Goal: Information Seeking & Learning: Learn about a topic

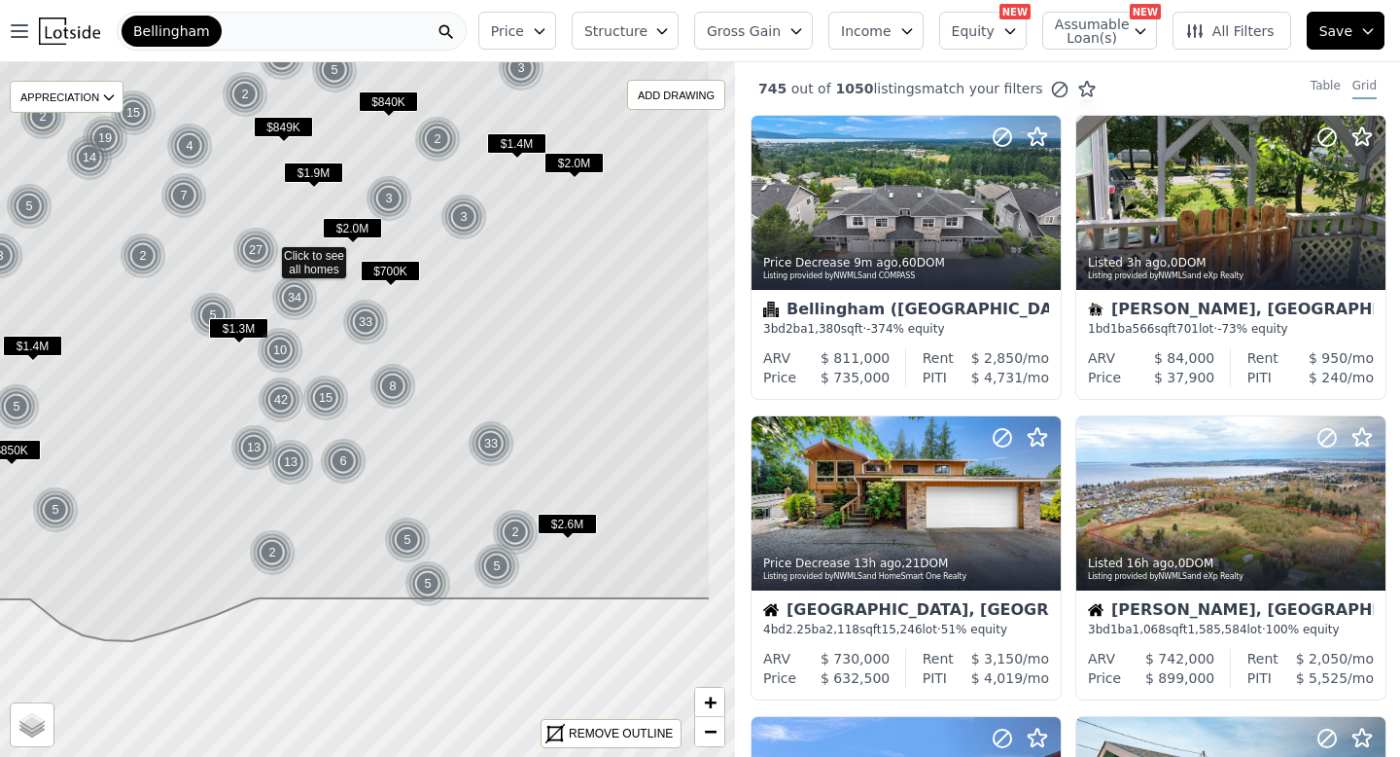
drag, startPoint x: 435, startPoint y: 493, endPoint x: 321, endPoint y: 305, distance: 219.5
click at [321, 305] on icon at bounding box center [268, 241] width 886 height 800
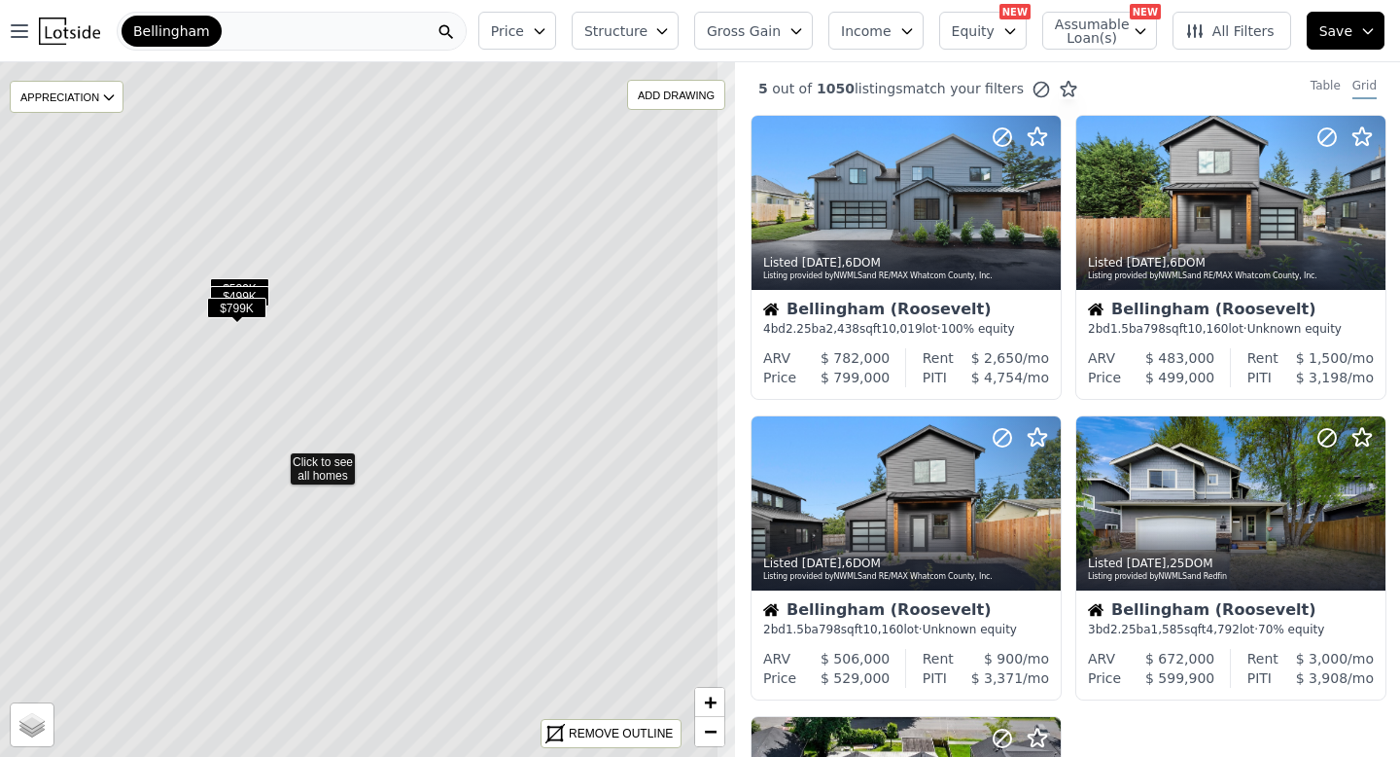
drag, startPoint x: 445, startPoint y: 324, endPoint x: 351, endPoint y: 378, distance: 108.9
click at [352, 378] on icon at bounding box center [277, 460] width 886 height 837
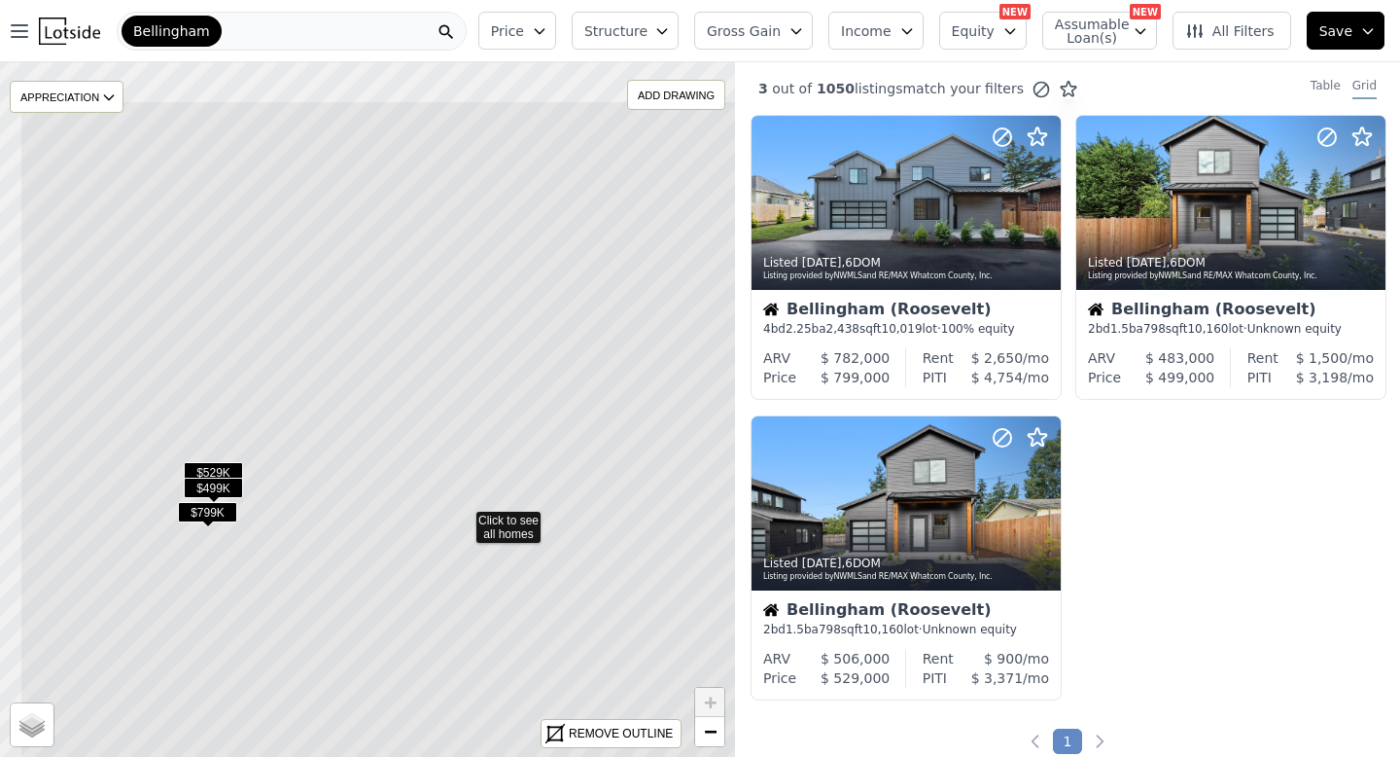
drag, startPoint x: 371, startPoint y: 313, endPoint x: 469, endPoint y: 424, distance: 147.5
click at [469, 424] on icon at bounding box center [462, 518] width 886 height 837
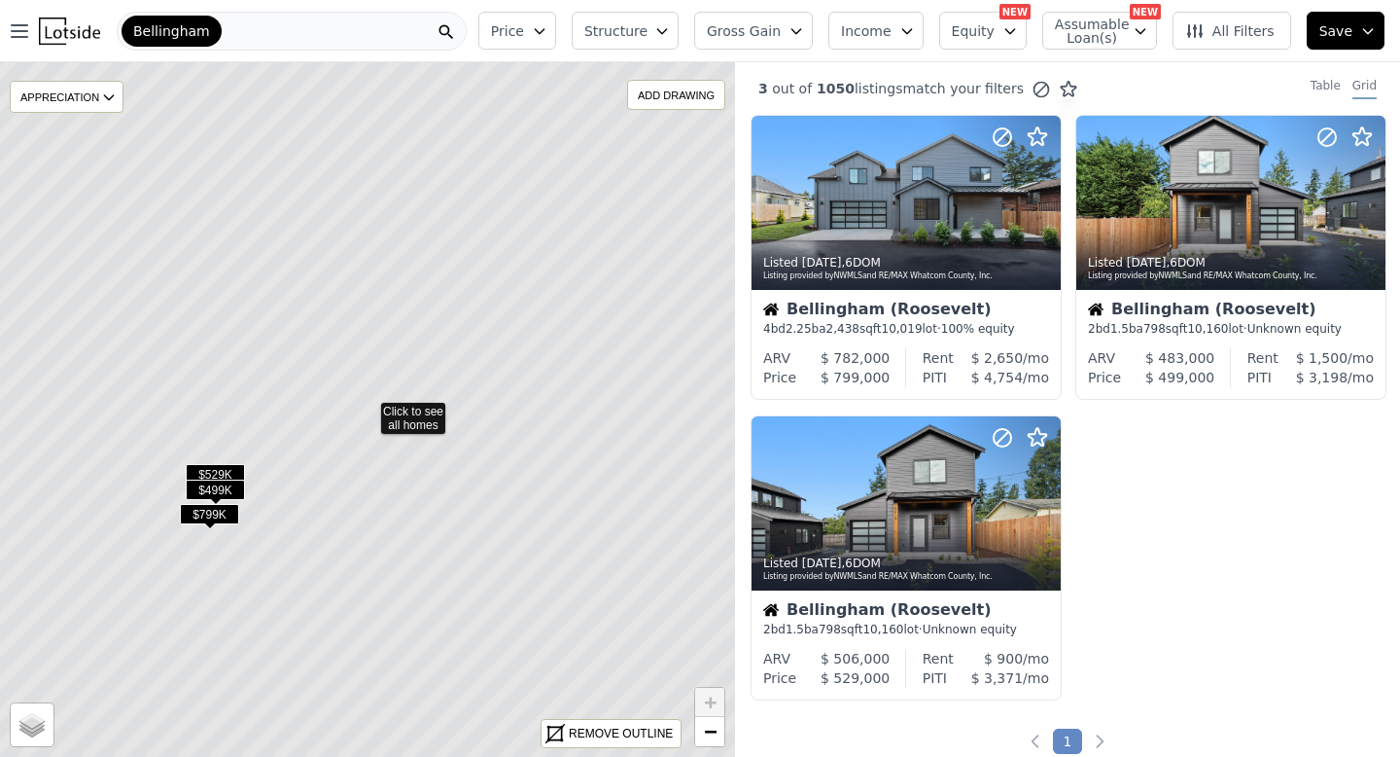
click at [419, 424] on icon at bounding box center [367, 409] width 886 height 837
click at [445, 368] on icon at bounding box center [367, 409] width 886 height 837
click at [444, 359] on icon at bounding box center [367, 409] width 886 height 837
click at [428, 418] on icon at bounding box center [367, 409] width 886 height 837
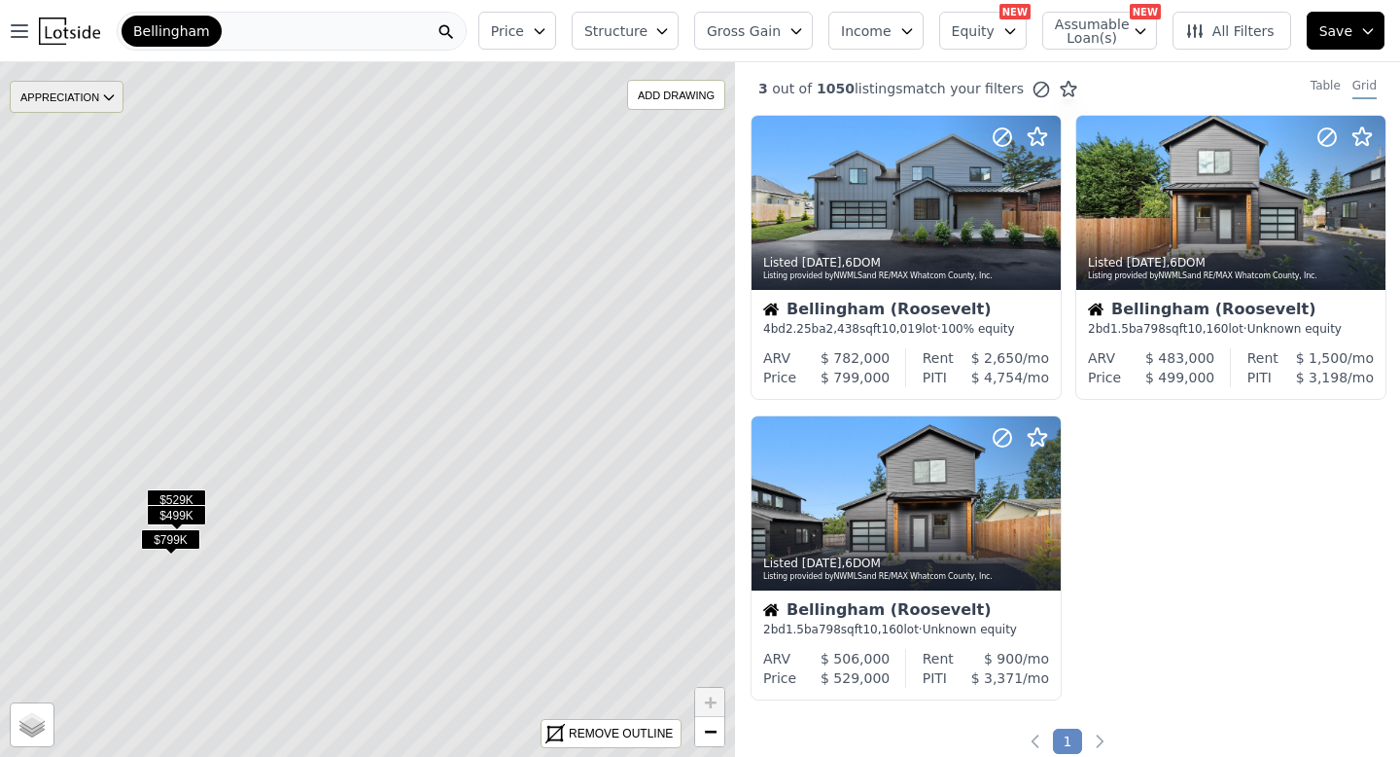
click at [111, 90] on icon at bounding box center [109, 97] width 16 height 16
click at [388, 391] on icon at bounding box center [367, 409] width 886 height 837
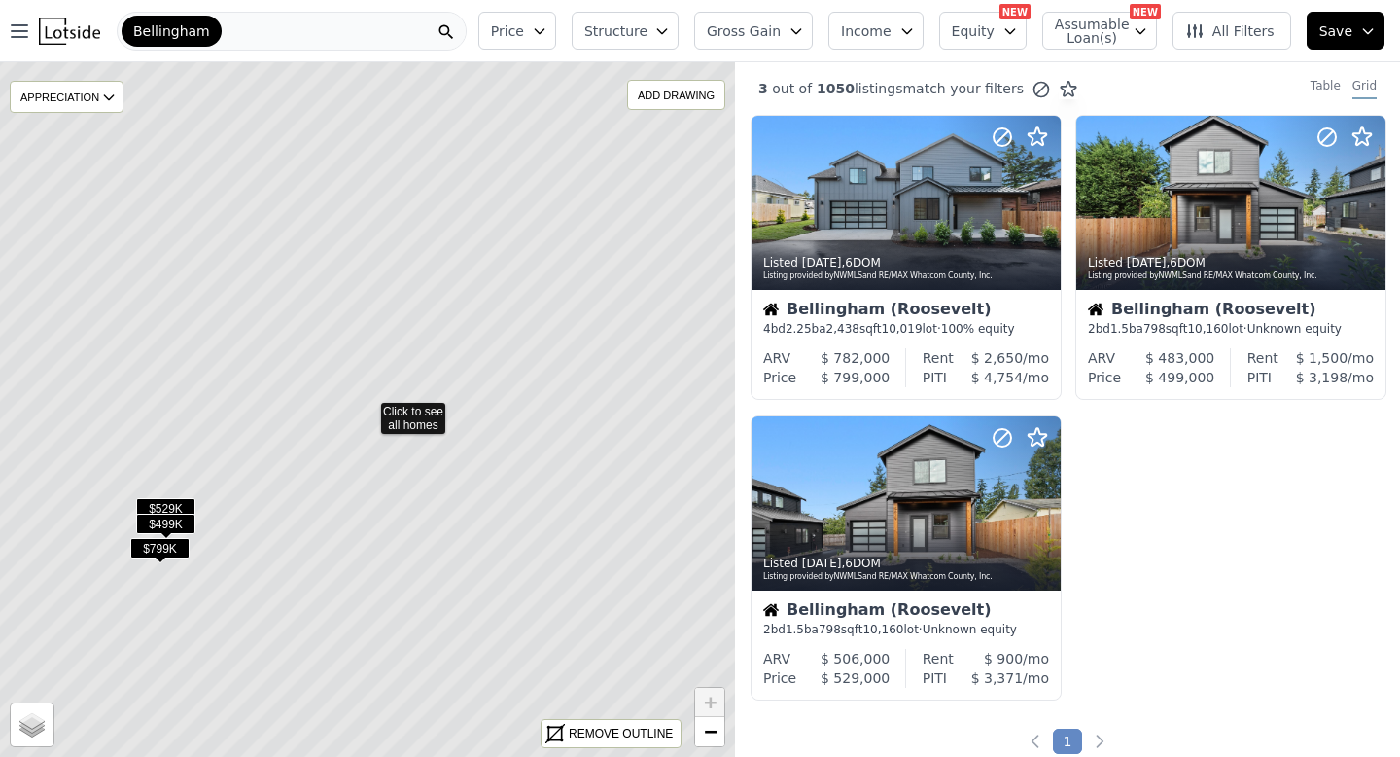
click at [388, 391] on icon at bounding box center [367, 409] width 886 height 837
click at [393, 411] on icon at bounding box center [367, 409] width 886 height 837
click at [652, 93] on div "ADD DRAWING" at bounding box center [676, 95] width 96 height 28
click at [246, 29] on div "Bellingham" at bounding box center [292, 31] width 350 height 39
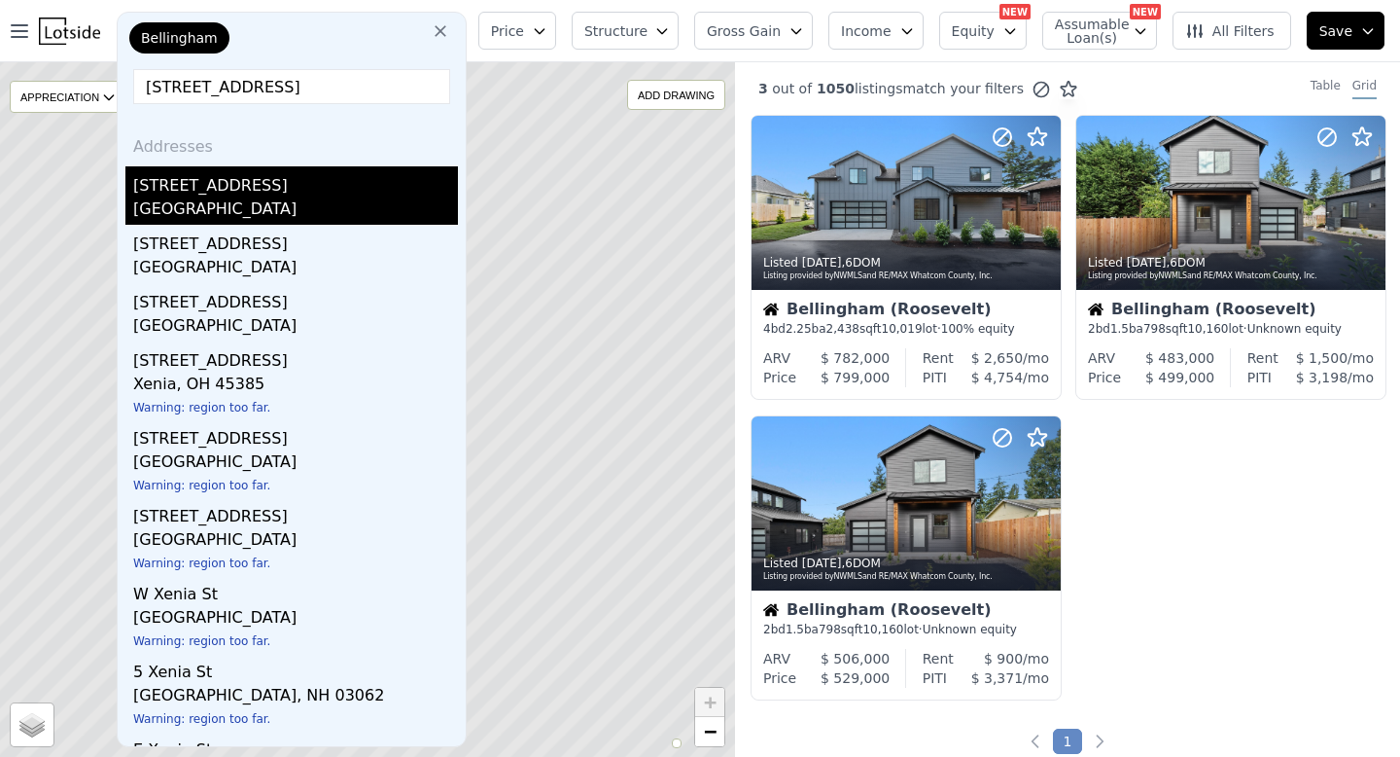
type input "[STREET_ADDRESS]"
click at [193, 194] on div "[STREET_ADDRESS]" at bounding box center [295, 181] width 325 height 31
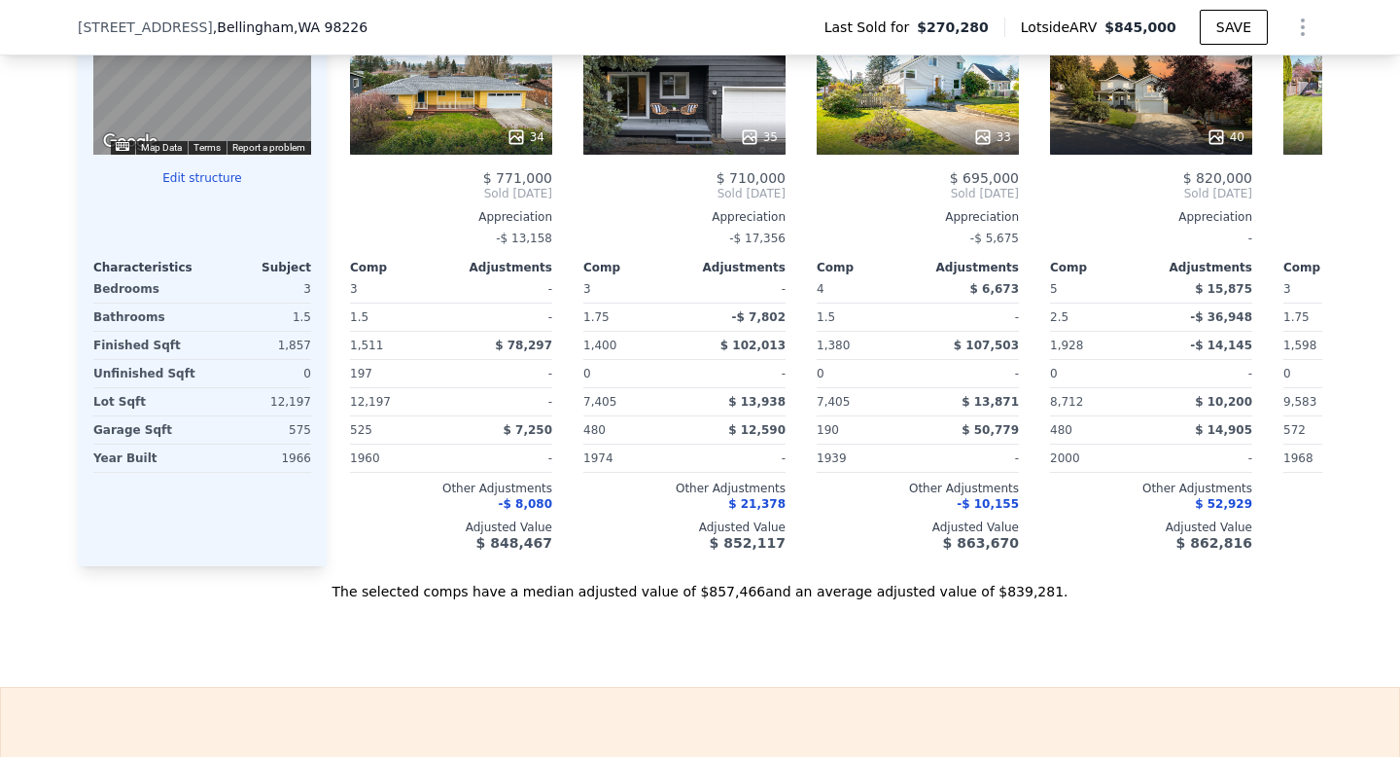
scroll to position [1918, 0]
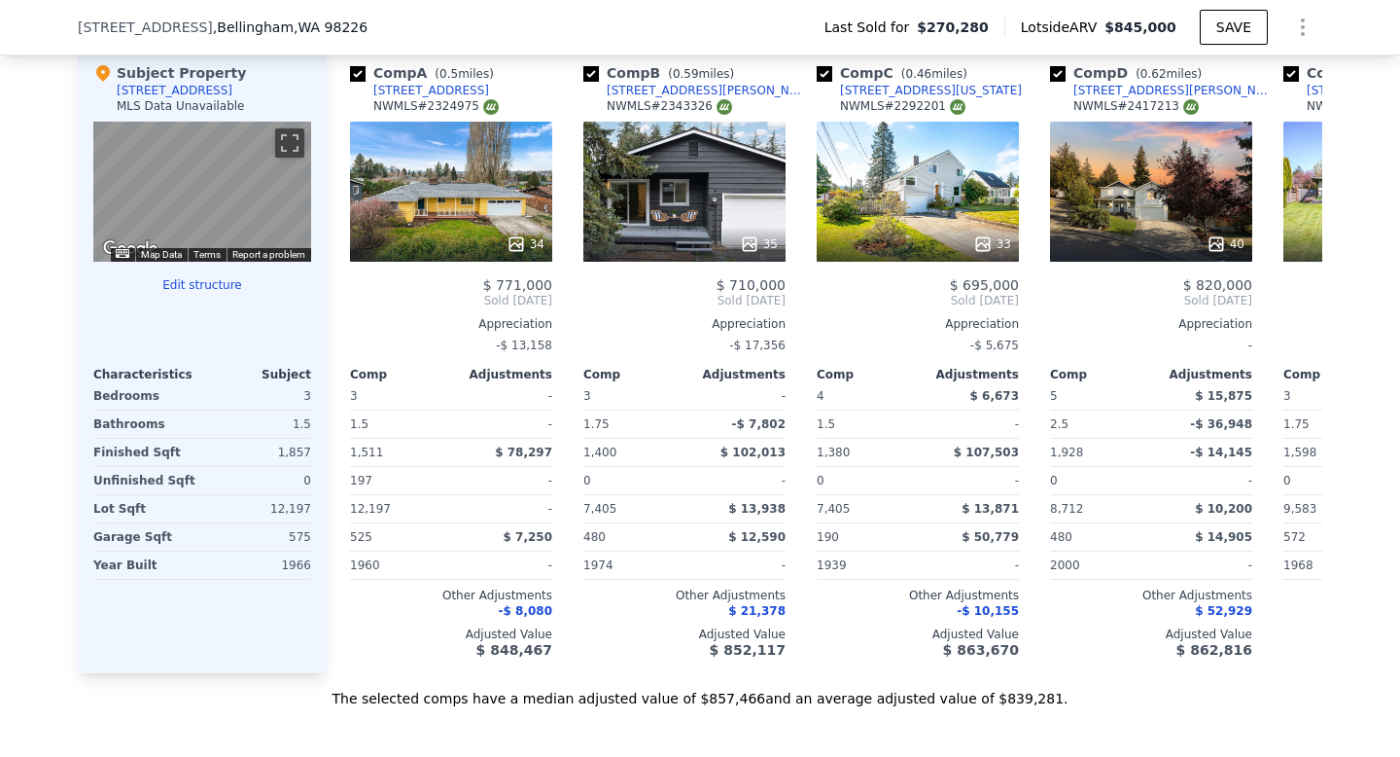
click at [192, 290] on button "Edit structure" at bounding box center [202, 285] width 218 height 16
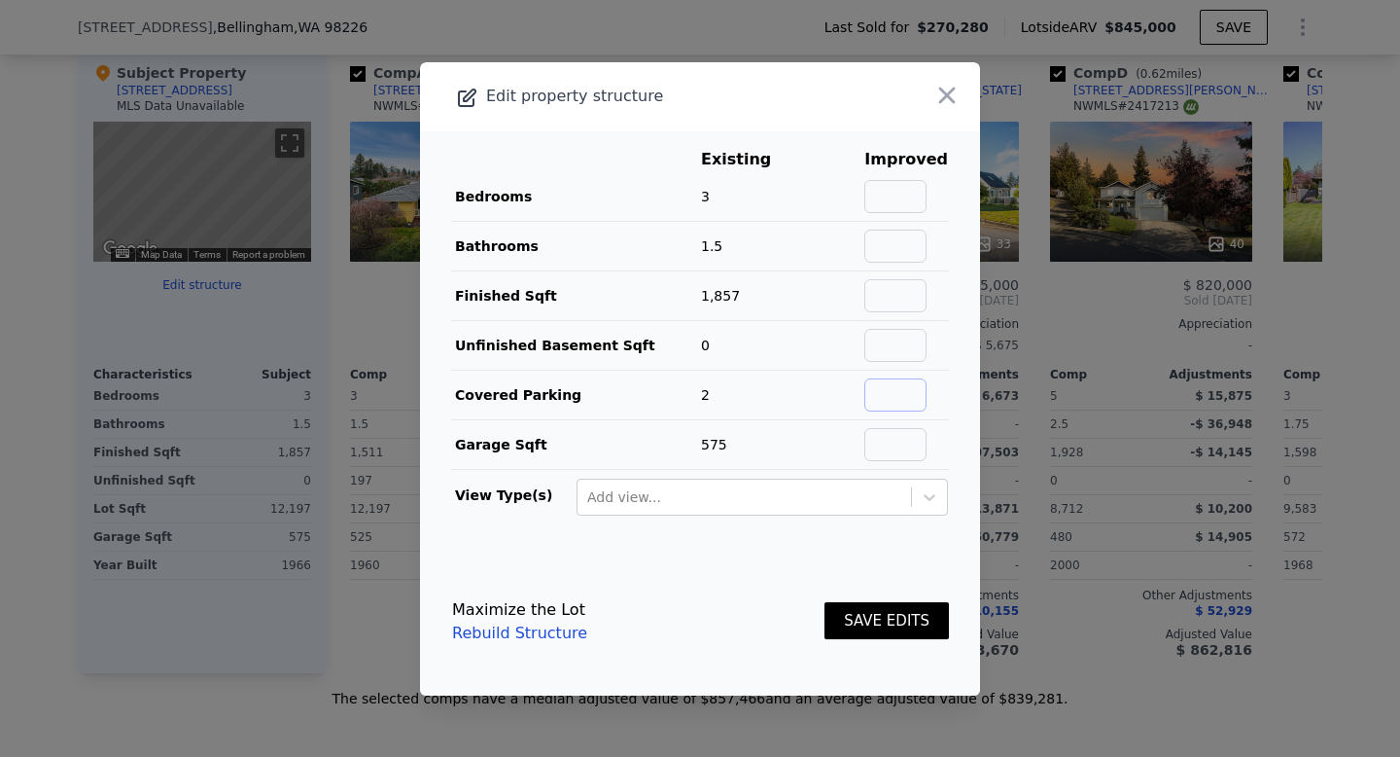
click at [901, 391] on input "text" at bounding box center [896, 394] width 62 height 33
type input "4"
click at [901, 455] on input "text" at bounding box center [896, 444] width 62 height 33
type input "1355"
click at [881, 618] on button "SAVE EDITS" at bounding box center [887, 621] width 124 height 38
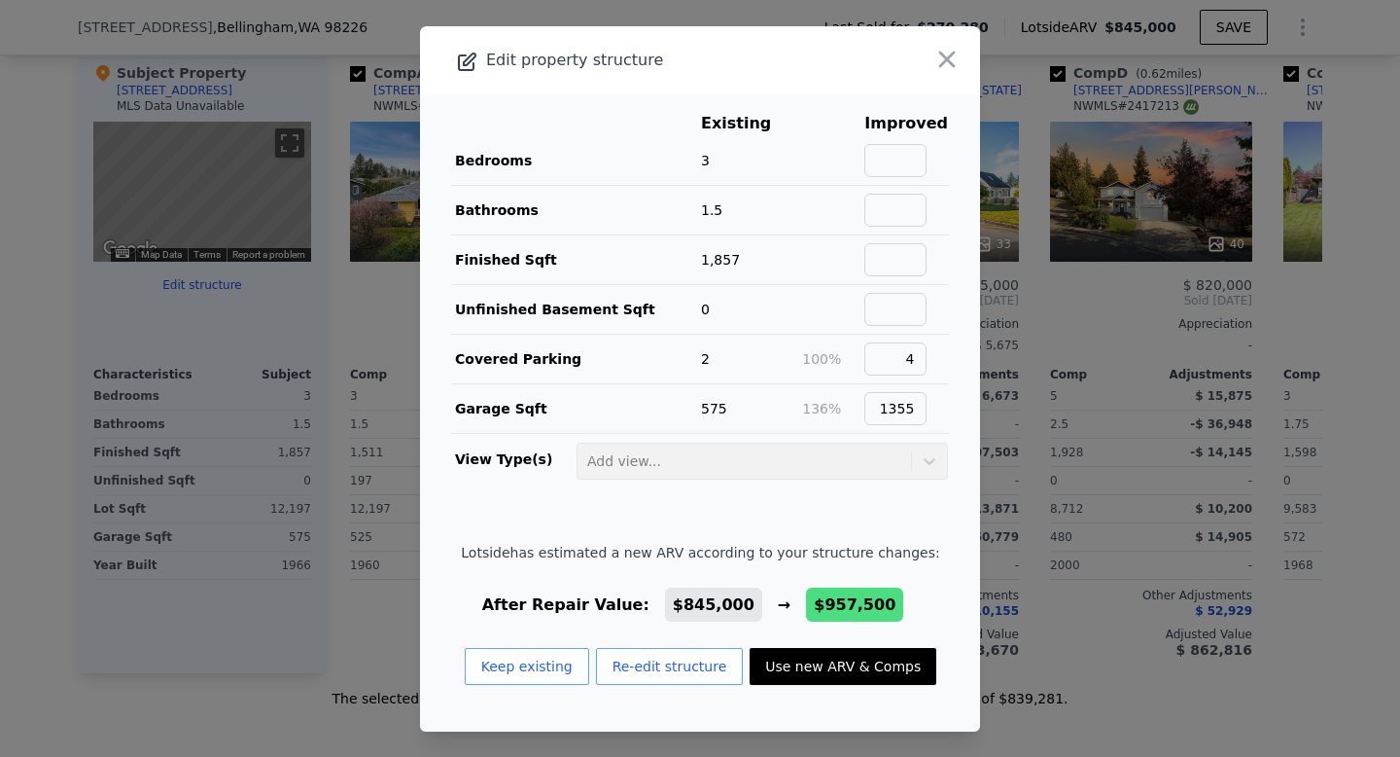
click at [816, 662] on button "Use new ARV & Comps" at bounding box center [843, 666] width 187 height 37
type input "$ 957,500"
type input "$ 594,411"
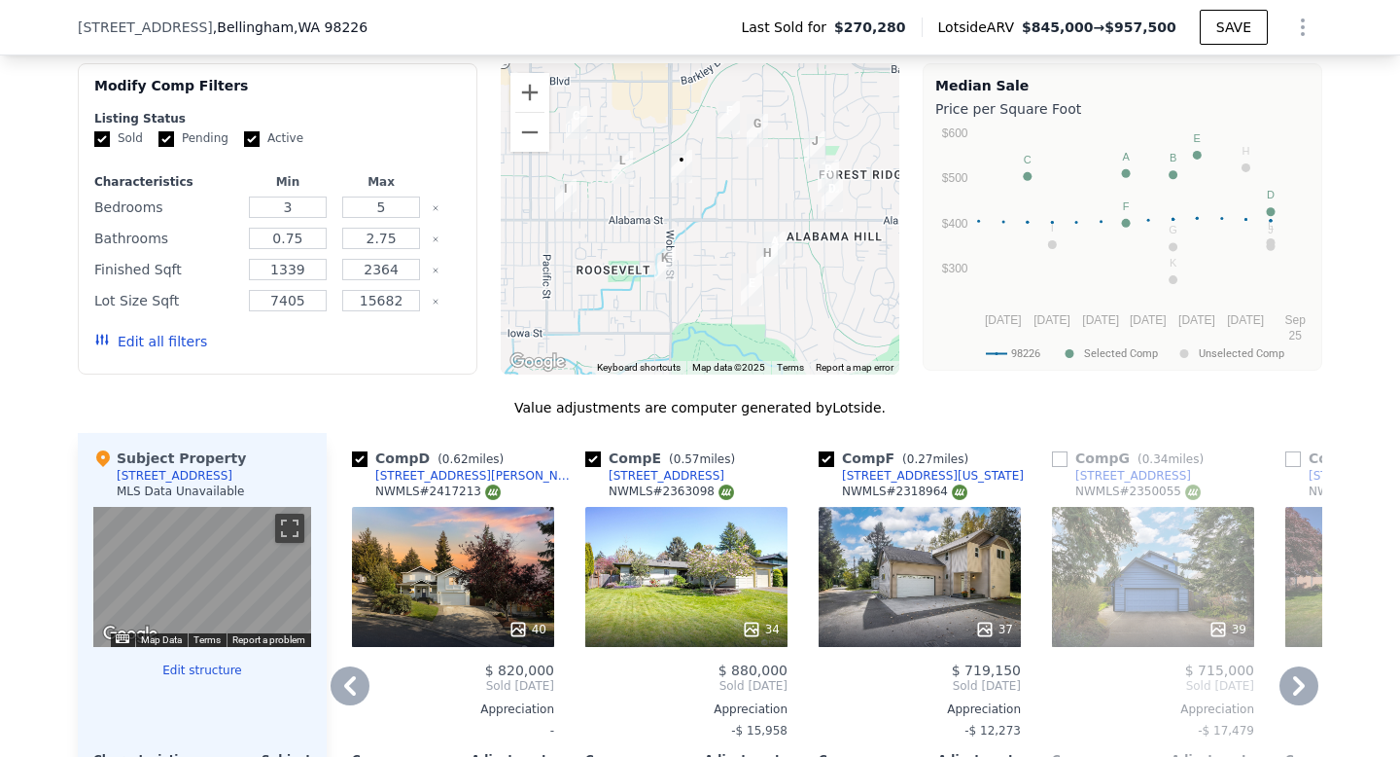
scroll to position [1527, 0]
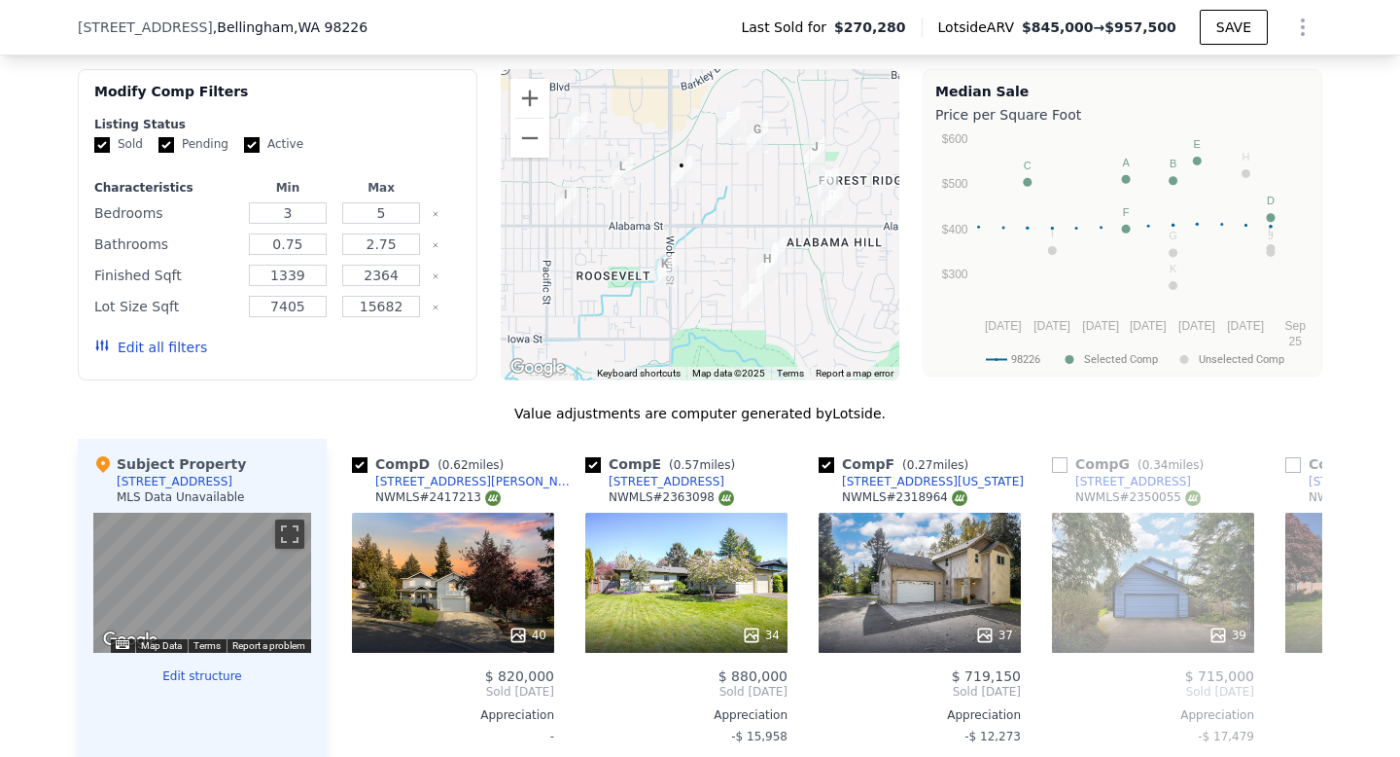
click at [167, 346] on button "Edit all filters" at bounding box center [150, 346] width 113 height 19
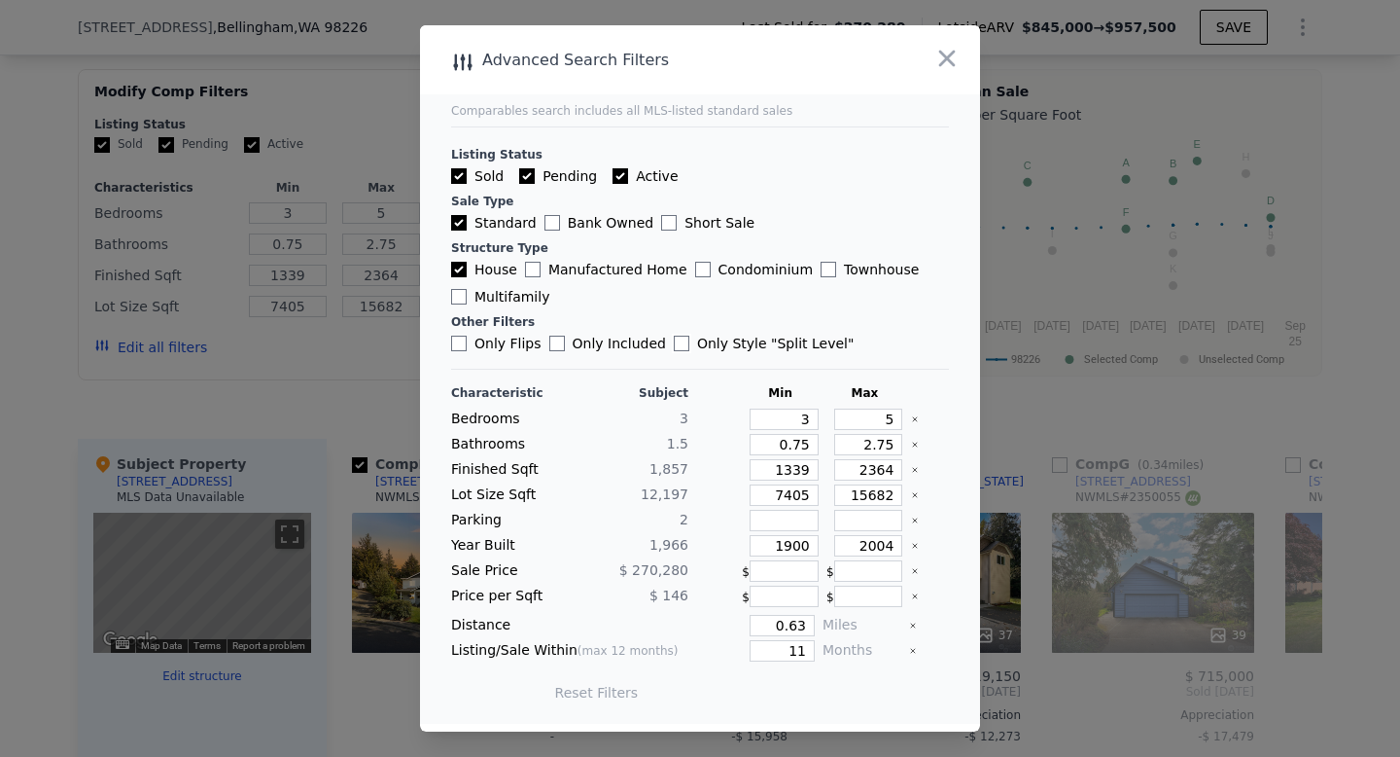
click at [674, 346] on input "Only Style " Split Level "" at bounding box center [682, 344] width 16 height 16
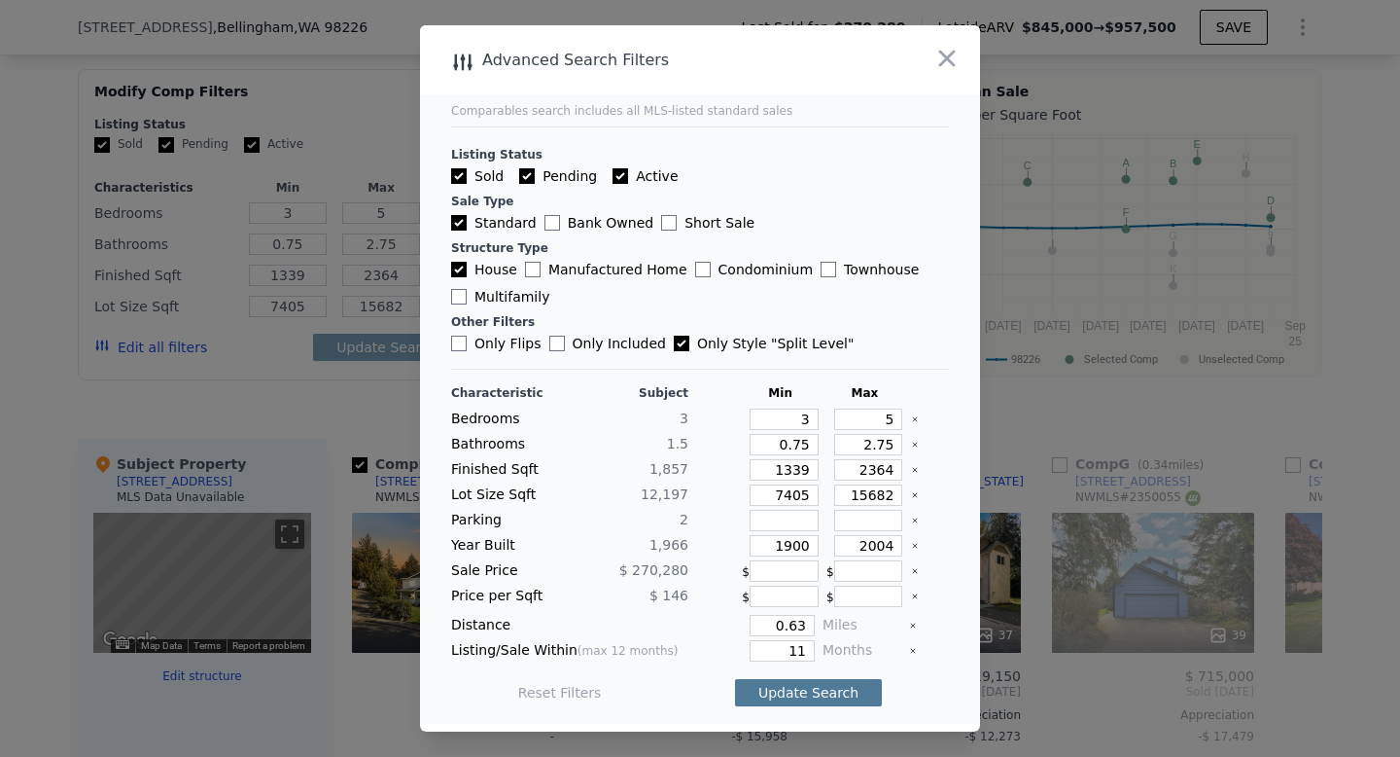
click at [834, 697] on button "Update Search" at bounding box center [808, 692] width 147 height 27
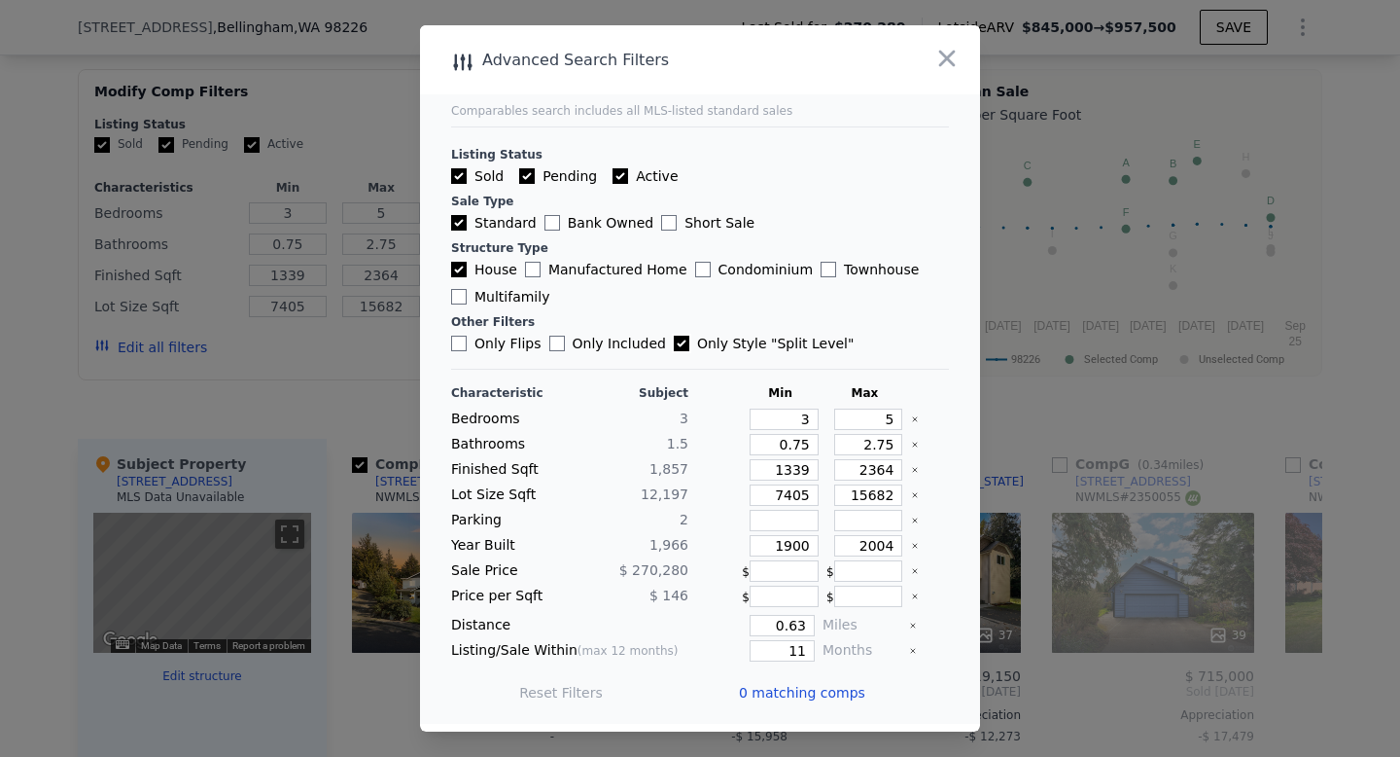
click at [674, 341] on input "Only Style " Split Level "" at bounding box center [682, 344] width 16 height 16
checkbox input "false"
click at [816, 696] on button "Update Search" at bounding box center [808, 692] width 147 height 27
checkbox input "false"
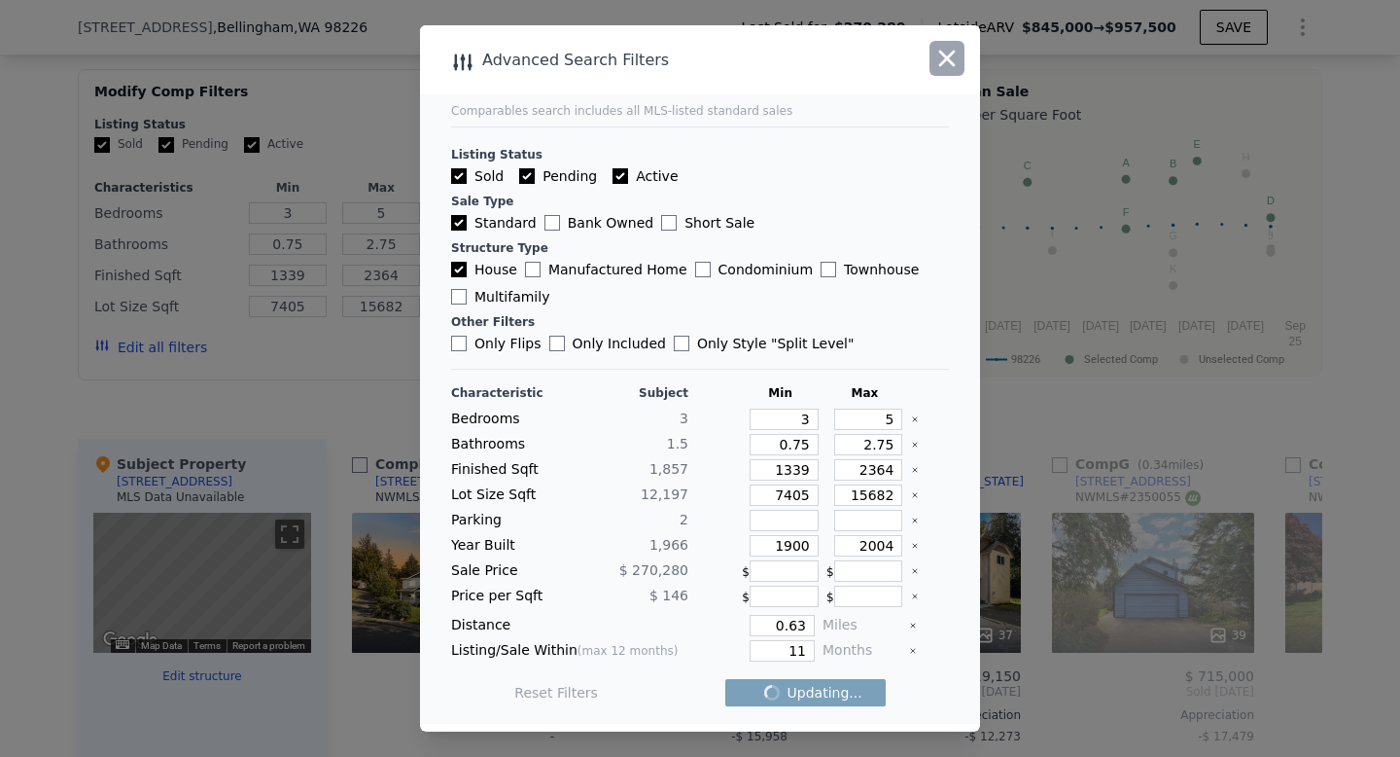
checkbox input "false"
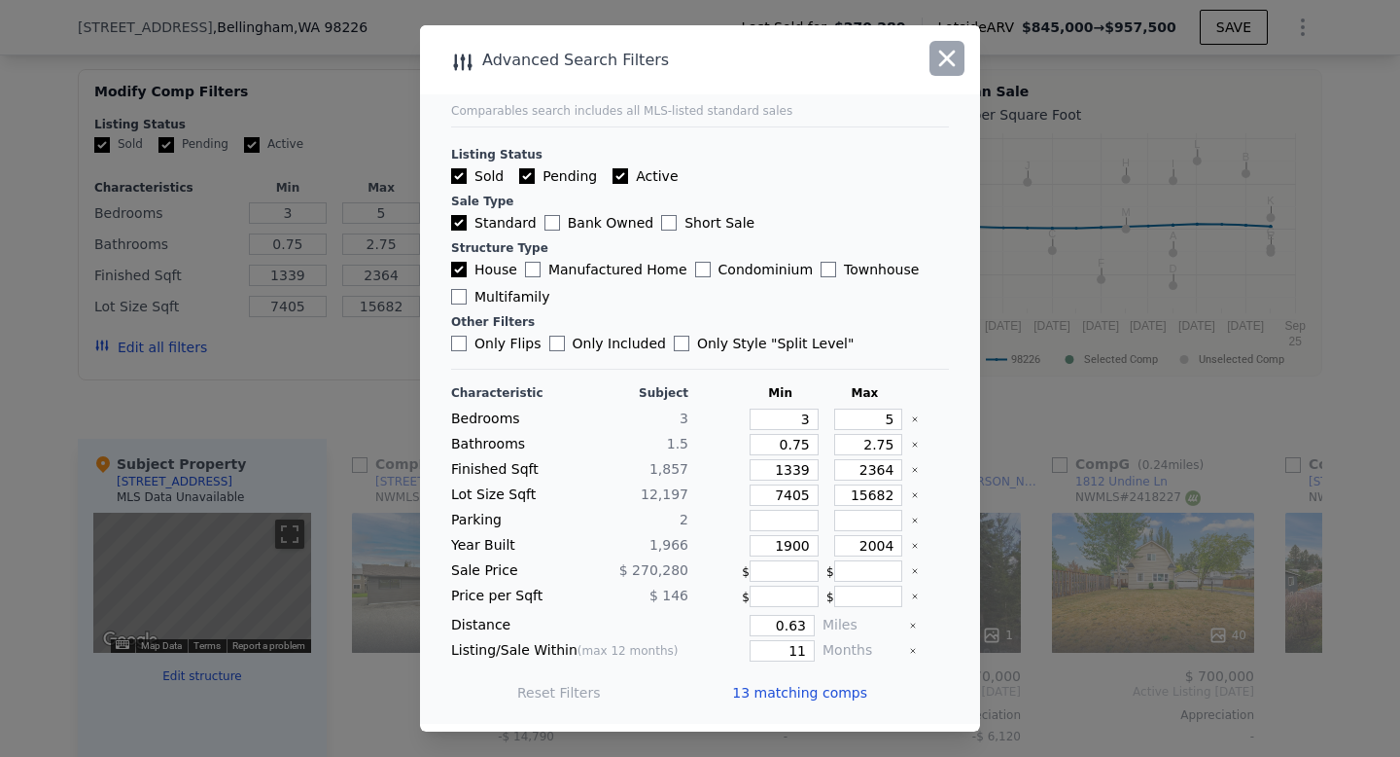
click at [952, 62] on icon "button" at bounding box center [947, 59] width 17 height 17
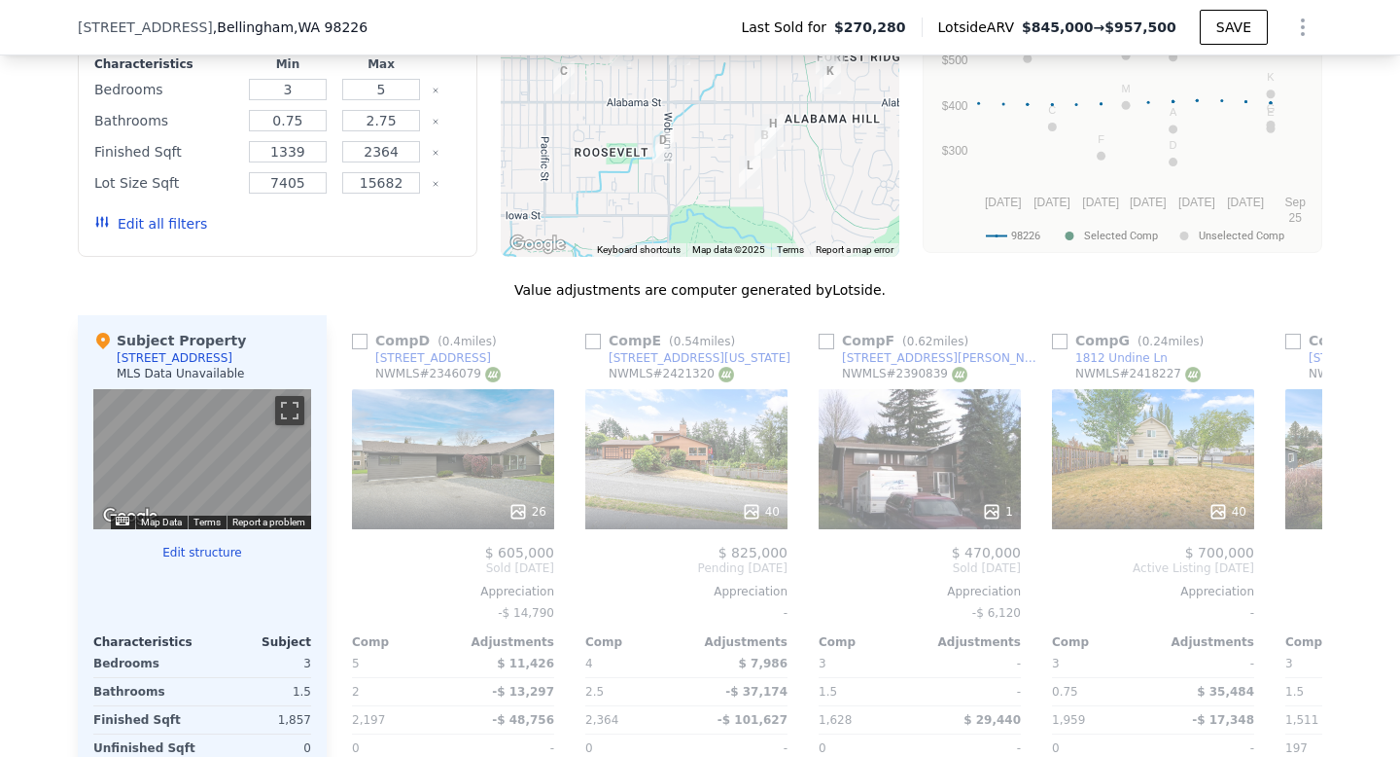
scroll to position [1745, 0]
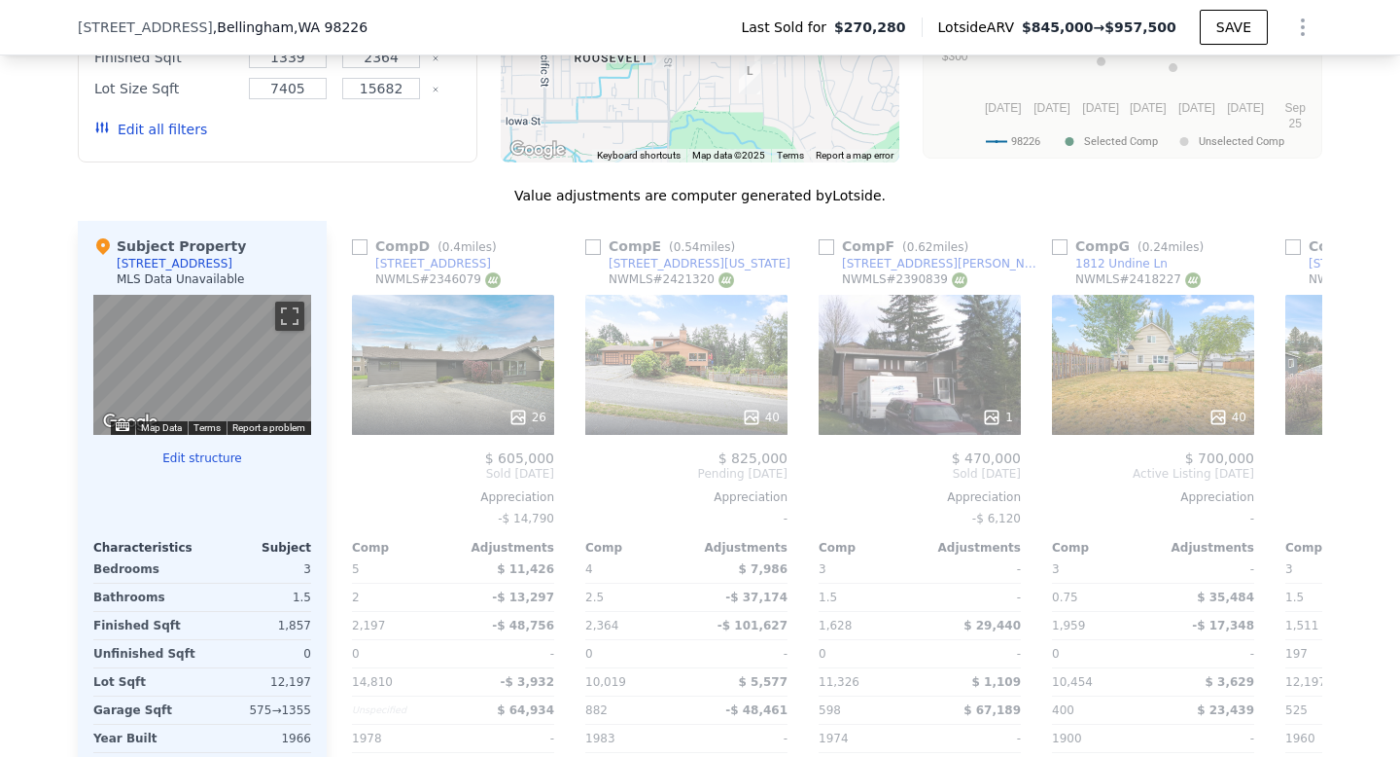
click at [220, 455] on button "Edit structure" at bounding box center [202, 458] width 218 height 16
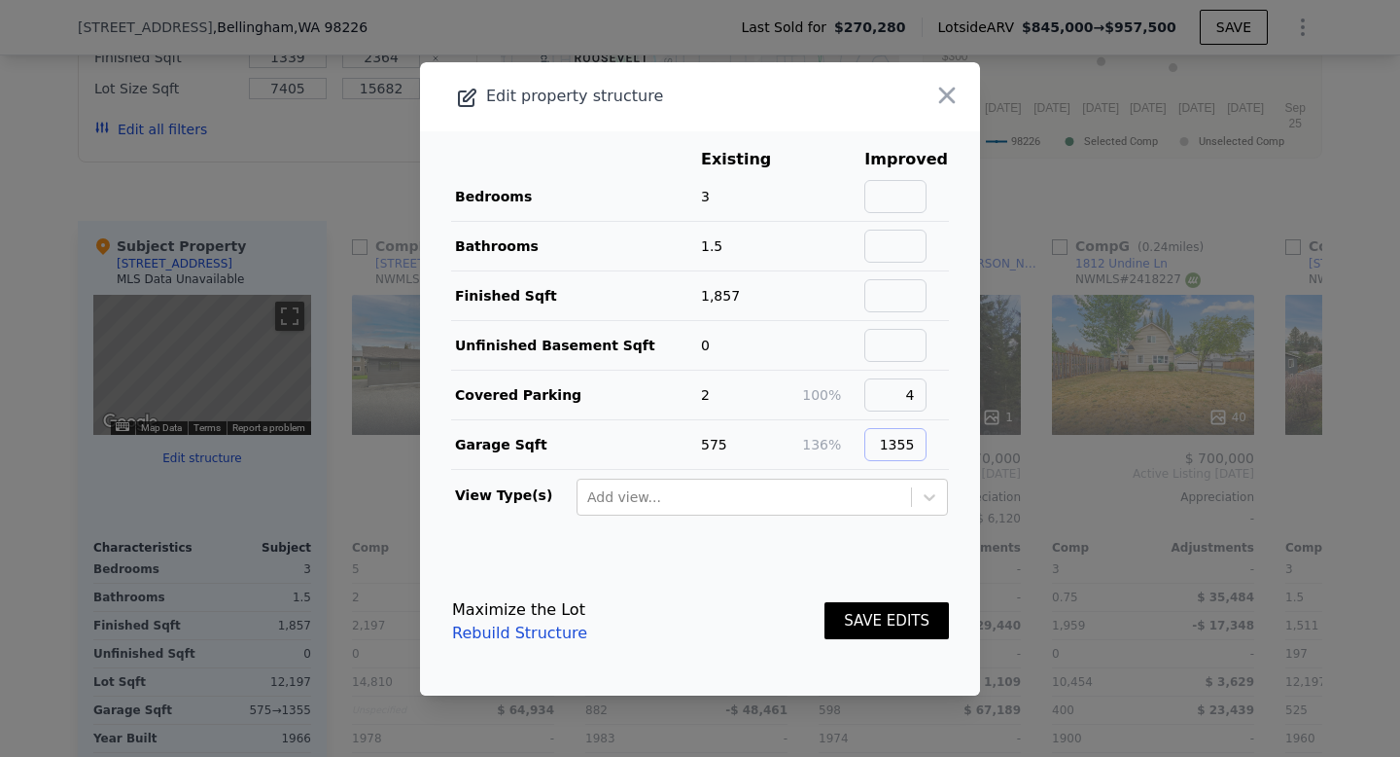
click at [917, 444] on input "1355" at bounding box center [896, 444] width 62 height 33
type input "800"
click at [893, 608] on button "SAVE EDITS" at bounding box center [887, 621] width 124 height 38
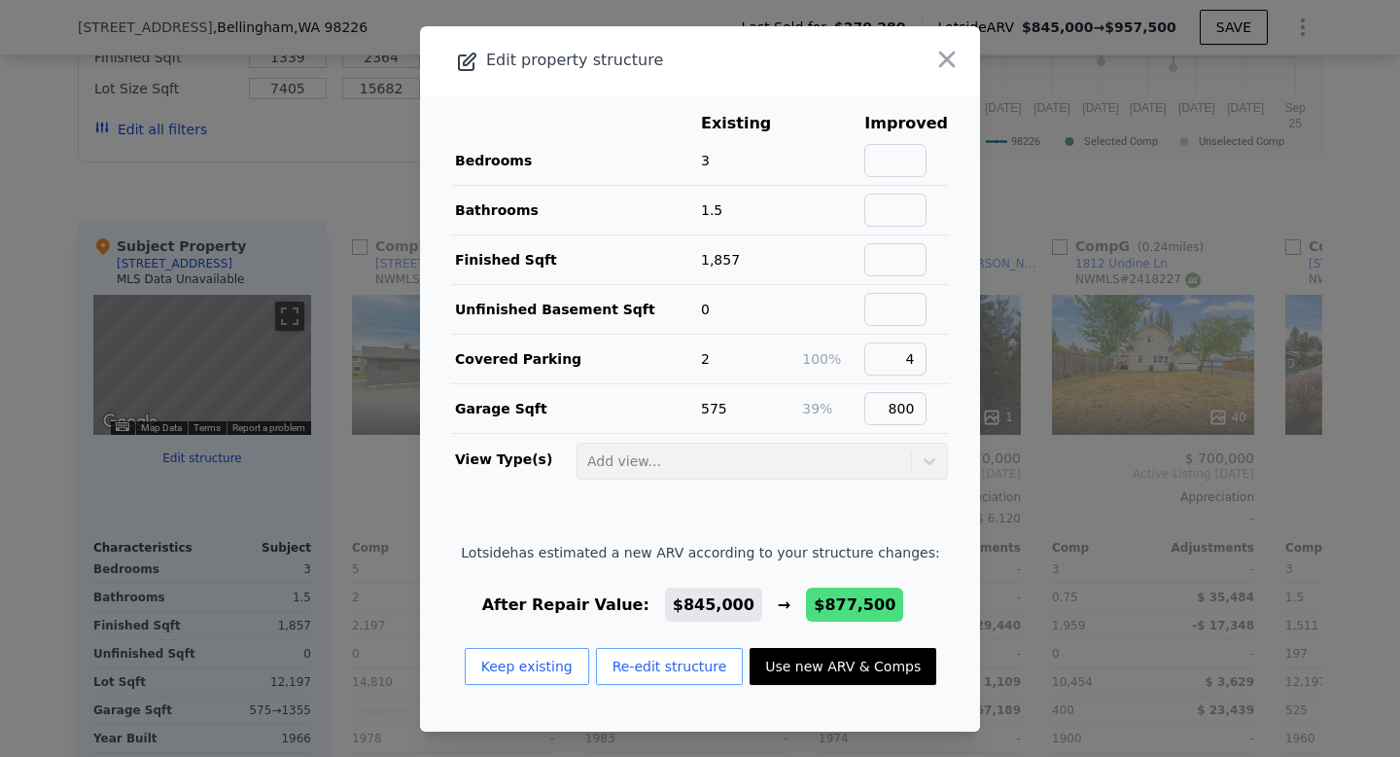
click at [827, 665] on button "Use new ARV & Comps" at bounding box center [843, 666] width 187 height 37
type input "$ 877,500"
type input "$ 520,261"
checkbox input "true"
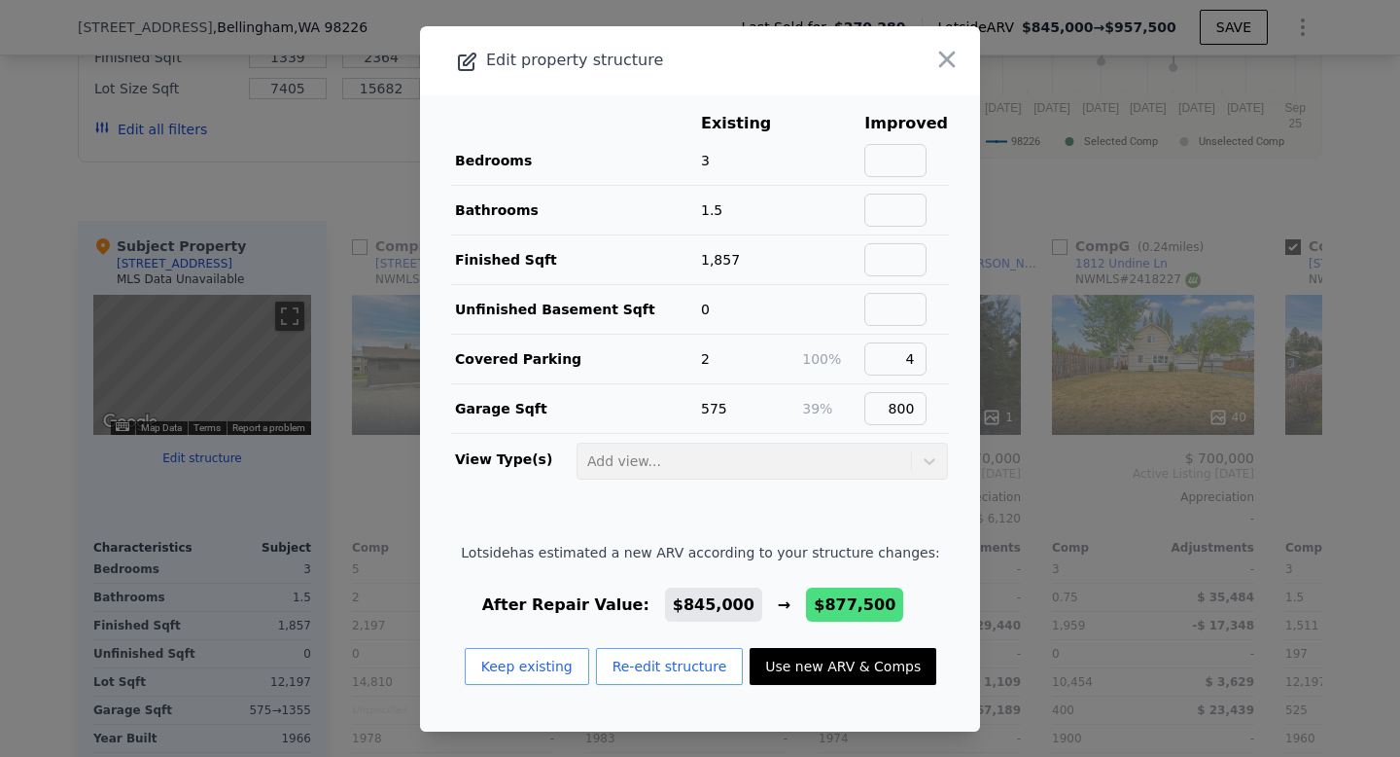
checkbox input "true"
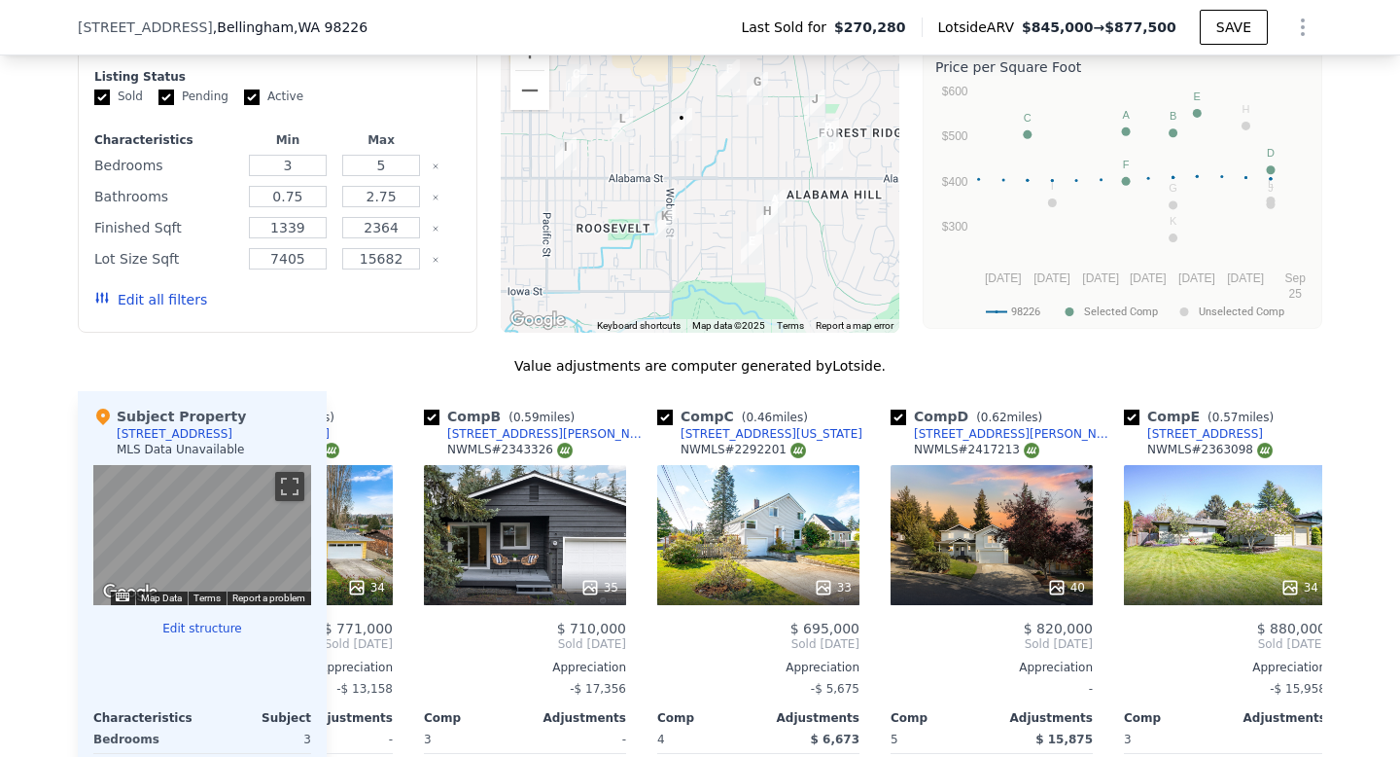
scroll to position [0, 131]
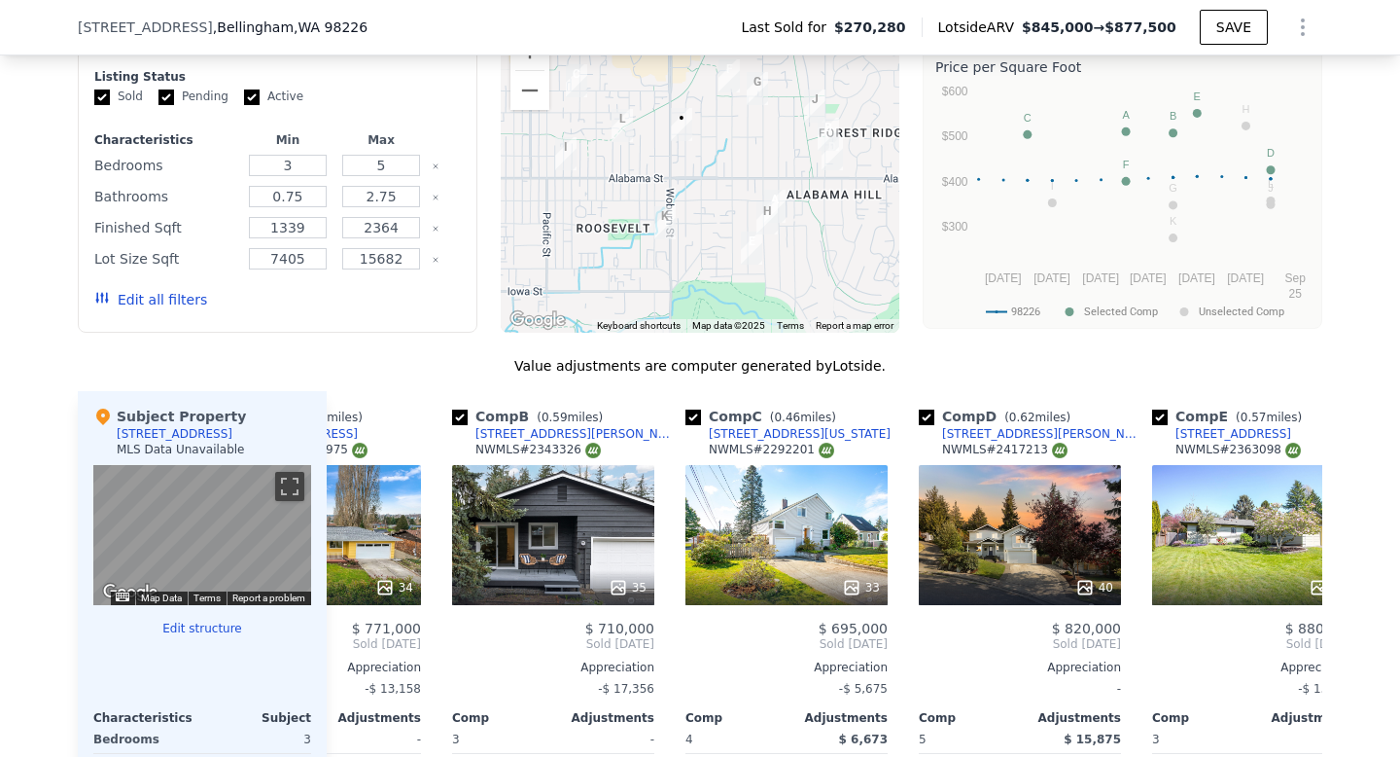
click at [539, 523] on div "35" at bounding box center [553, 535] width 202 height 140
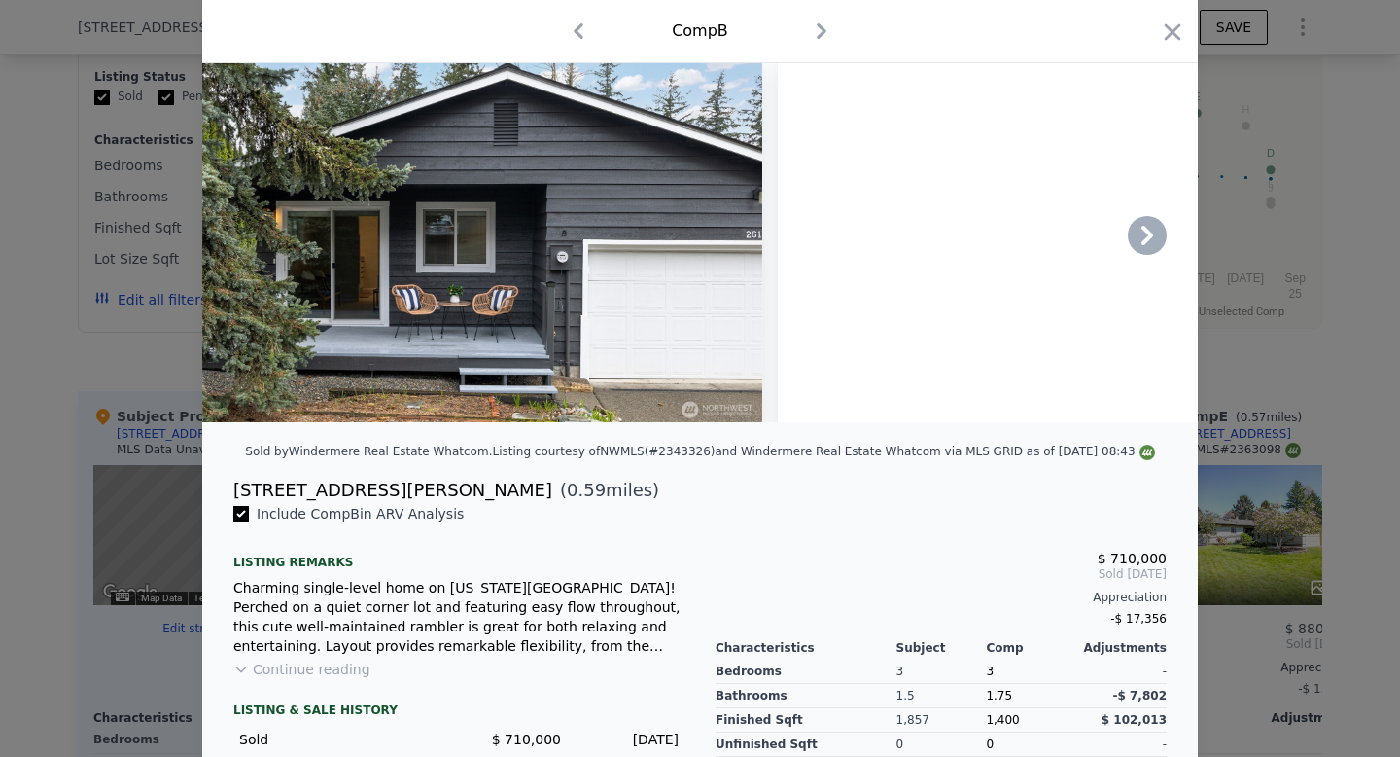
scroll to position [59, 0]
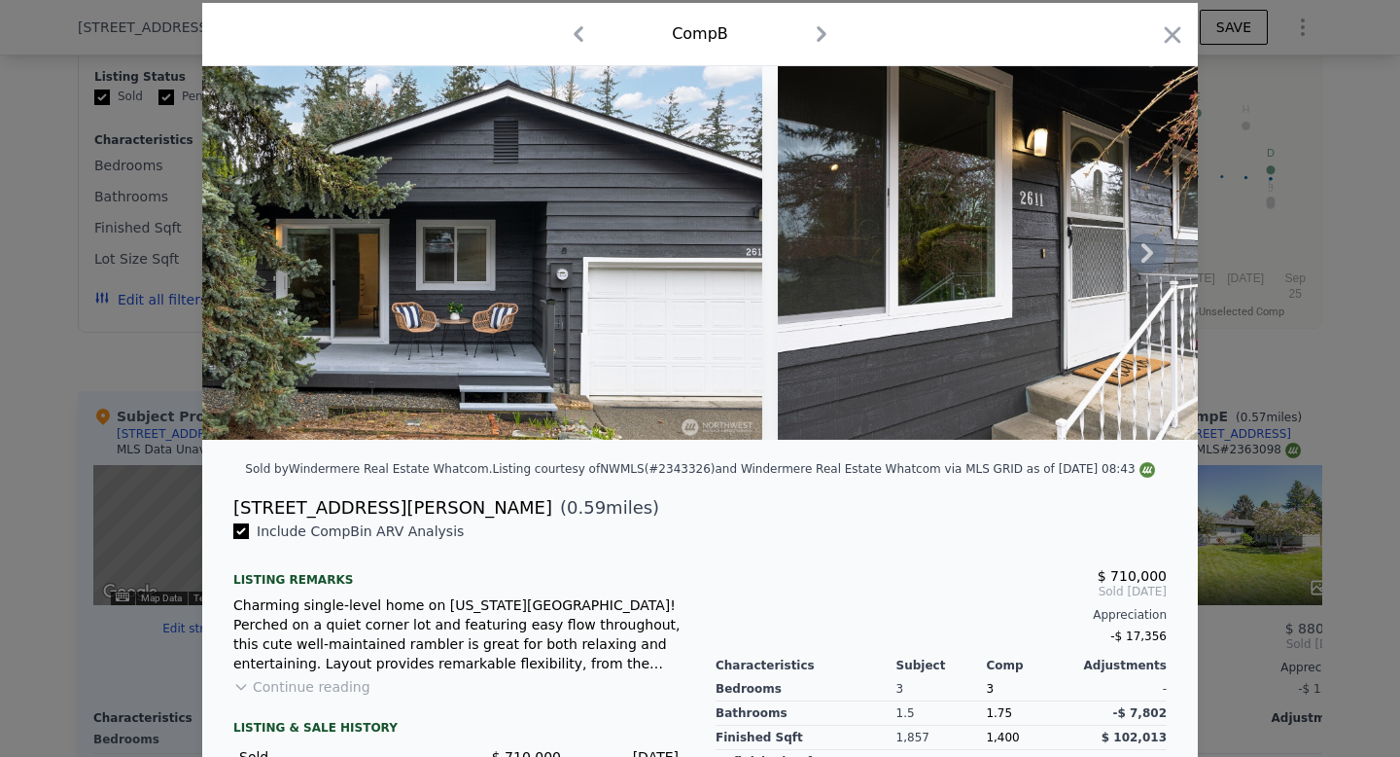
click at [1141, 259] on icon at bounding box center [1147, 252] width 39 height 39
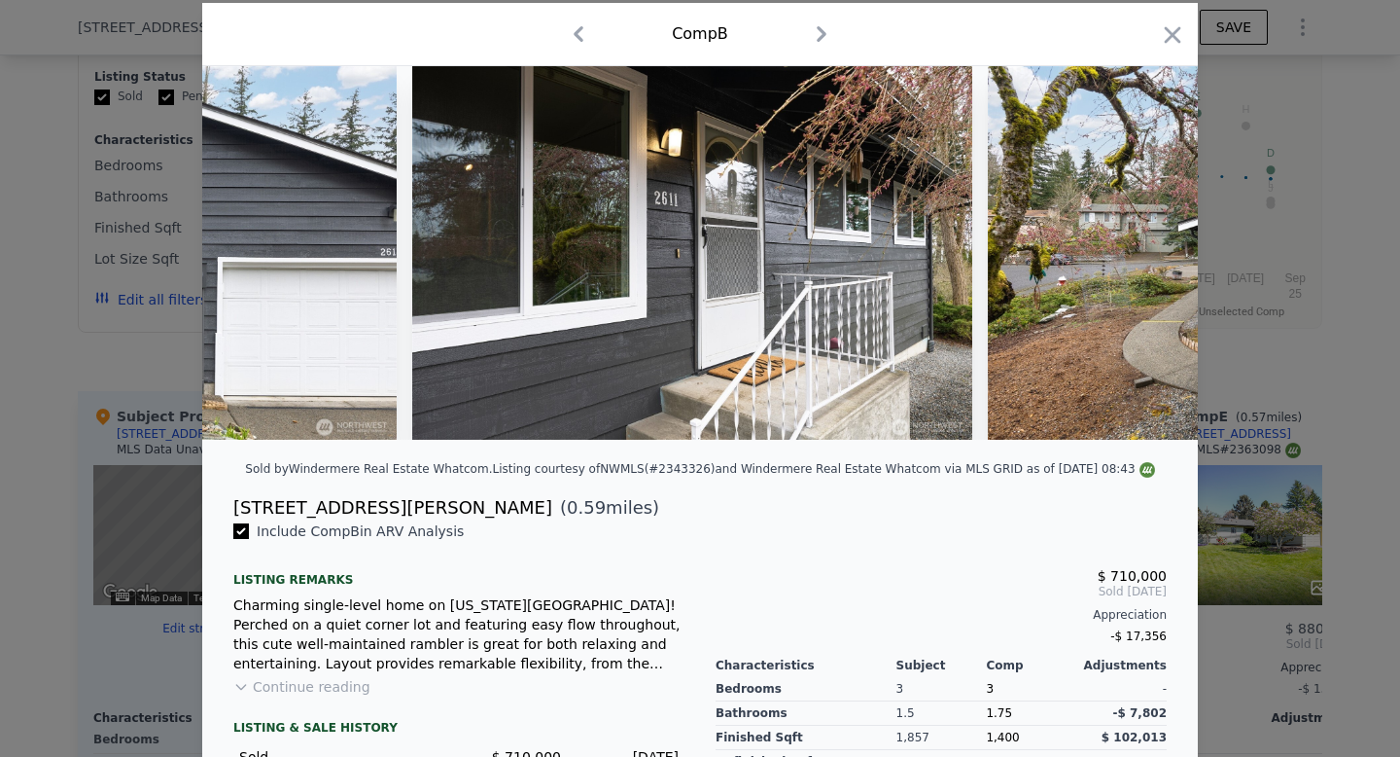
scroll to position [0, 467]
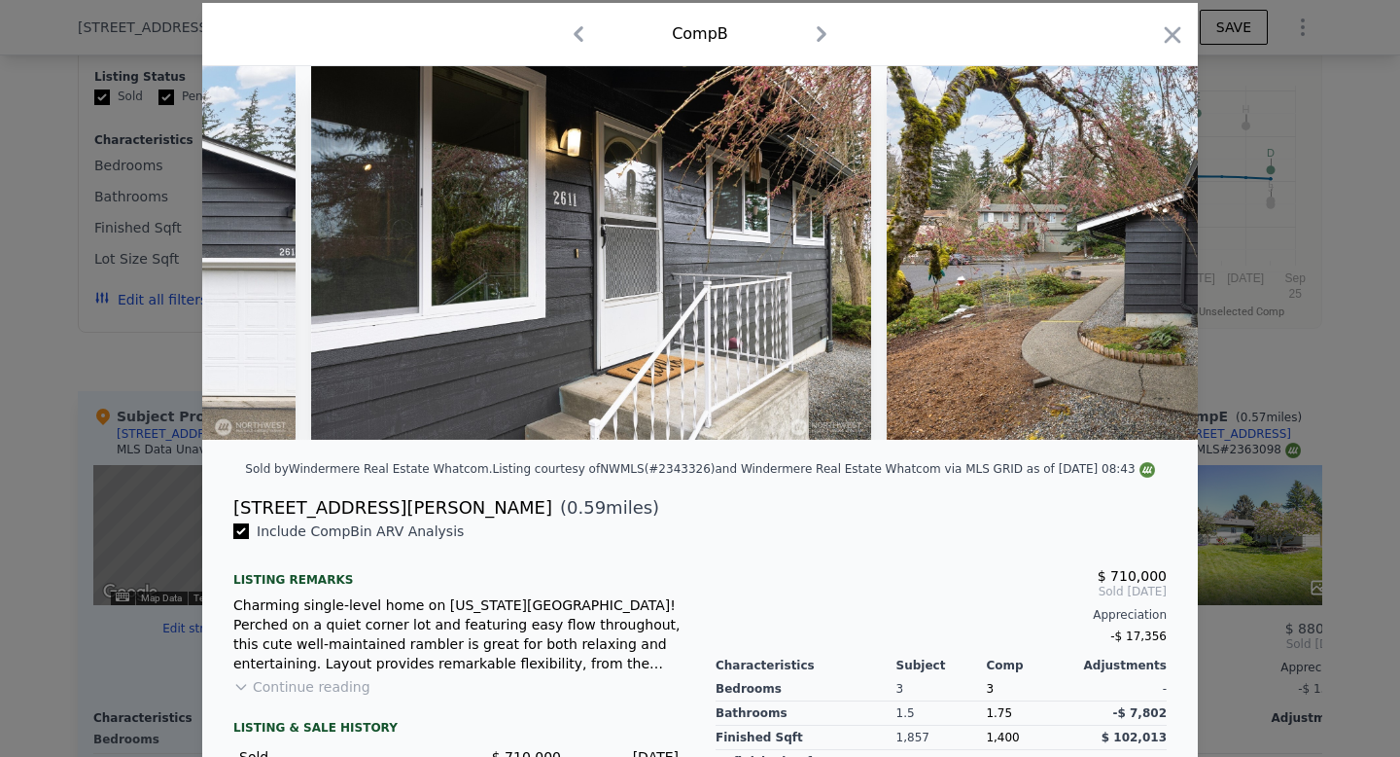
click at [1141, 259] on img at bounding box center [1167, 252] width 560 height 373
click at [1144, 252] on icon at bounding box center [1147, 252] width 39 height 39
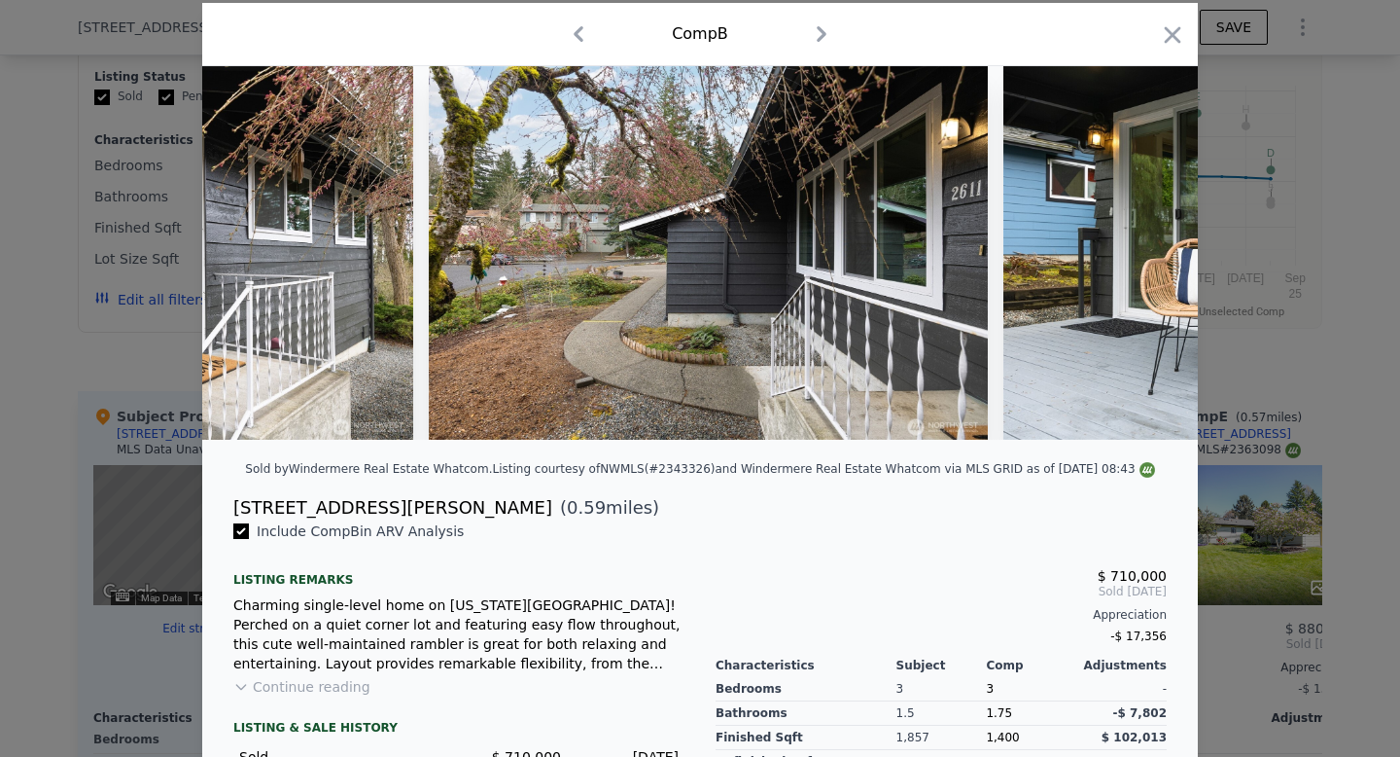
scroll to position [0, 934]
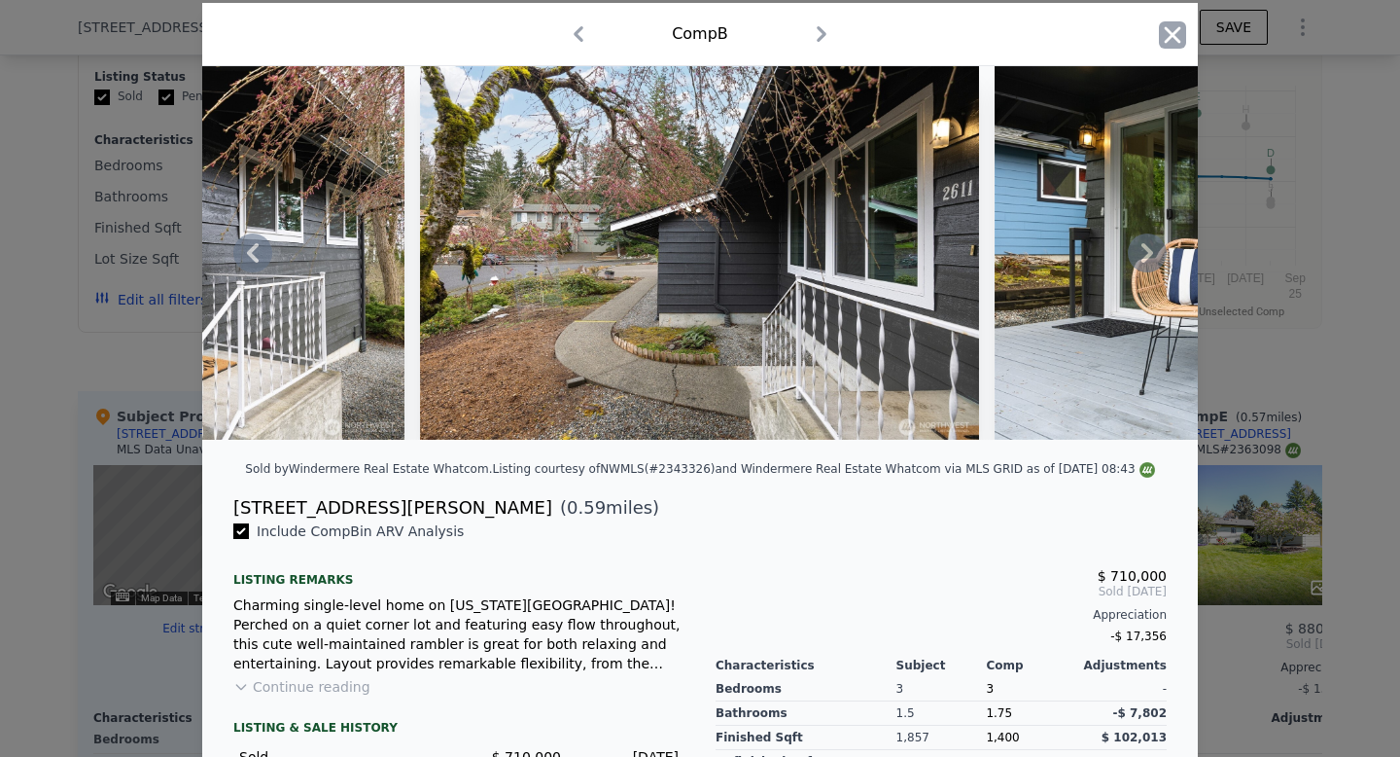
click at [1171, 40] on icon "button" at bounding box center [1172, 34] width 27 height 27
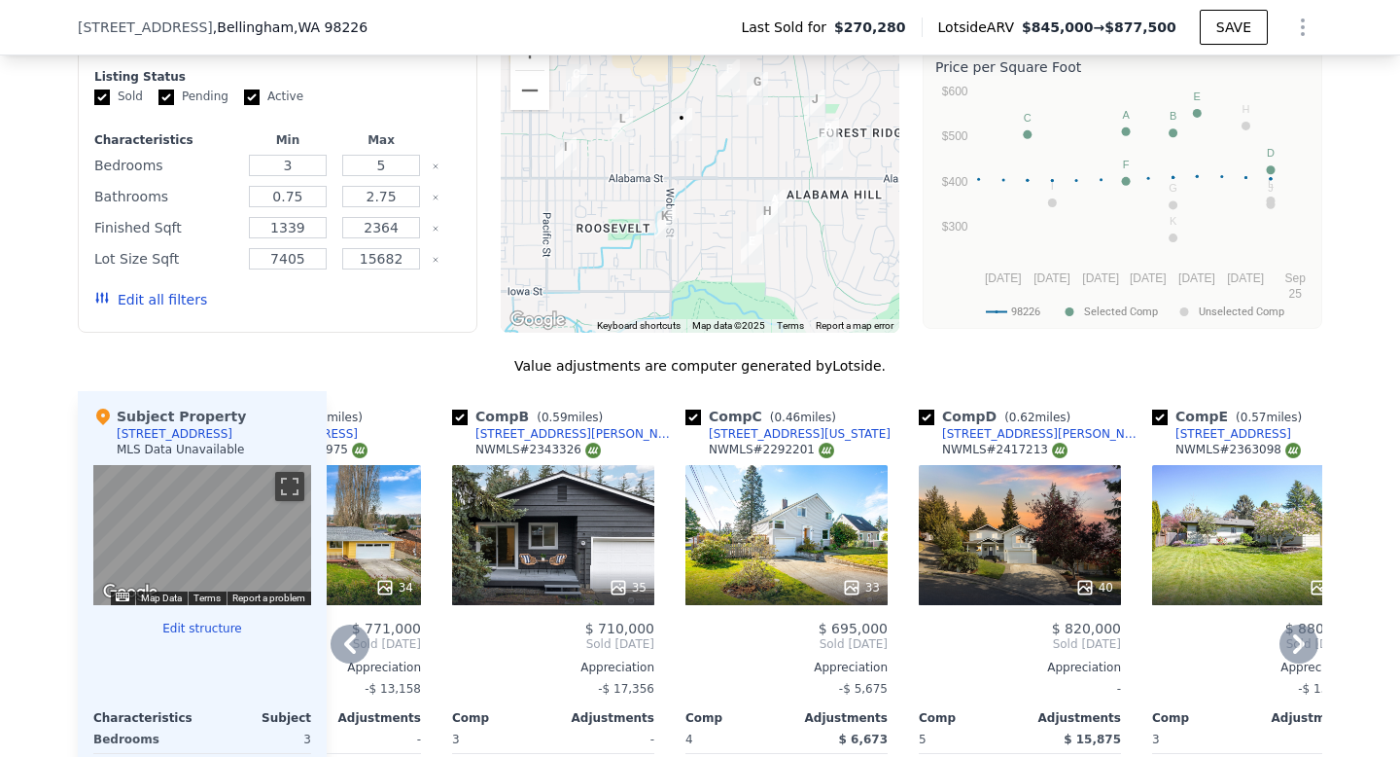
click at [460, 419] on input "checkbox" at bounding box center [460, 417] width 16 height 16
checkbox input "false"
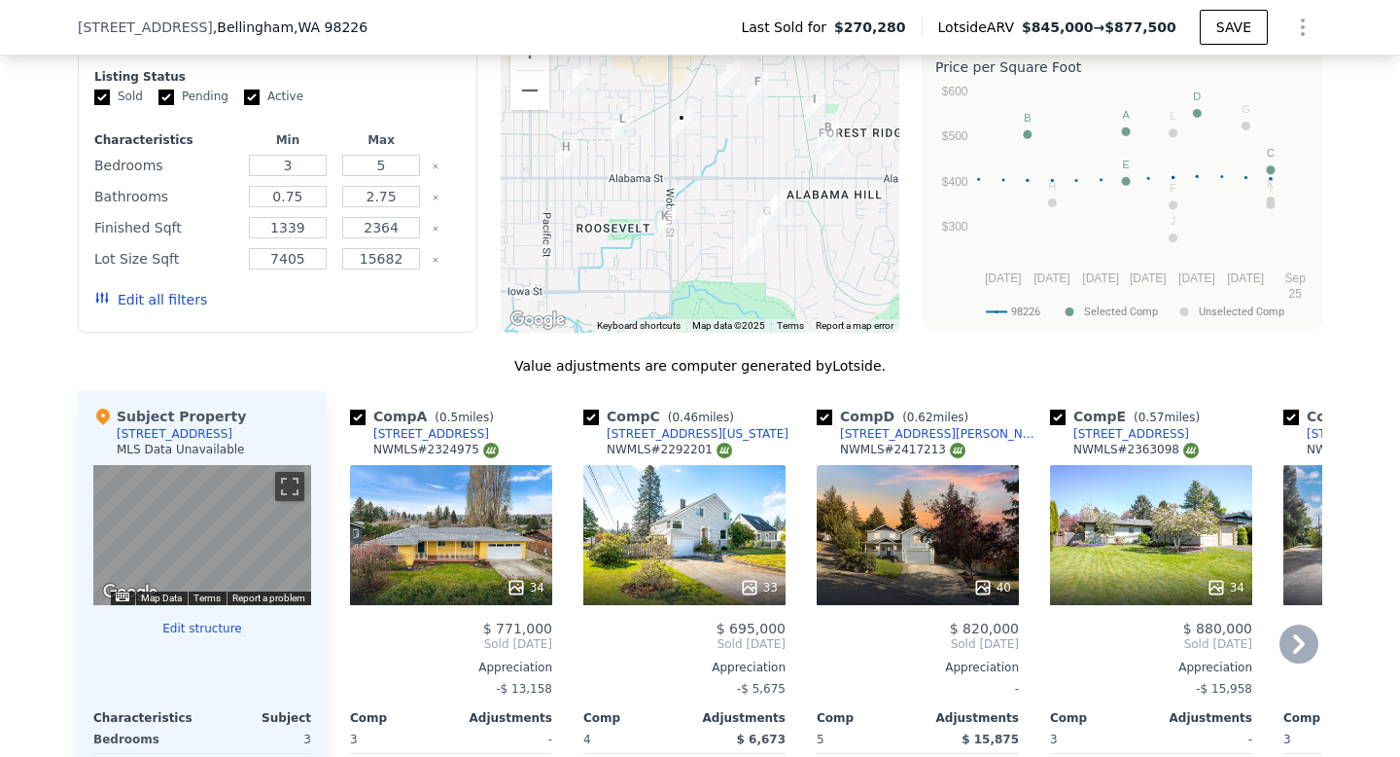
click at [423, 512] on div "34" at bounding box center [451, 535] width 202 height 140
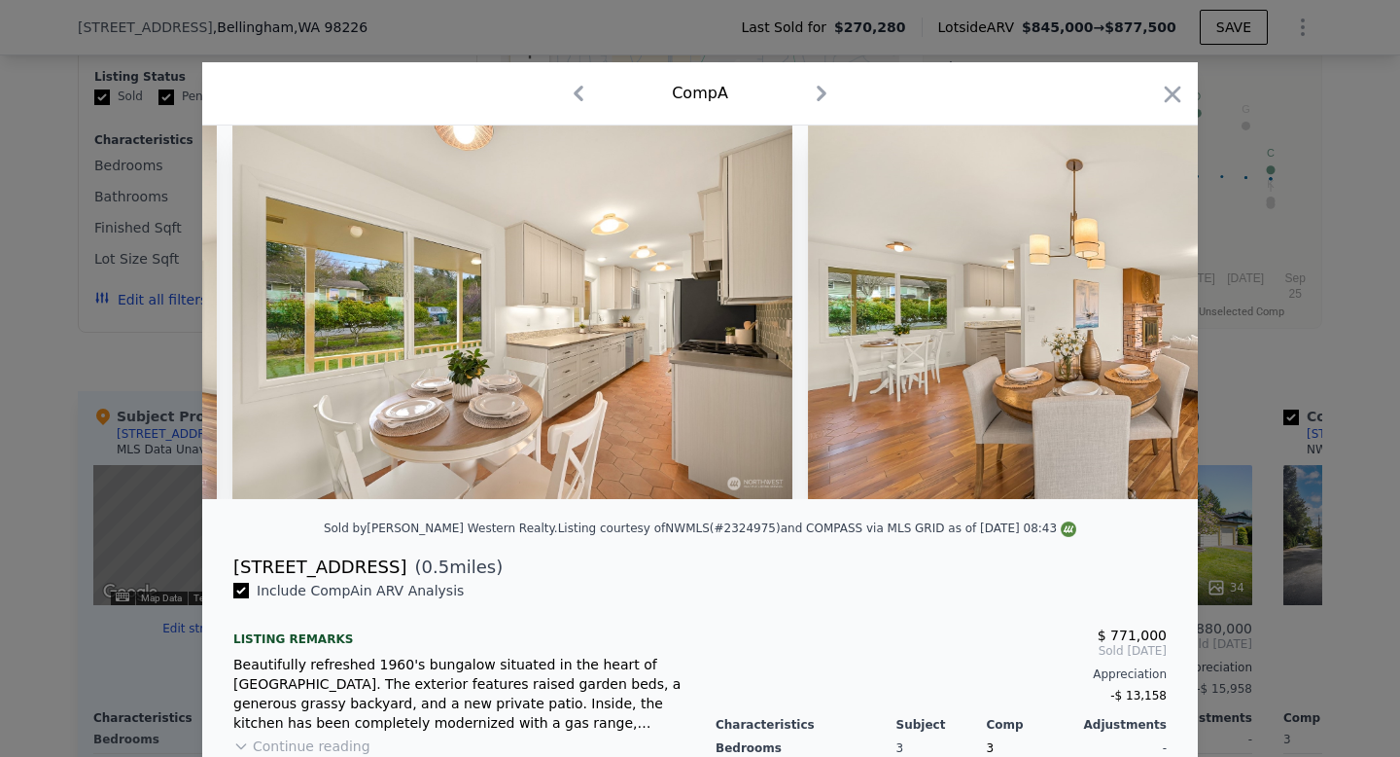
scroll to position [0, 6548]
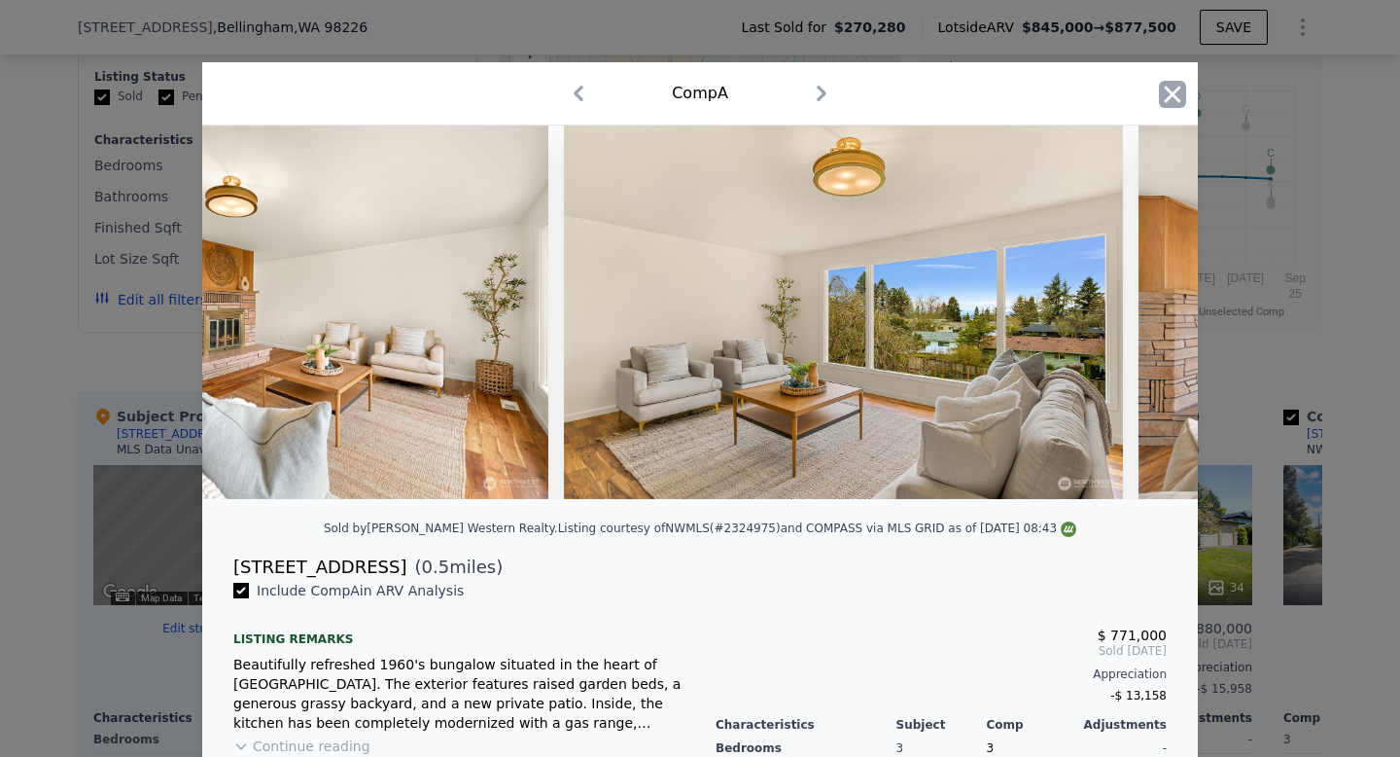
click at [1167, 96] on icon "button" at bounding box center [1172, 94] width 27 height 27
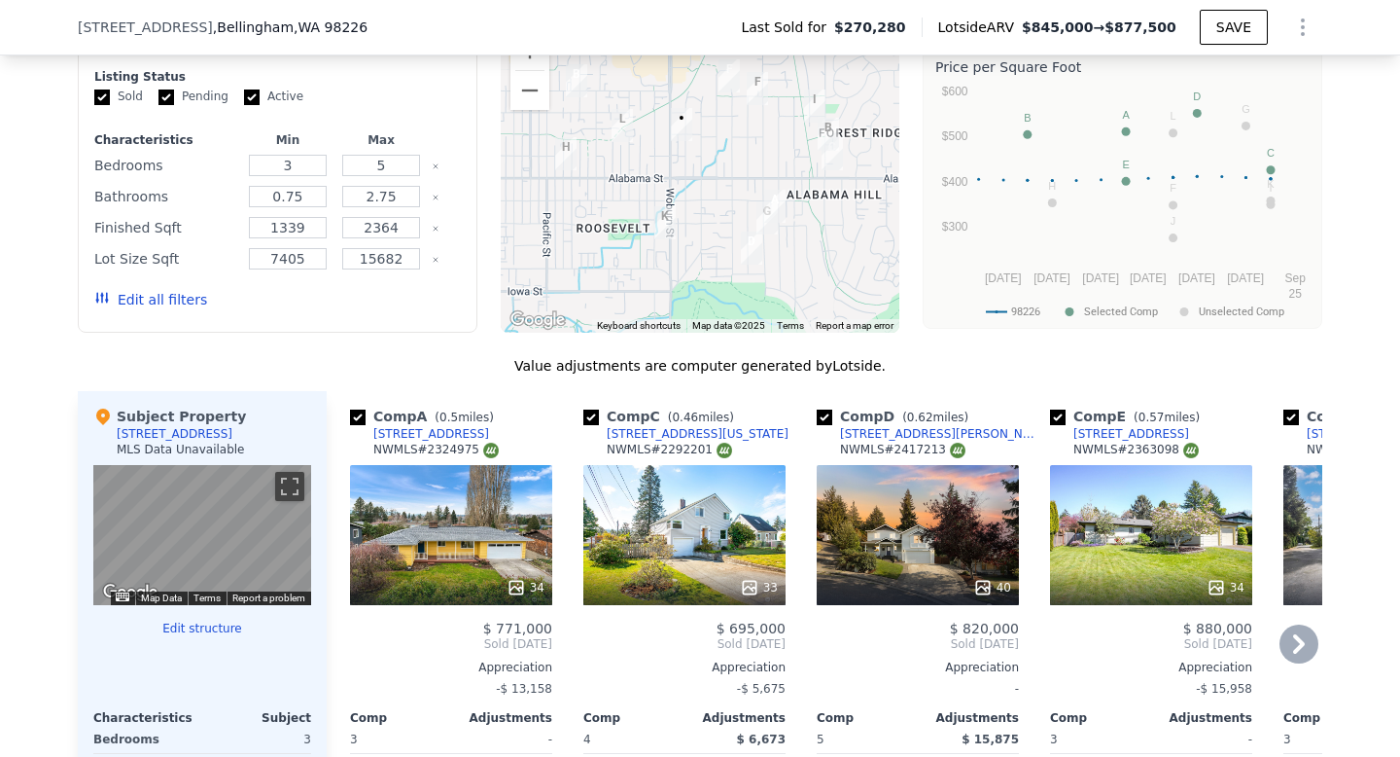
click at [362, 418] on input "checkbox" at bounding box center [358, 417] width 16 height 16
checkbox input "false"
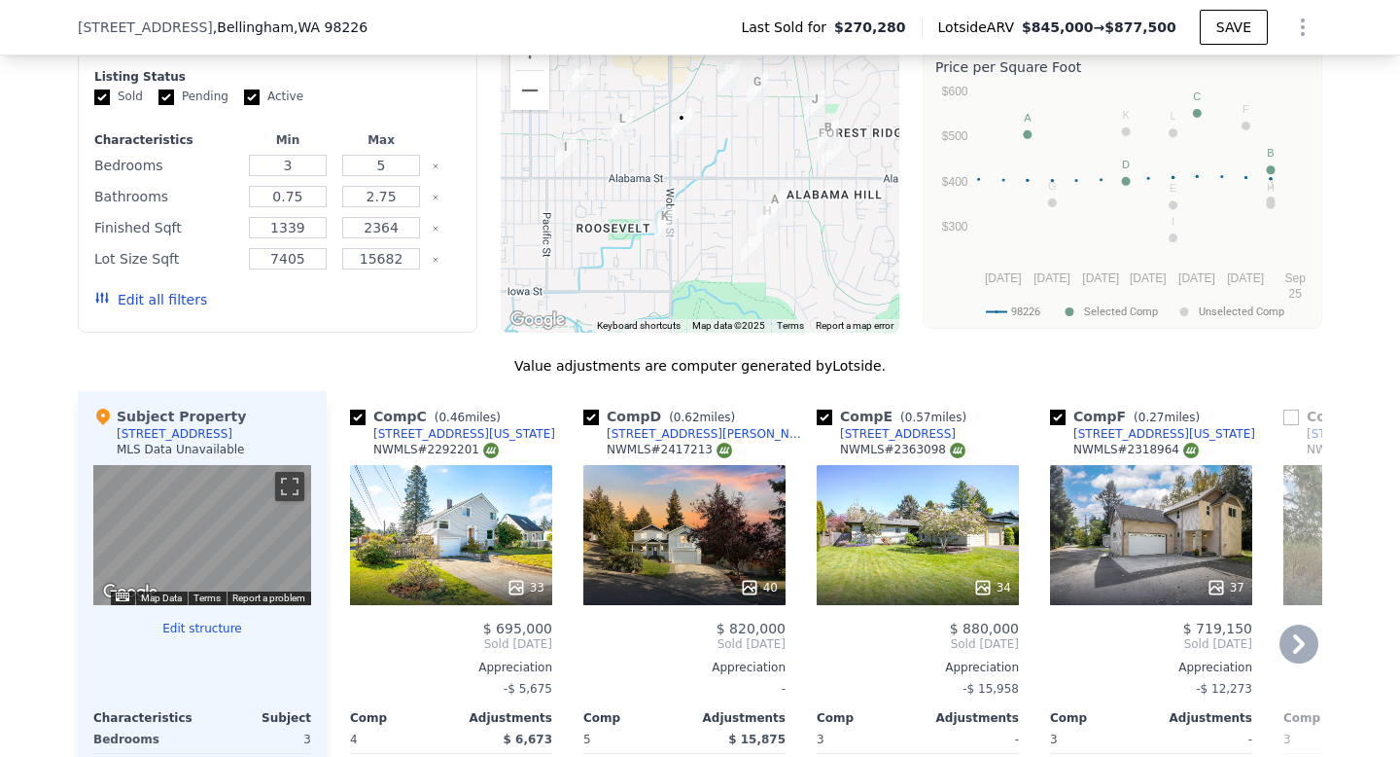
click at [437, 516] on div "33" at bounding box center [451, 535] width 202 height 140
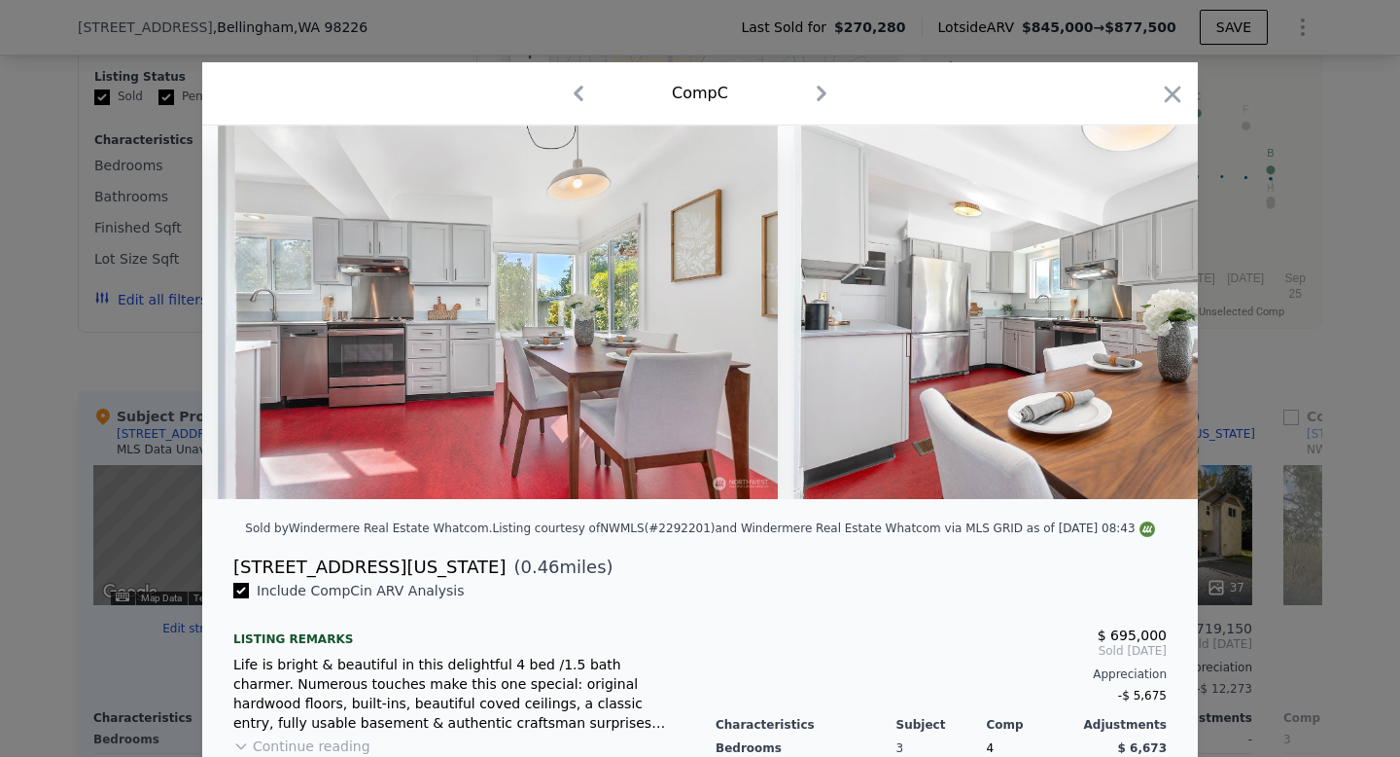
scroll to position [0, 17992]
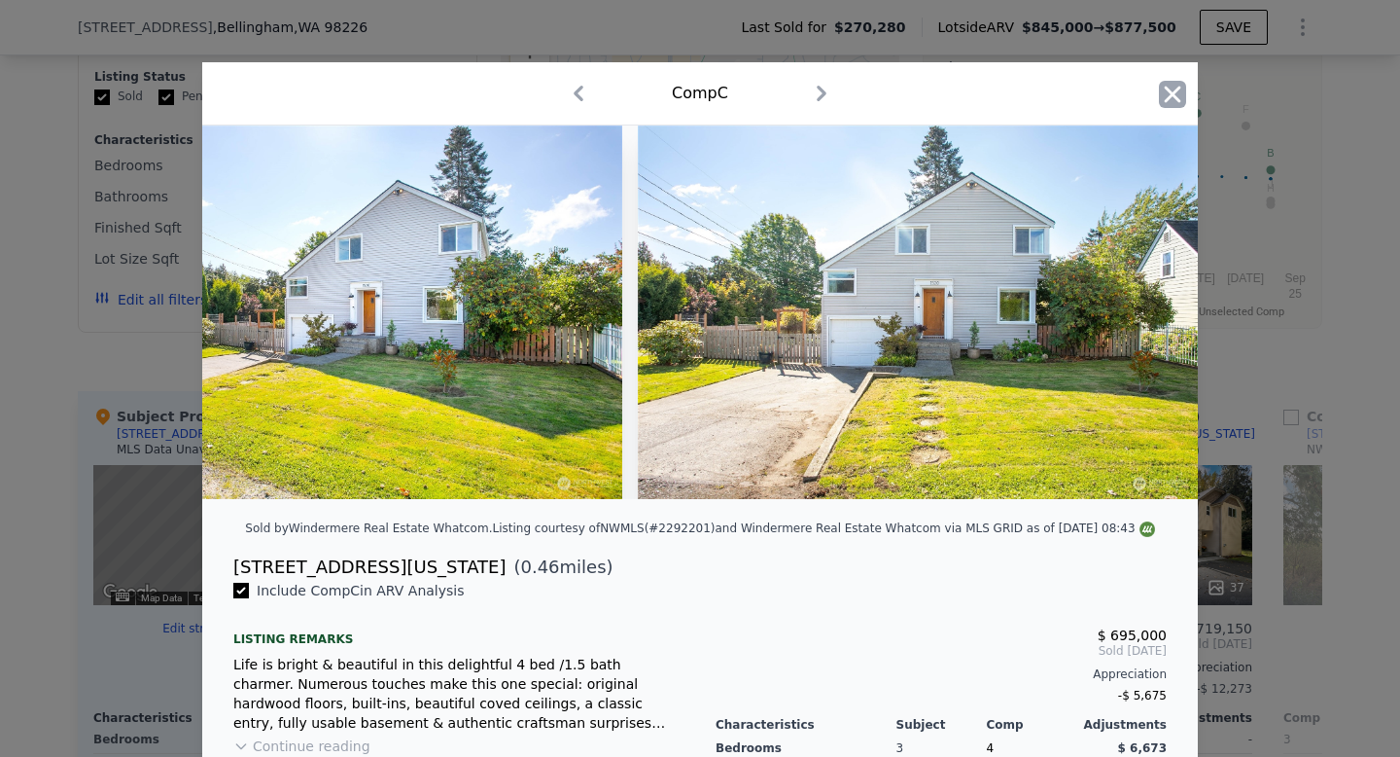
click at [1169, 88] on icon "button" at bounding box center [1172, 94] width 27 height 27
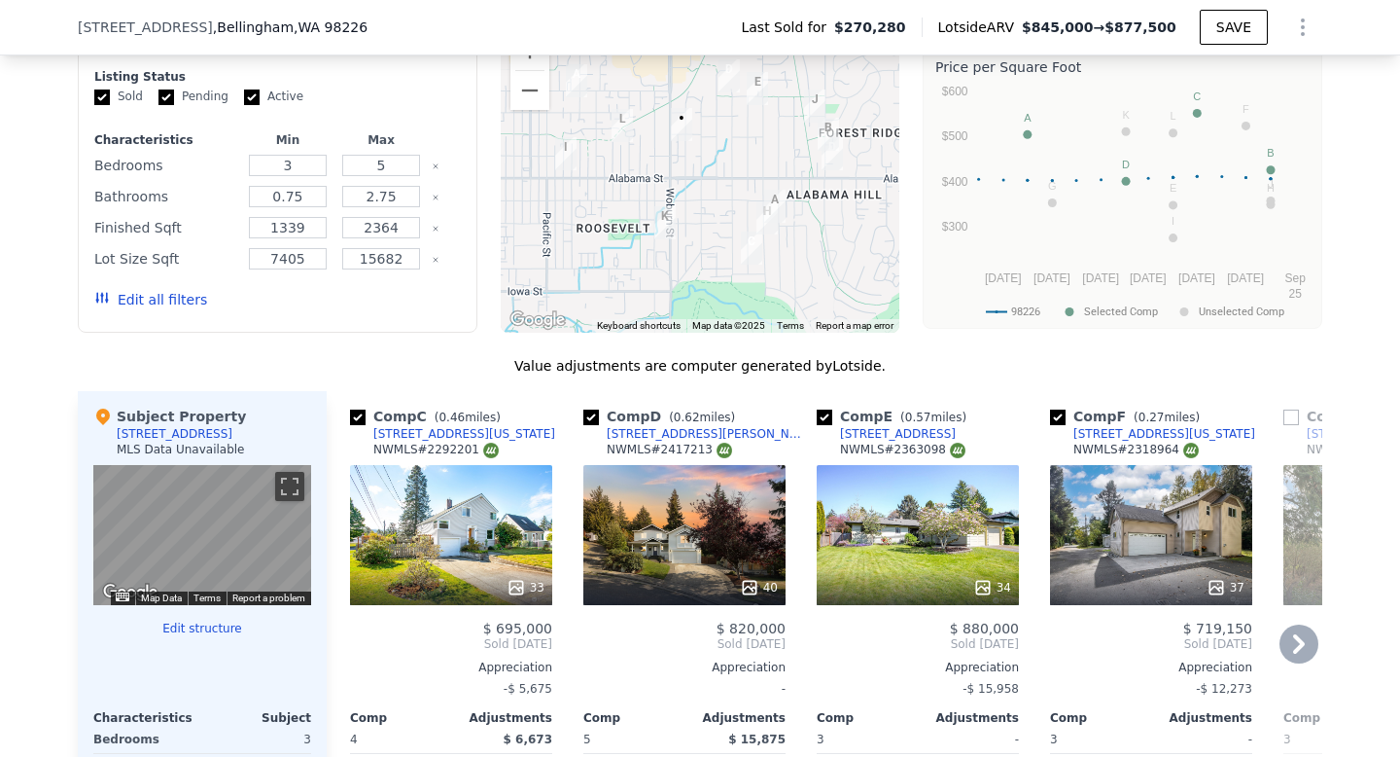
click at [713, 512] on div "40" at bounding box center [684, 535] width 202 height 140
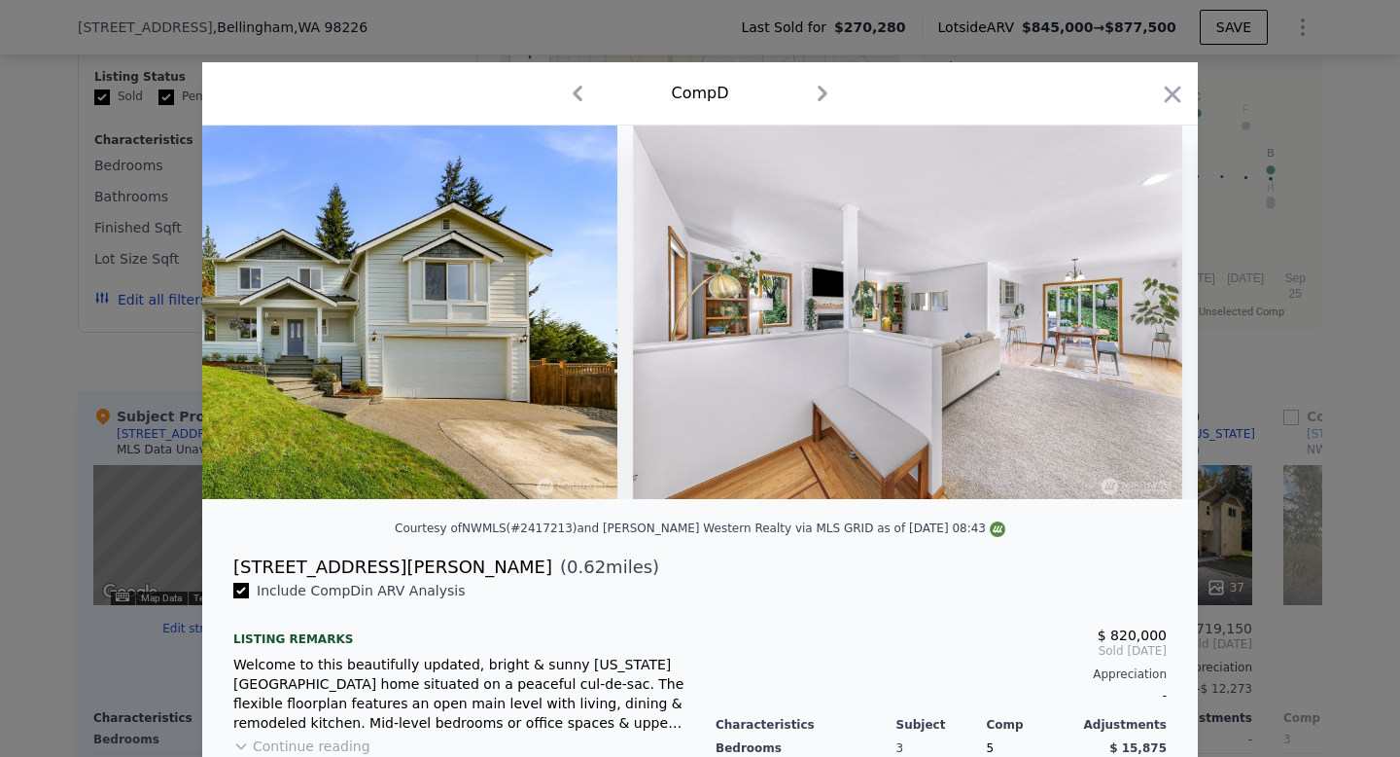
scroll to position [0, 9676]
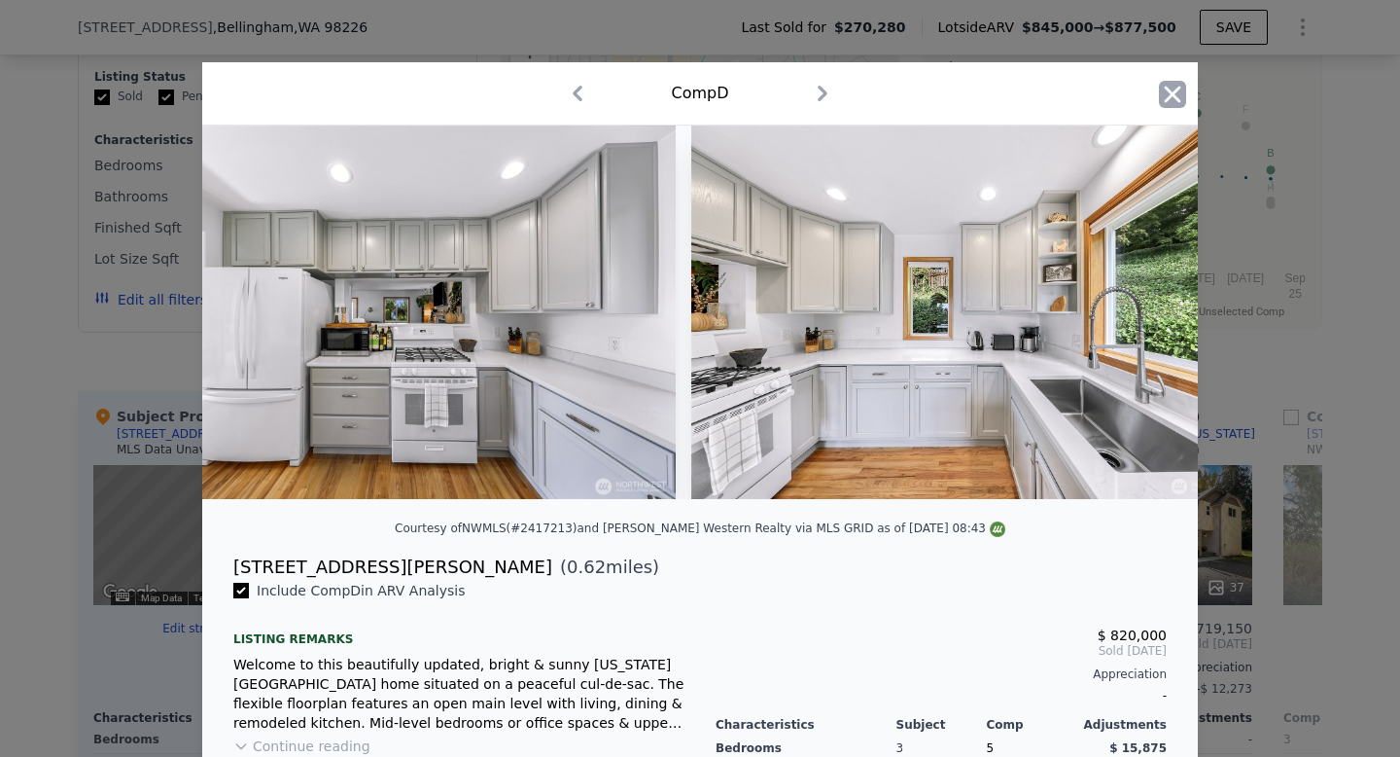
click at [1166, 94] on icon "button" at bounding box center [1172, 94] width 27 height 27
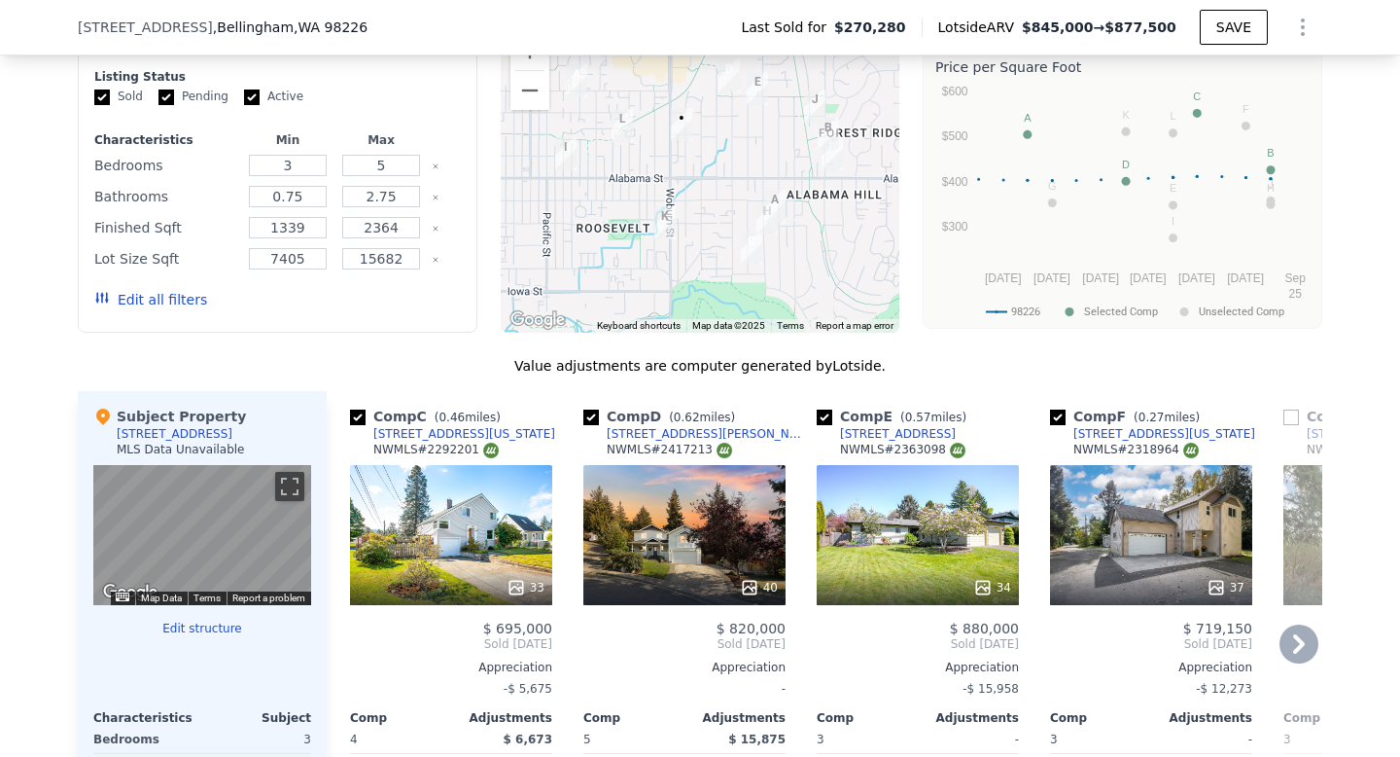
click at [591, 417] on input "checkbox" at bounding box center [591, 417] width 16 height 16
checkbox input "false"
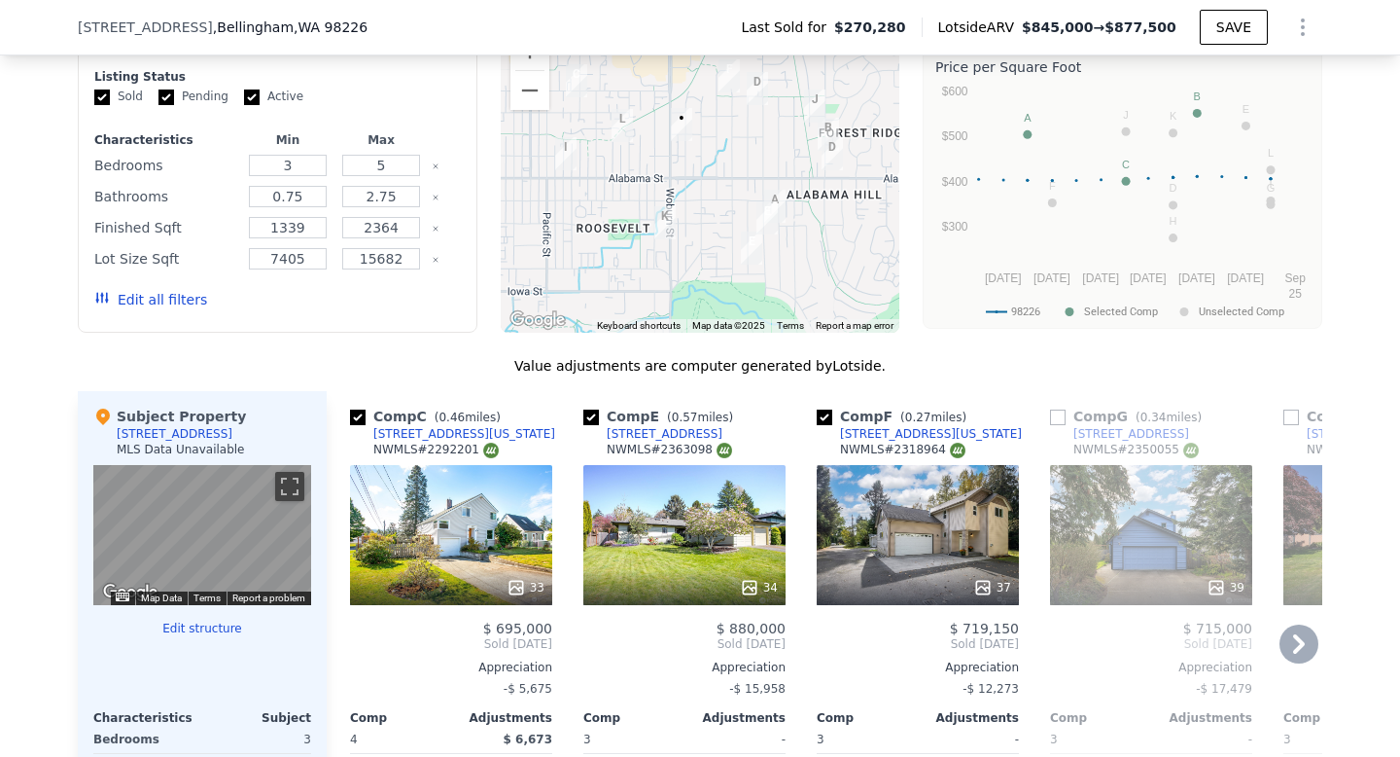
click at [678, 520] on div "34" at bounding box center [684, 535] width 202 height 140
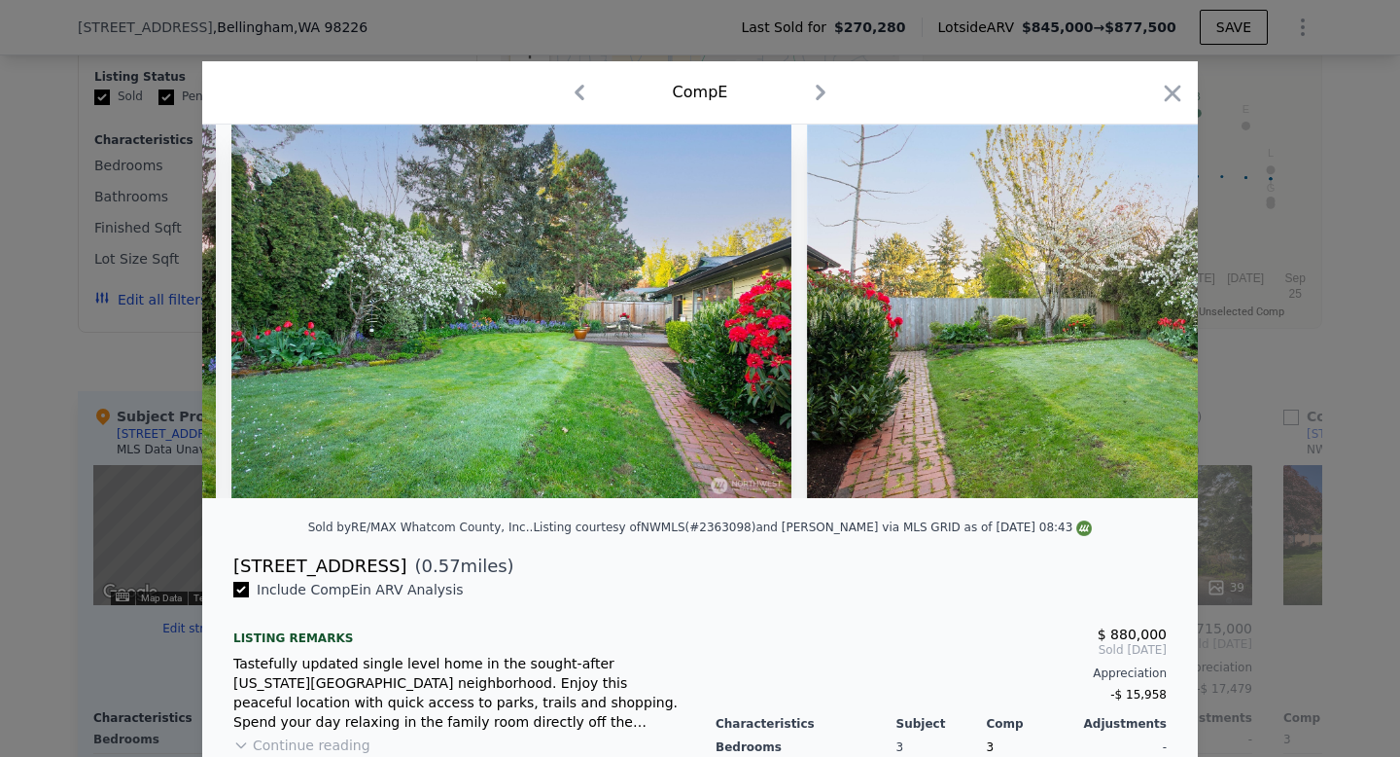
scroll to position [0, 17284]
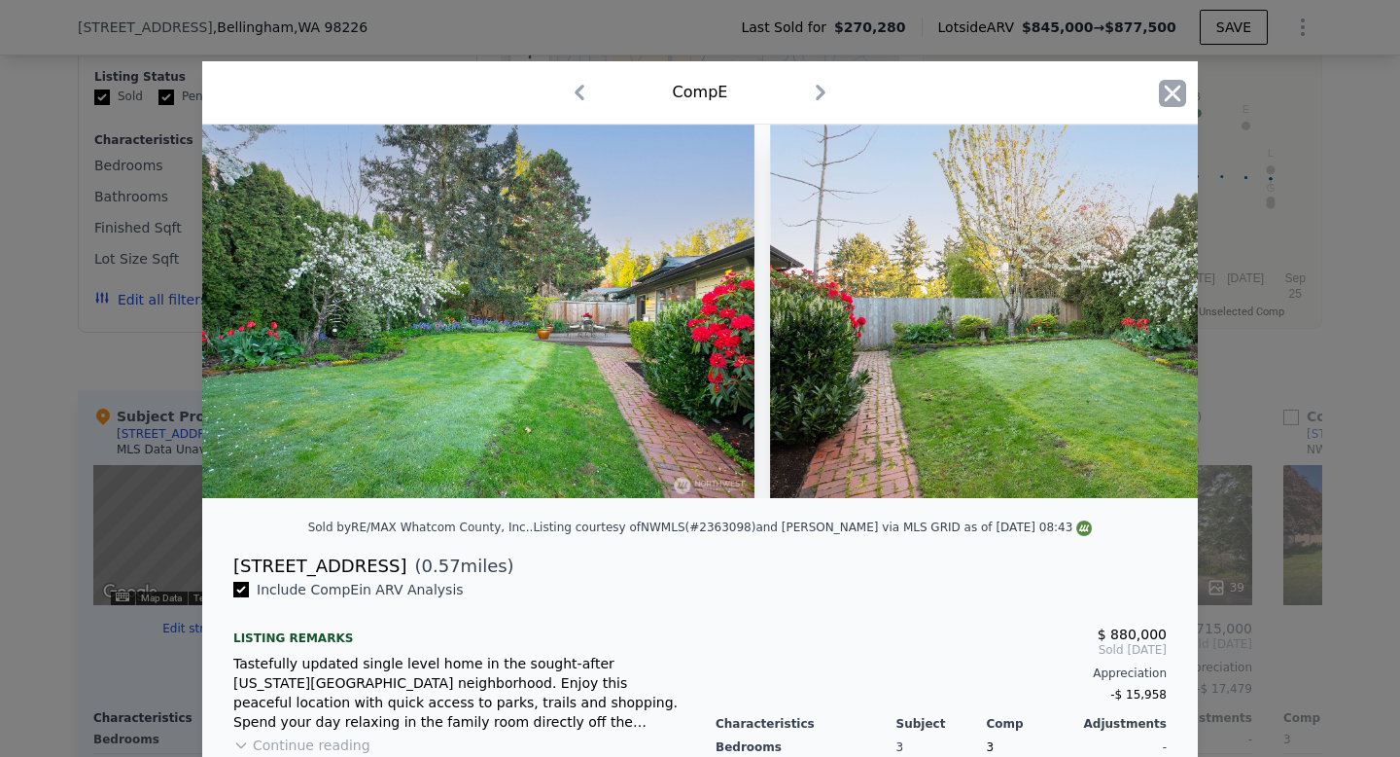
click at [1173, 87] on icon "button" at bounding box center [1172, 93] width 27 height 27
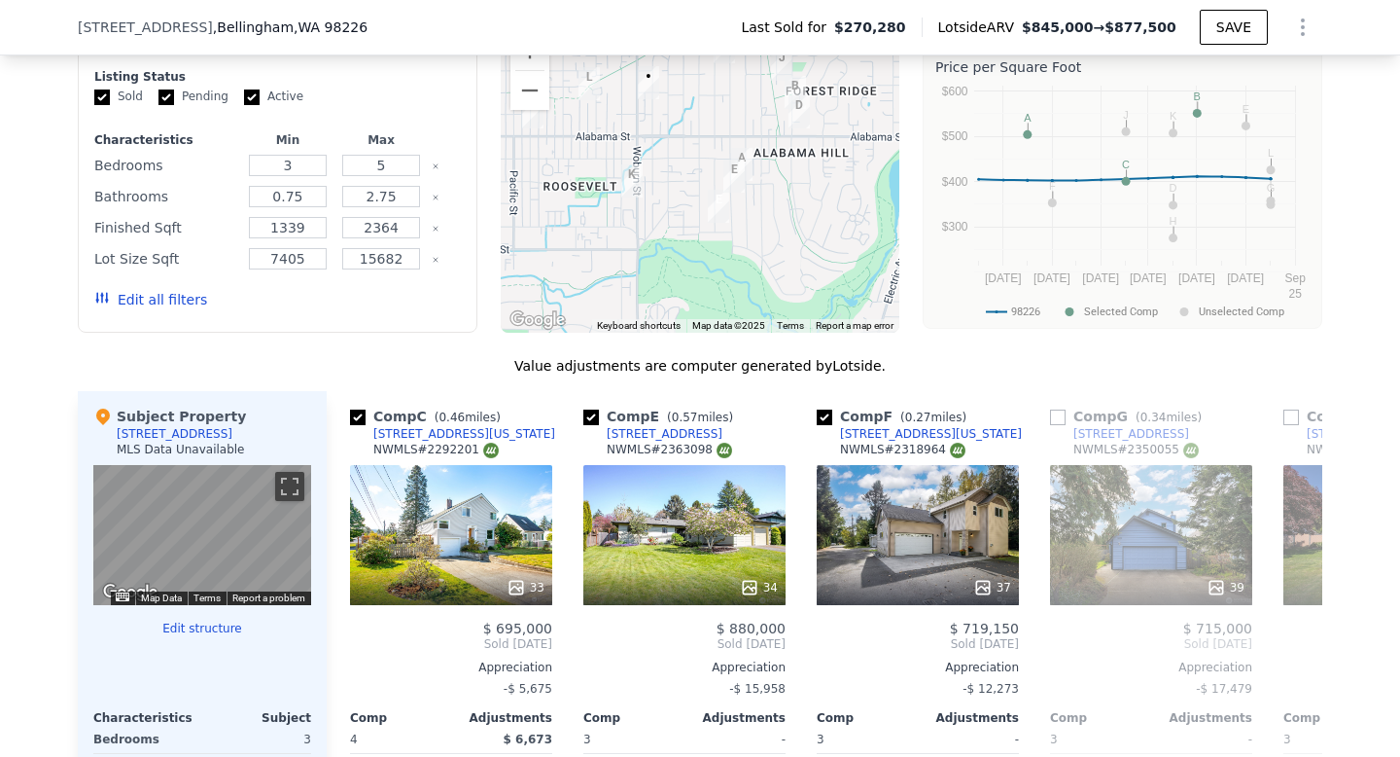
drag, startPoint x: 793, startPoint y: 236, endPoint x: 760, endPoint y: 196, distance: 51.8
click at [760, 196] on div at bounding box center [701, 176] width 400 height 311
click at [748, 200] on div at bounding box center [701, 176] width 400 height 311
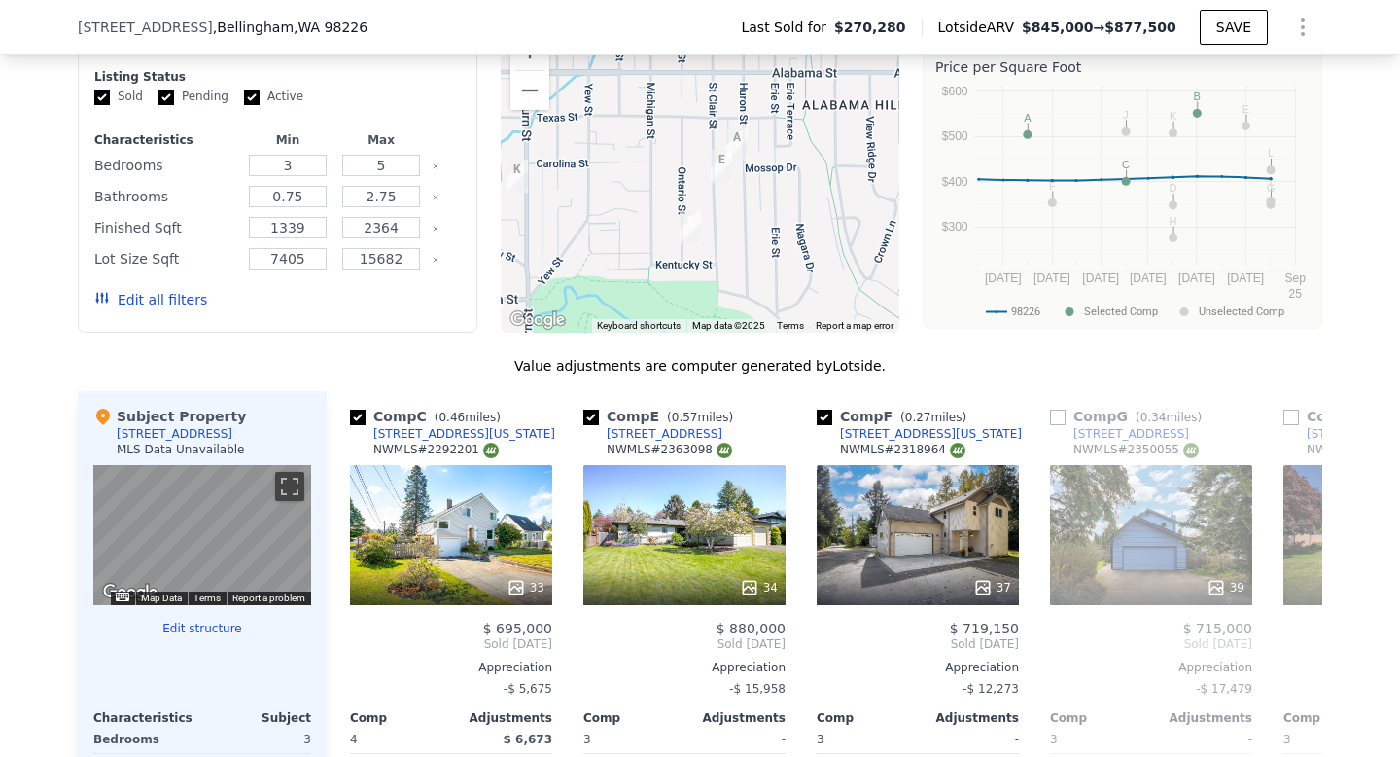
click at [748, 200] on div at bounding box center [701, 176] width 400 height 311
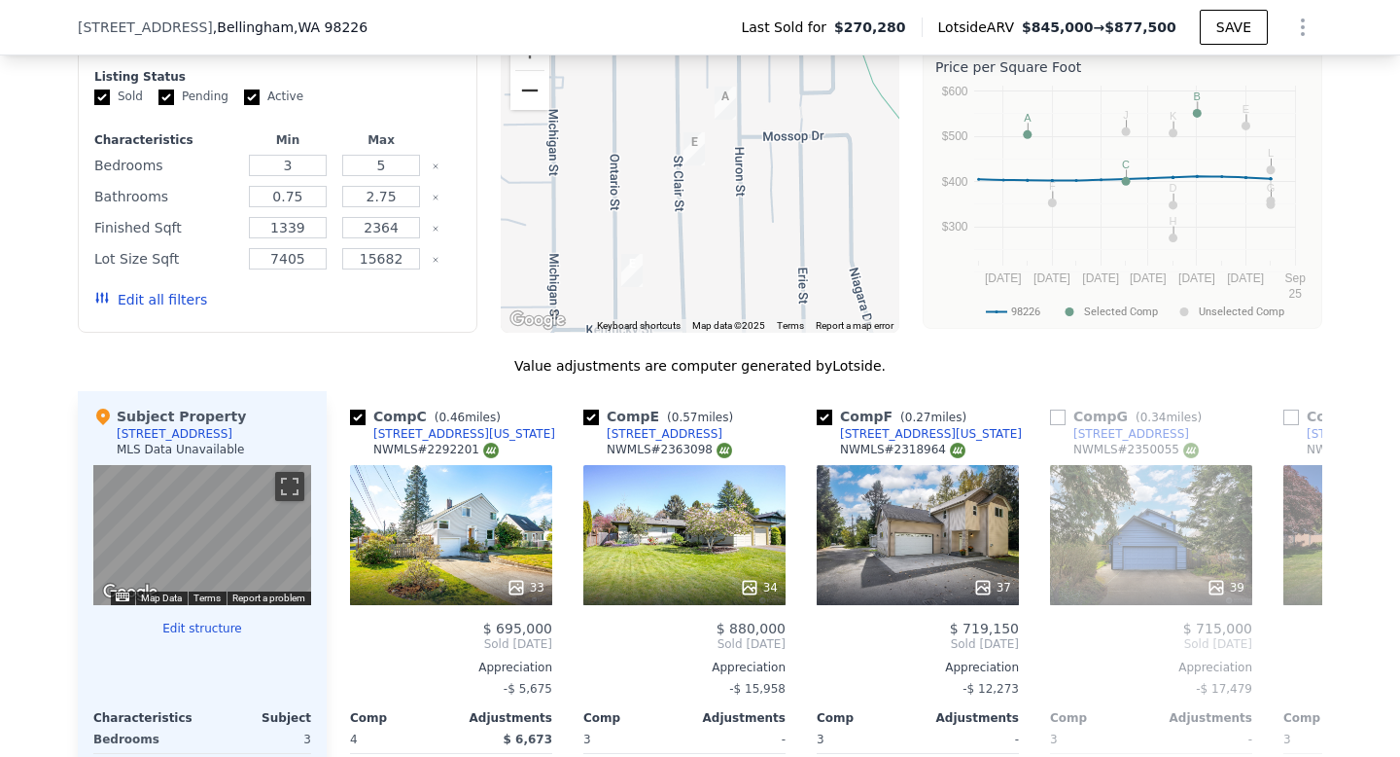
click at [538, 101] on button "Zoom out" at bounding box center [530, 90] width 39 height 39
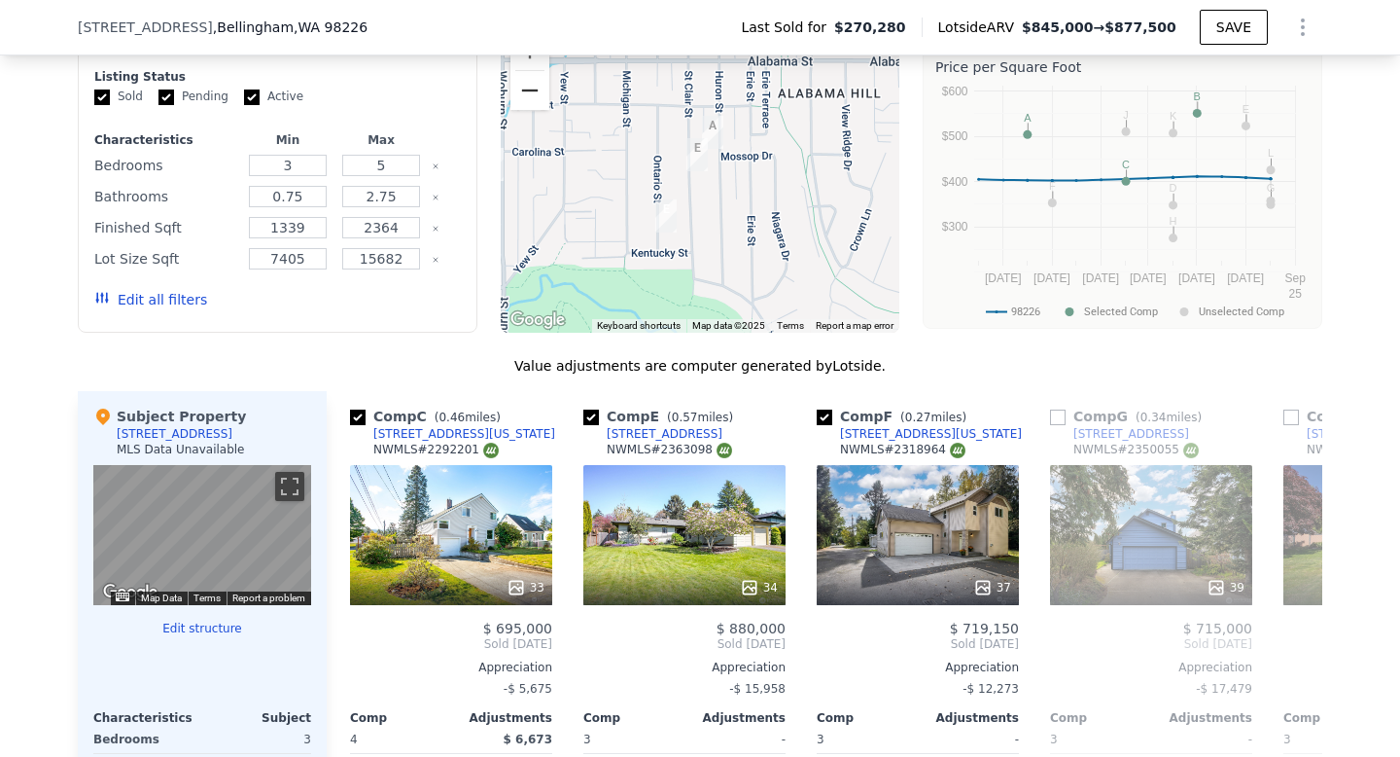
click at [538, 101] on button "Zoom out" at bounding box center [530, 90] width 39 height 39
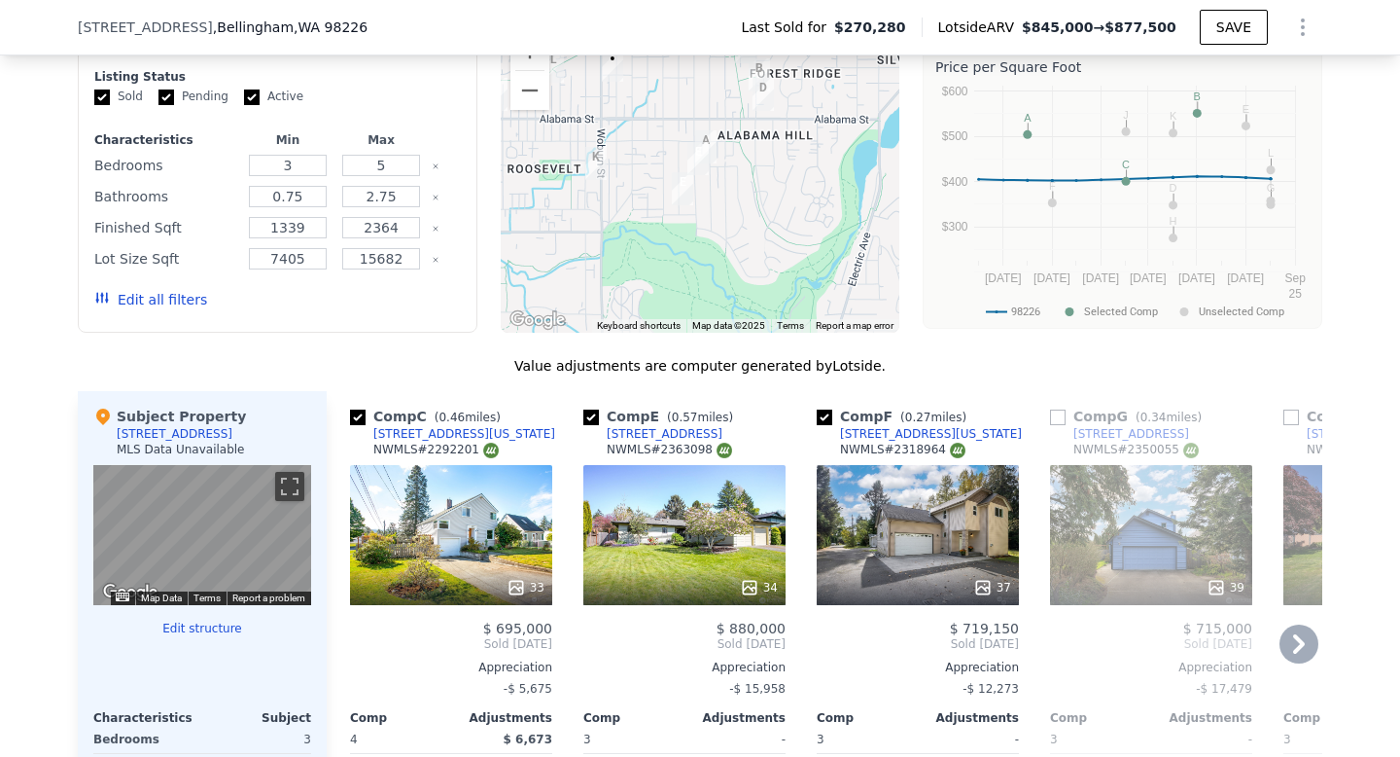
click at [589, 414] on input "checkbox" at bounding box center [591, 417] width 16 height 16
checkbox input "false"
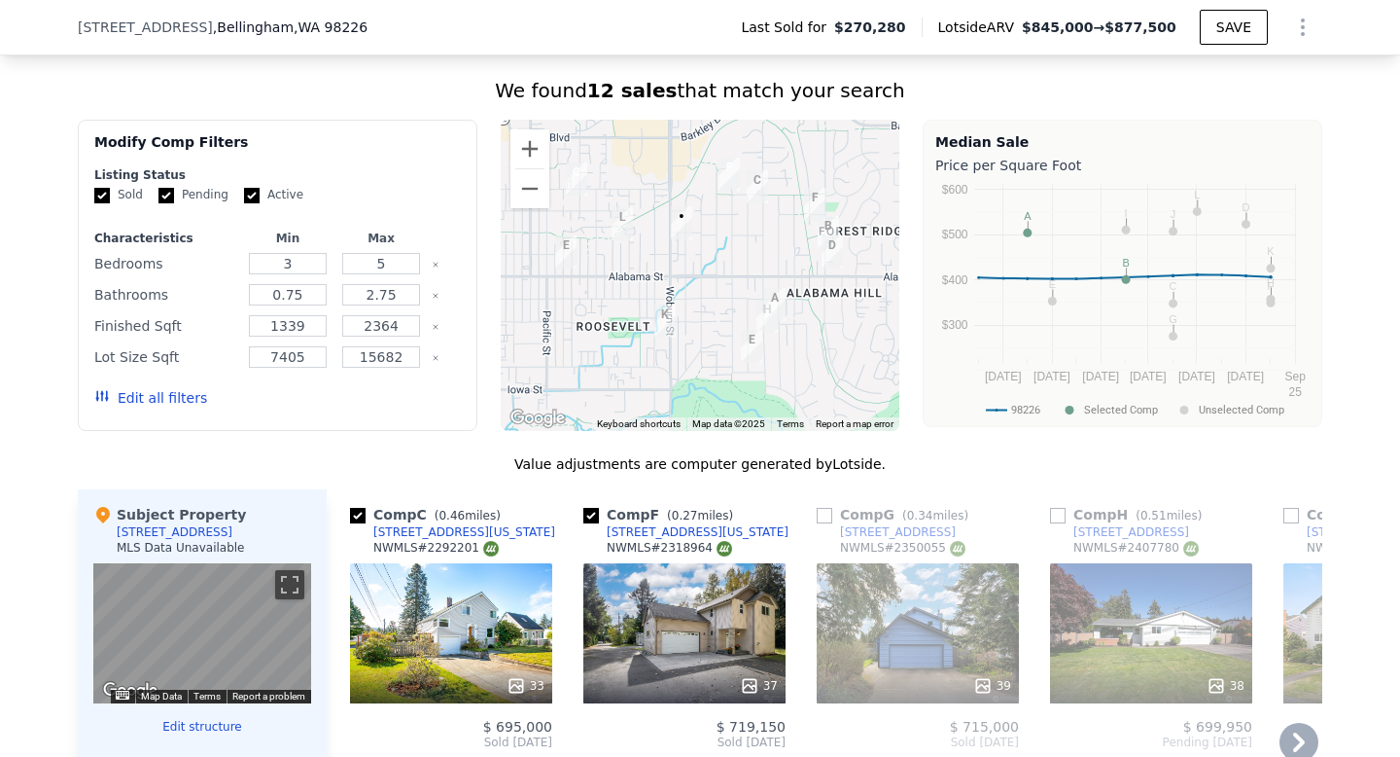
scroll to position [1468, 0]
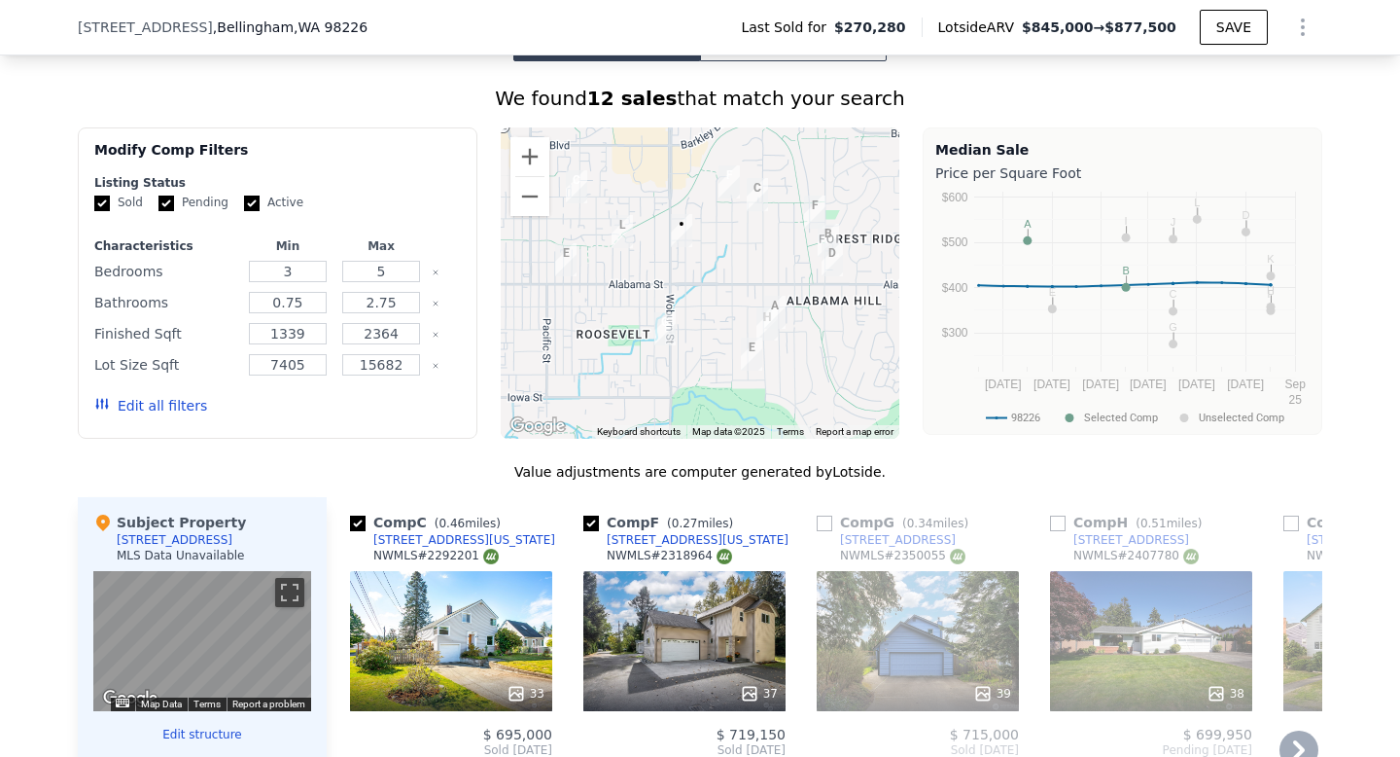
click at [823, 525] on input "checkbox" at bounding box center [825, 523] width 16 height 16
checkbox input "true"
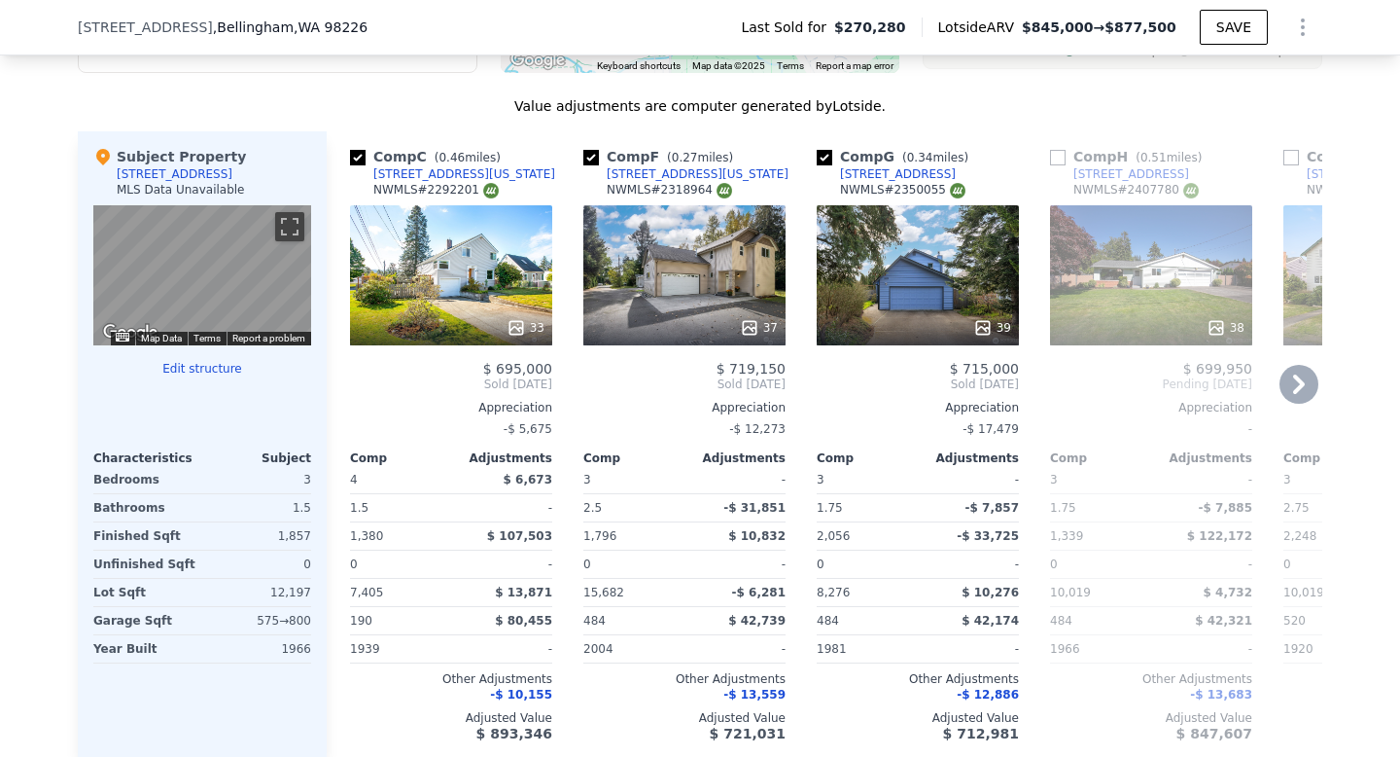
scroll to position [1830, 0]
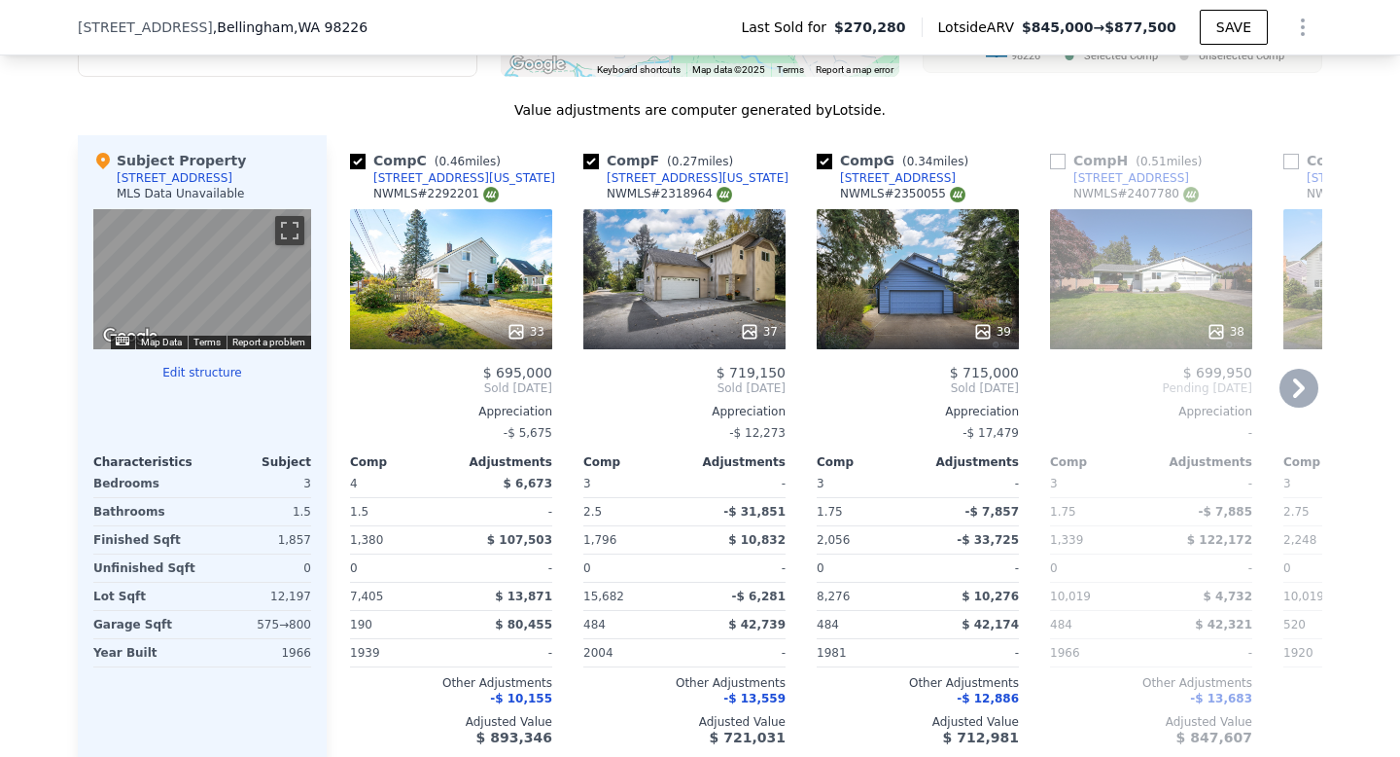
click at [360, 162] on input "checkbox" at bounding box center [358, 162] width 16 height 16
checkbox input "false"
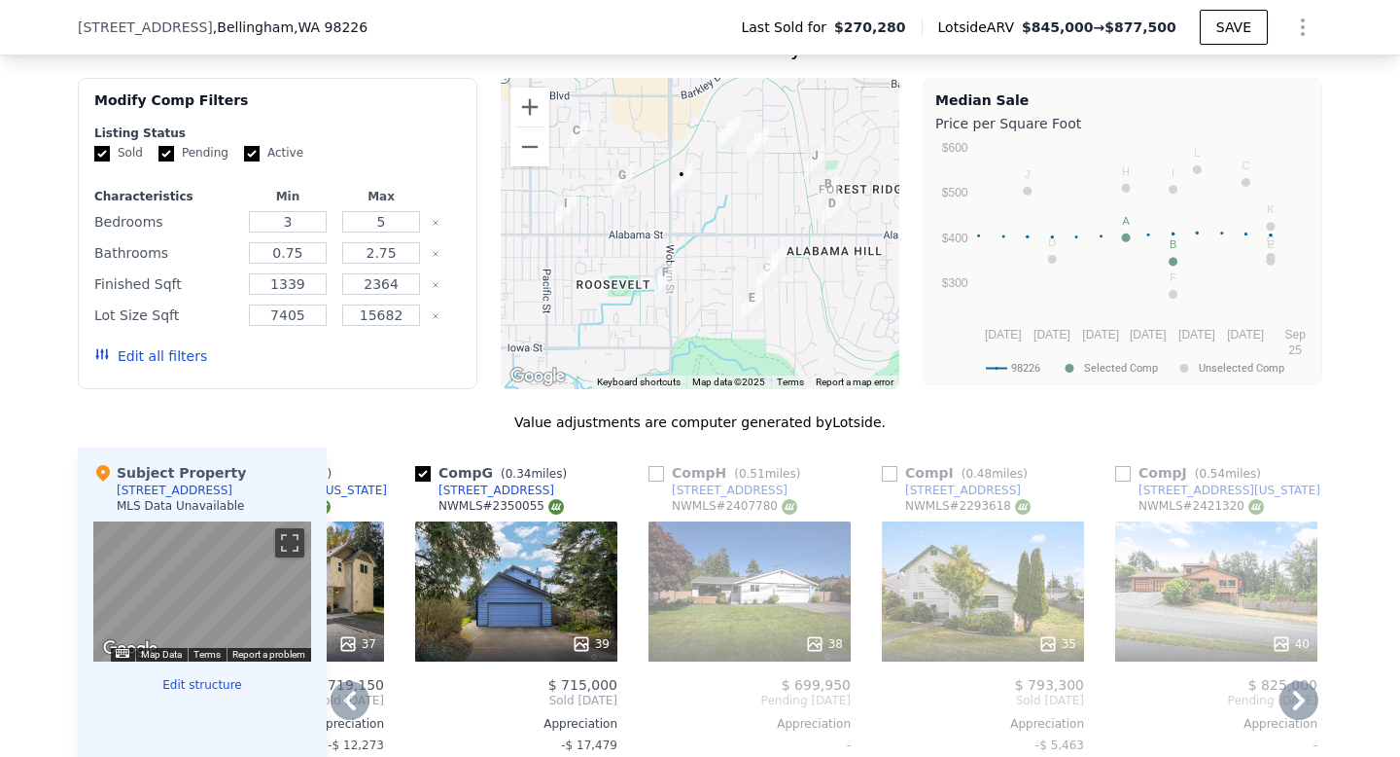
scroll to position [1511, 0]
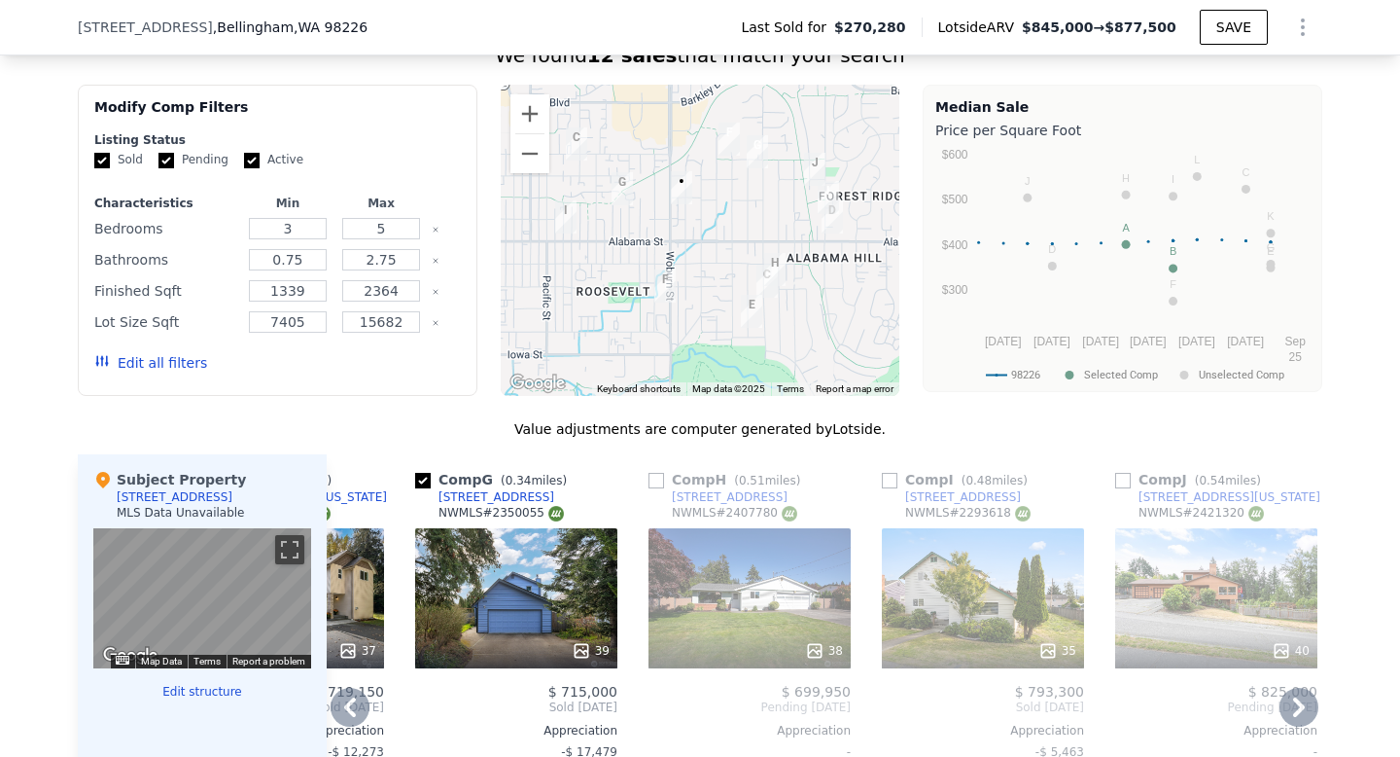
click at [892, 481] on input "checkbox" at bounding box center [890, 481] width 16 height 16
checkbox input "true"
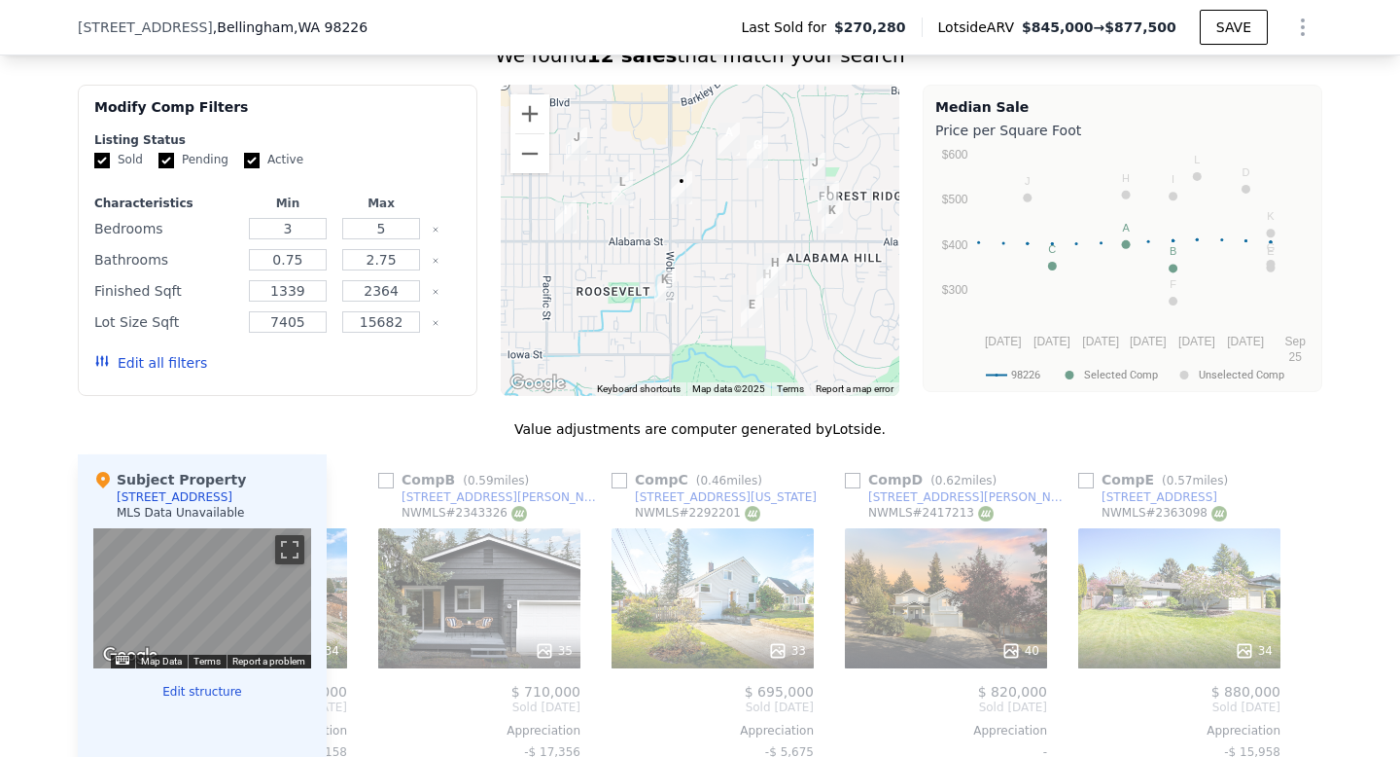
scroll to position [0, 1852]
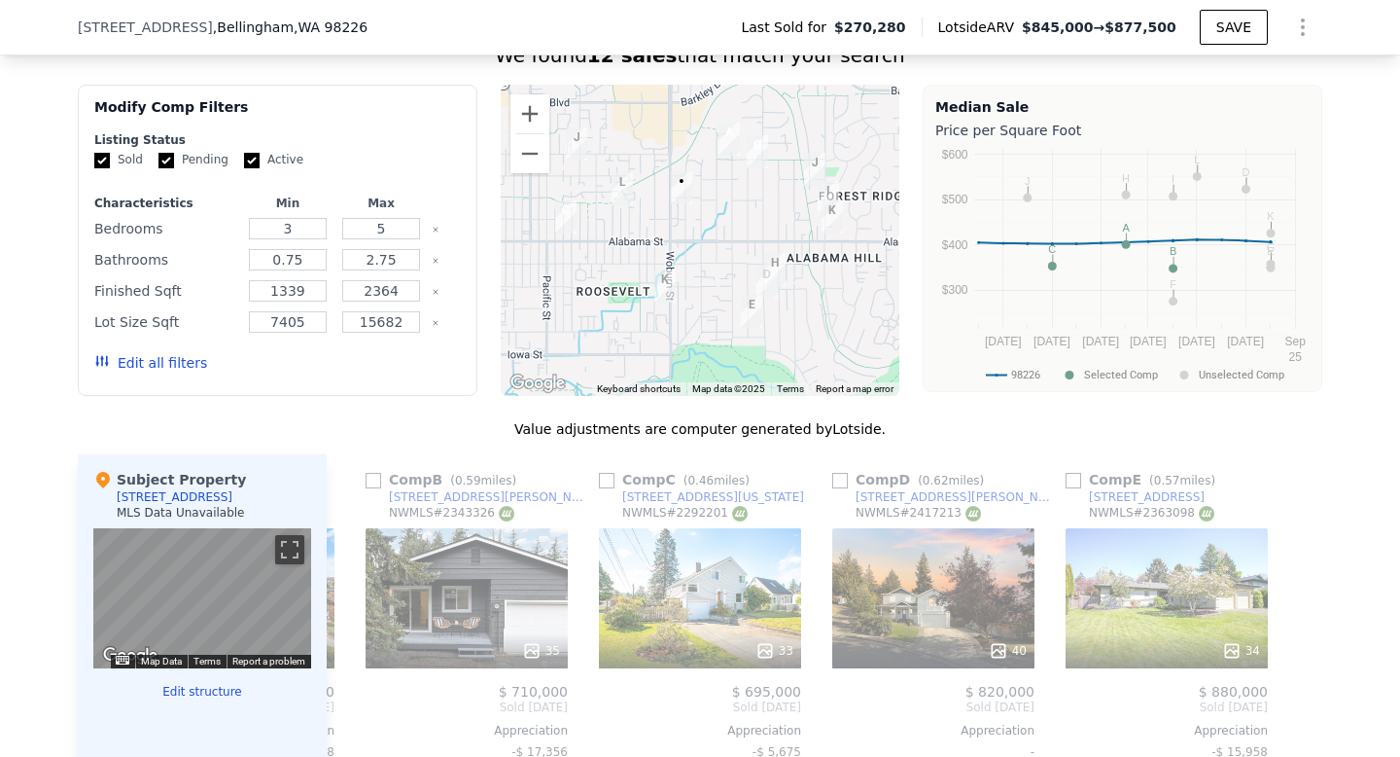
click at [666, 286] on img "2217 Woburn Street" at bounding box center [664, 285] width 21 height 33
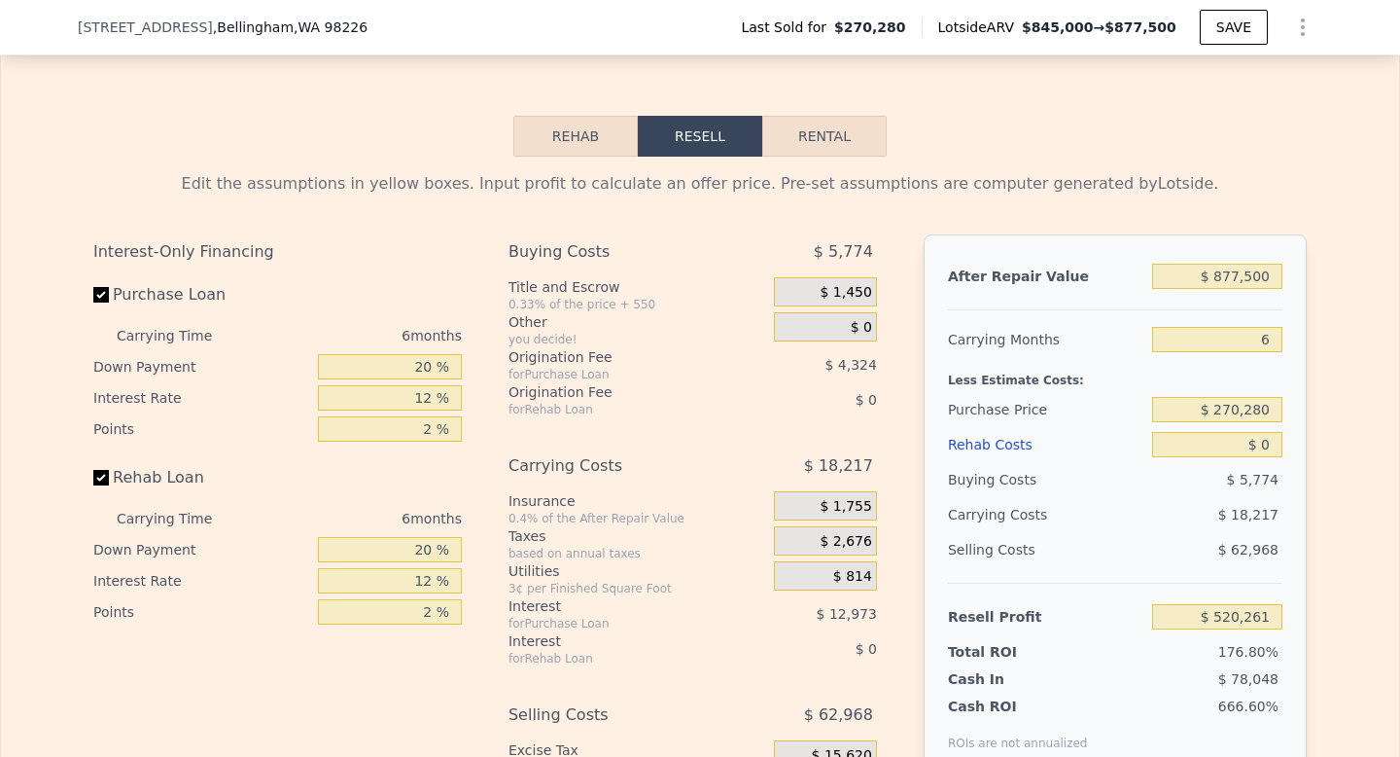
scroll to position [2690, 0]
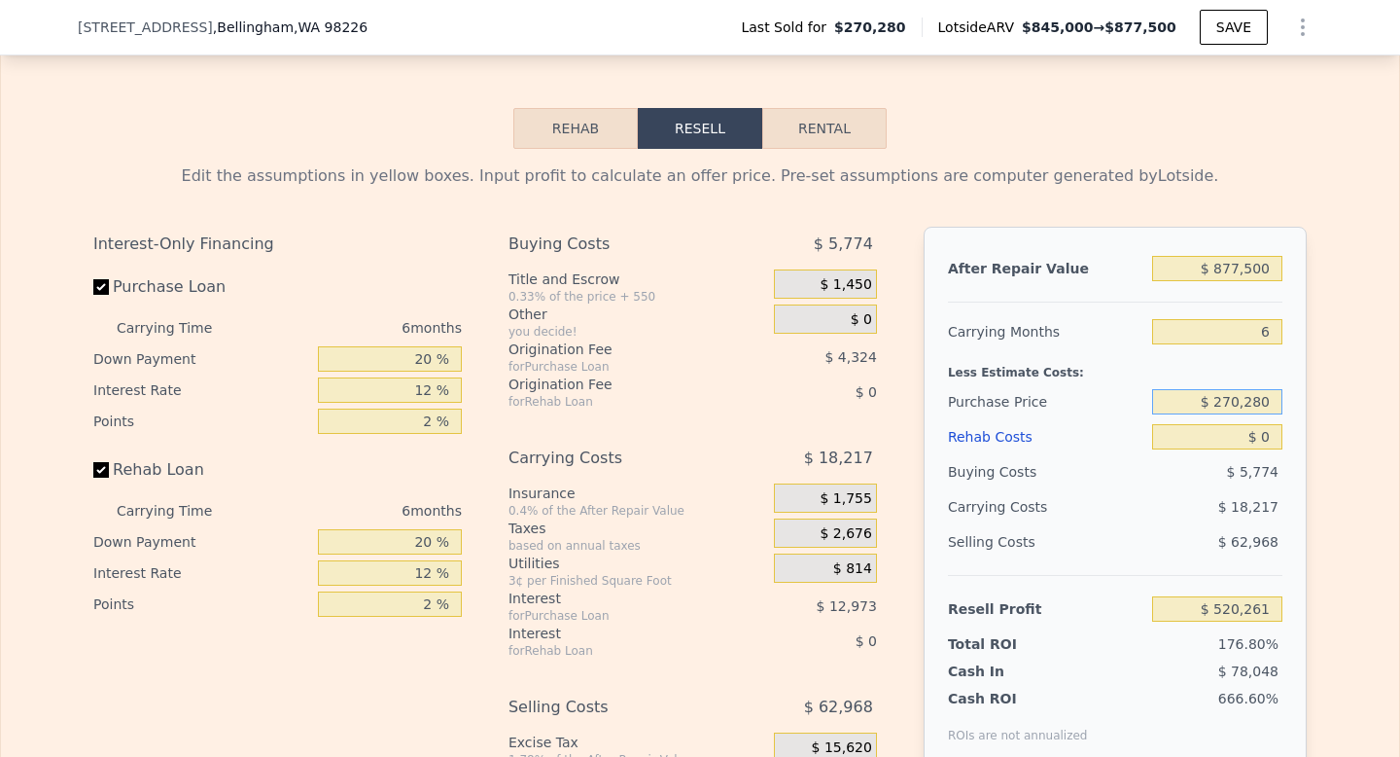
click at [1241, 408] on input "$ 270,280" at bounding box center [1217, 401] width 130 height 25
type input "$ 500,000"
type input "$ 275,072"
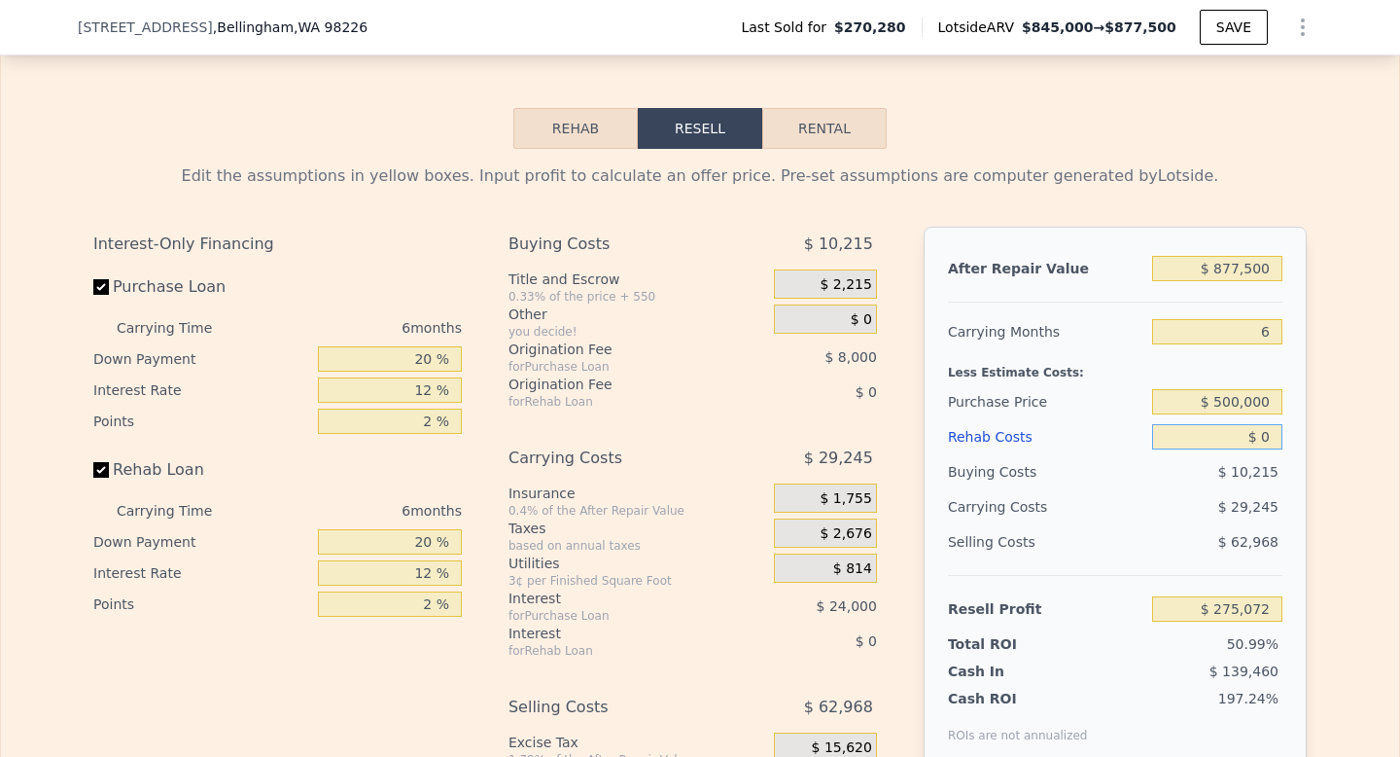
click at [591, 142] on button "Rehab" at bounding box center [575, 128] width 124 height 41
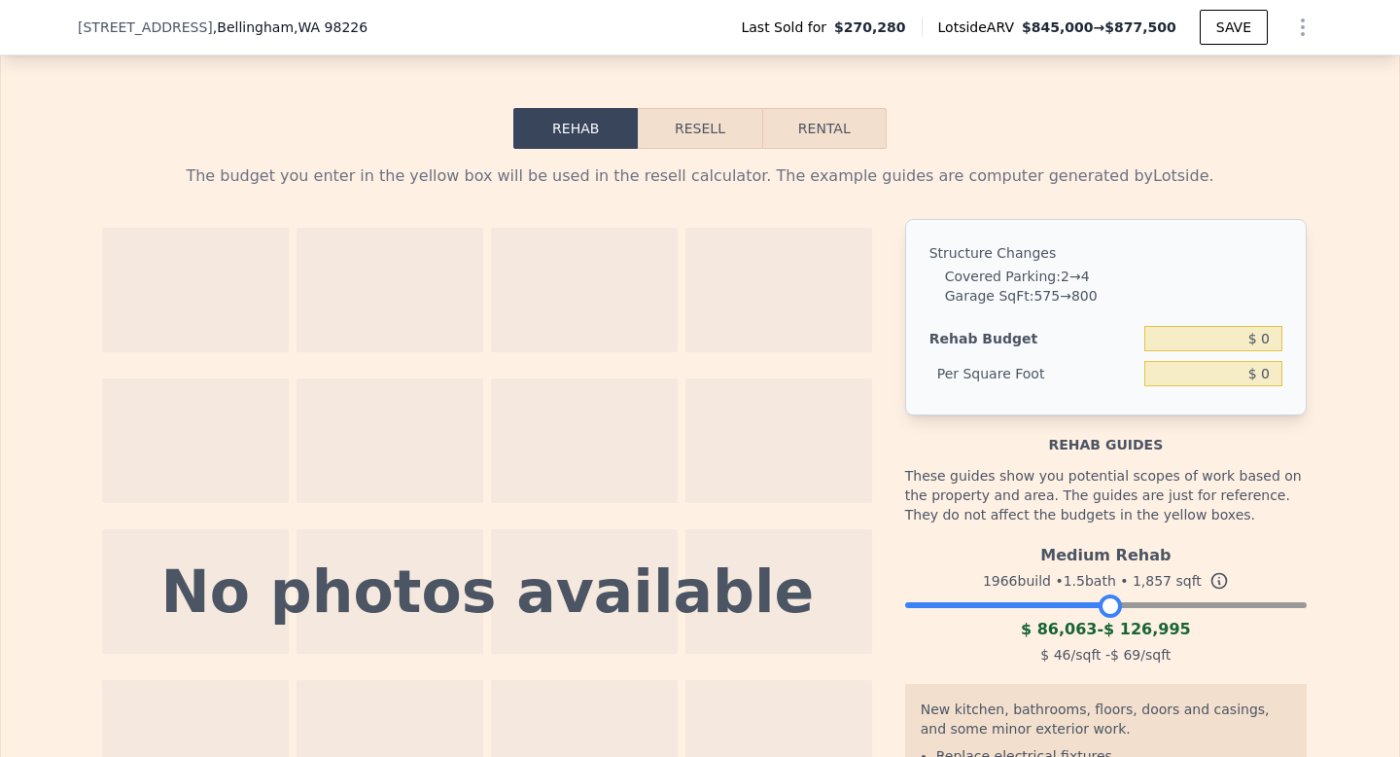
drag, startPoint x: 1291, startPoint y: 608, endPoint x: 1107, endPoint y: 611, distance: 184.8
click at [1107, 611] on div at bounding box center [1110, 605] width 23 height 23
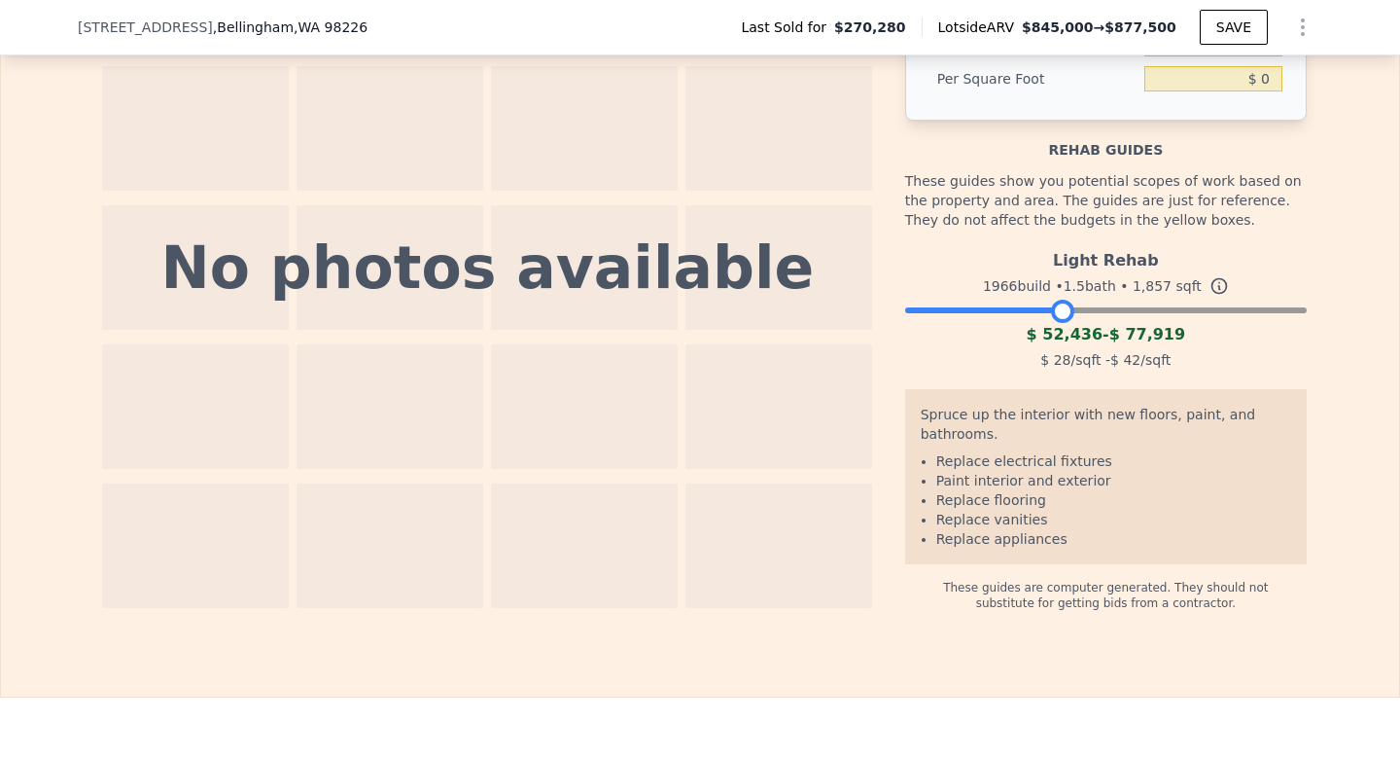
scroll to position [2955, 0]
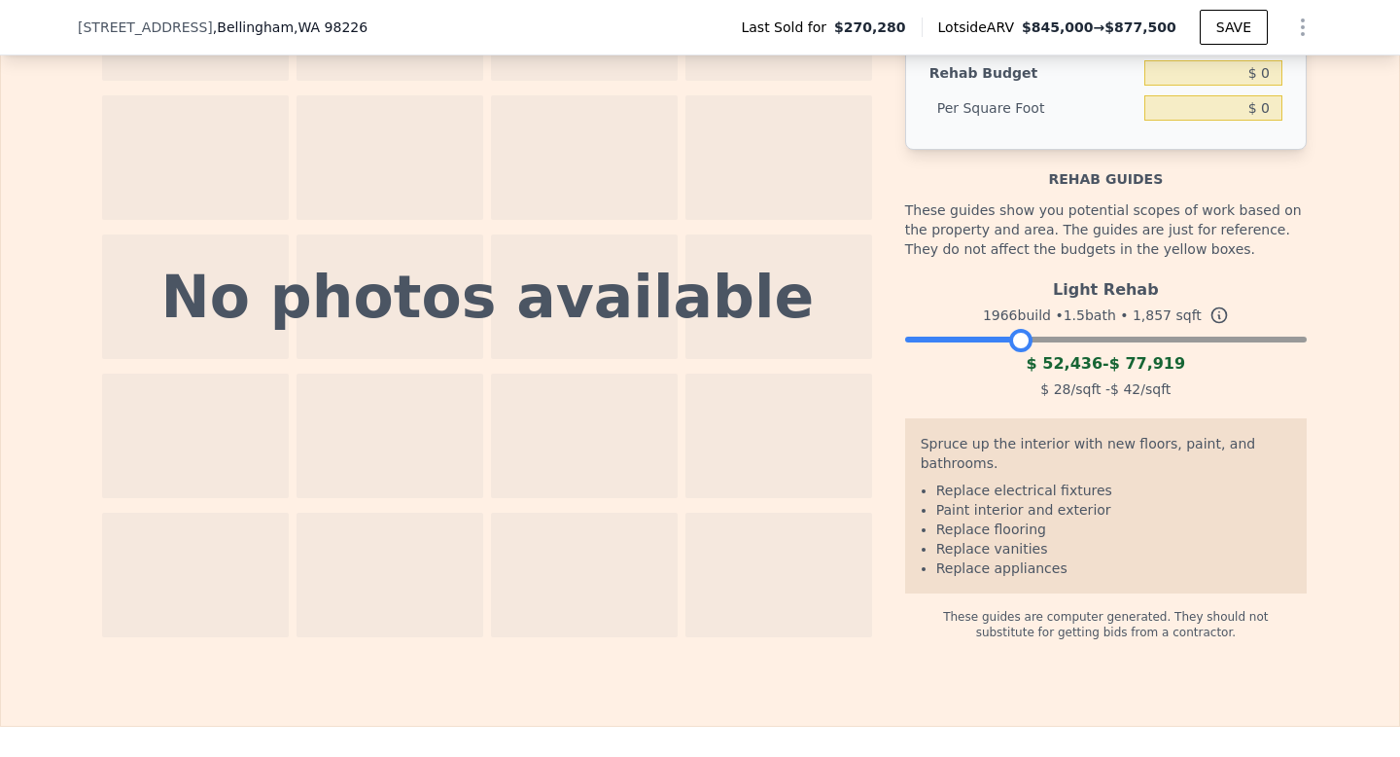
drag, startPoint x: 1106, startPoint y: 308, endPoint x: 1017, endPoint y: 314, distance: 88.7
click at [1017, 314] on div "Light Rehab 1966 build • 1.5 bath • 1,857 sqft $ 52,436 - $ 77,919 $ 28 /sqft -…" at bounding box center [1106, 336] width 402 height 132
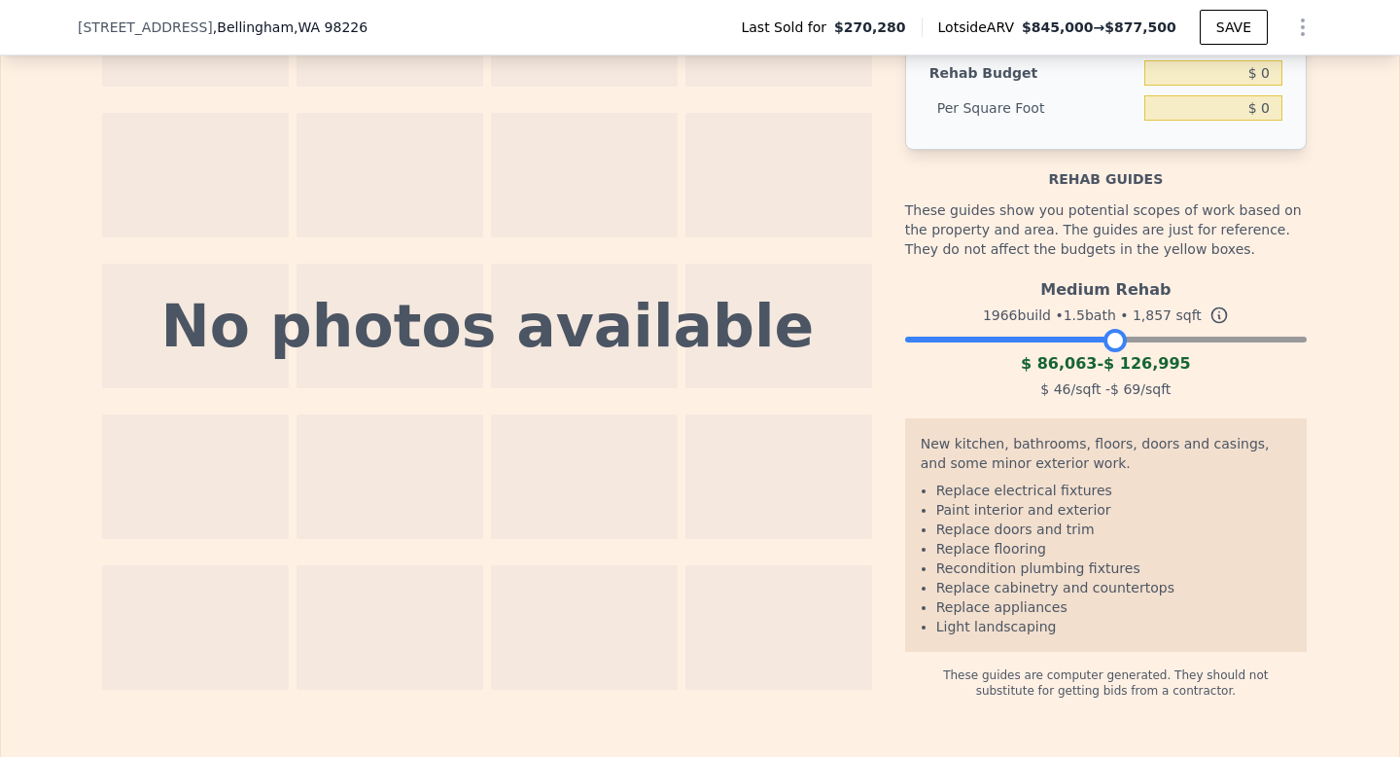
scroll to position [2985, 0]
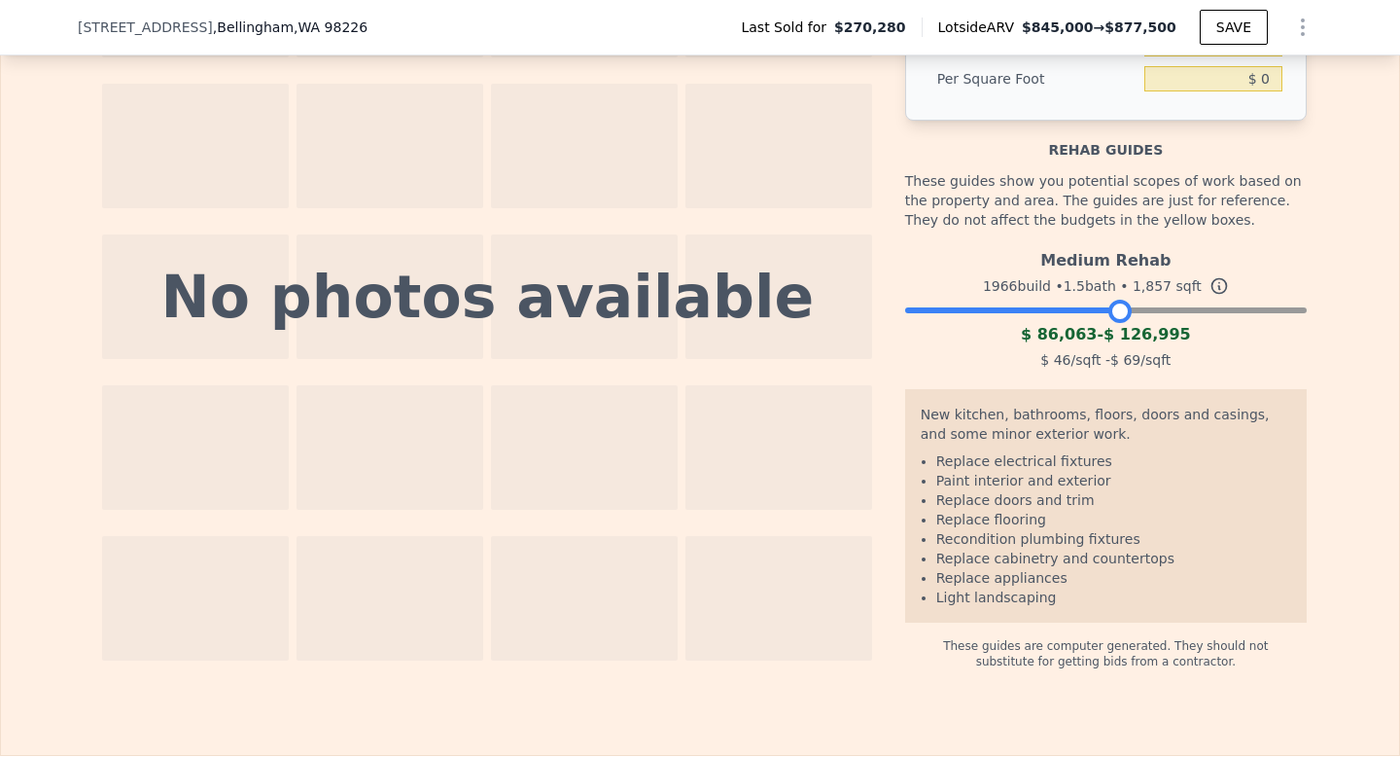
drag, startPoint x: 1019, startPoint y: 335, endPoint x: 1116, endPoint y: 341, distance: 97.5
click at [1116, 341] on div "Medium Rehab 1966 build • 1.5 bath • 1,857 sqft $ 86,063 - $ 126,995 $ 46 /sqft…" at bounding box center [1106, 307] width 402 height 132
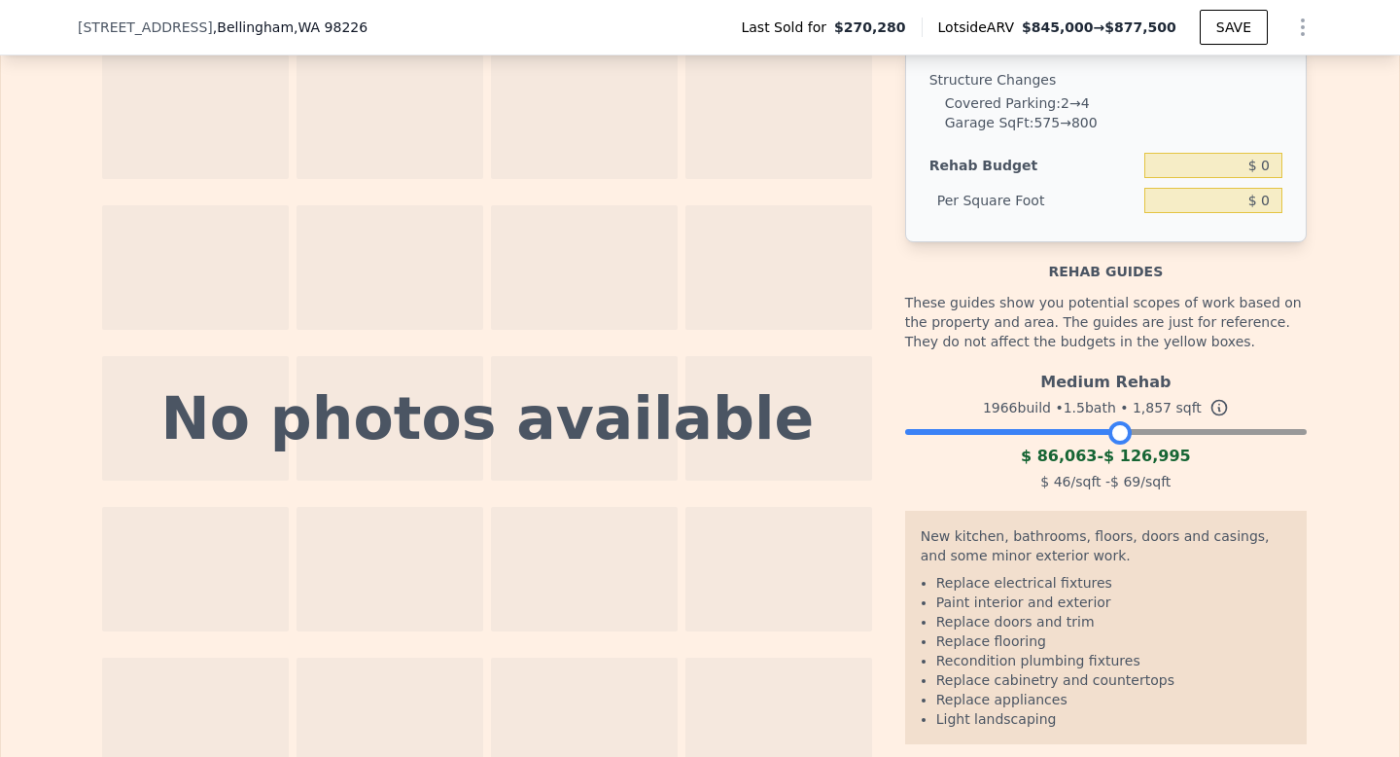
scroll to position [2865, 0]
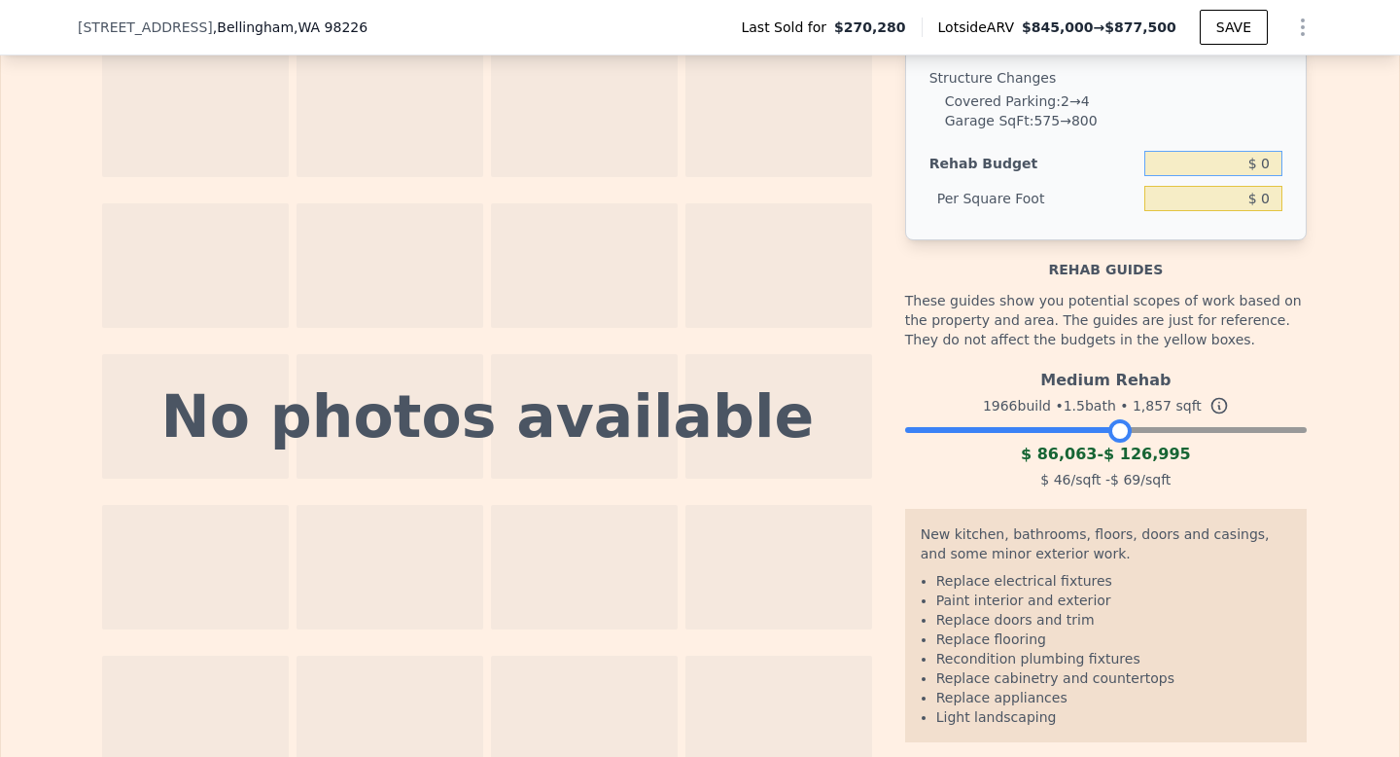
click at [1240, 155] on input "$ 0" at bounding box center [1214, 163] width 138 height 25
click at [1264, 203] on input "$ 0" at bounding box center [1214, 198] width 138 height 25
type input "$ 60"
type input "$ 111,420"
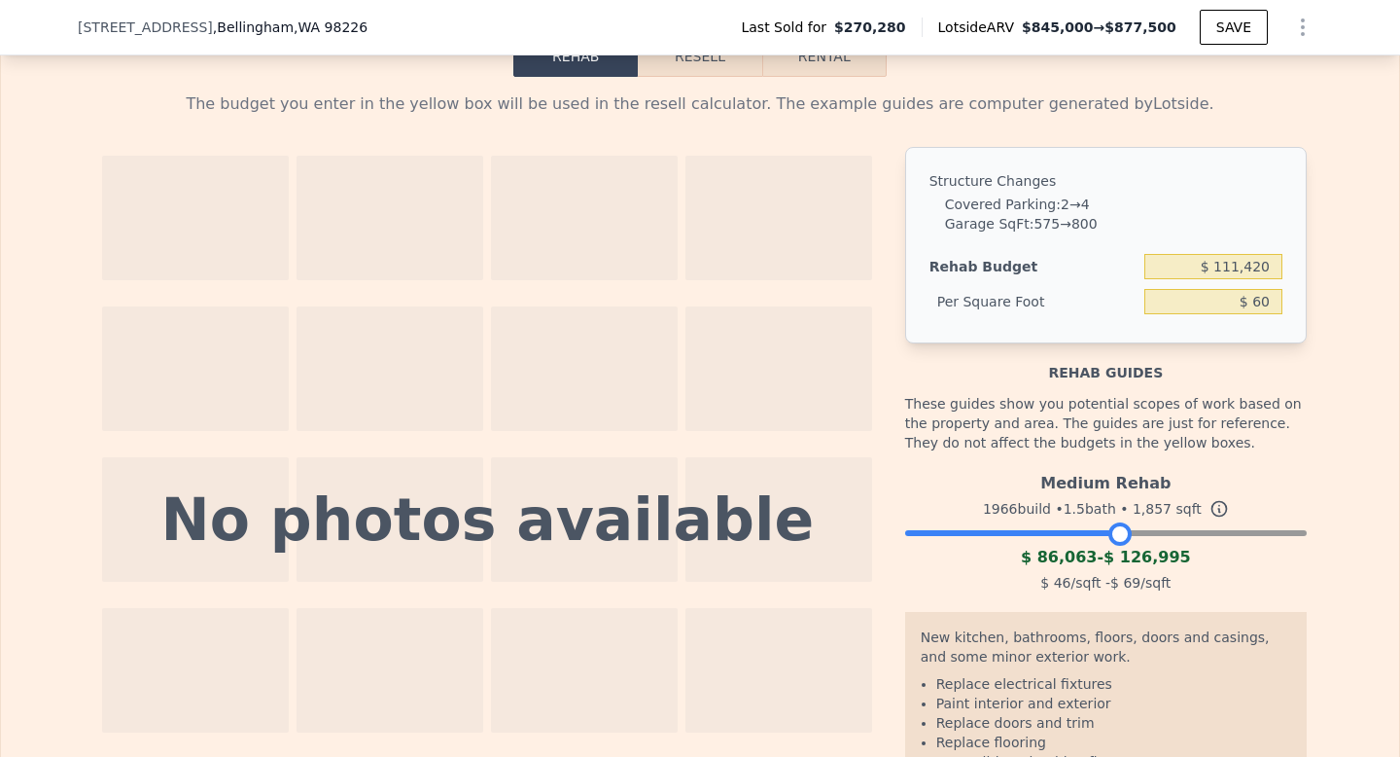
scroll to position [2717, 0]
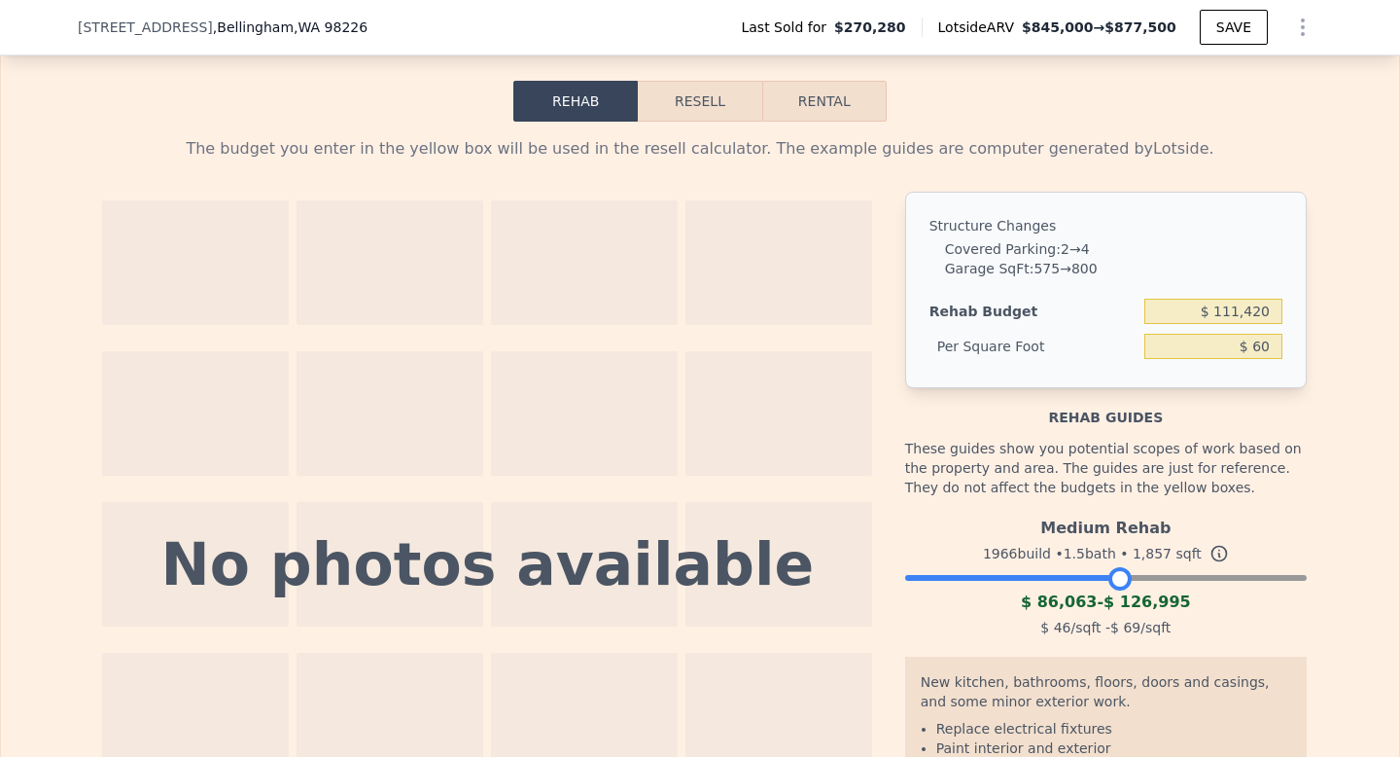
click at [1171, 448] on div "These guides show you potential scopes of work based on the property and area. …" at bounding box center [1106, 468] width 402 height 82
click at [716, 99] on button "Resell" at bounding box center [700, 101] width 124 height 41
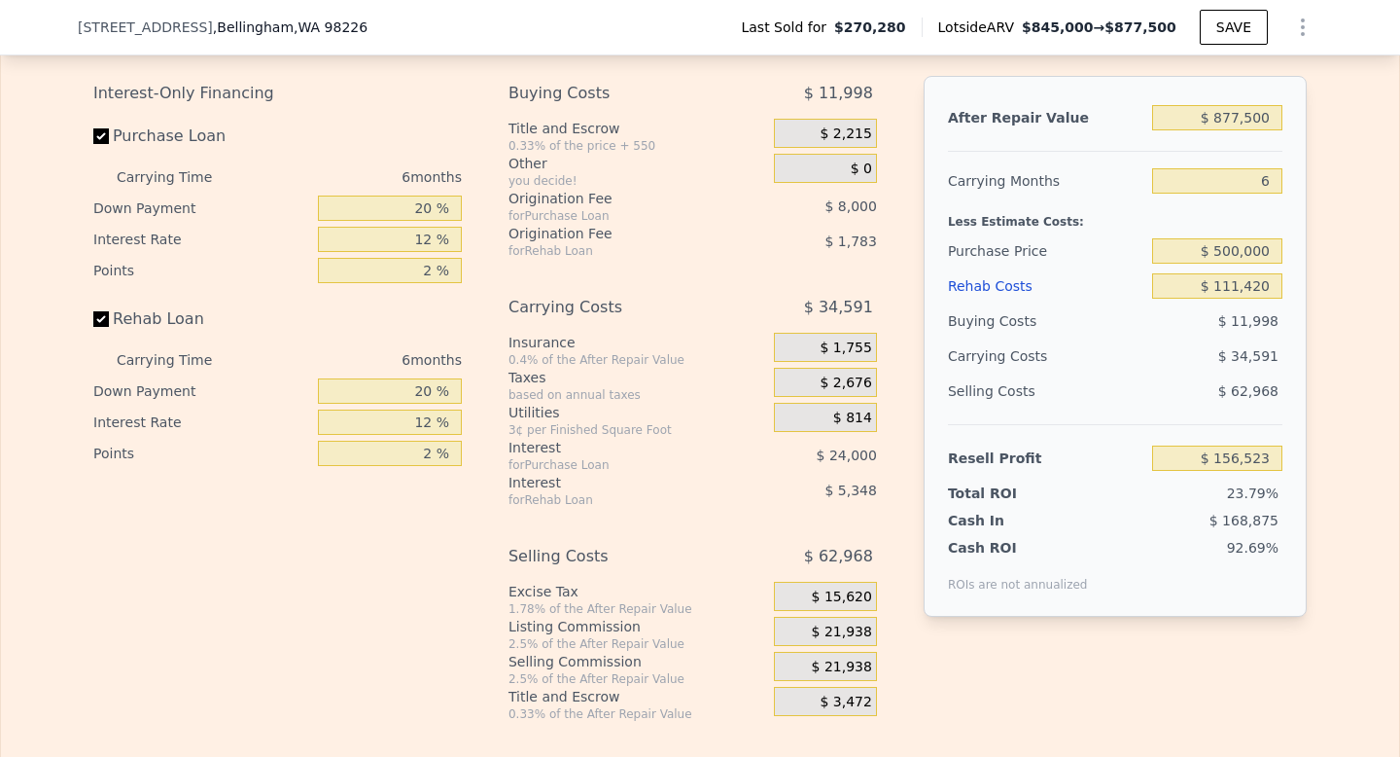
scroll to position [2839, 0]
click at [1230, 119] on input "$ 877,500" at bounding box center [1217, 119] width 130 height 25
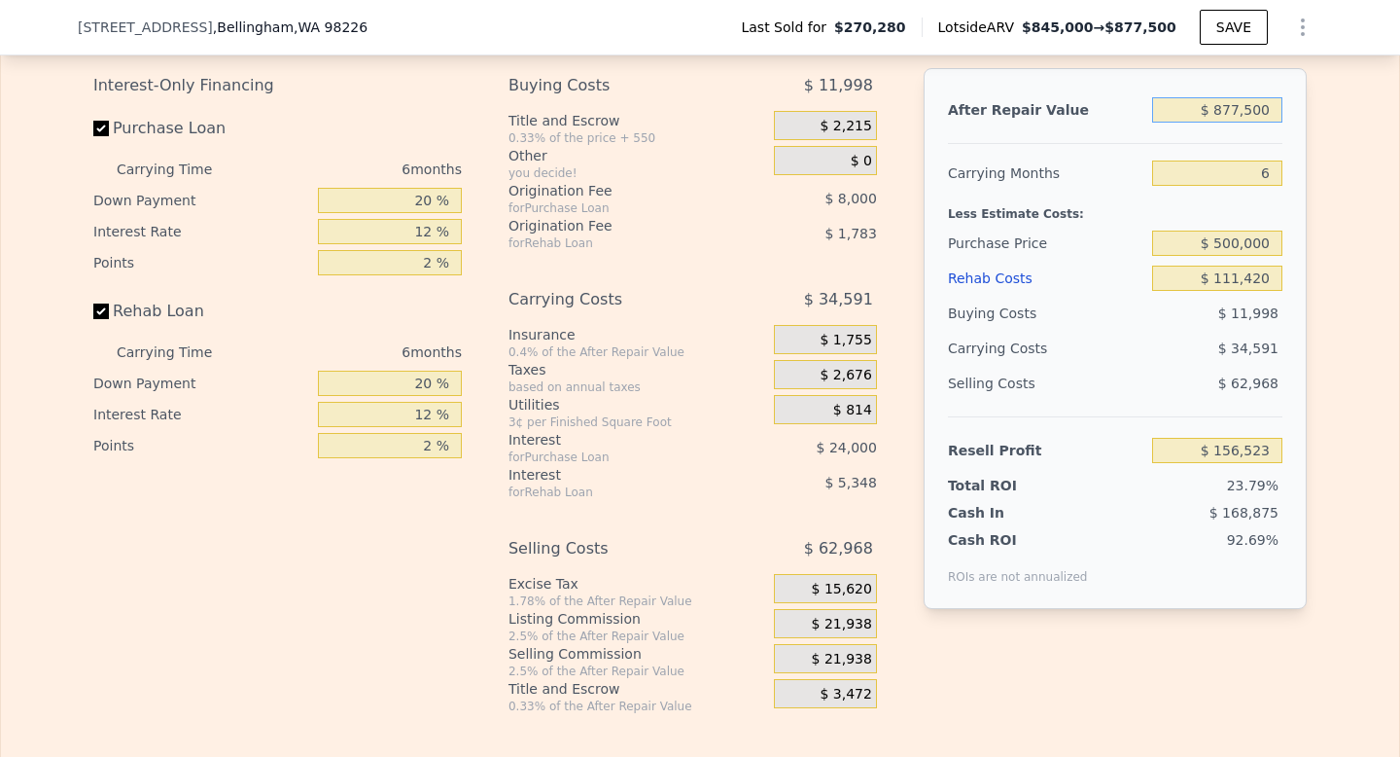
scroll to position [2842, 0]
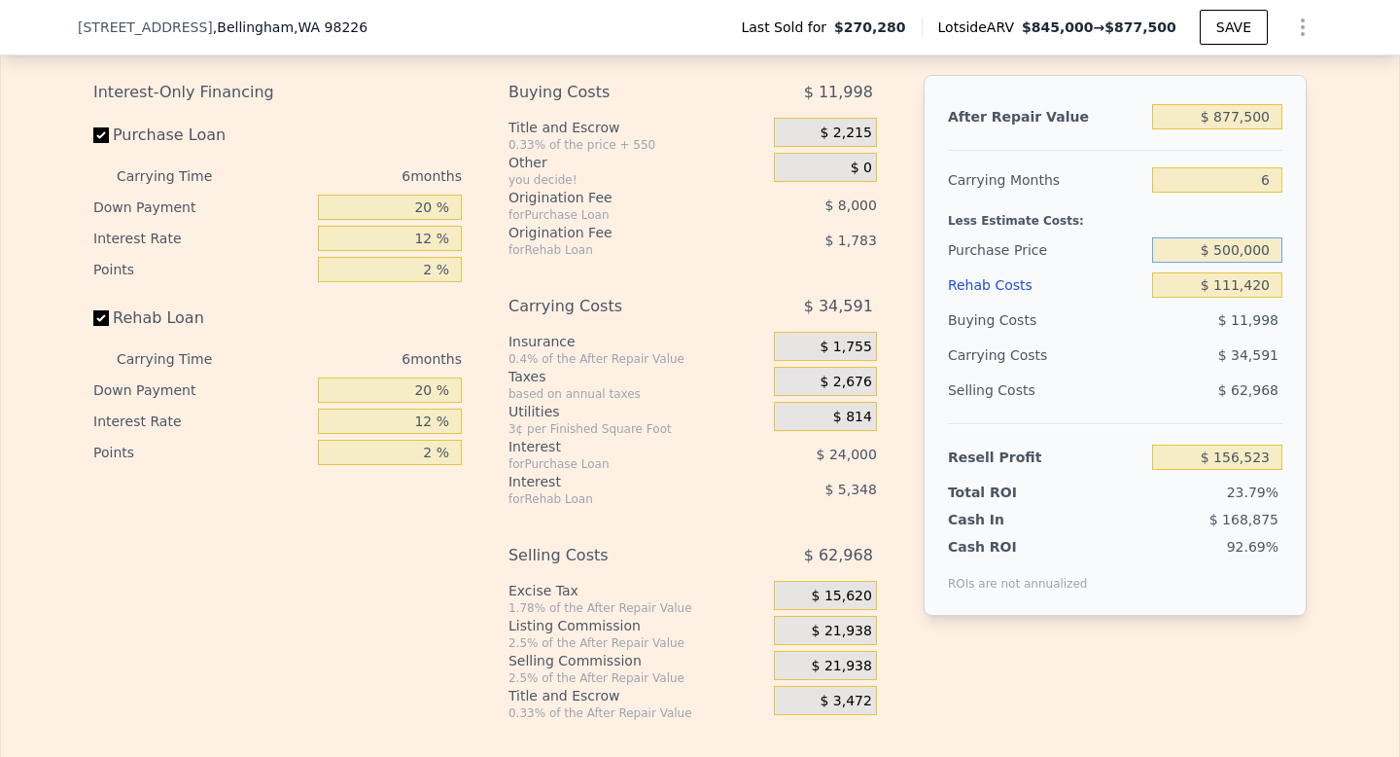
click at [1226, 248] on input "$ 500,000" at bounding box center [1217, 249] width 130 height 25
type input "$ 550,000"
type input "$ 103,156"
click at [1252, 252] on input "$ 550,000" at bounding box center [1217, 249] width 130 height 25
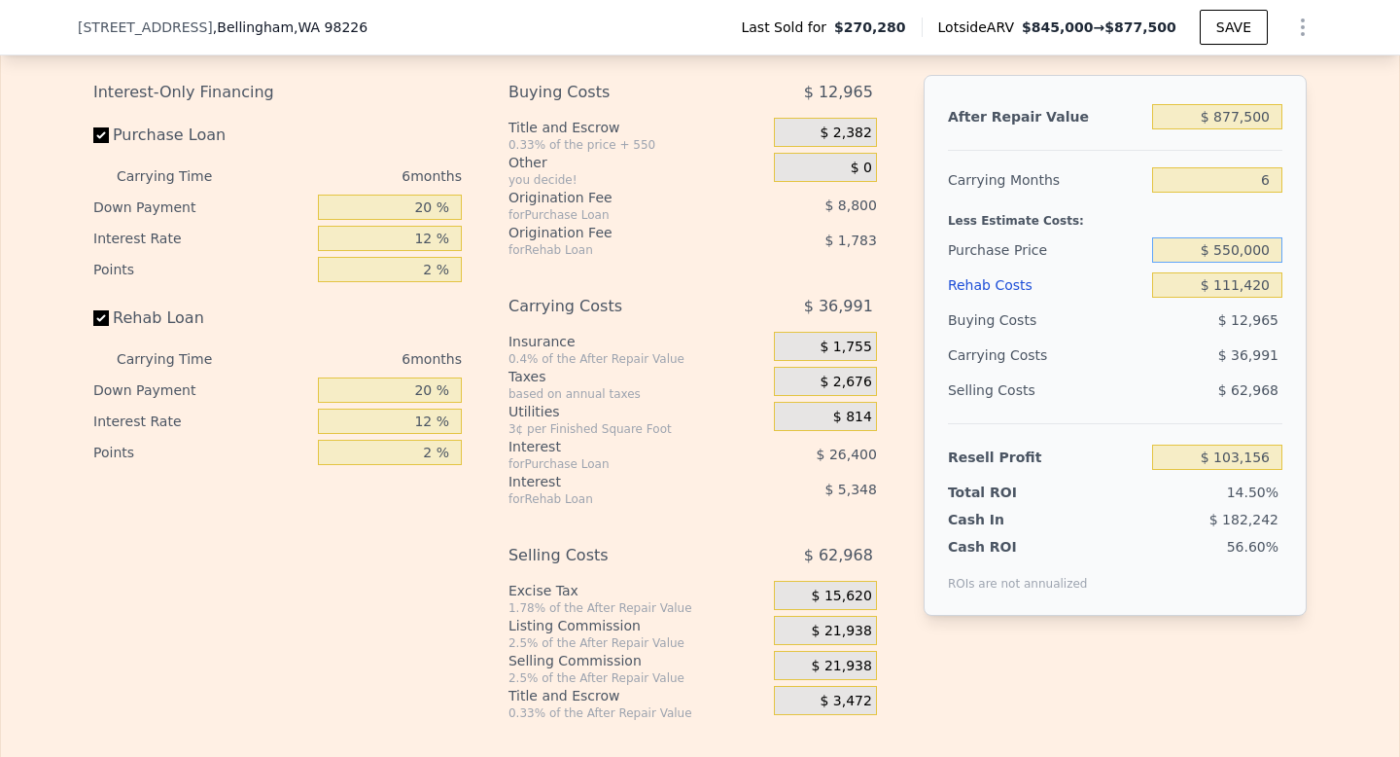
click at [1251, 252] on input "$ 550,000" at bounding box center [1217, 249] width 130 height 25
type input "$ 540,000"
type input "$ 113,830"
click at [1233, 124] on input "$ 877,500" at bounding box center [1217, 116] width 130 height 25
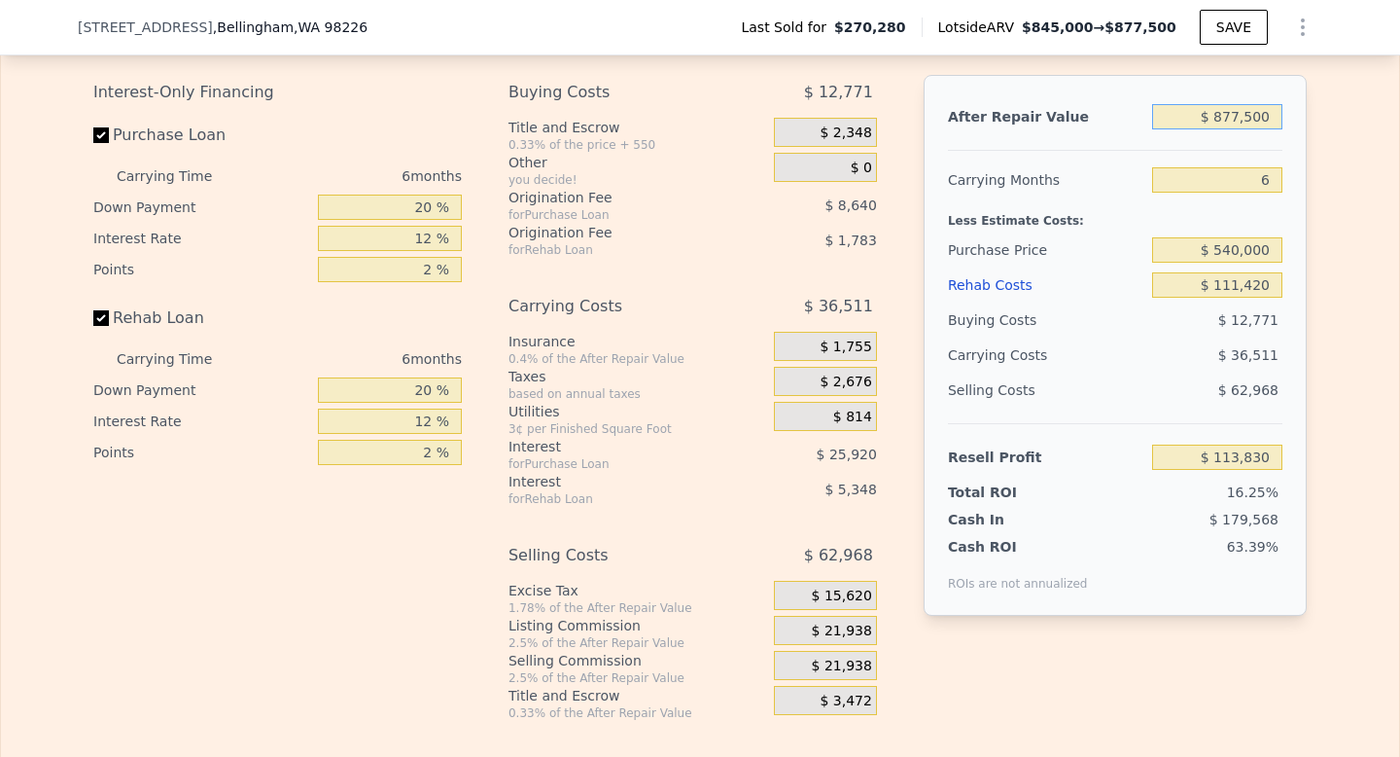
click at [1233, 124] on input "$ 877,500" at bounding box center [1217, 116] width 130 height 25
type input "$ 85"
type input "-$ 699,418"
type input "$ 850"
type input "-$ 698,709"
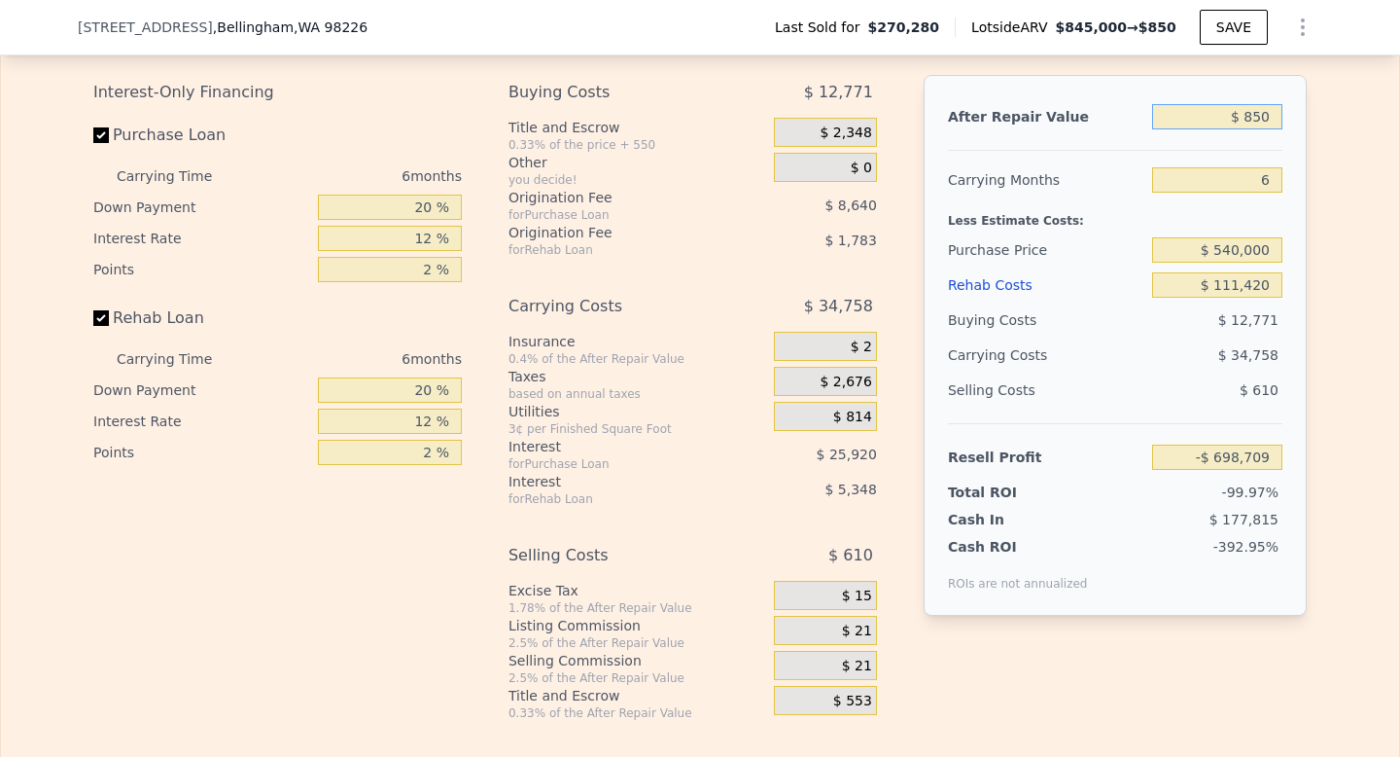
type input "$ 8,500"
type input "-$ 691,619"
type input "$ 85,000"
type input "-$ 620,713"
type input "$ 850,000"
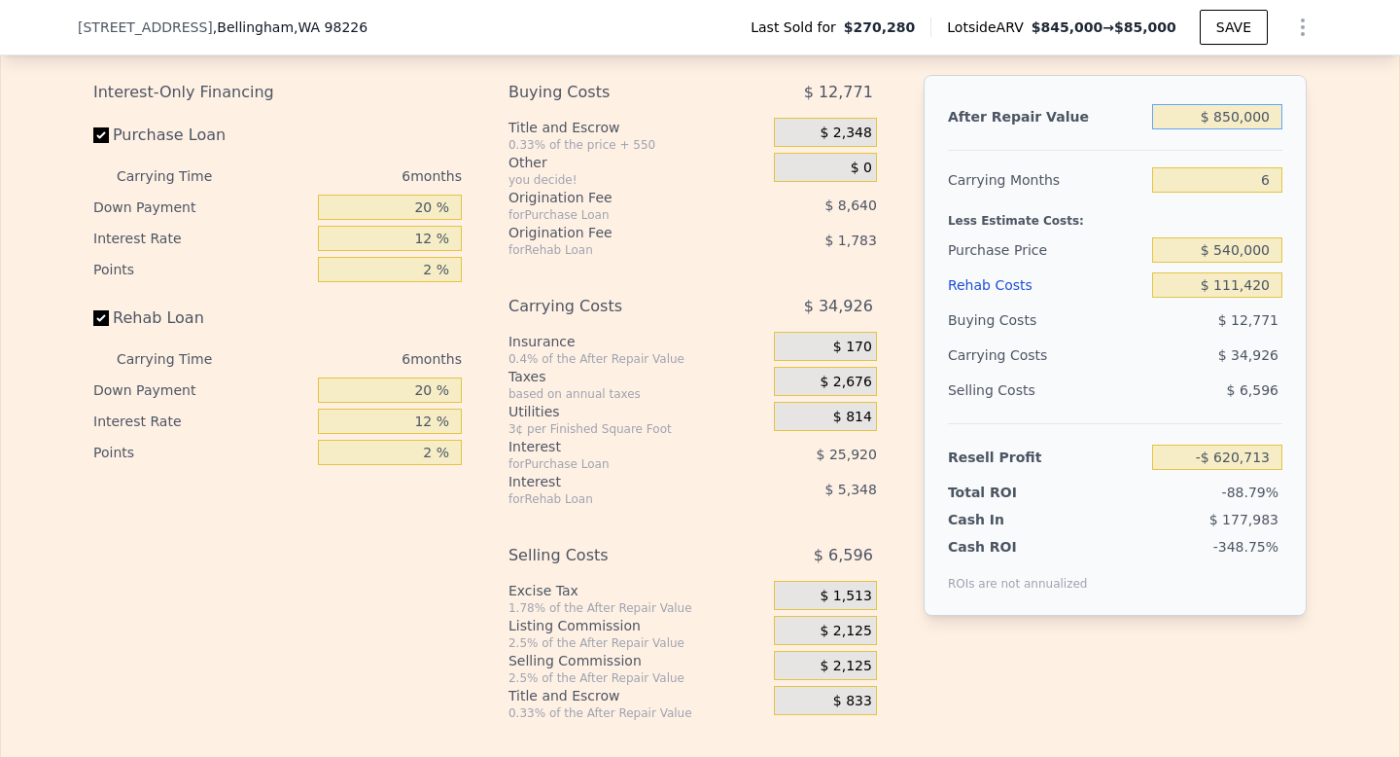
type input "$ 88,342"
type input "$ 850,000"
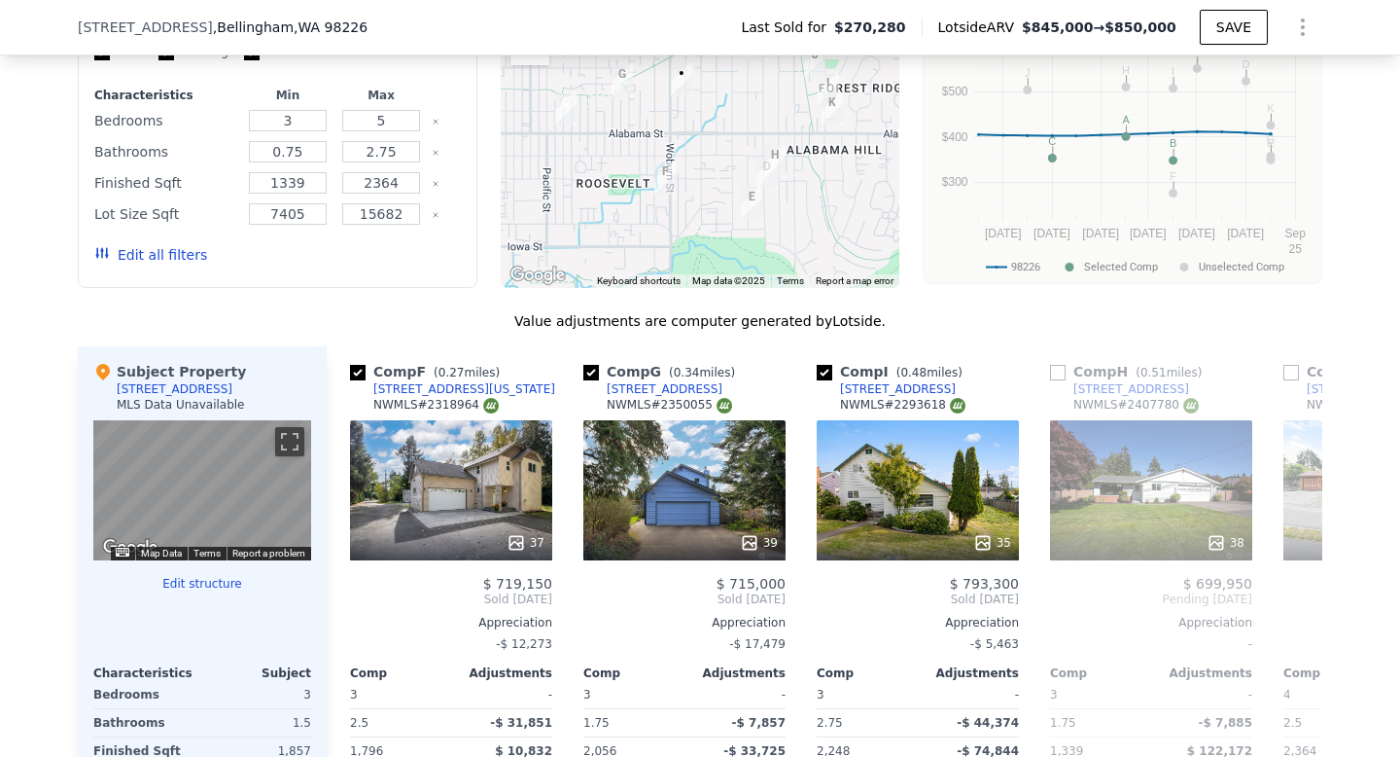
scroll to position [1621, 0]
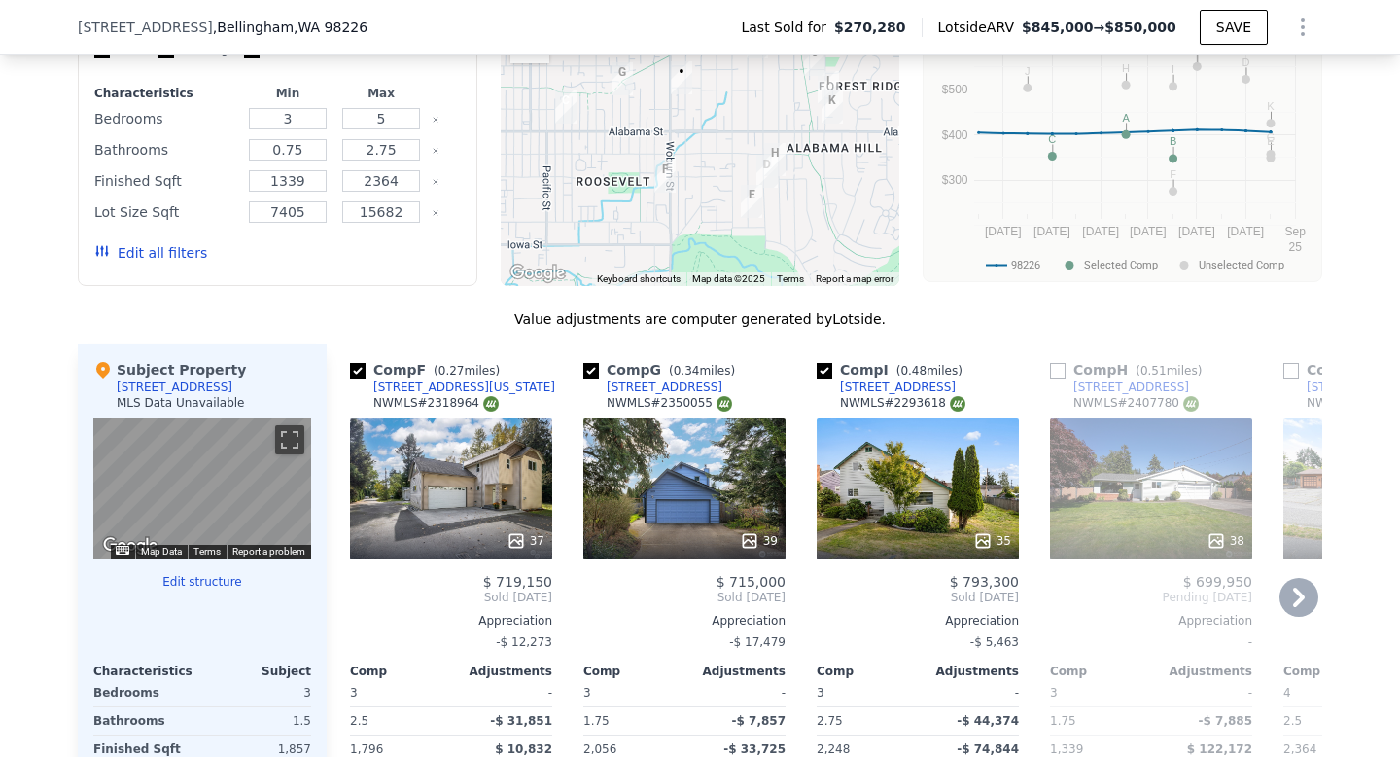
click at [1296, 603] on icon at bounding box center [1299, 596] width 12 height 19
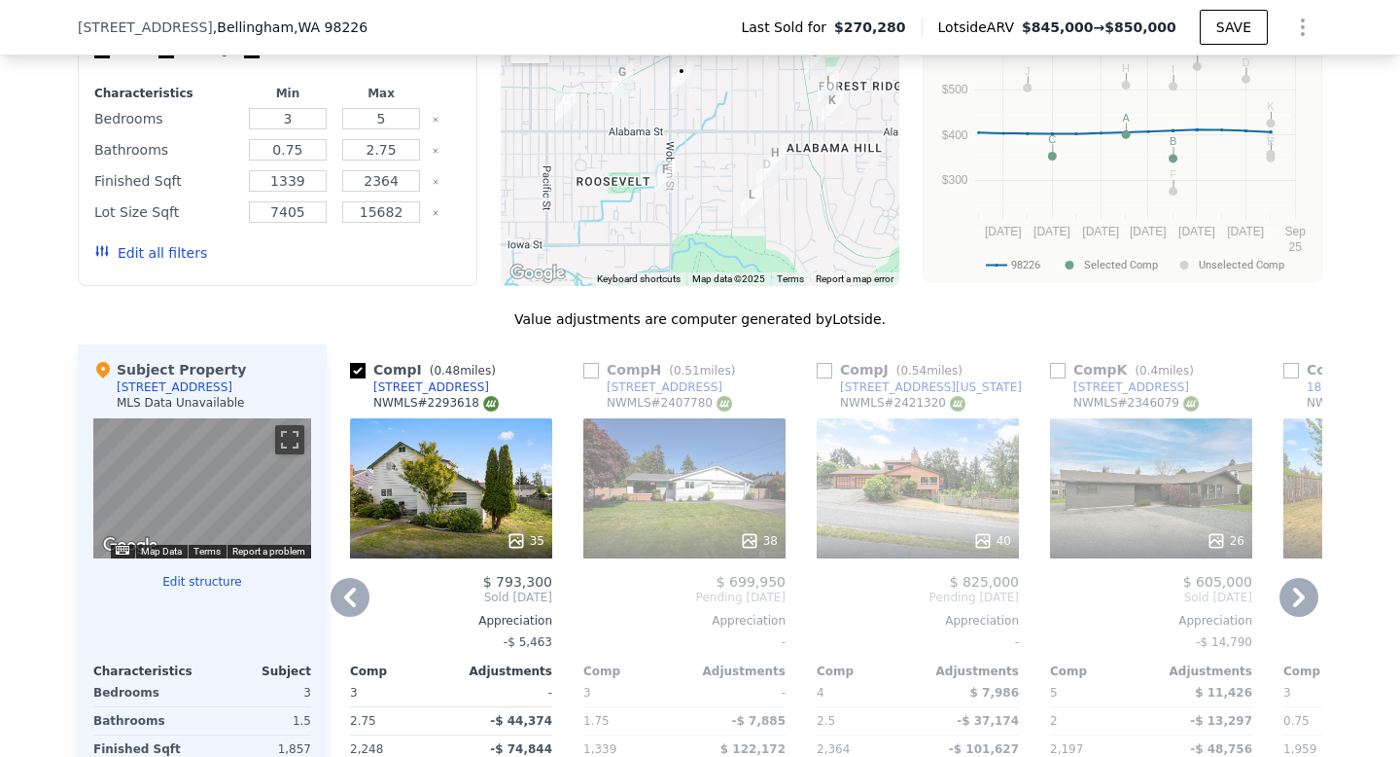
click at [1296, 603] on icon at bounding box center [1299, 596] width 12 height 19
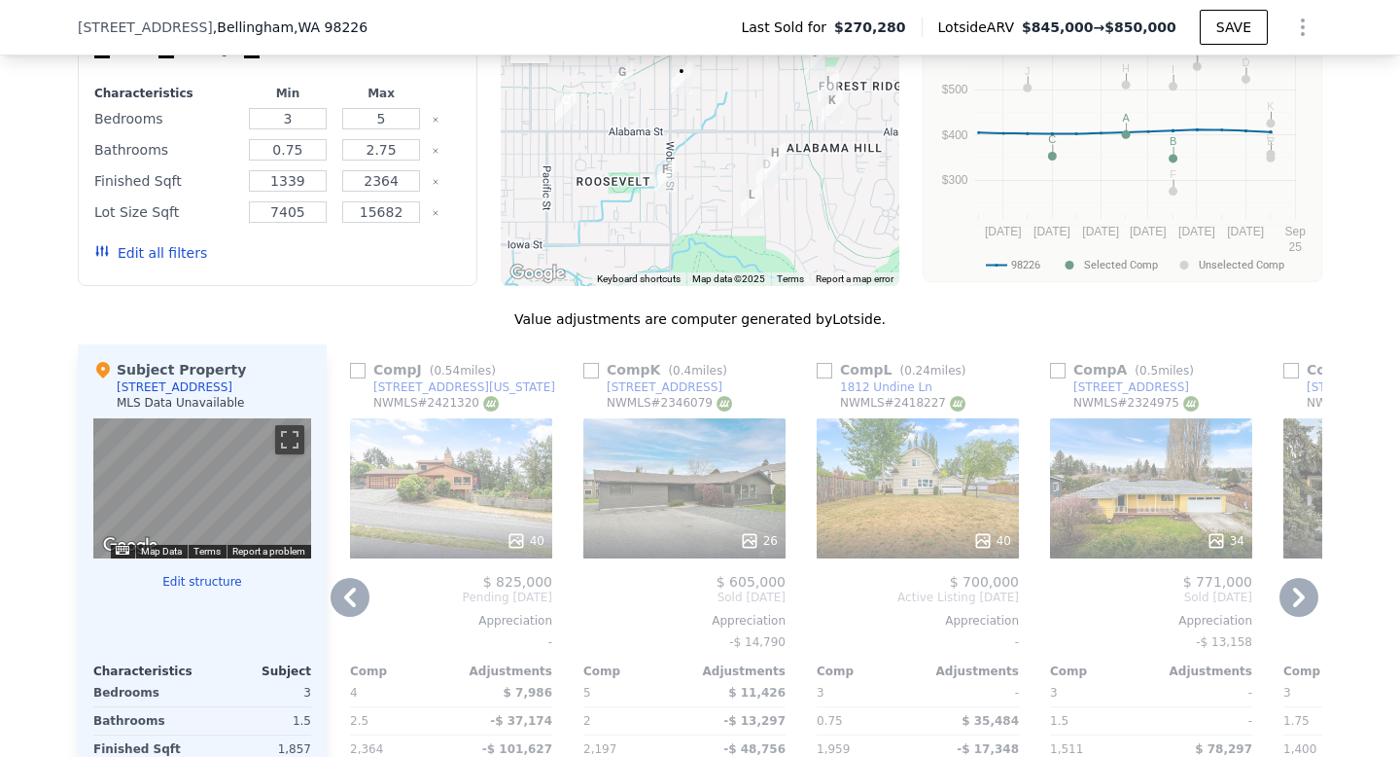
click at [1296, 603] on icon at bounding box center [1299, 596] width 12 height 19
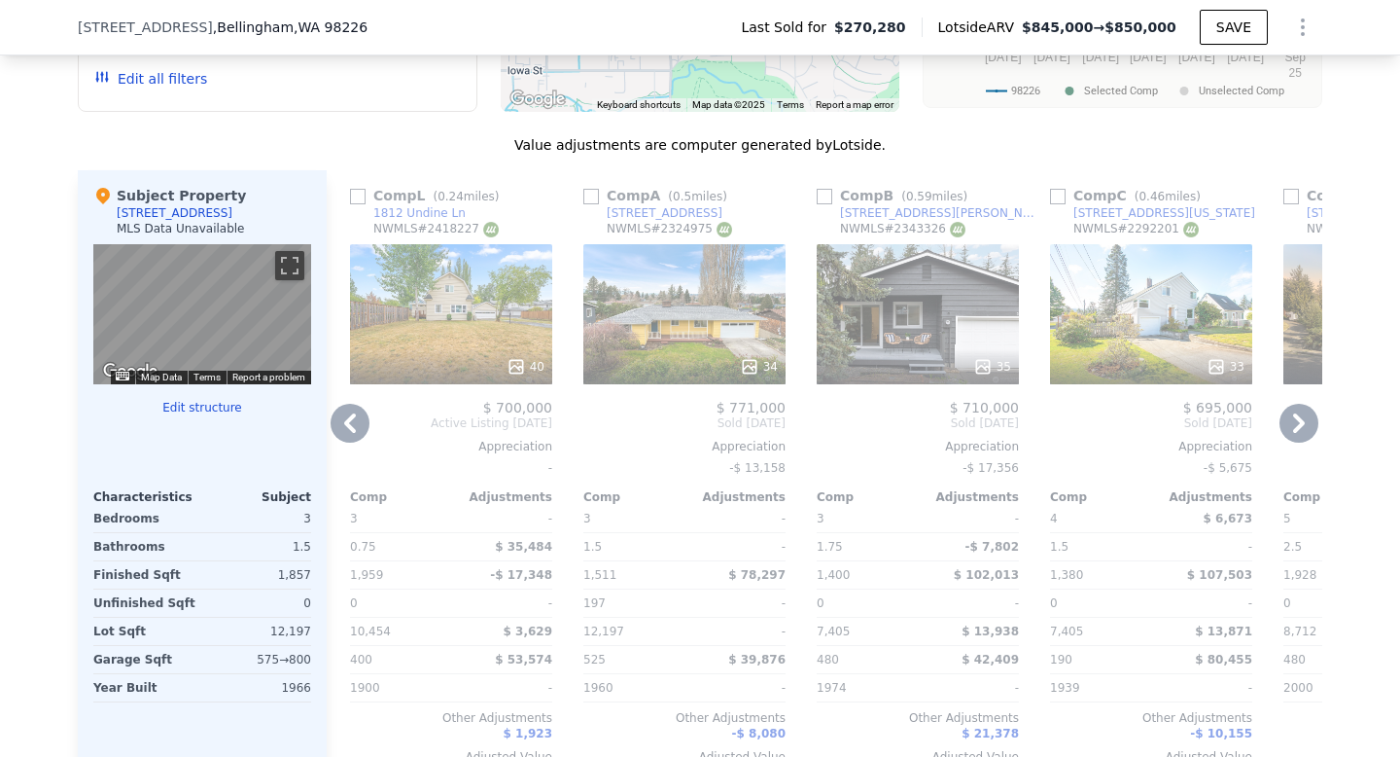
scroll to position [1754, 0]
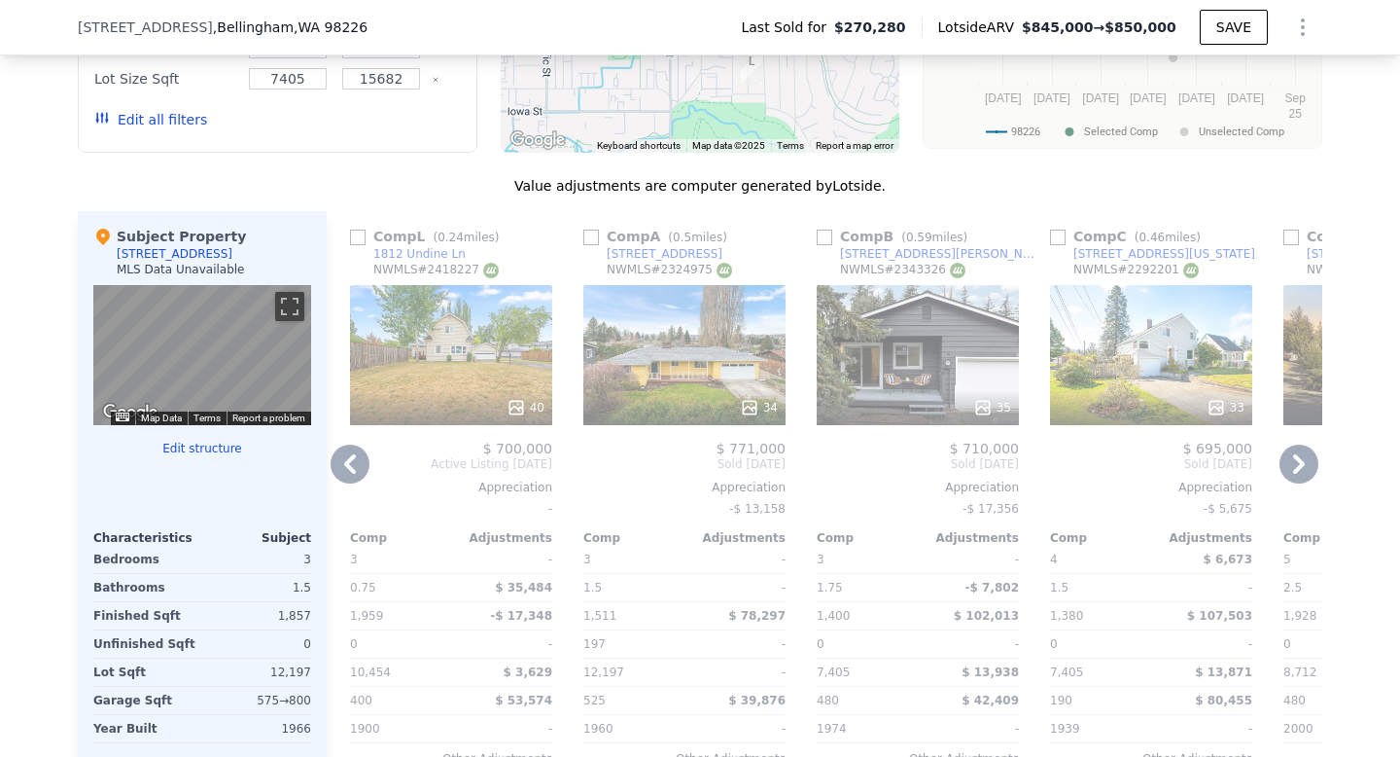
click at [1114, 322] on div "33" at bounding box center [1151, 355] width 202 height 140
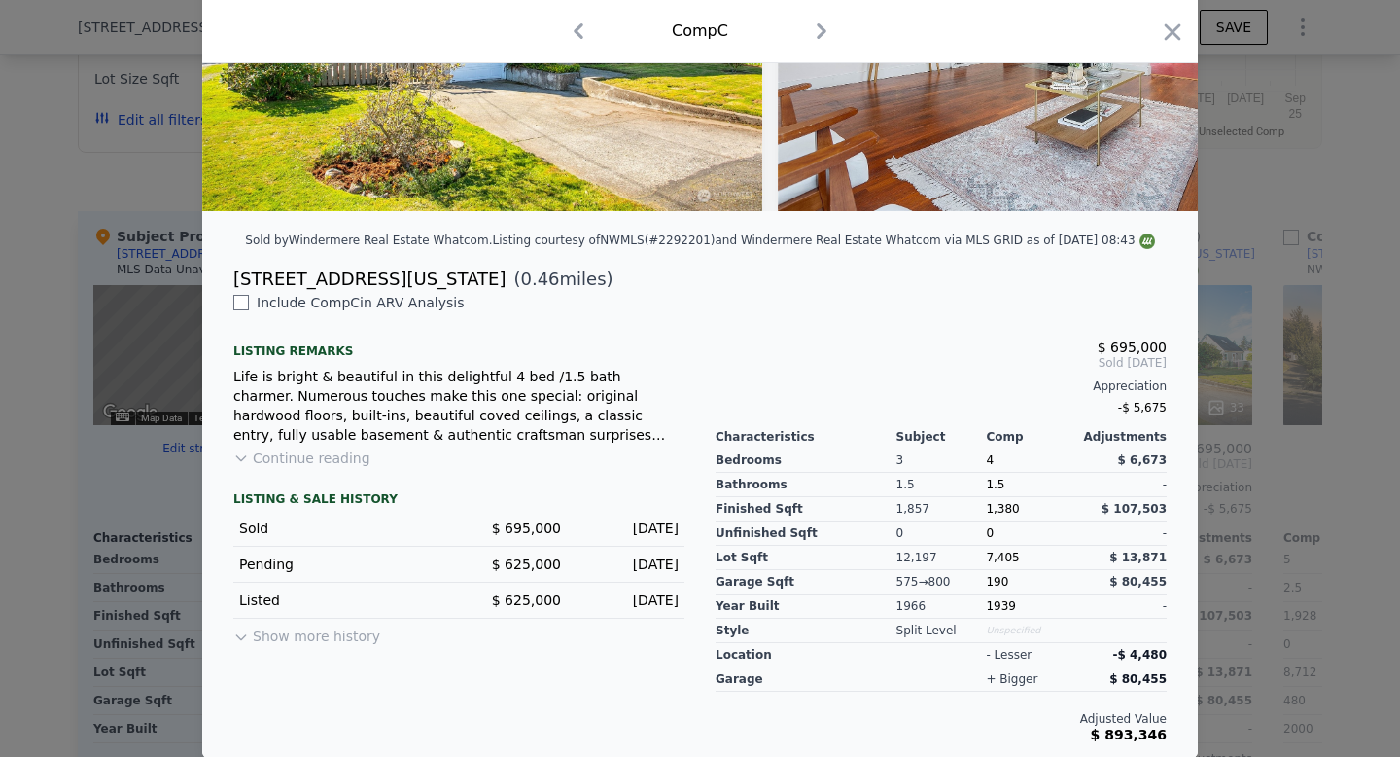
scroll to position [289, 0]
click at [1173, 33] on icon "button" at bounding box center [1173, 31] width 17 height 17
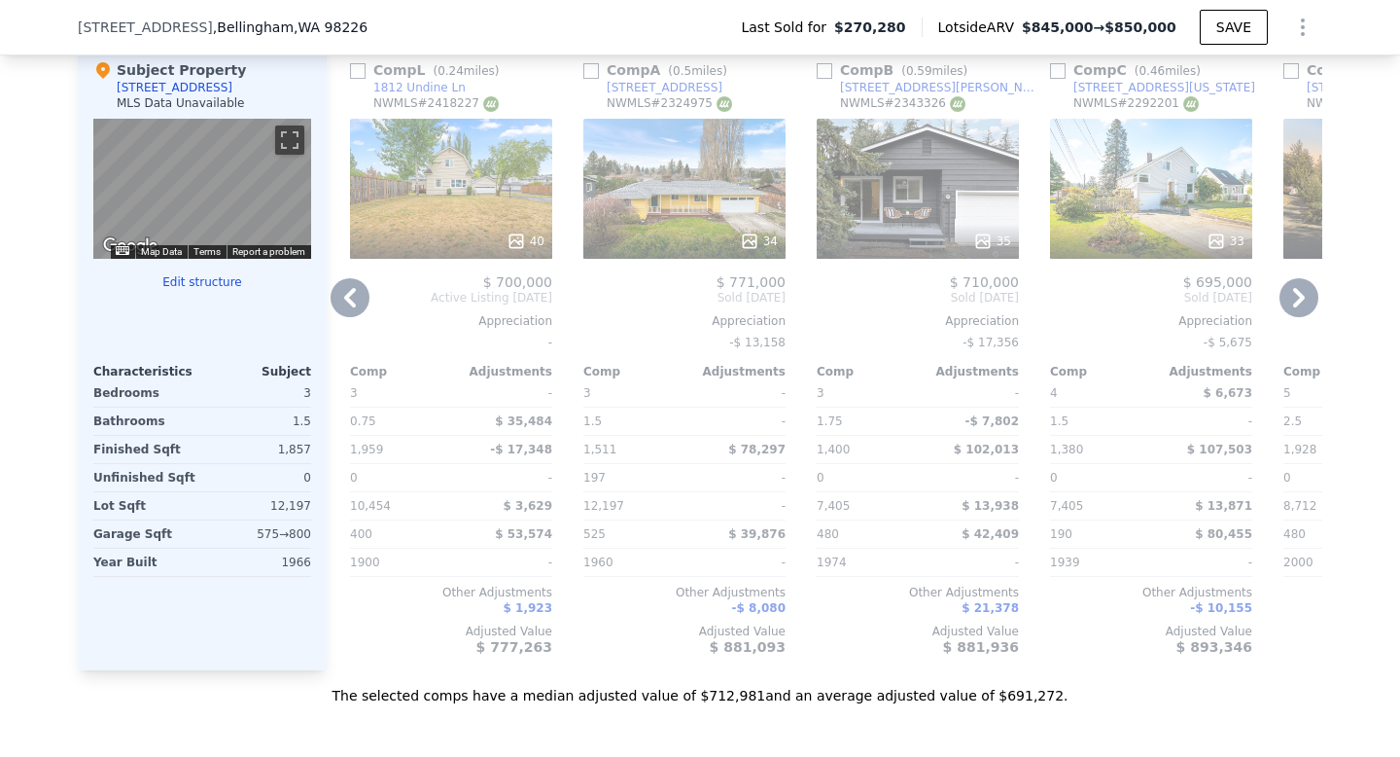
scroll to position [1936, 0]
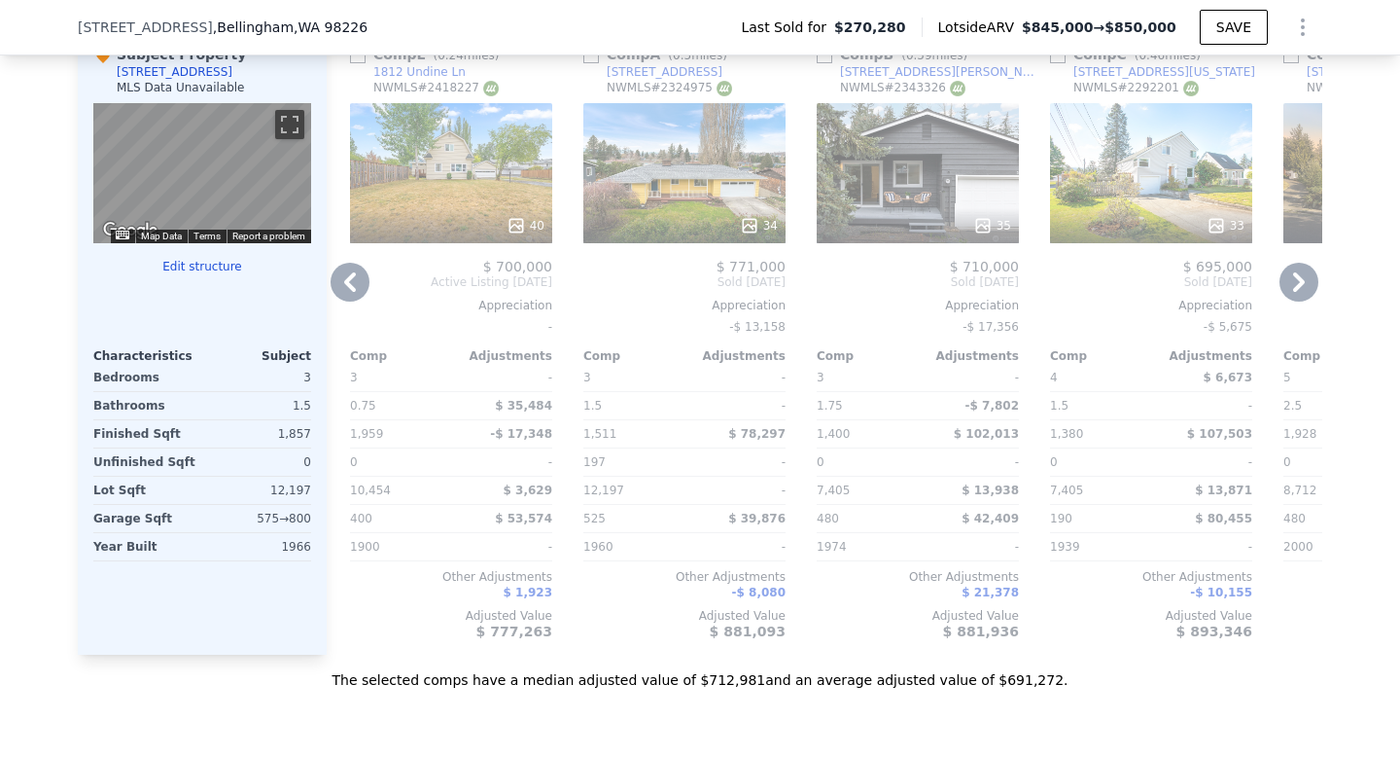
click at [1298, 282] on icon at bounding box center [1299, 282] width 39 height 39
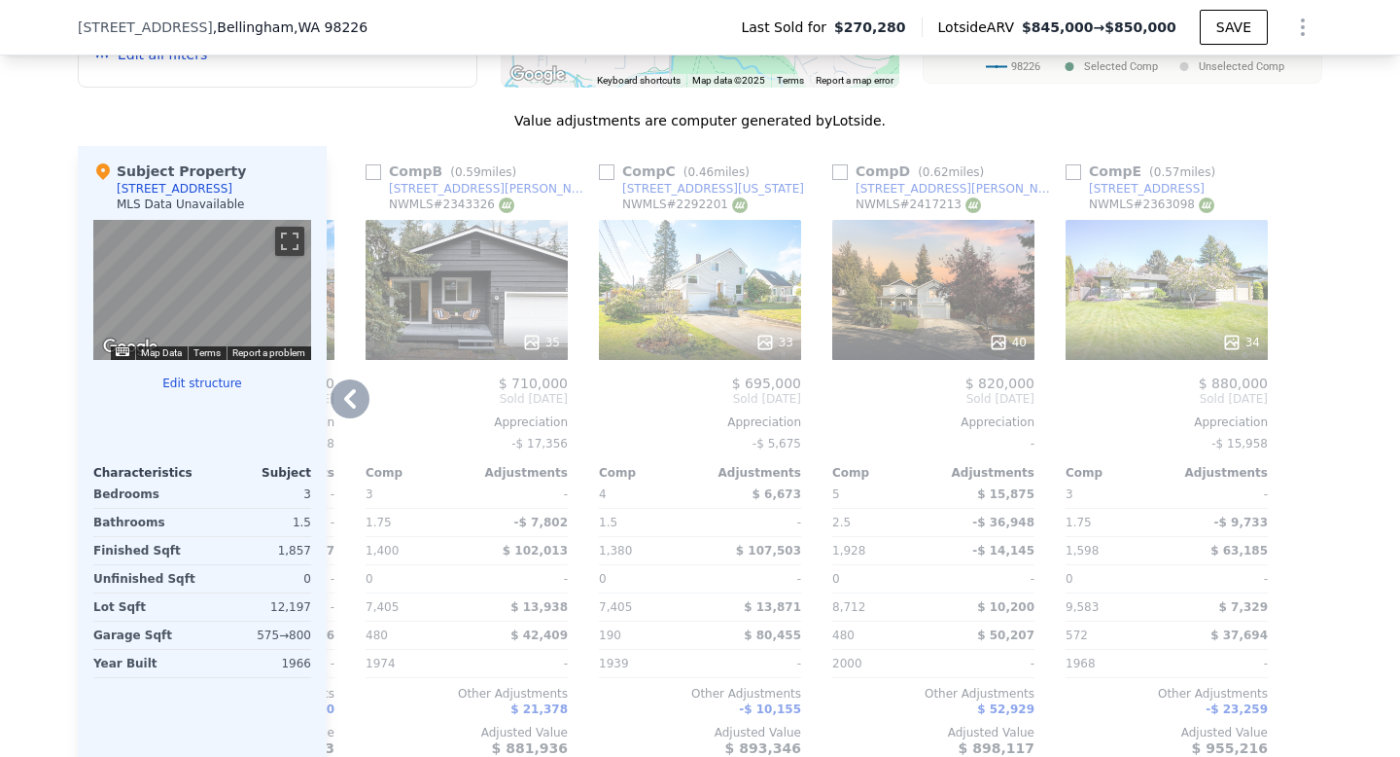
scroll to position [1820, 0]
click at [355, 393] on icon at bounding box center [350, 397] width 39 height 39
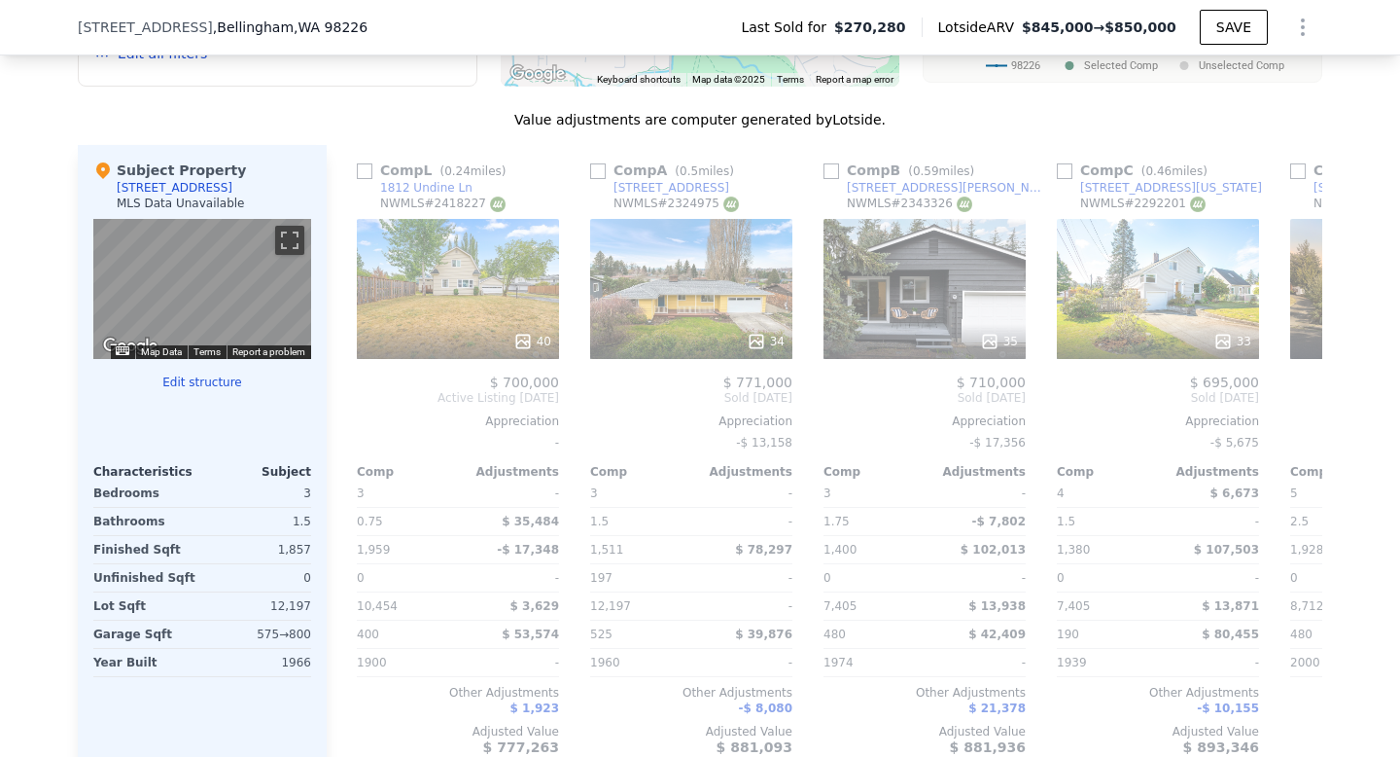
scroll to position [0, 1385]
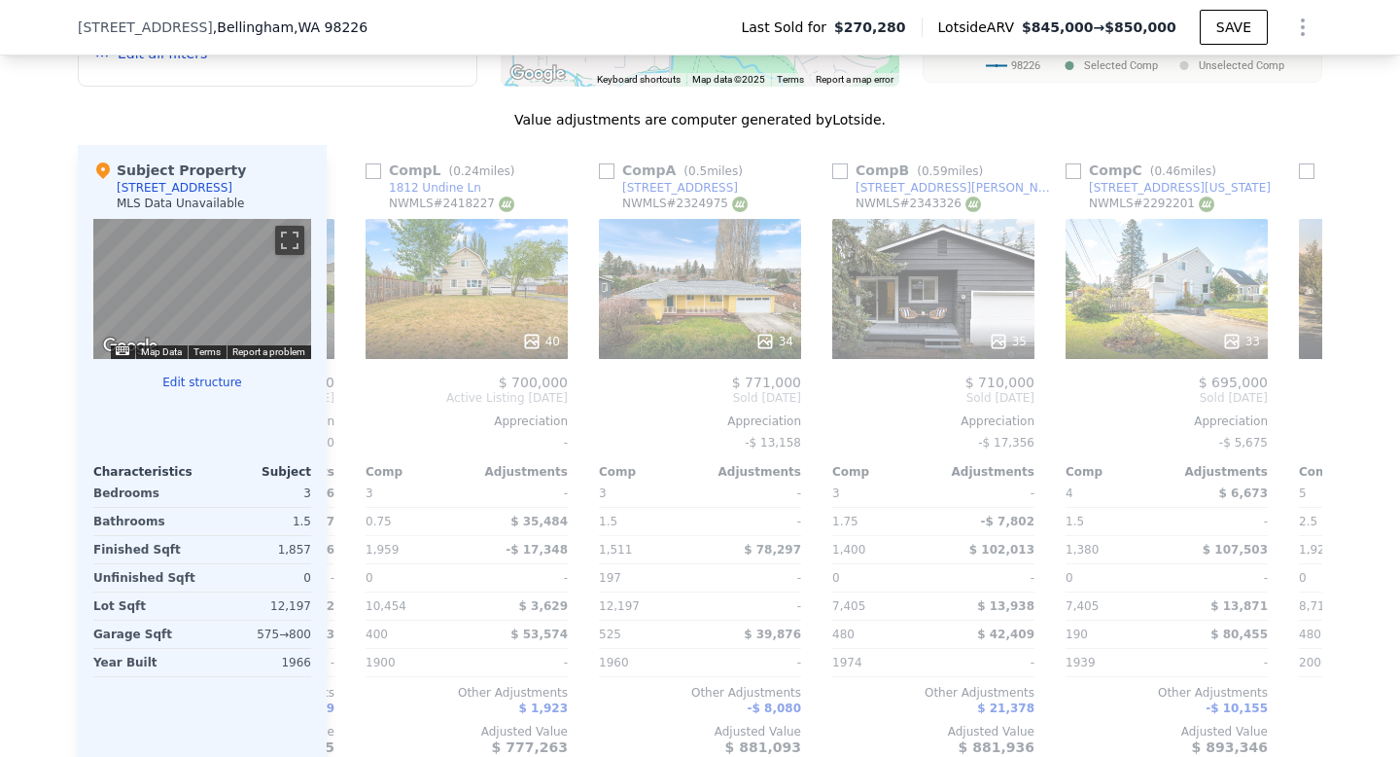
click at [355, 393] on div "Comp F ( 0.27 miles) [STREET_ADDRESS][US_STATE] 37 $ 719,150 Sold [DATE] Apprec…" at bounding box center [825, 457] width 996 height 625
click at [358, 402] on icon at bounding box center [350, 397] width 39 height 39
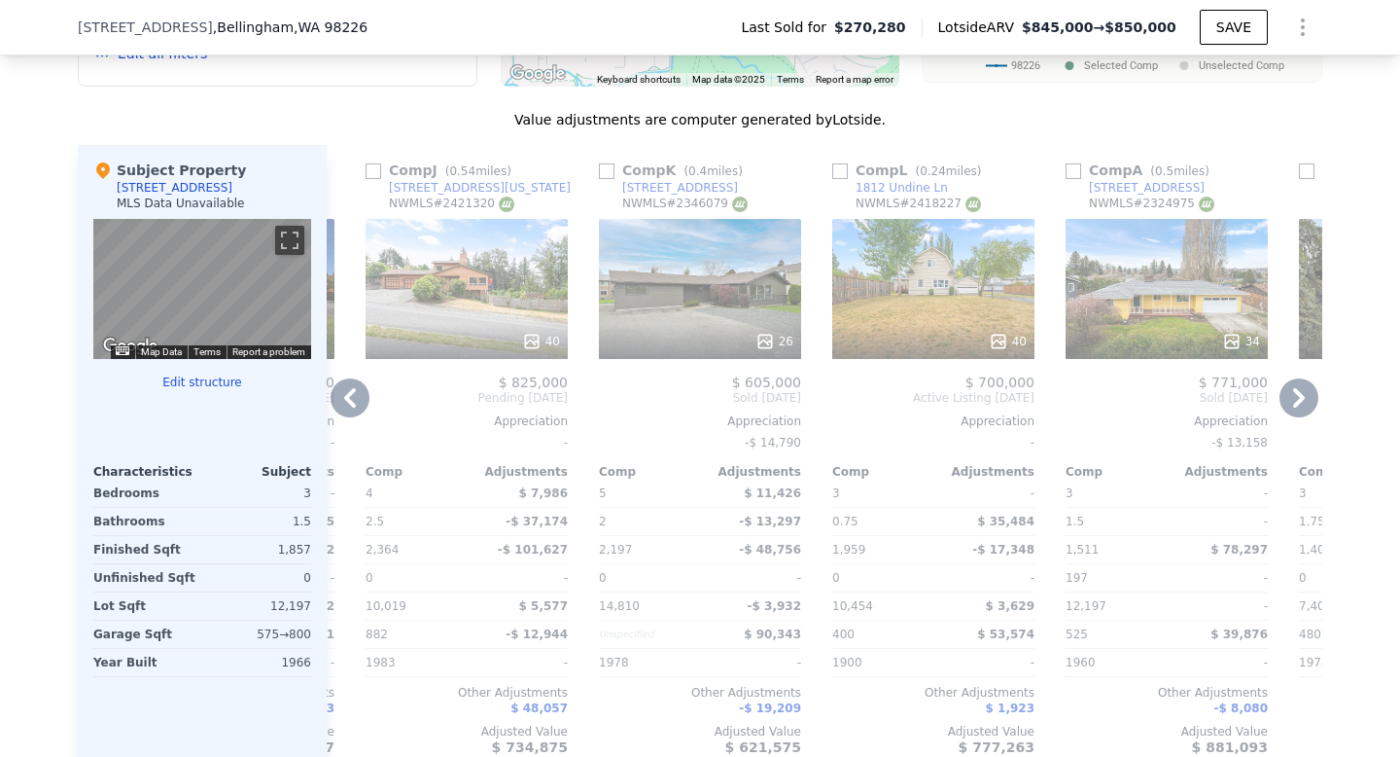
click at [352, 398] on icon at bounding box center [350, 397] width 39 height 39
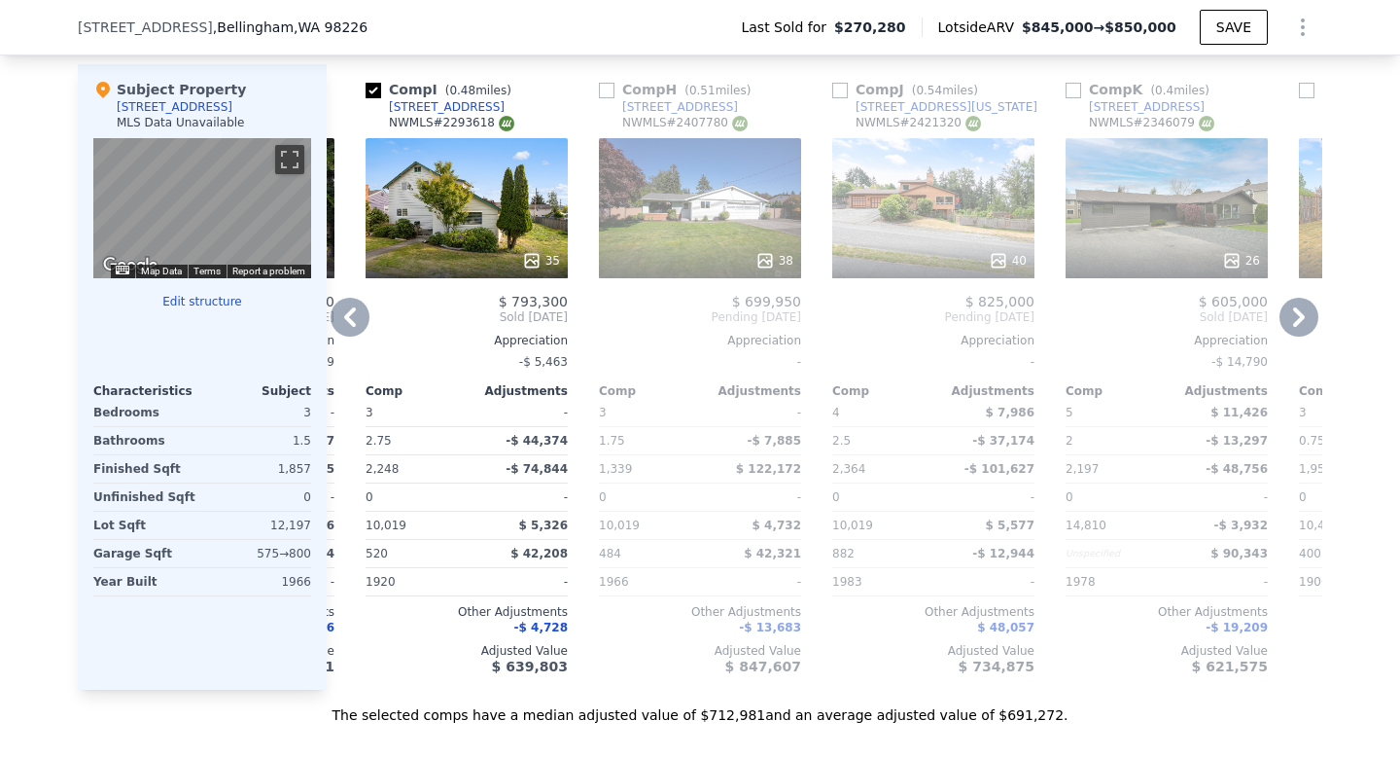
scroll to position [1909, 0]
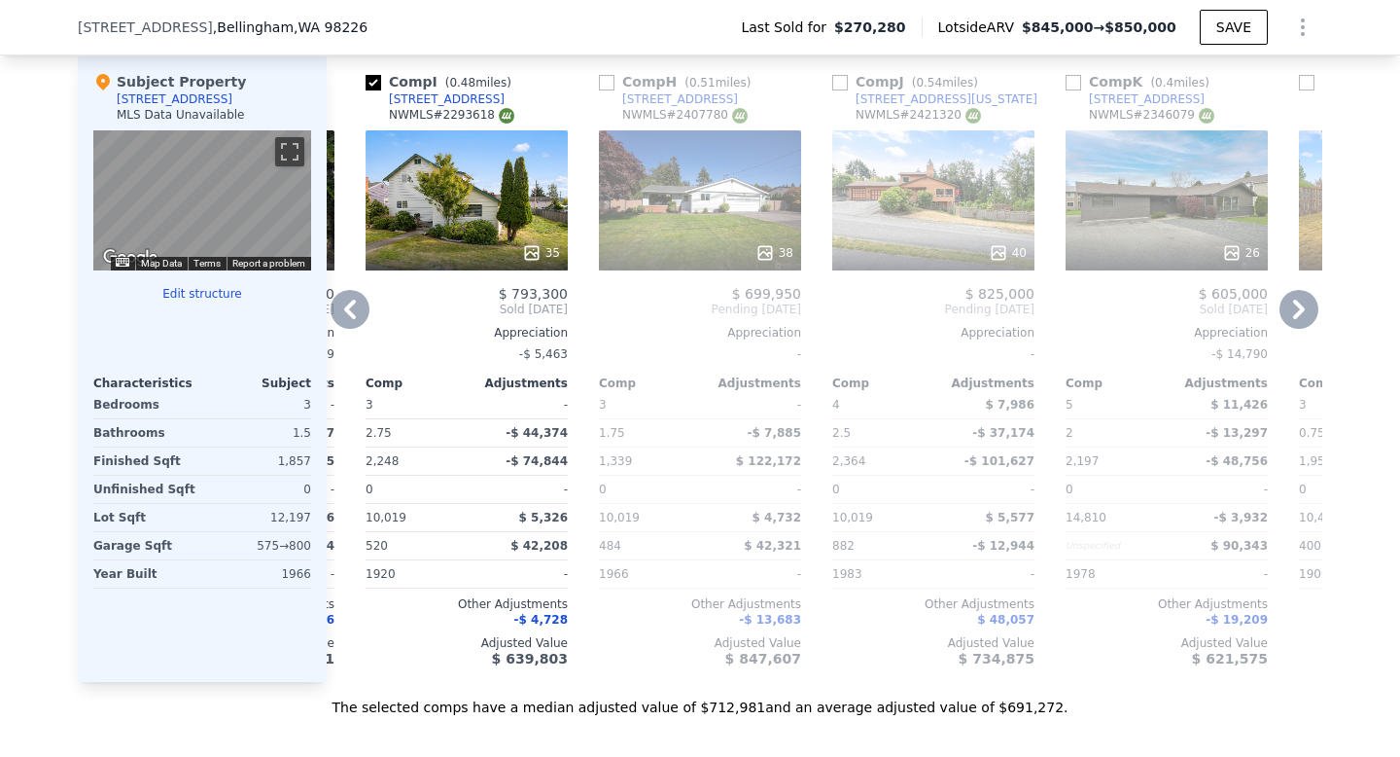
click at [355, 312] on icon at bounding box center [350, 309] width 39 height 39
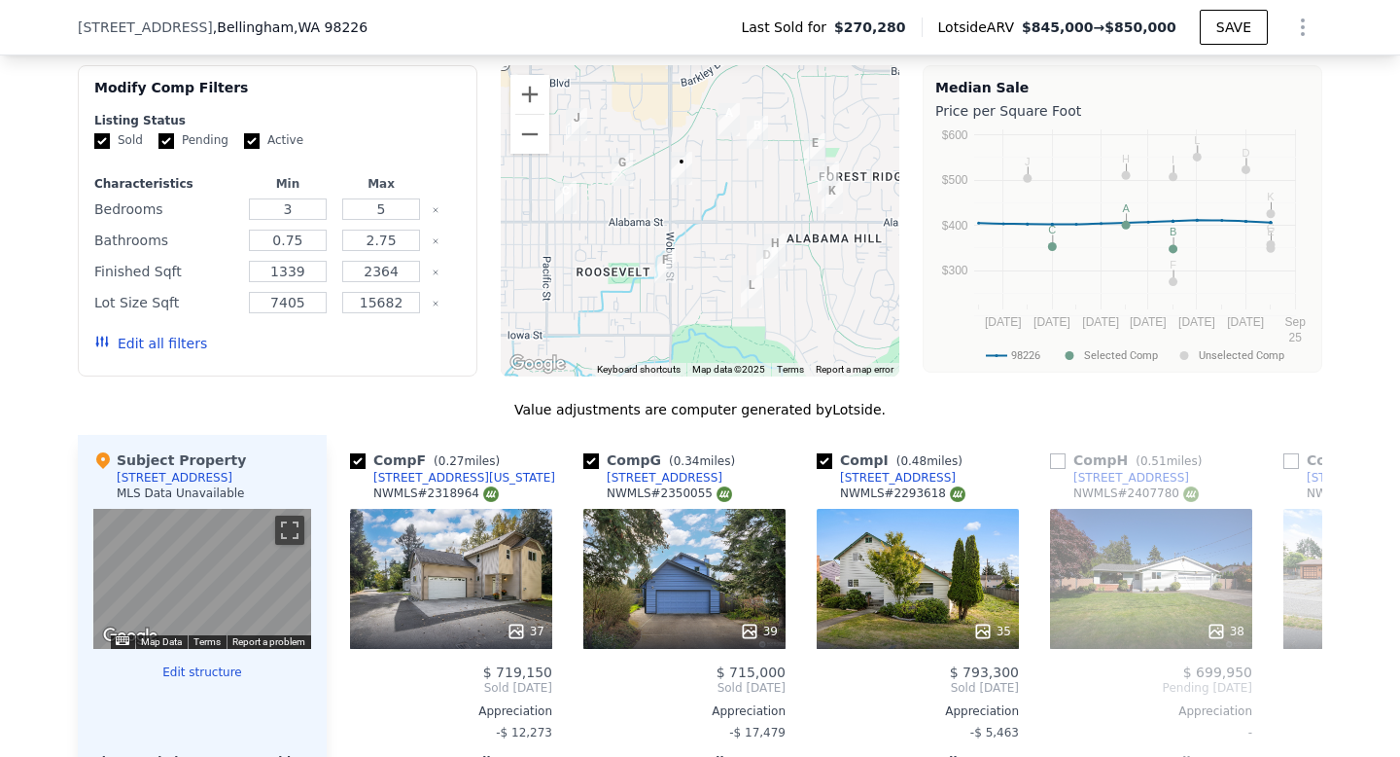
scroll to position [1527, 0]
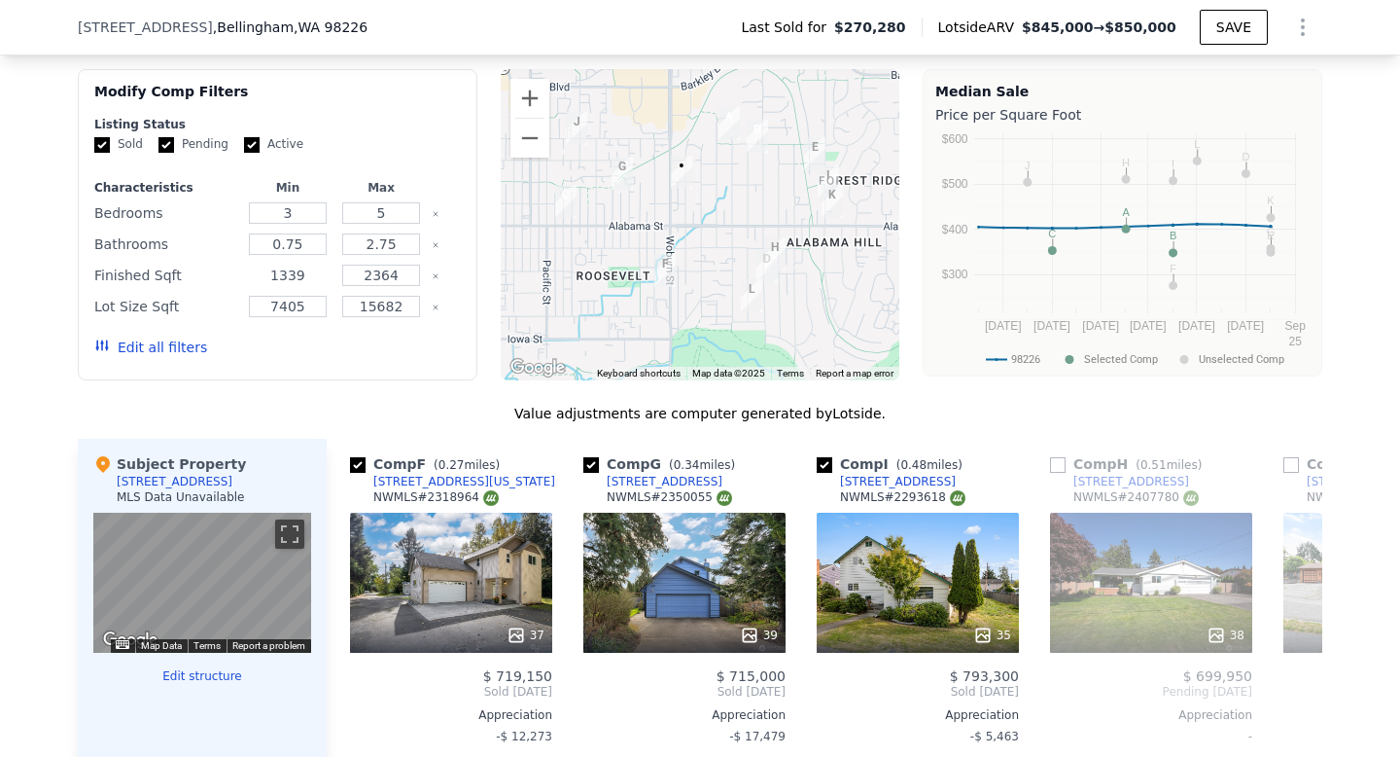
click at [298, 280] on input "1339" at bounding box center [287, 275] width 77 height 21
type input "1800"
click at [406, 338] on button "Update Search" at bounding box center [386, 347] width 147 height 27
checkbox input "false"
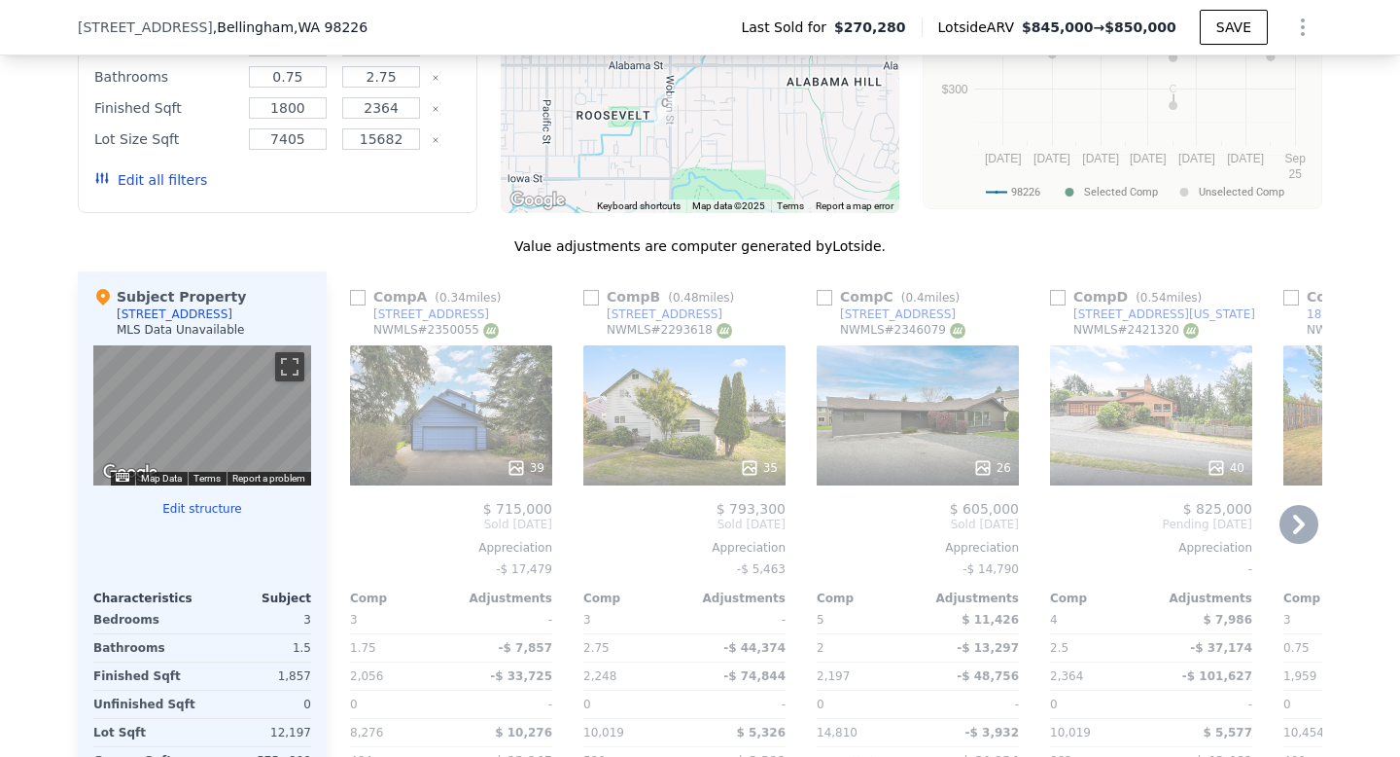
scroll to position [1664, 0]
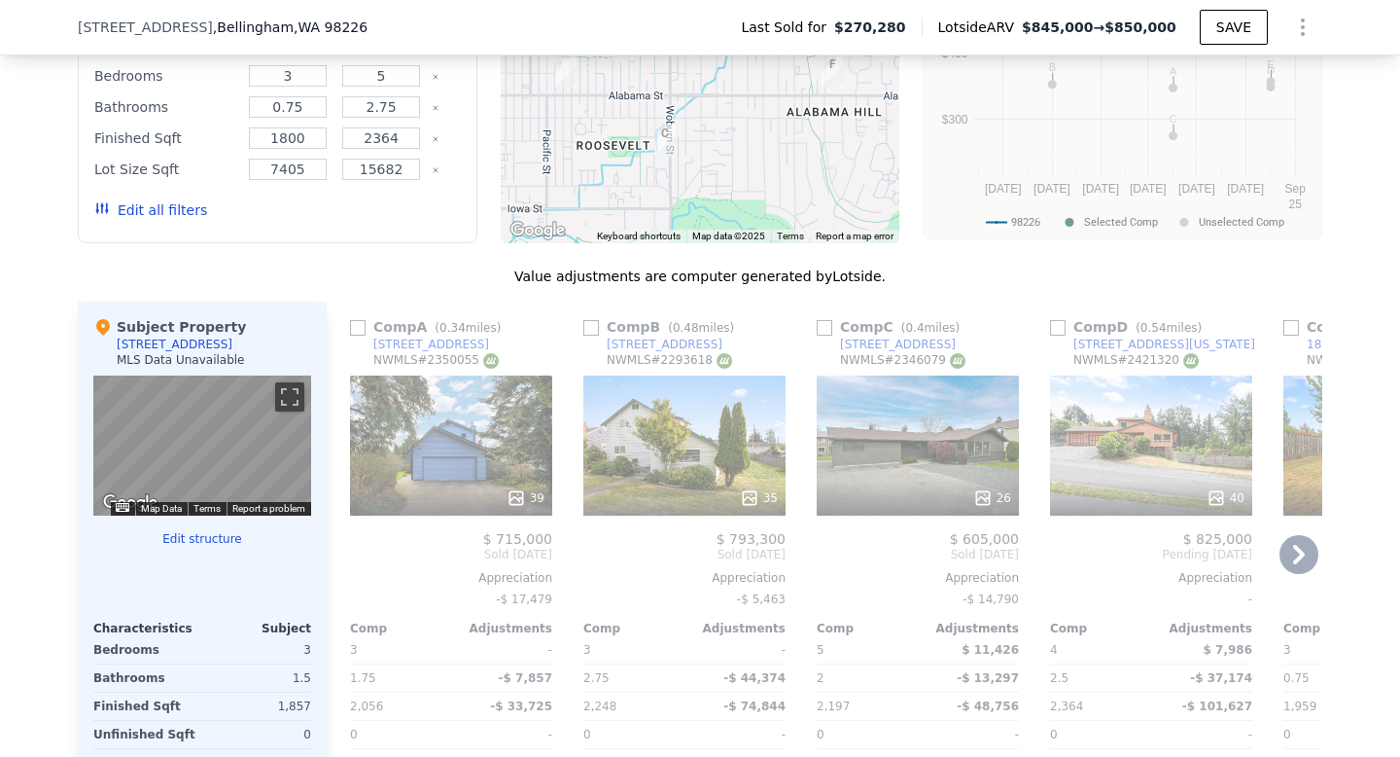
click at [591, 329] on input "checkbox" at bounding box center [591, 328] width 16 height 16
checkbox input "true"
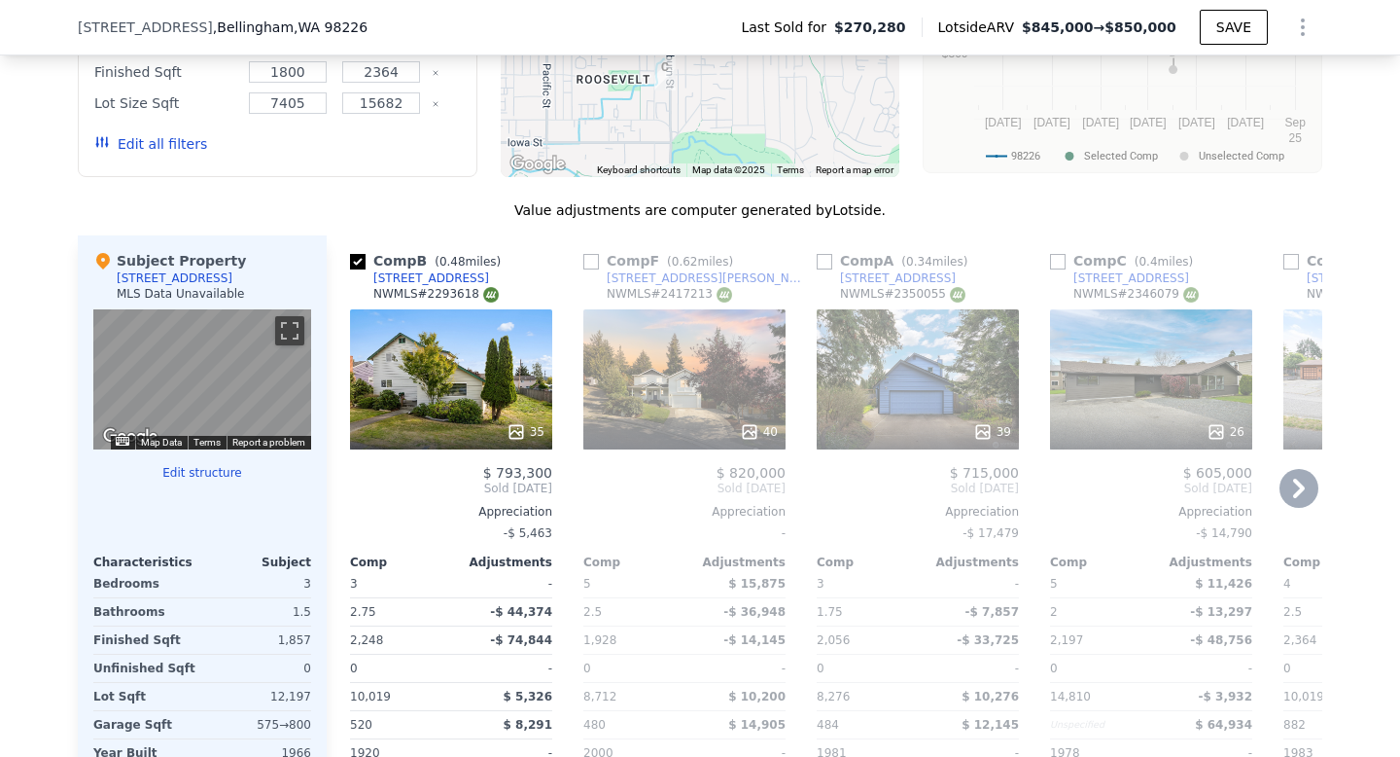
scroll to position [1640, 0]
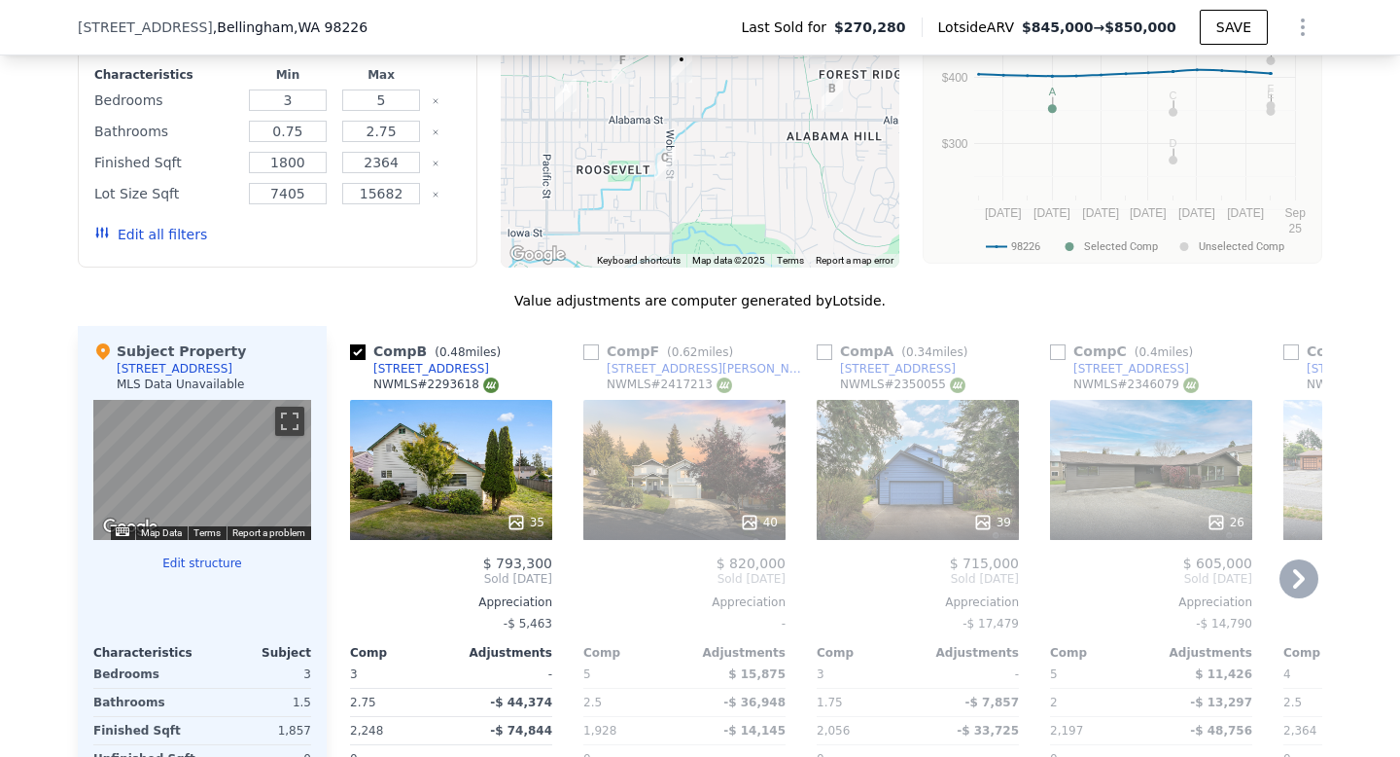
click at [1056, 342] on div "Comp C ( 0.4 miles)" at bounding box center [1125, 350] width 151 height 19
click at [1056, 353] on input "checkbox" at bounding box center [1058, 352] width 16 height 16
checkbox input "true"
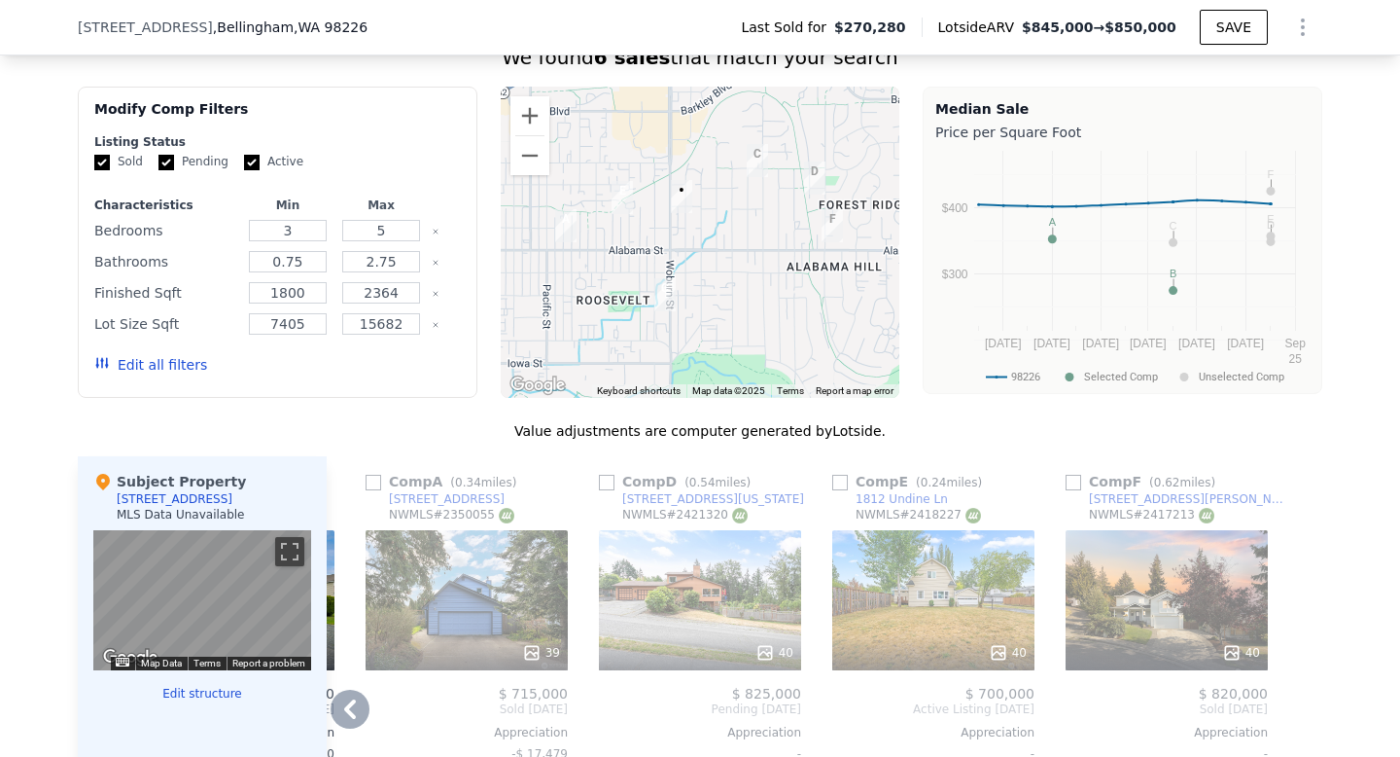
scroll to position [1506, 0]
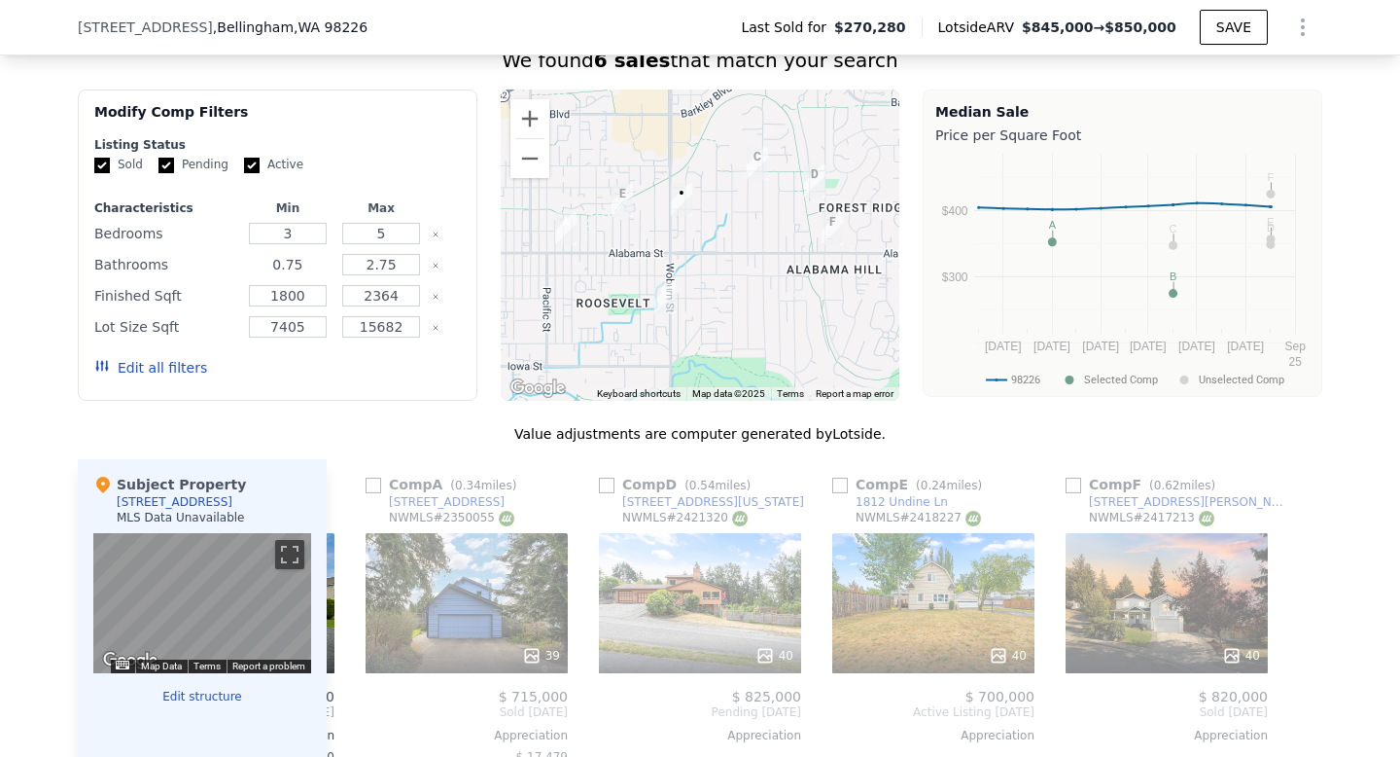
click at [290, 263] on input "0.75" at bounding box center [287, 264] width 77 height 21
click at [290, 265] on input "1" at bounding box center [287, 264] width 77 height 21
type input "1.25"
click at [397, 367] on button "Update Search" at bounding box center [386, 367] width 147 height 27
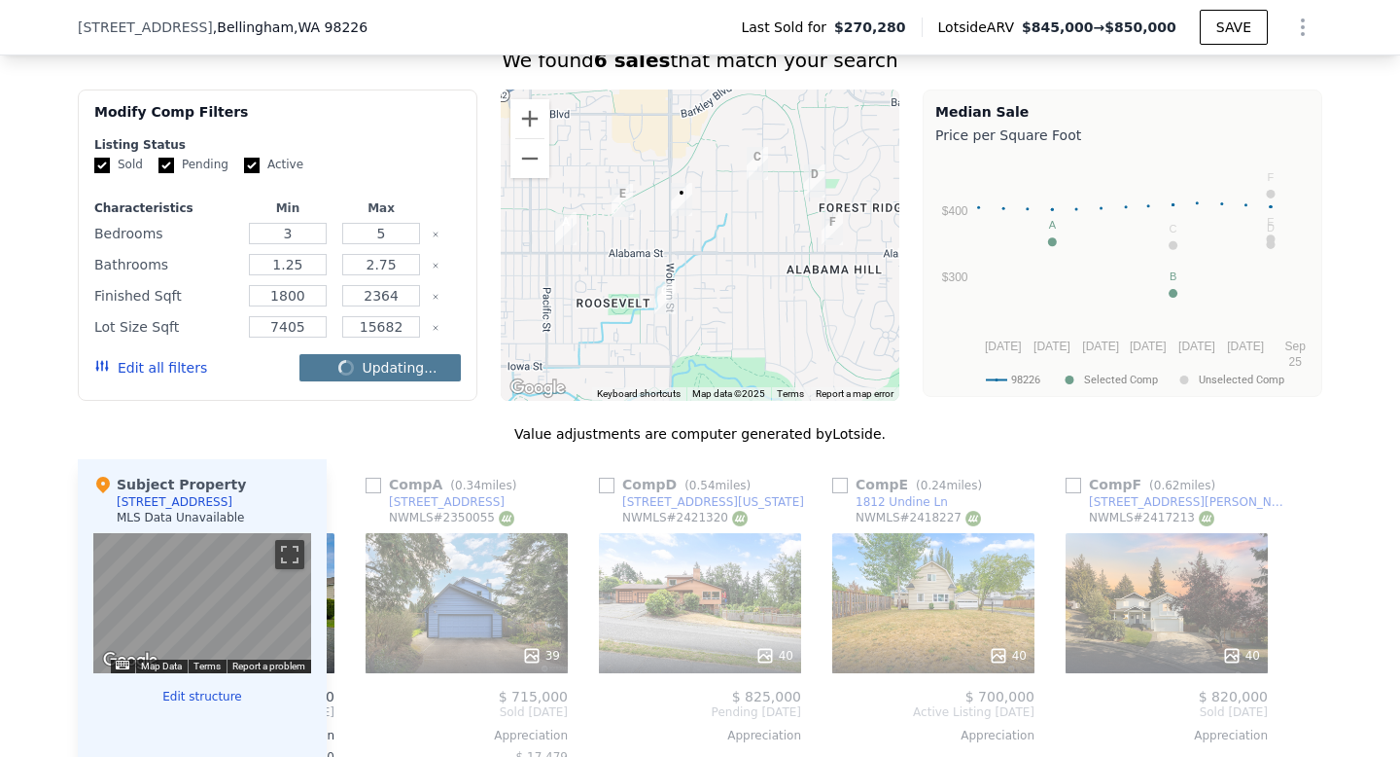
checkbox input "false"
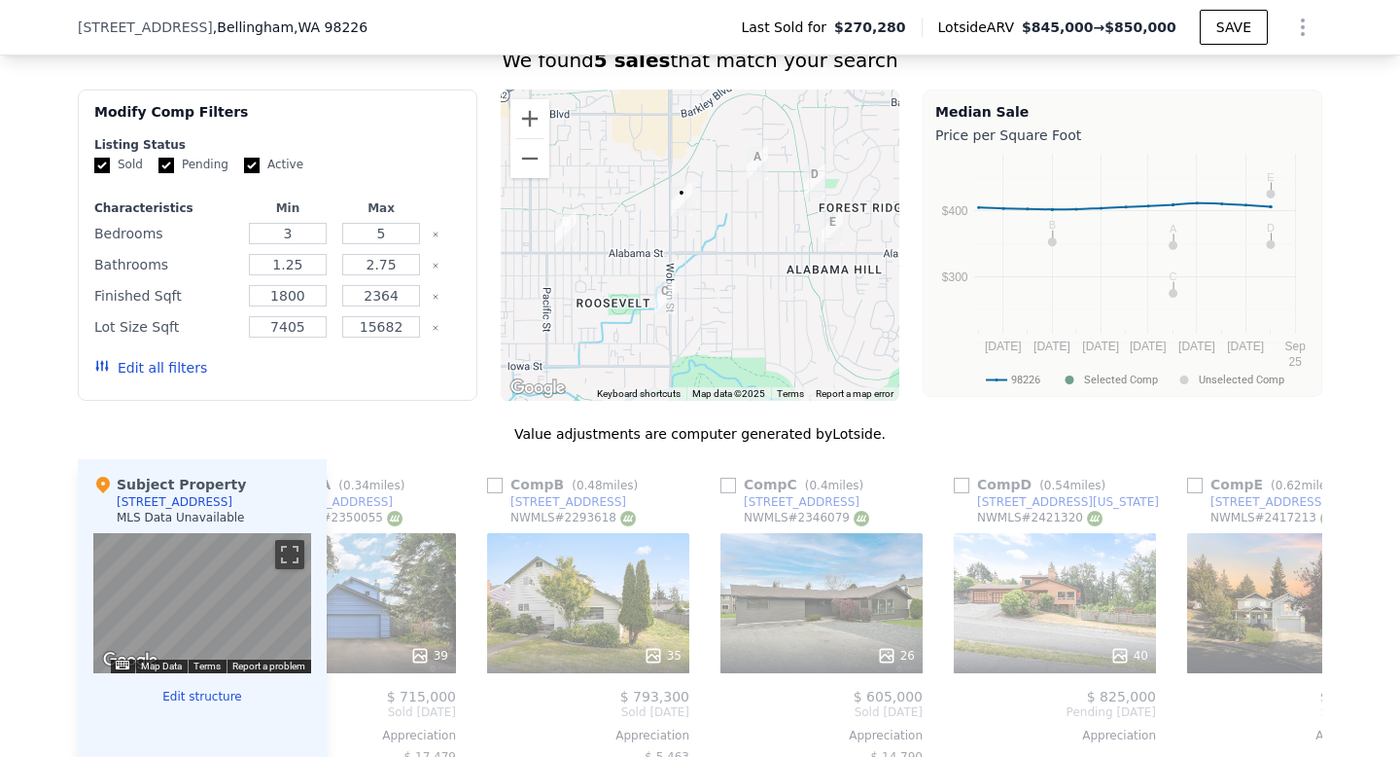
scroll to position [0, 0]
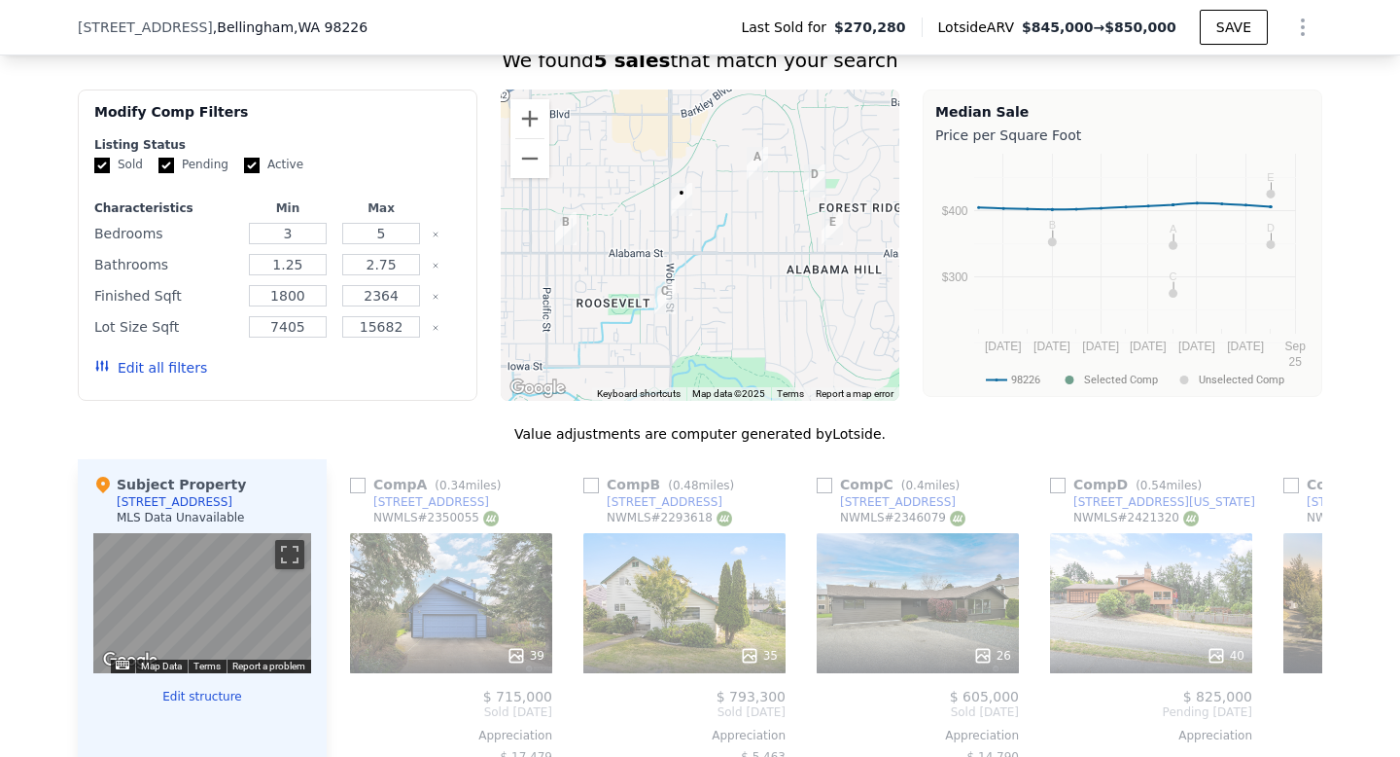
click at [132, 361] on button "Edit all filters" at bounding box center [150, 367] width 113 height 19
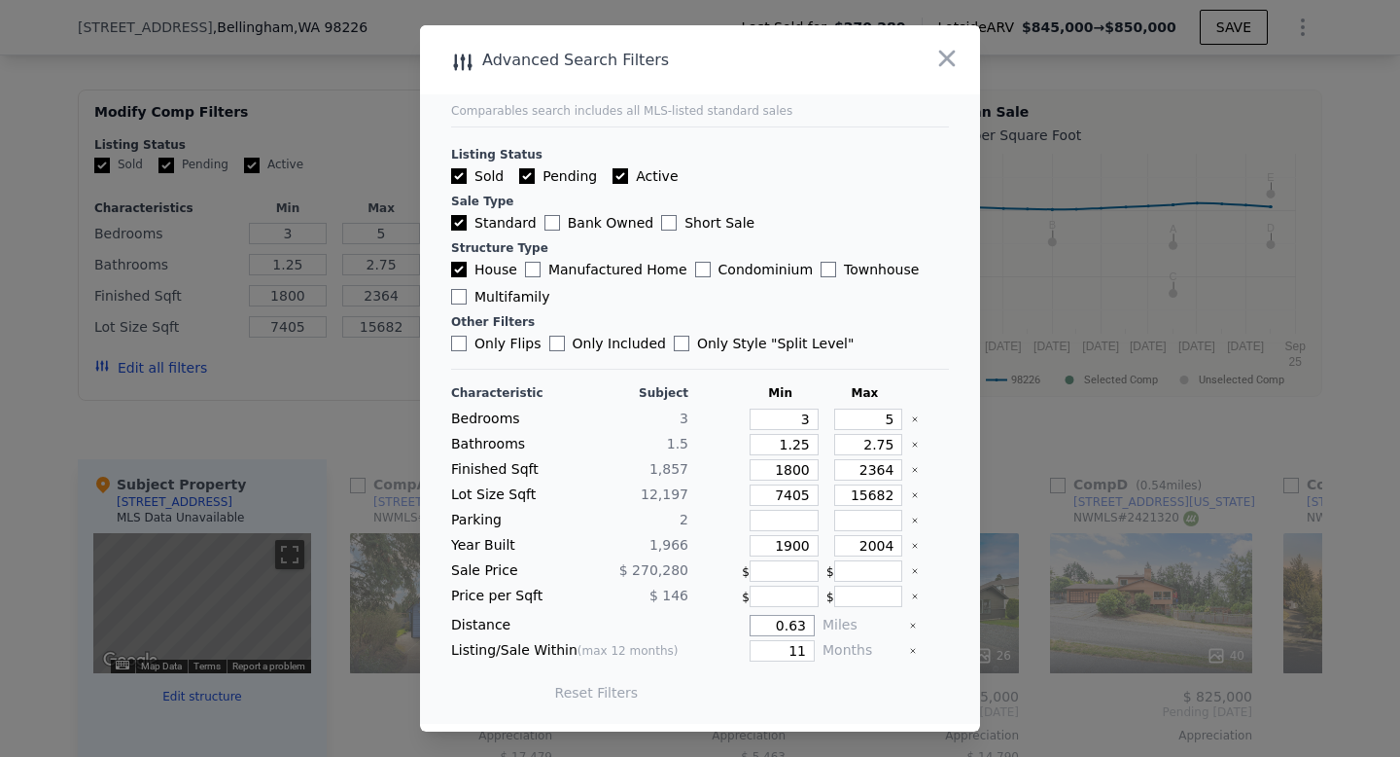
click at [802, 625] on input "0.63" at bounding box center [782, 625] width 65 height 21
type input "1"
click at [806, 690] on button "Update Search" at bounding box center [808, 692] width 147 height 27
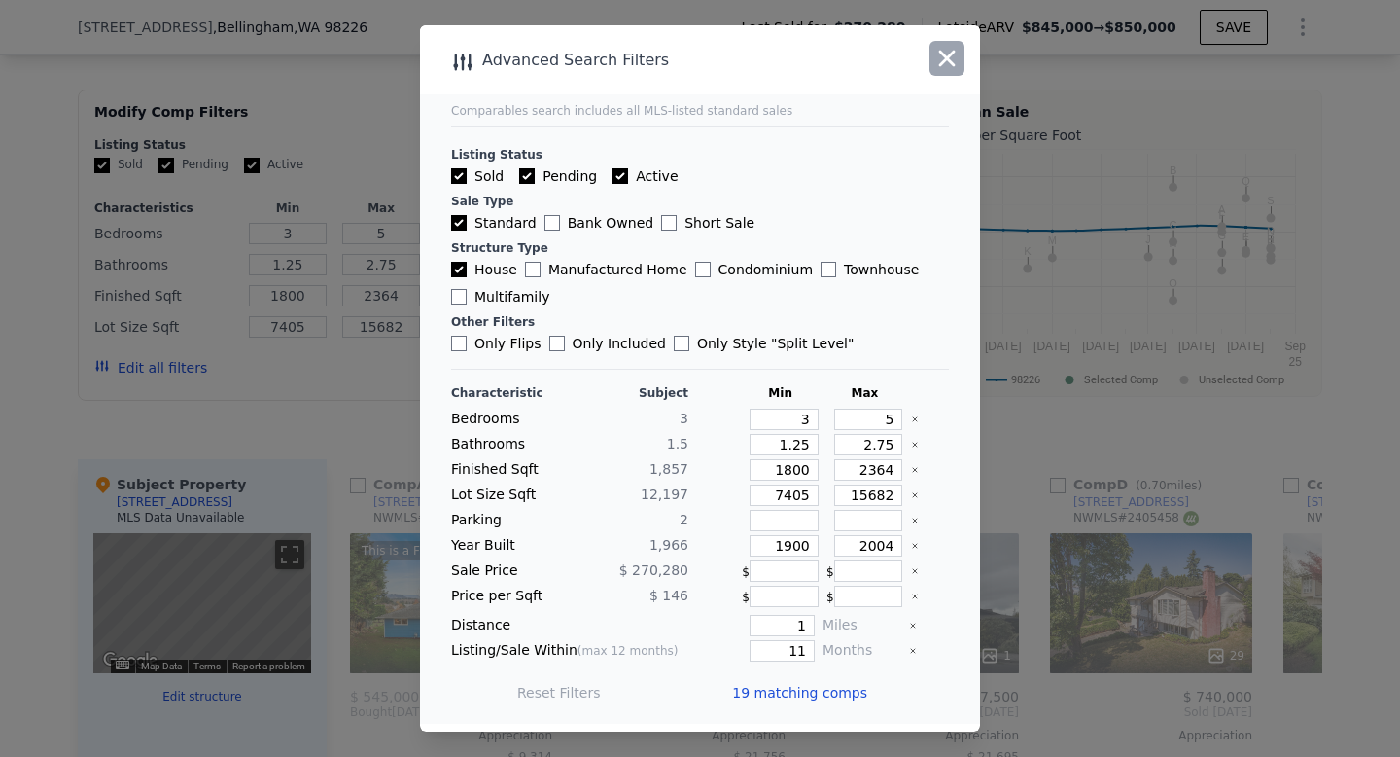
click at [949, 63] on icon "button" at bounding box center [947, 58] width 27 height 27
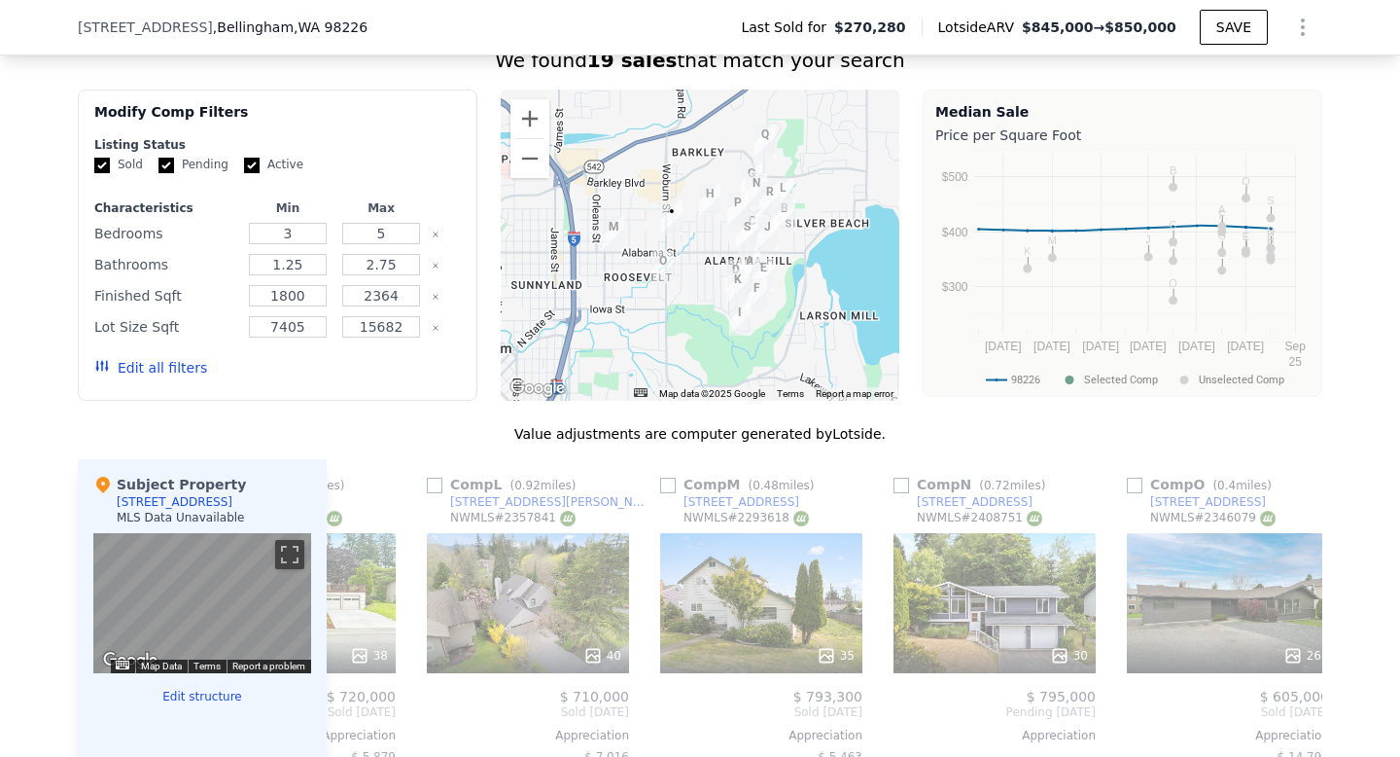
scroll to position [0, 2669]
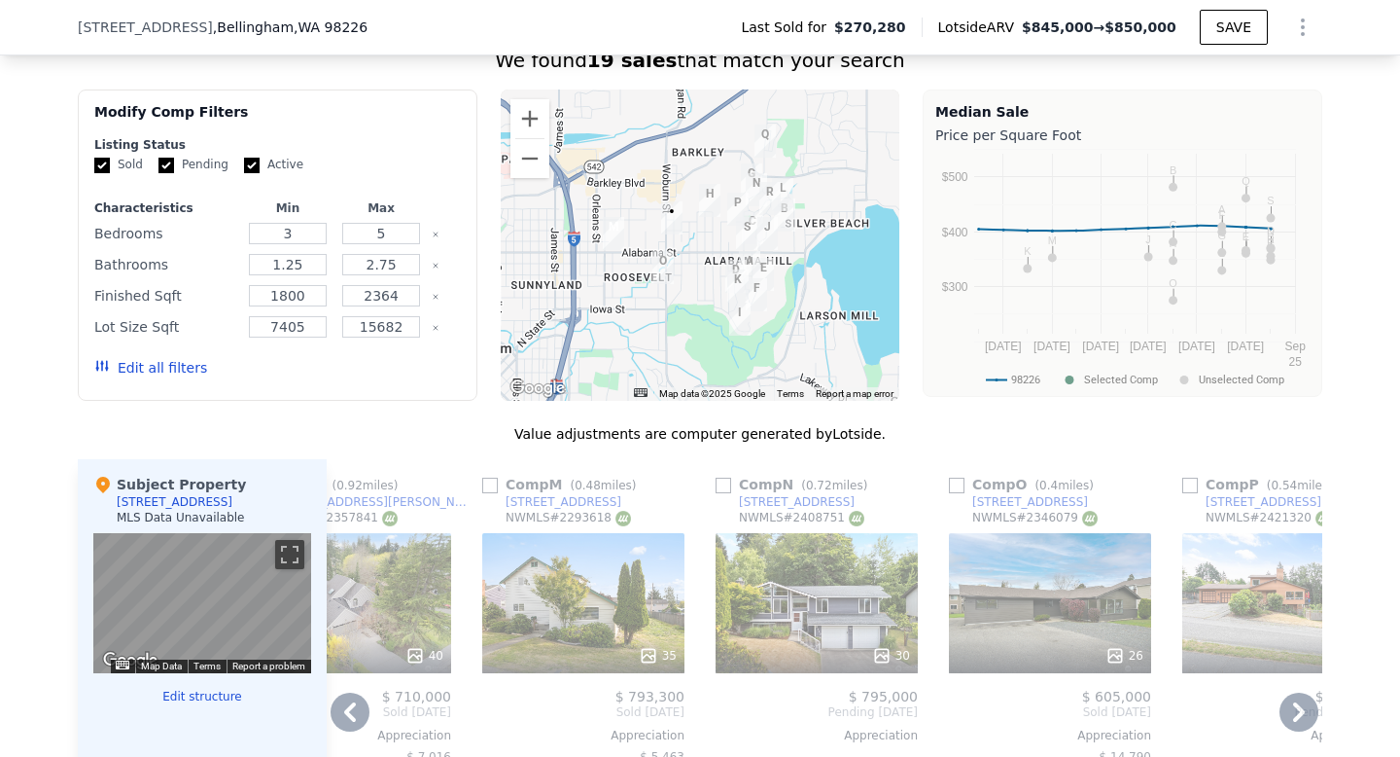
click at [484, 485] on input "checkbox" at bounding box center [490, 485] width 16 height 16
checkbox input "true"
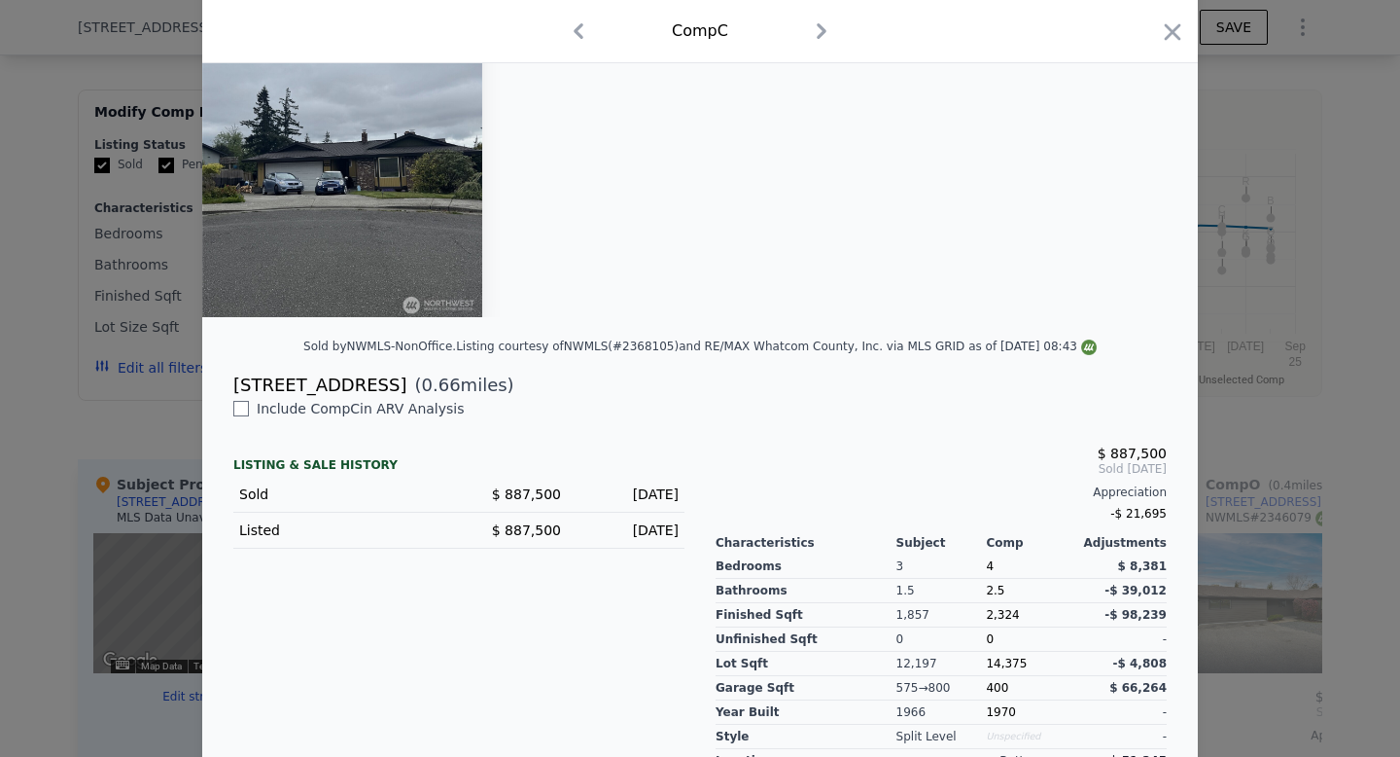
scroll to position [289, 0]
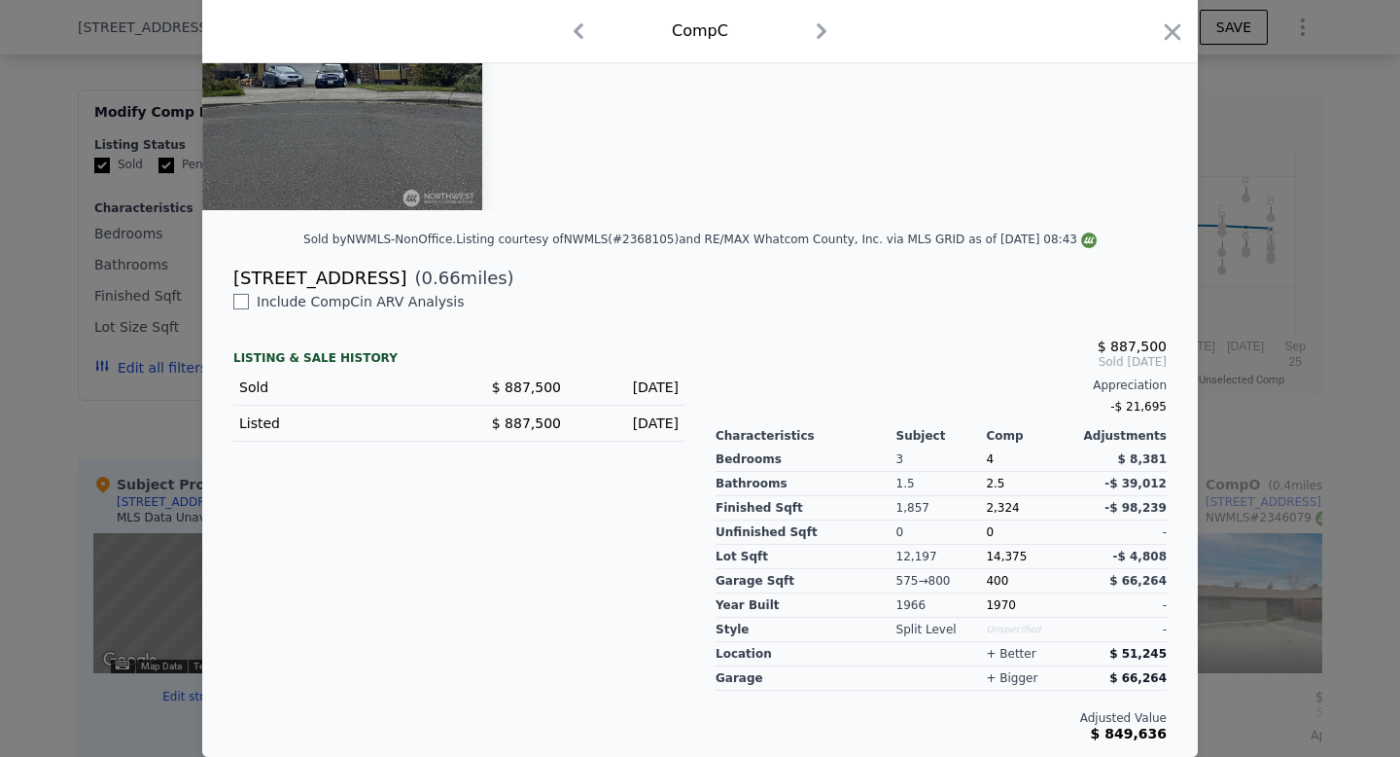
click at [1168, 33] on icon "button" at bounding box center [1172, 31] width 27 height 27
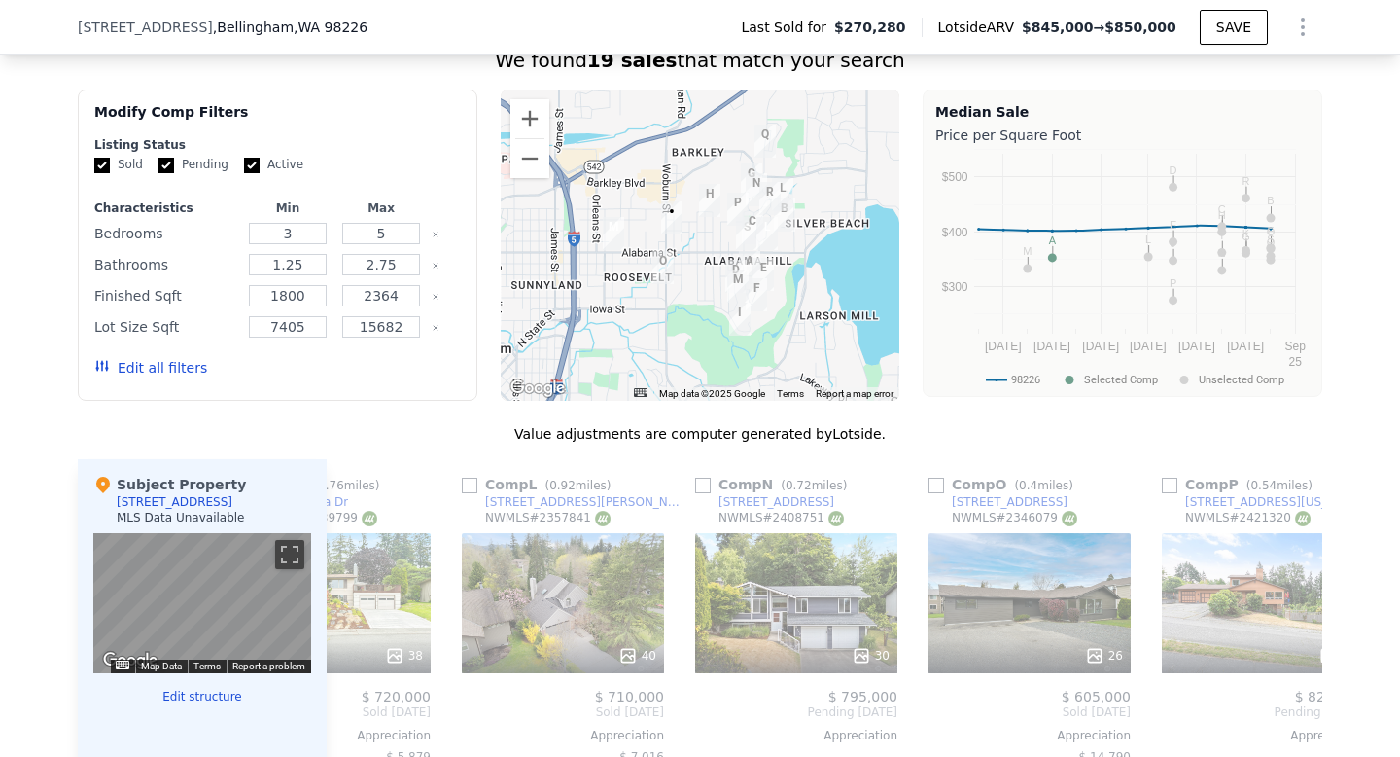
scroll to position [0, 2963]
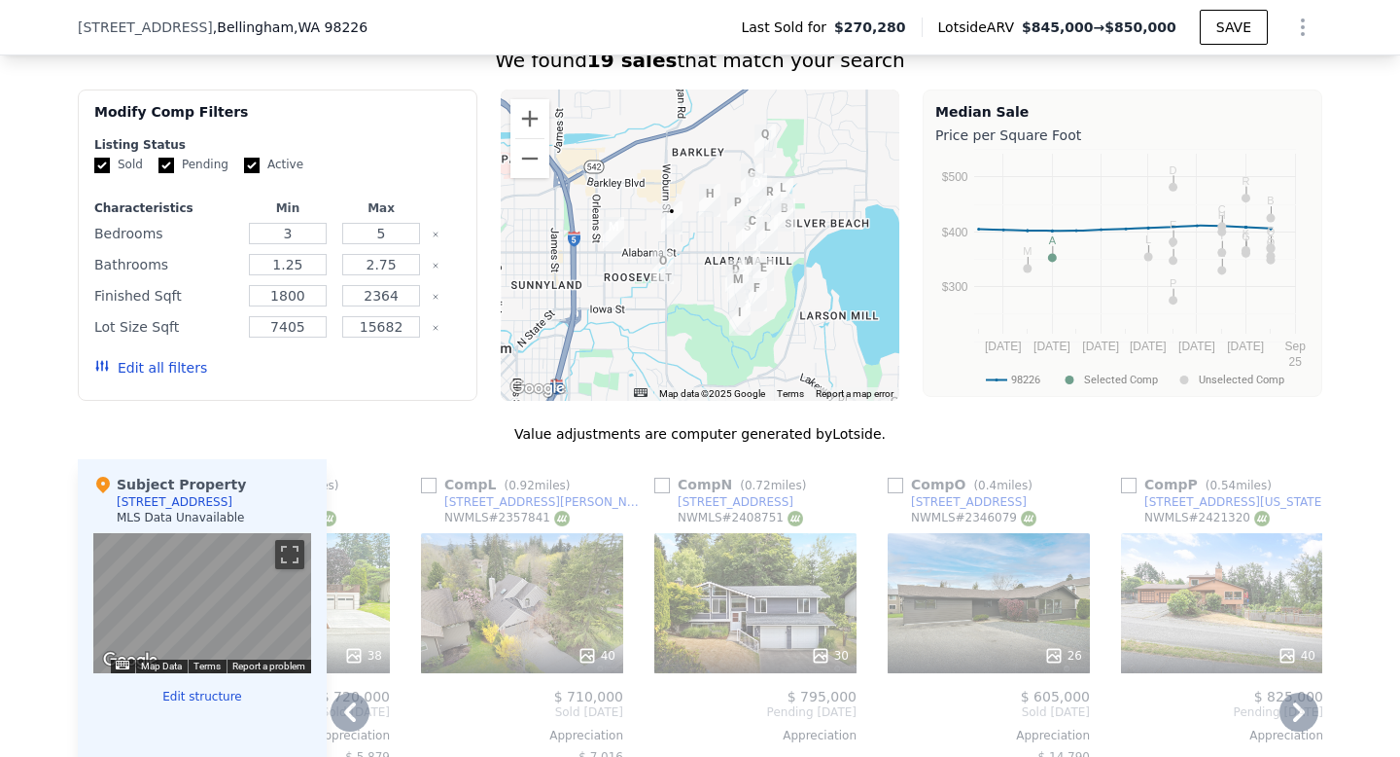
click at [894, 485] on input "checkbox" at bounding box center [896, 485] width 16 height 16
checkbox input "true"
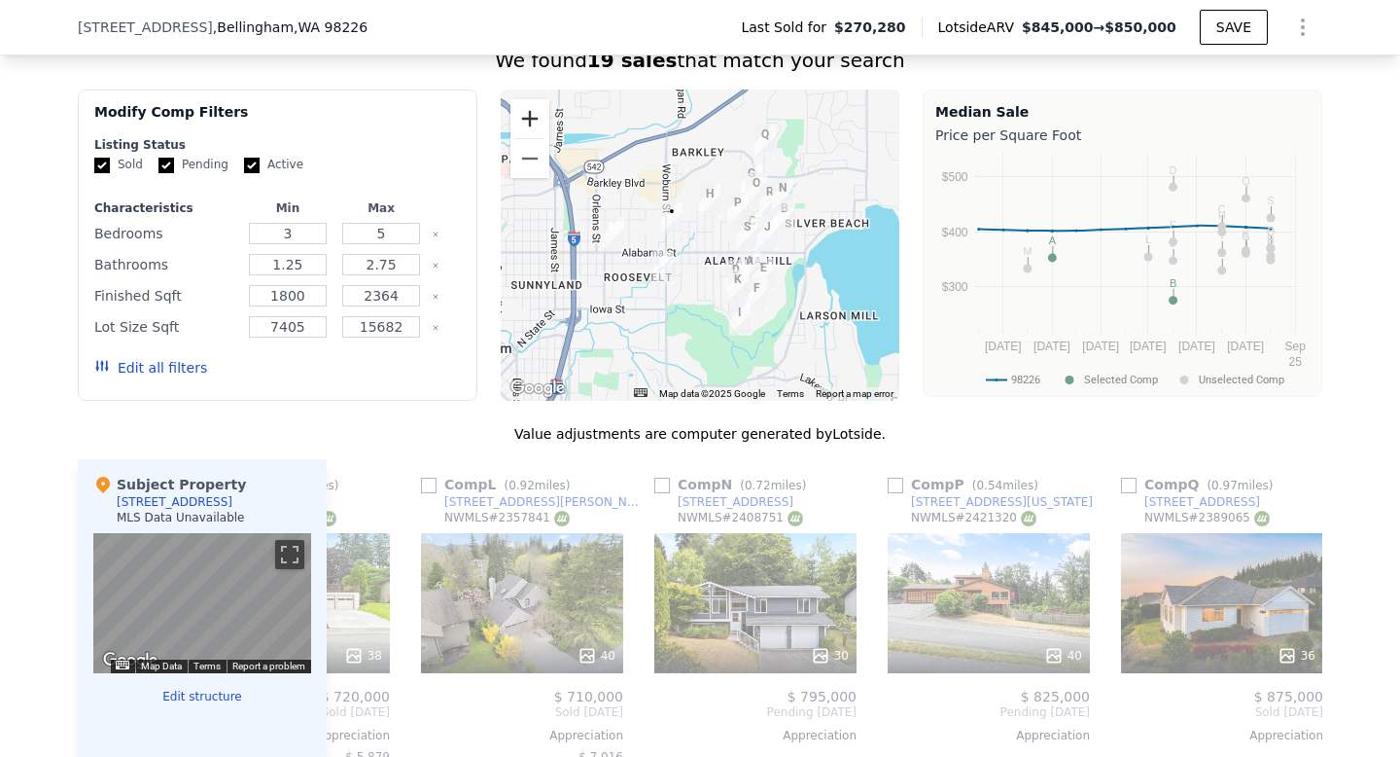
click at [542, 115] on button "Zoom in" at bounding box center [530, 118] width 39 height 39
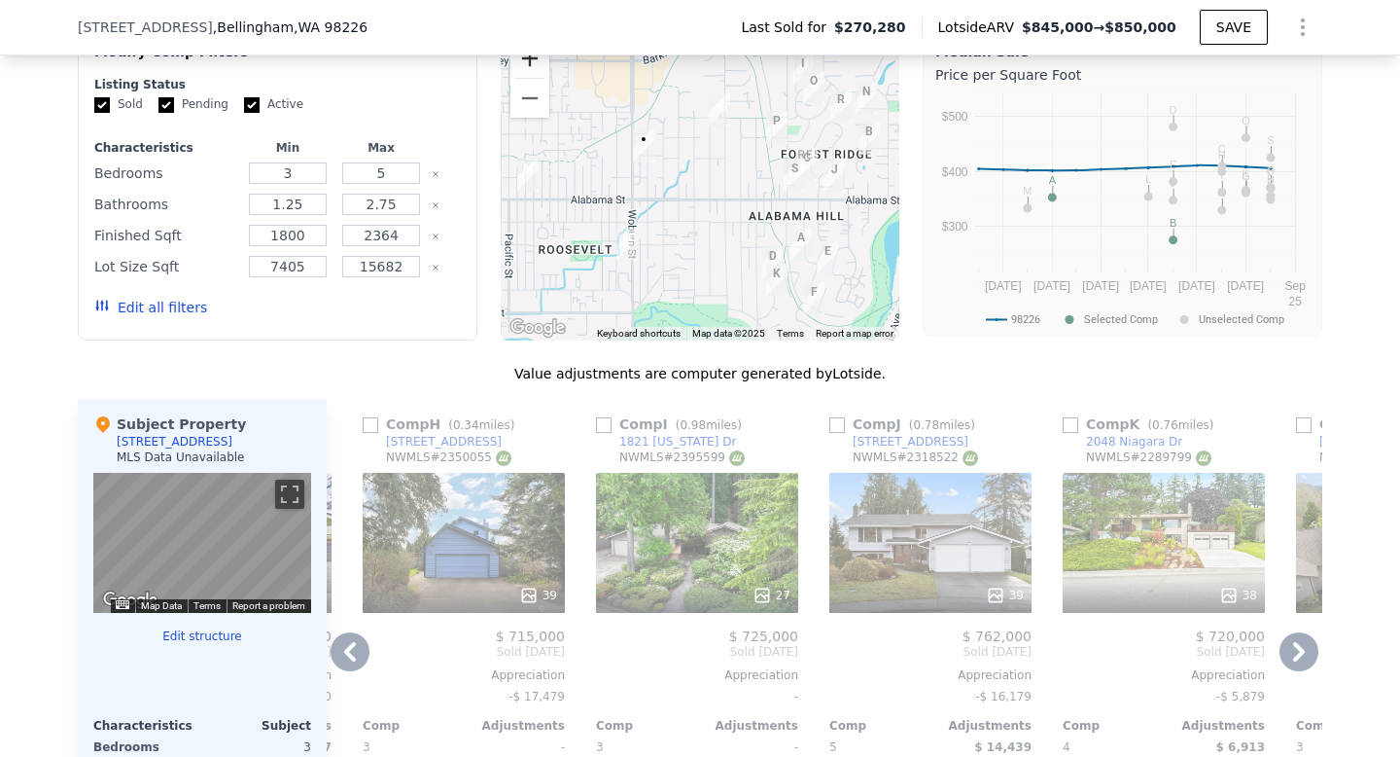
scroll to position [1555, 0]
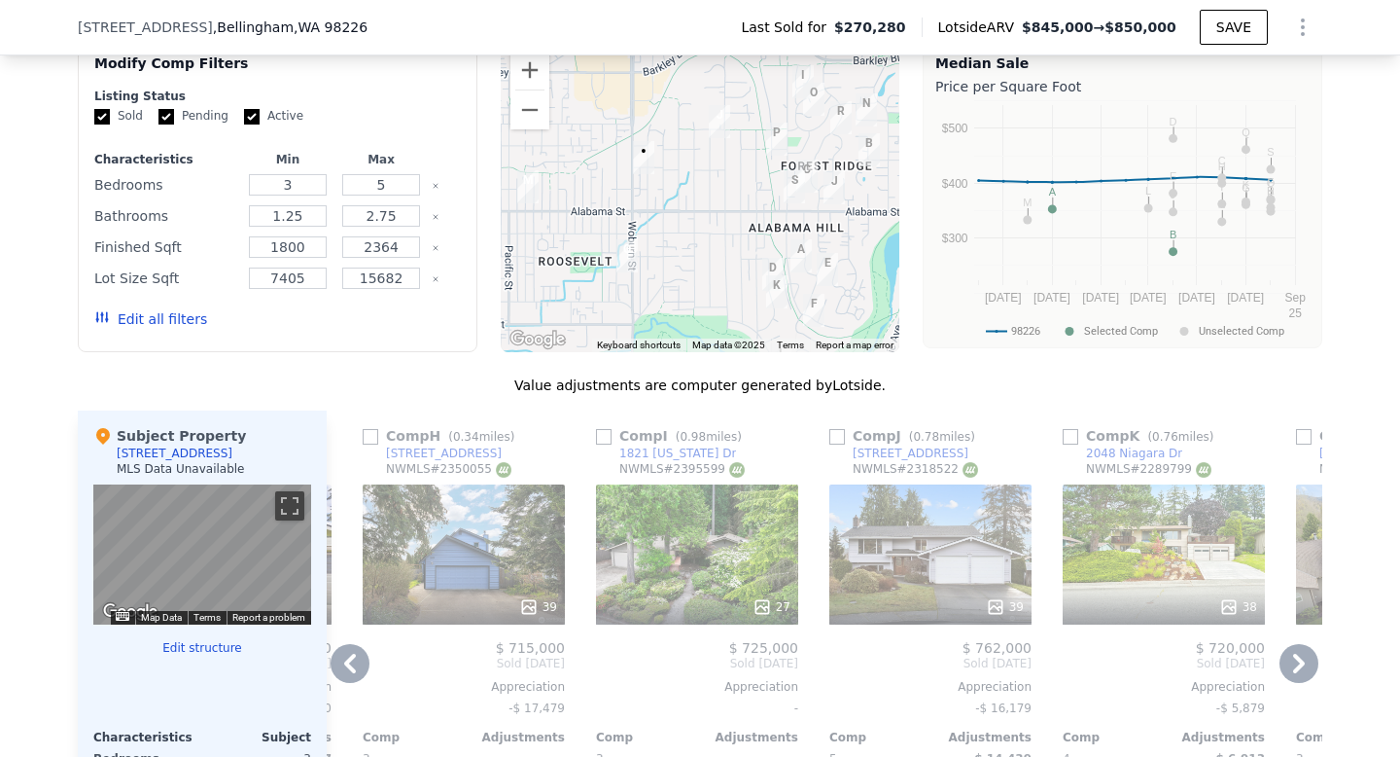
click at [841, 440] on input "checkbox" at bounding box center [838, 437] width 16 height 16
checkbox input "true"
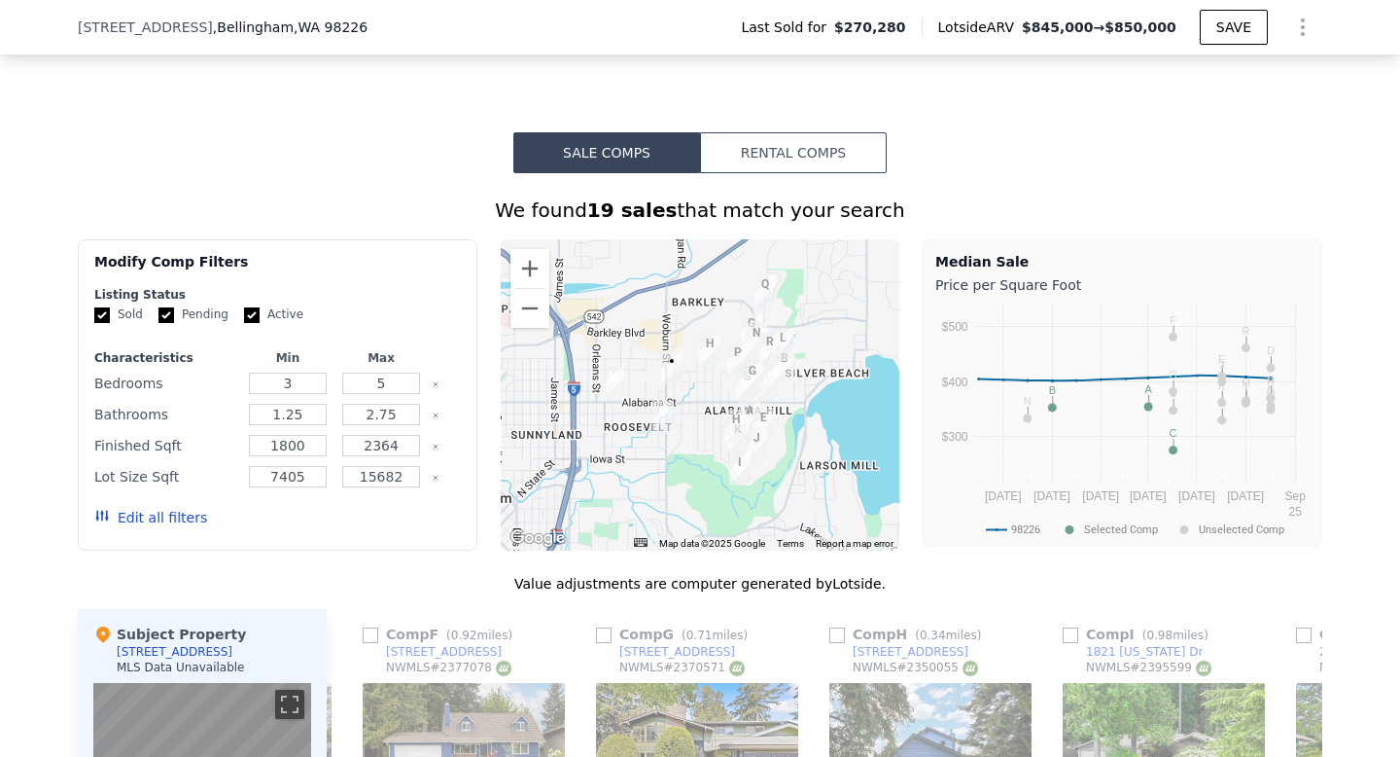
scroll to position [1359, 0]
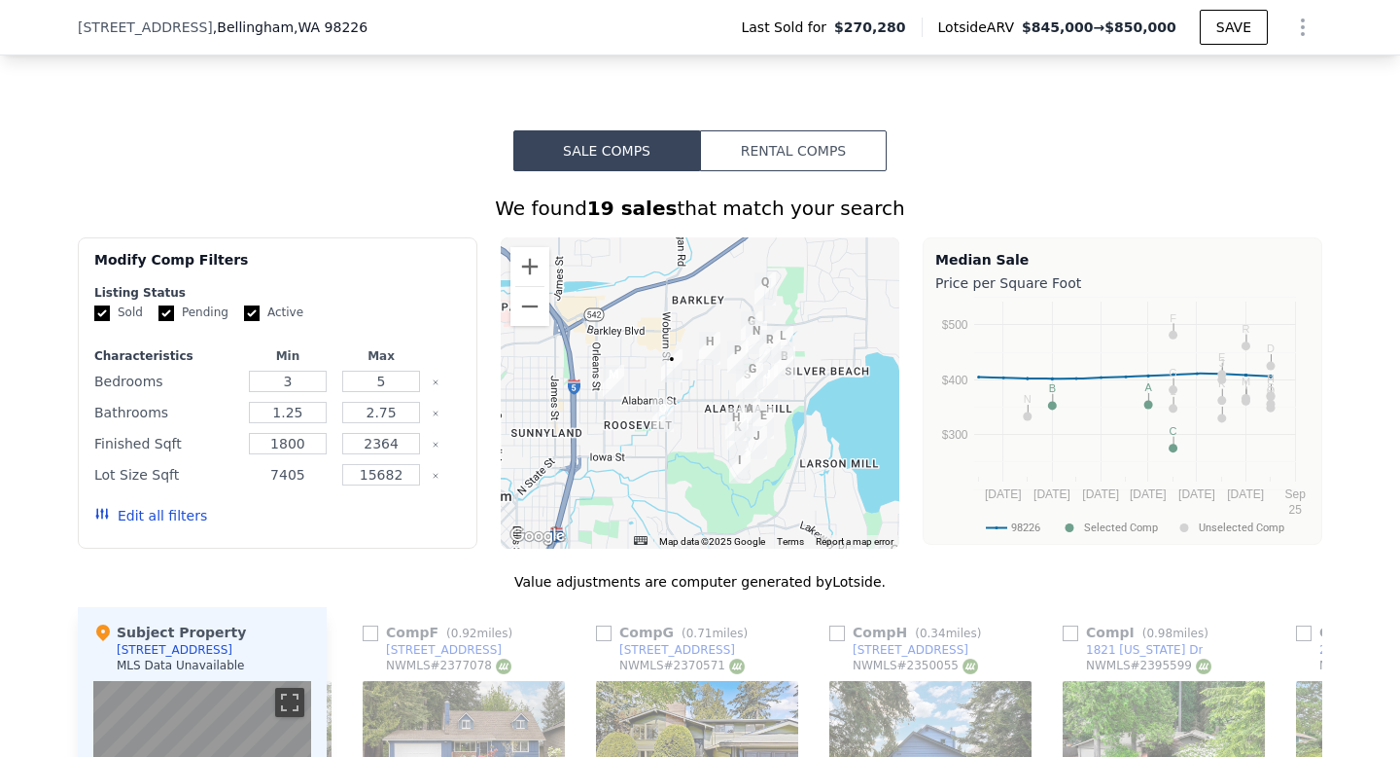
click at [295, 477] on input "7405" at bounding box center [287, 474] width 77 height 21
type input "5"
type input "4500"
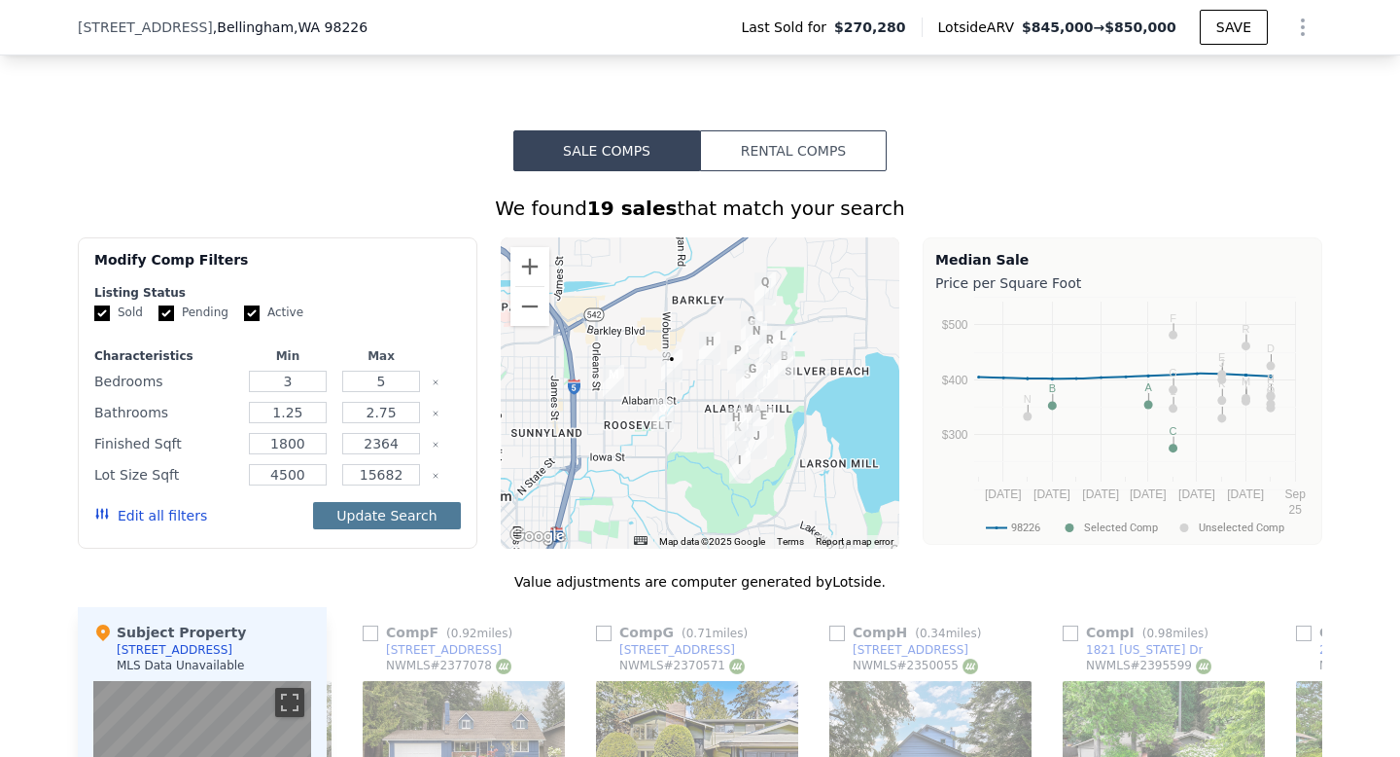
click at [402, 513] on button "Update Search" at bounding box center [386, 515] width 147 height 27
checkbox input "false"
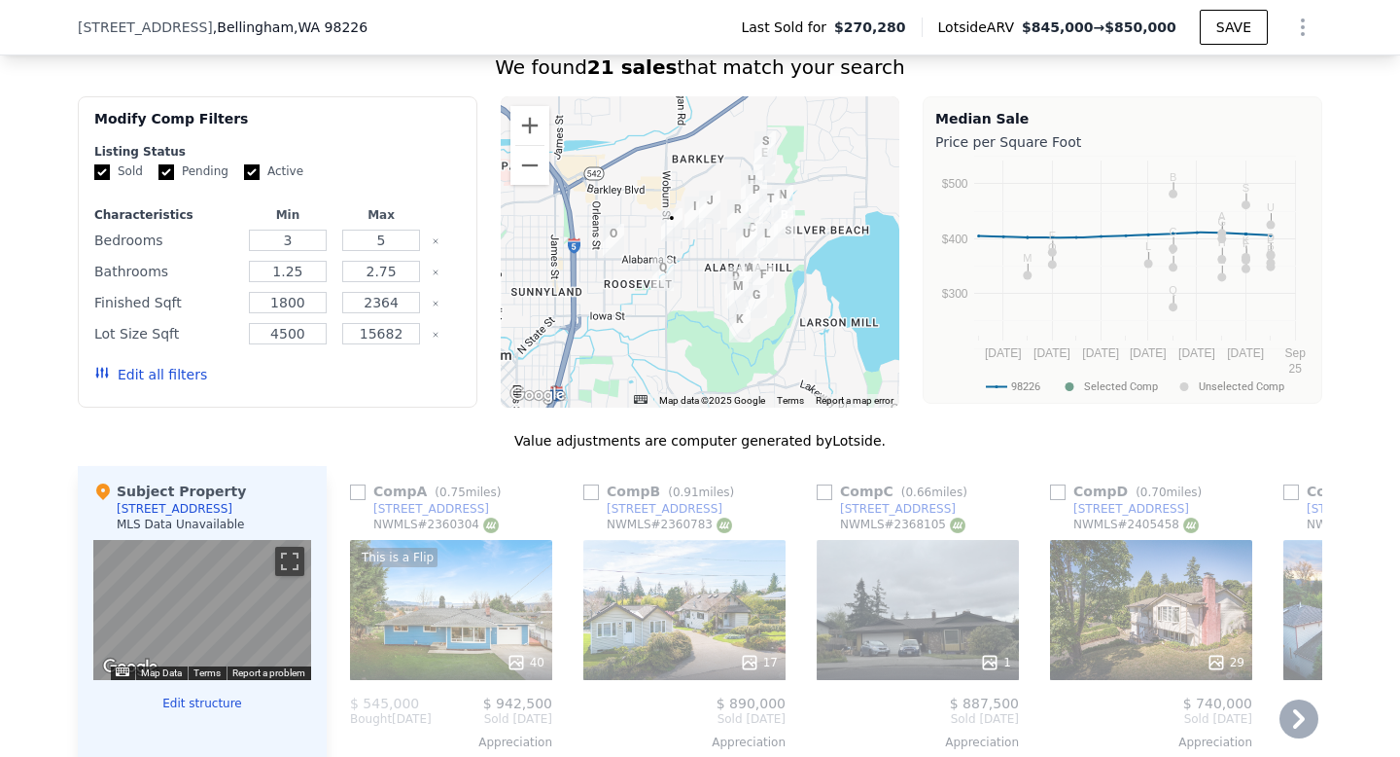
scroll to position [1465, 0]
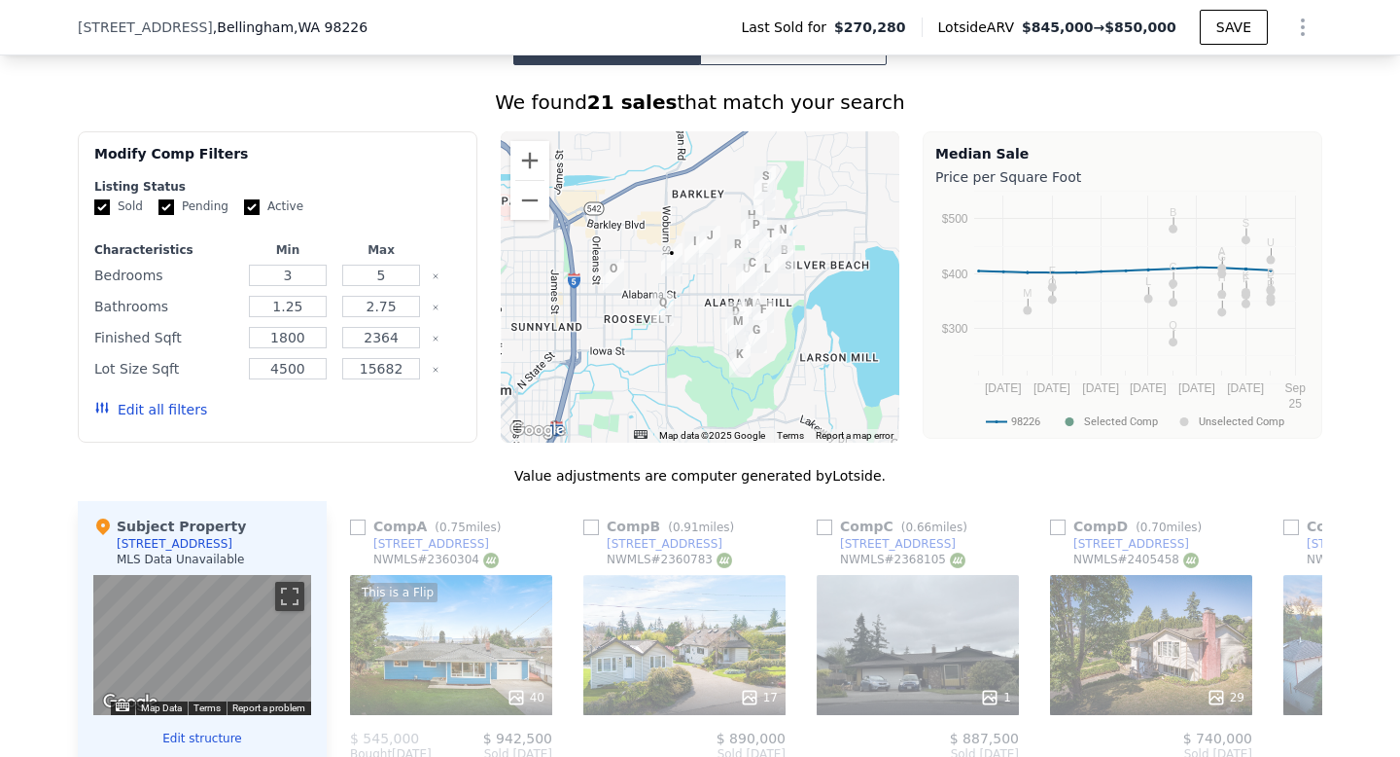
click at [664, 309] on img "2217 Woburn Street" at bounding box center [663, 309] width 21 height 33
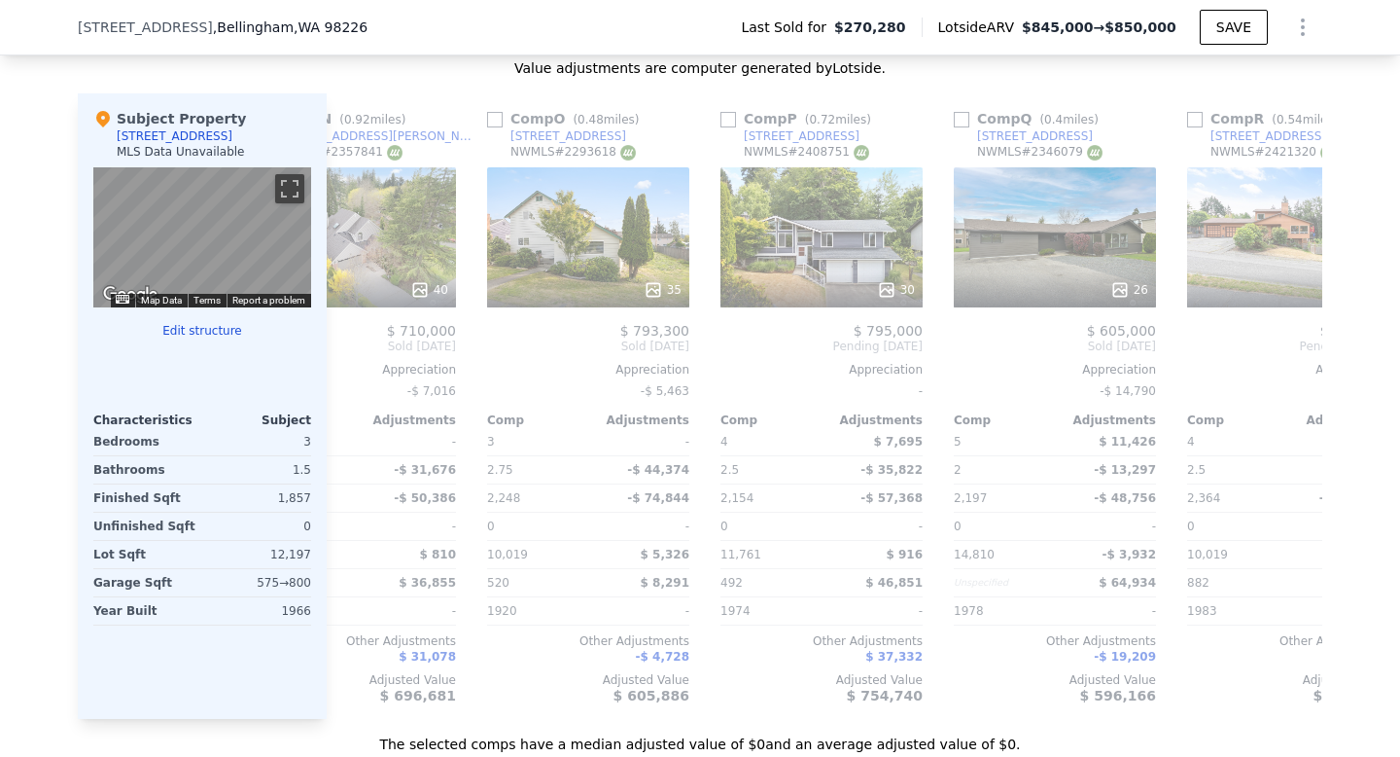
scroll to position [1890, 0]
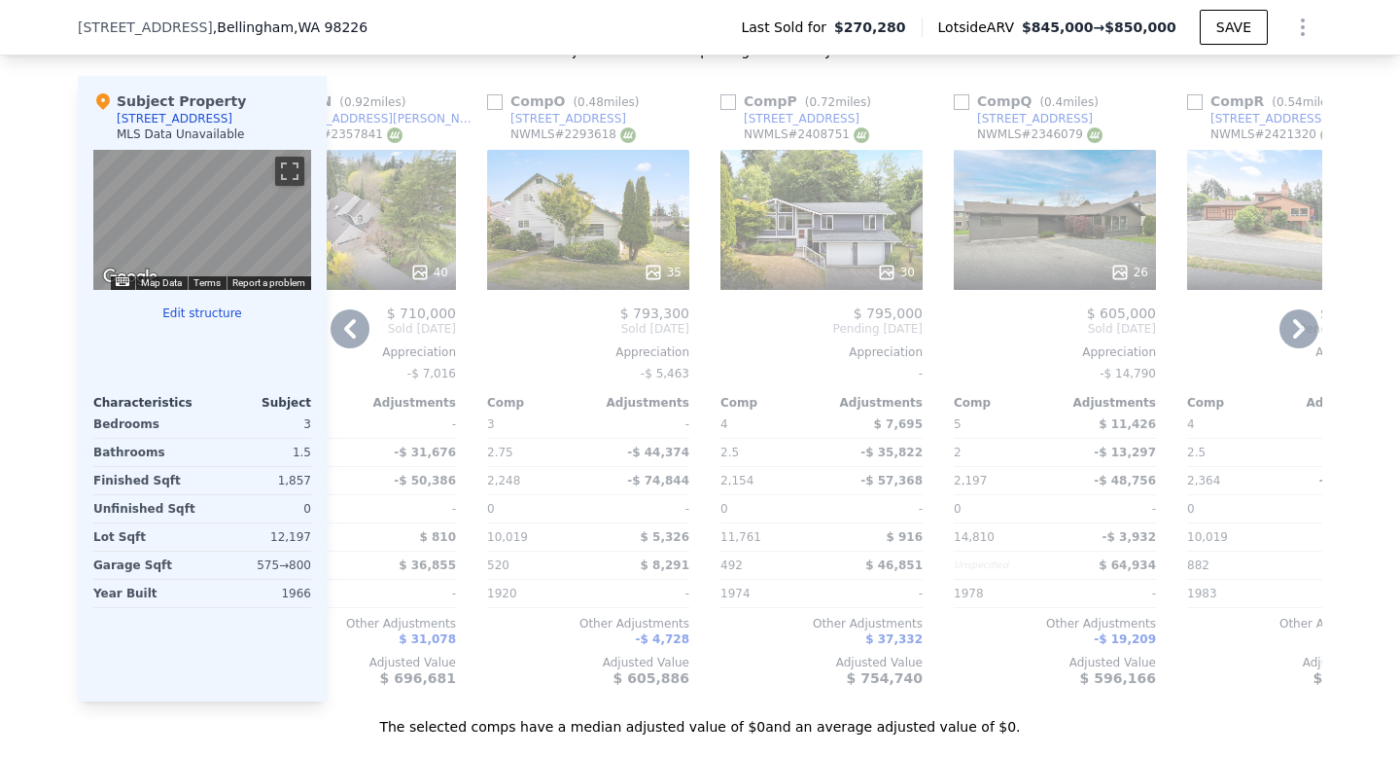
click at [492, 99] on input "checkbox" at bounding box center [495, 102] width 16 height 16
checkbox input "true"
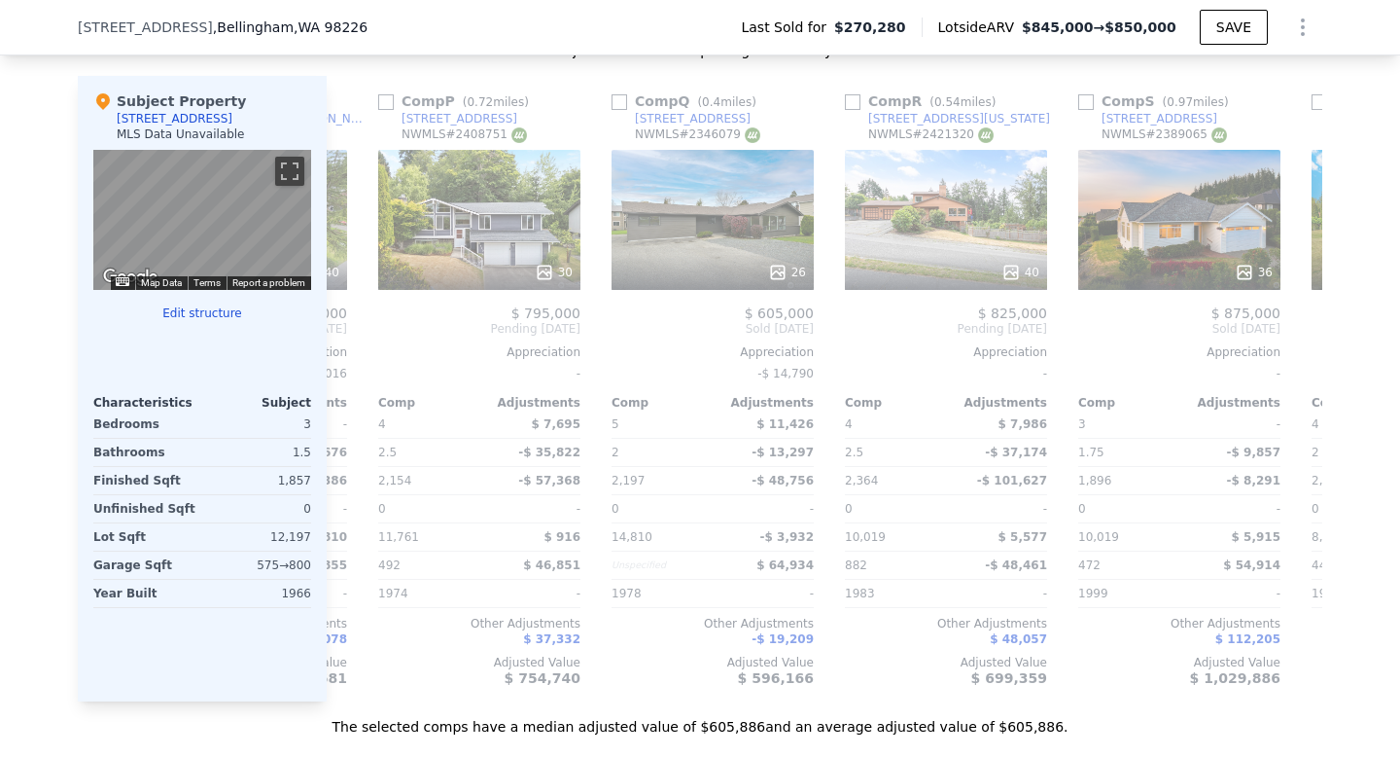
scroll to position [0, 3700]
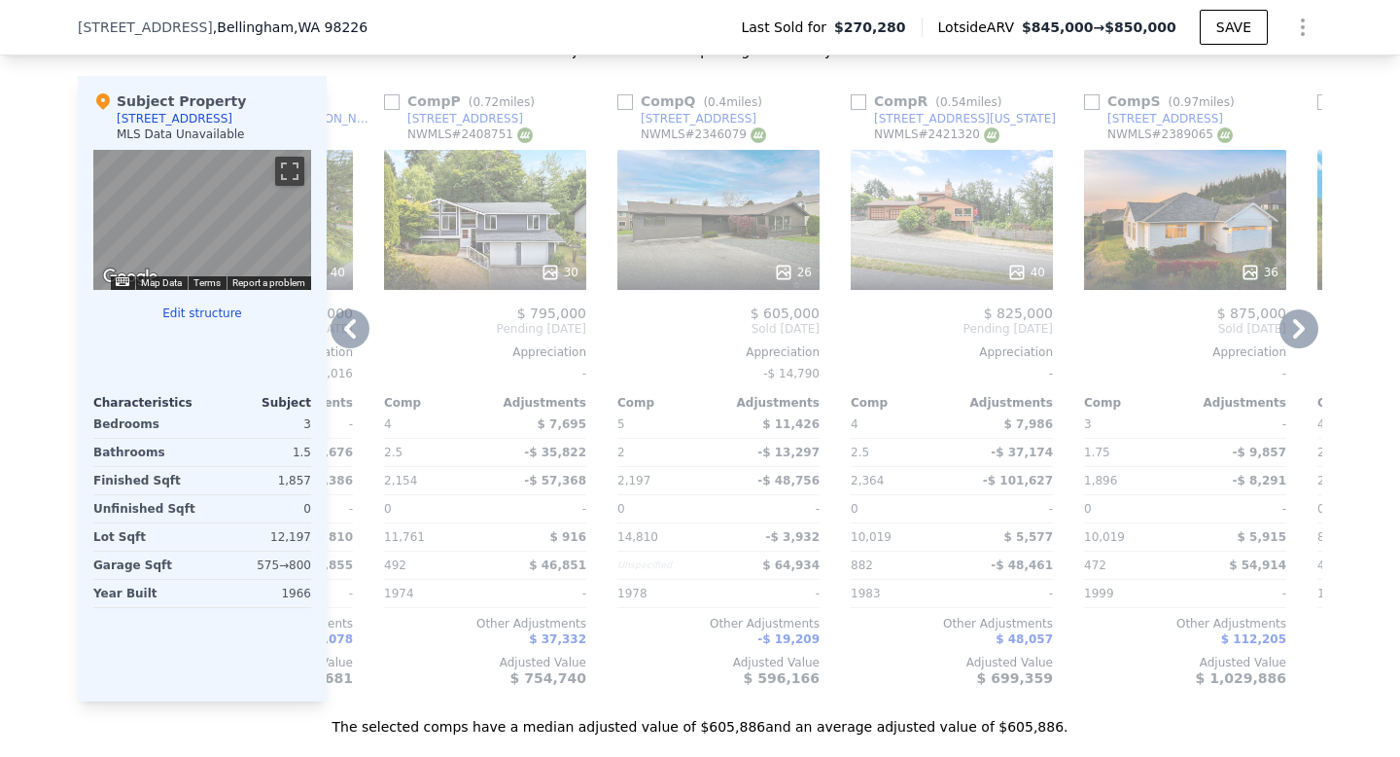
click at [623, 104] on input "checkbox" at bounding box center [626, 102] width 16 height 16
checkbox input "true"
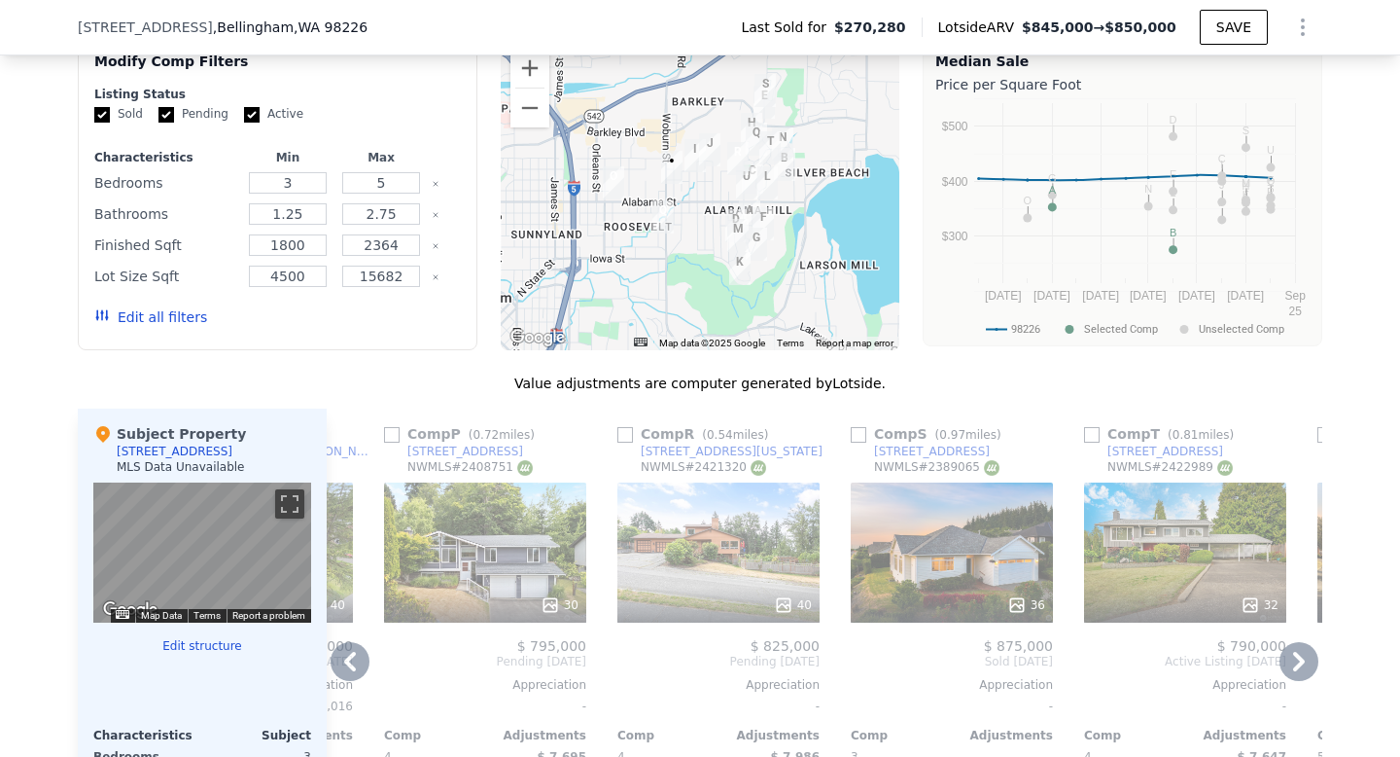
scroll to position [1555, 0]
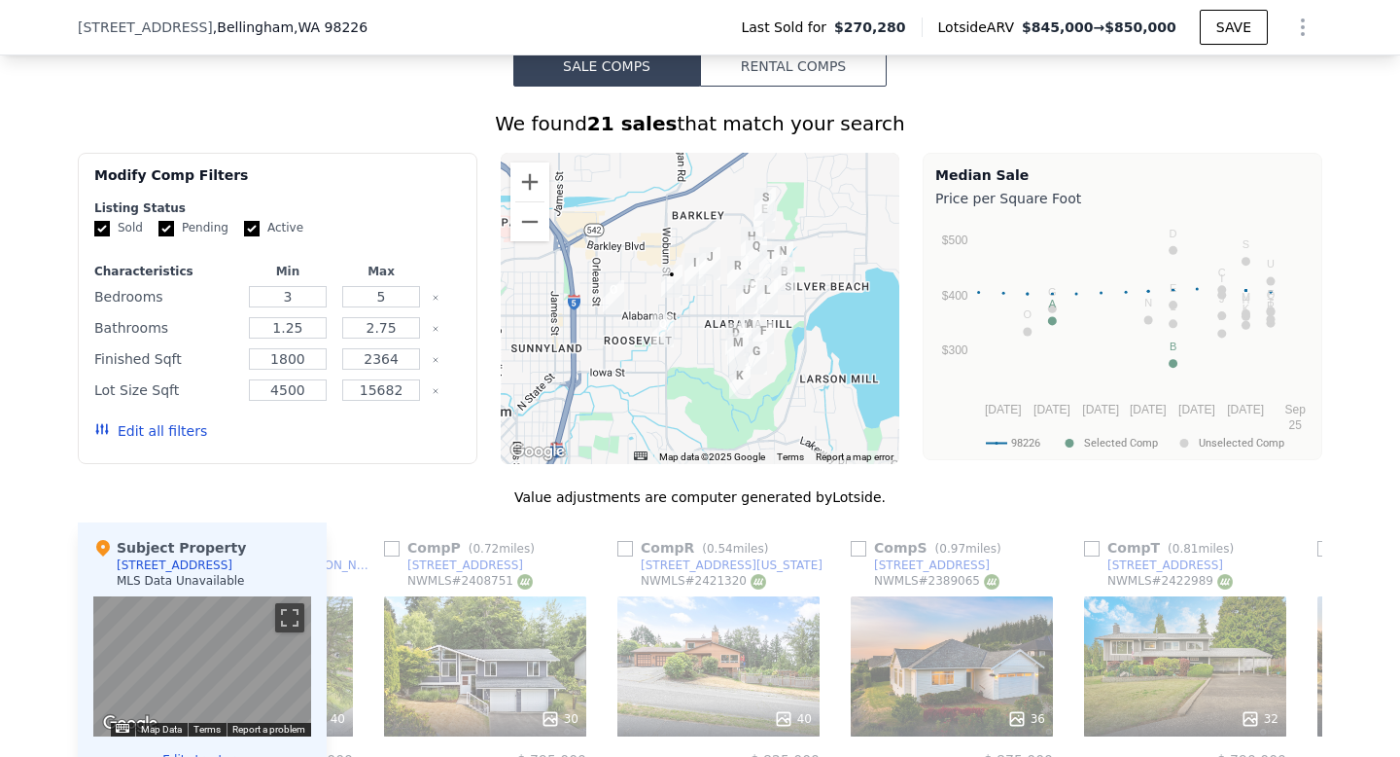
scroll to position [1442, 0]
click at [537, 184] on button "Zoom in" at bounding box center [530, 182] width 39 height 39
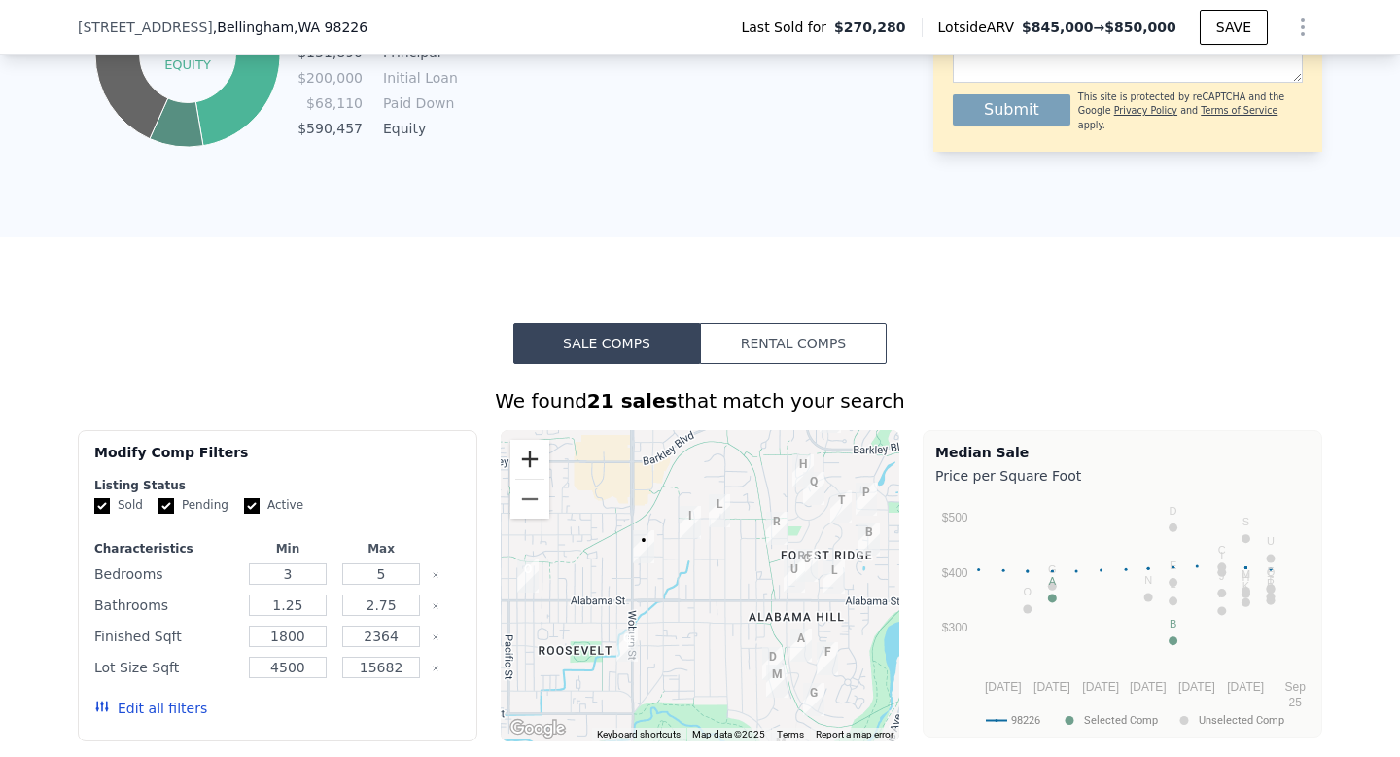
scroll to position [1229, 0]
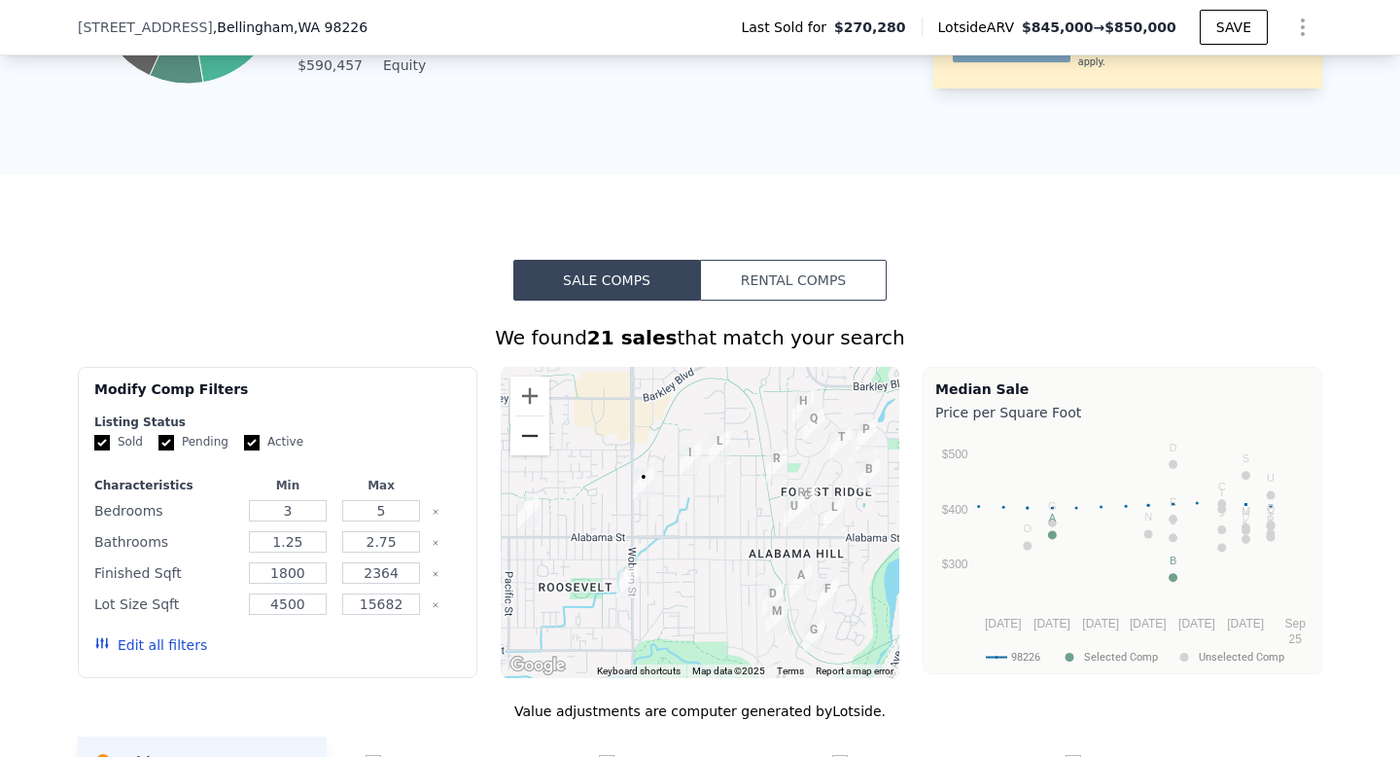
click at [523, 440] on button "Zoom out" at bounding box center [530, 435] width 39 height 39
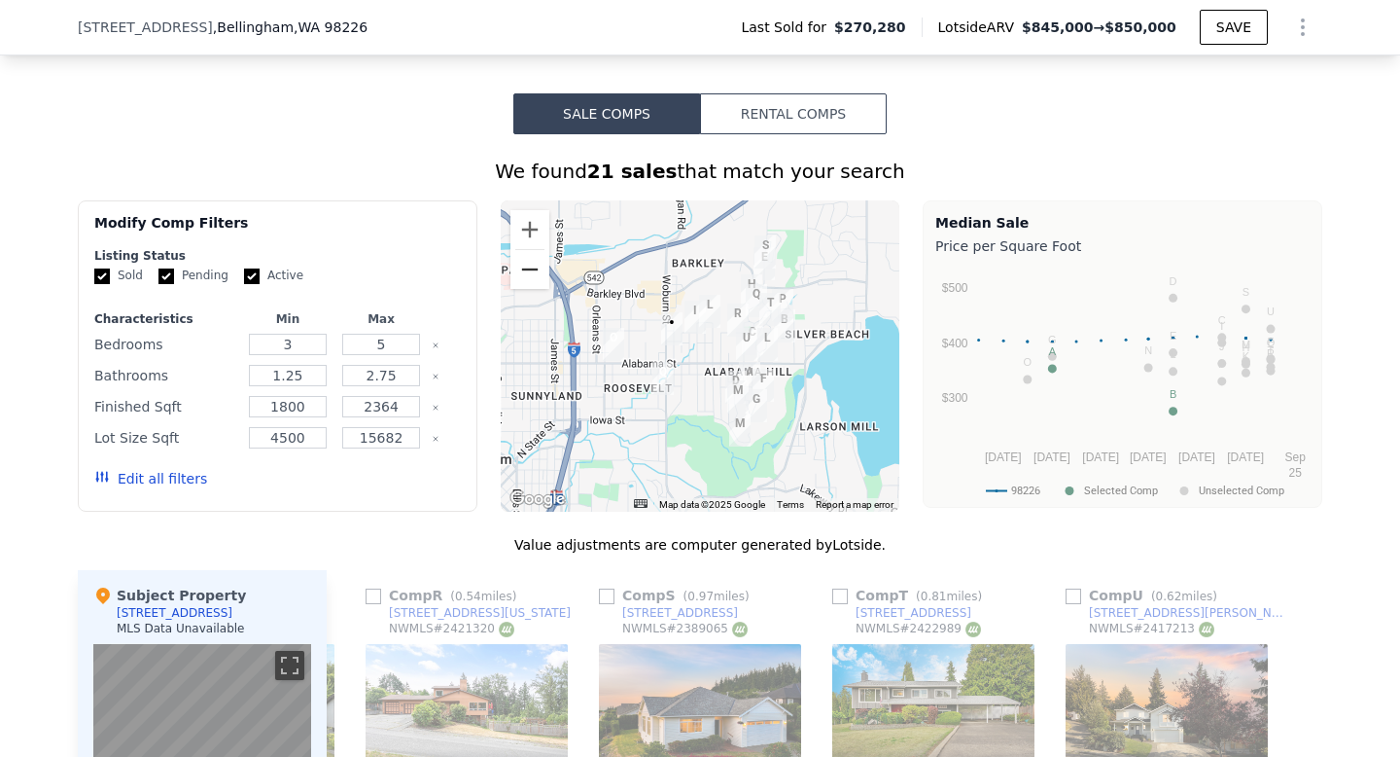
scroll to position [1395, 0]
click at [146, 483] on button "Edit all filters" at bounding box center [150, 479] width 113 height 19
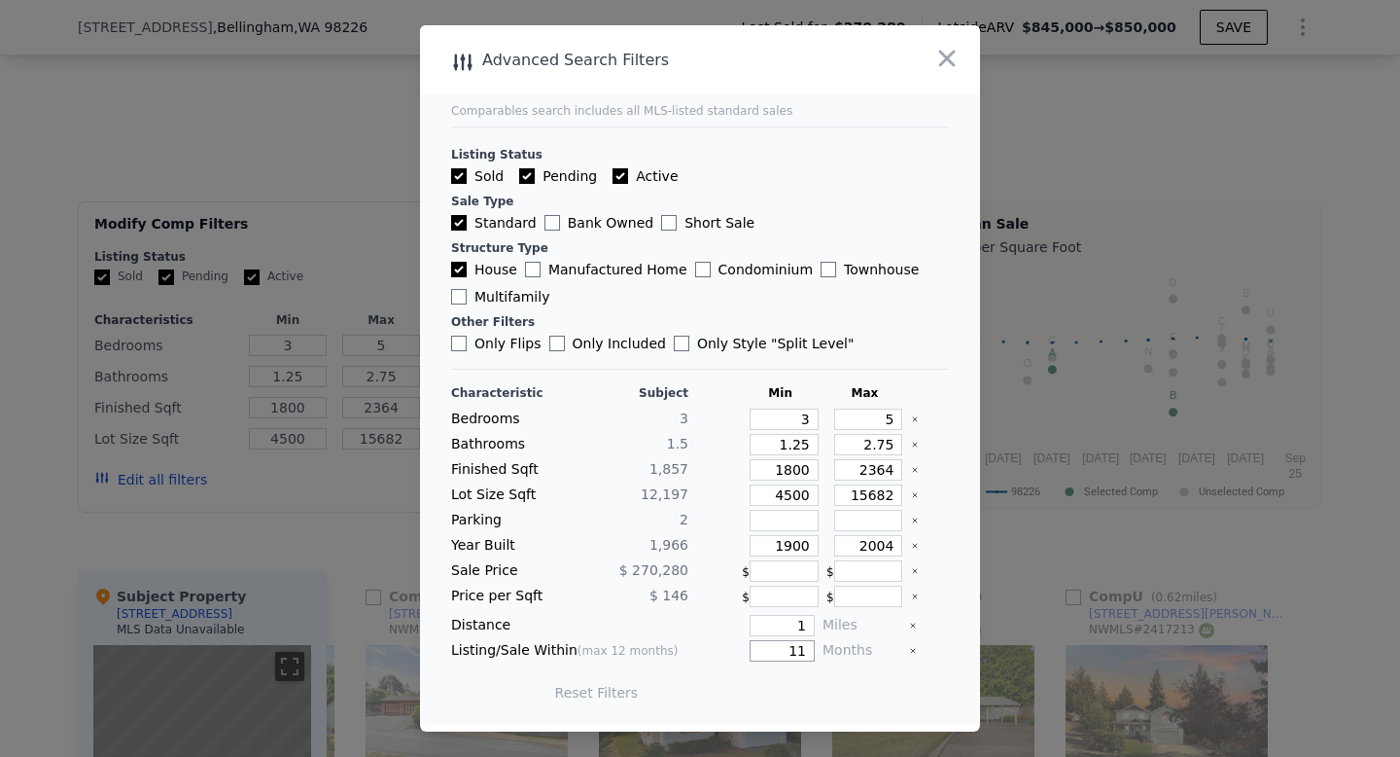
click at [790, 656] on input "11" at bounding box center [782, 650] width 65 height 21
type input "12"
click at [939, 62] on icon "button" at bounding box center [947, 58] width 27 height 27
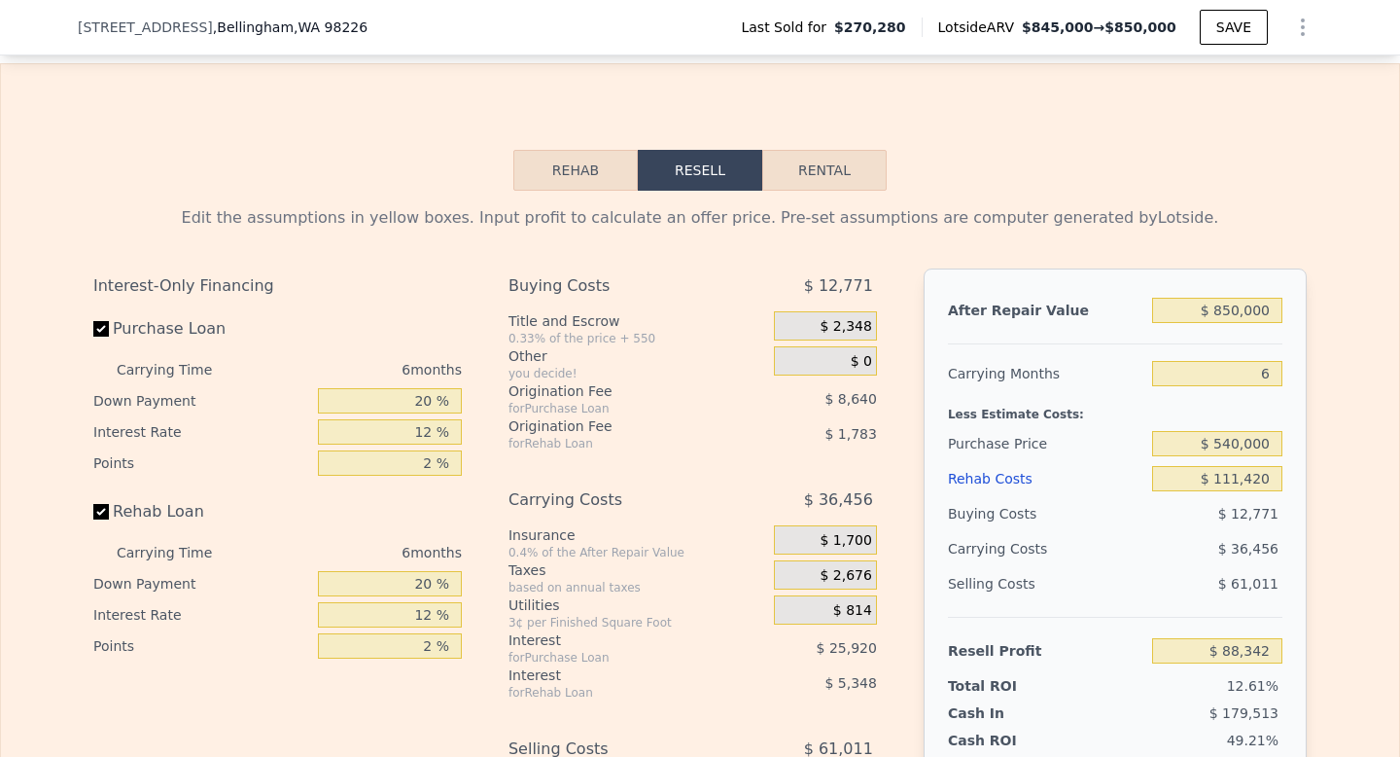
scroll to position [2670, 0]
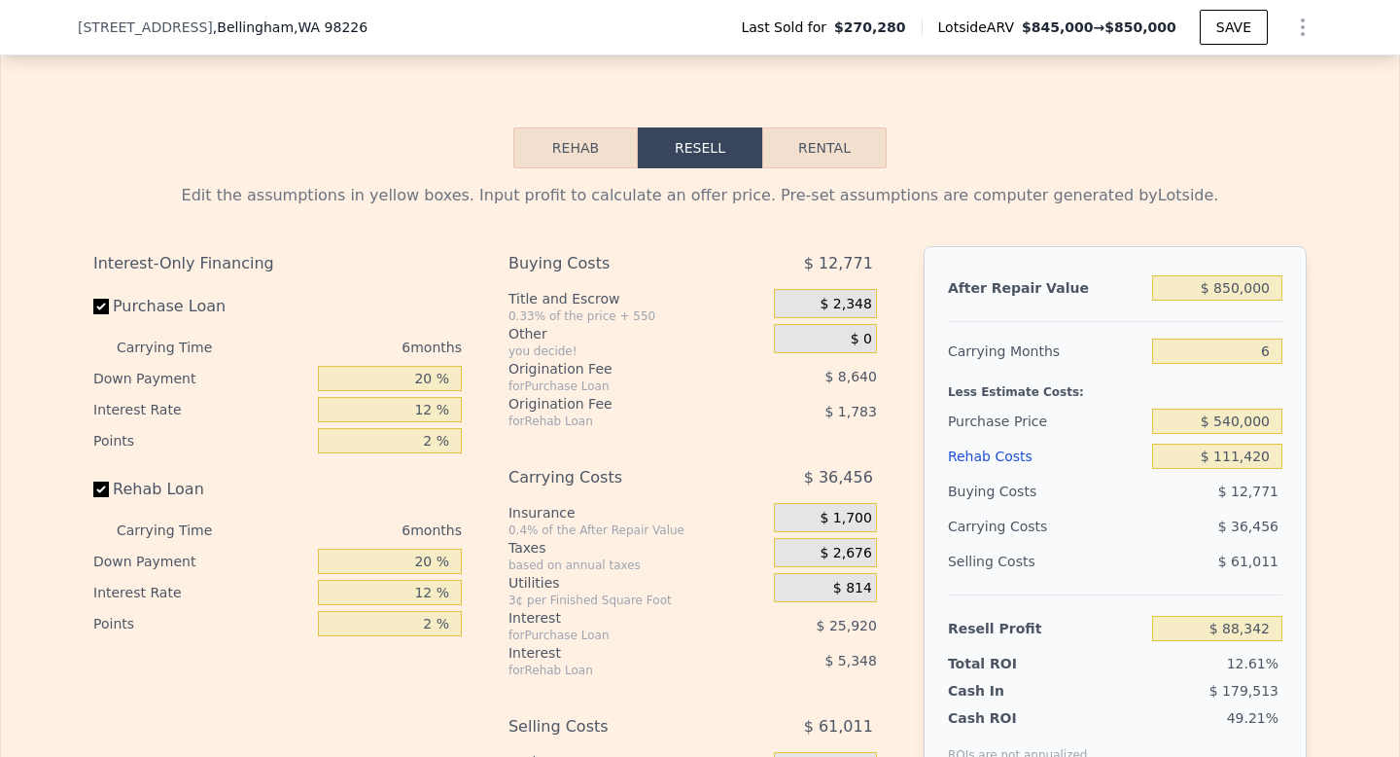
type input "0.75"
type input "1339"
type input "7405"
checkbox input "false"
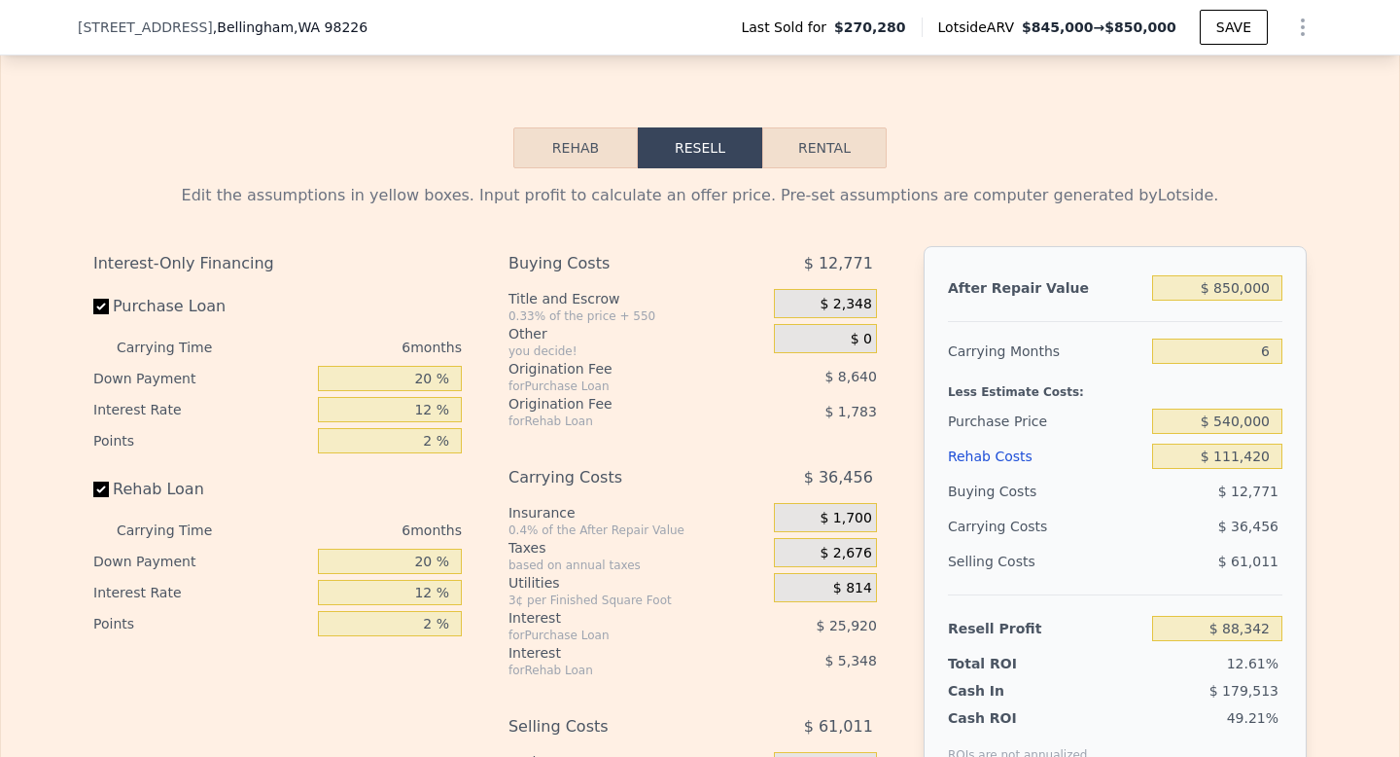
checkbox input "true"
type input "$ 845,000"
type input "$ 0"
type input "$ 490,139"
click at [1240, 293] on input "$ 845,000" at bounding box center [1217, 287] width 130 height 25
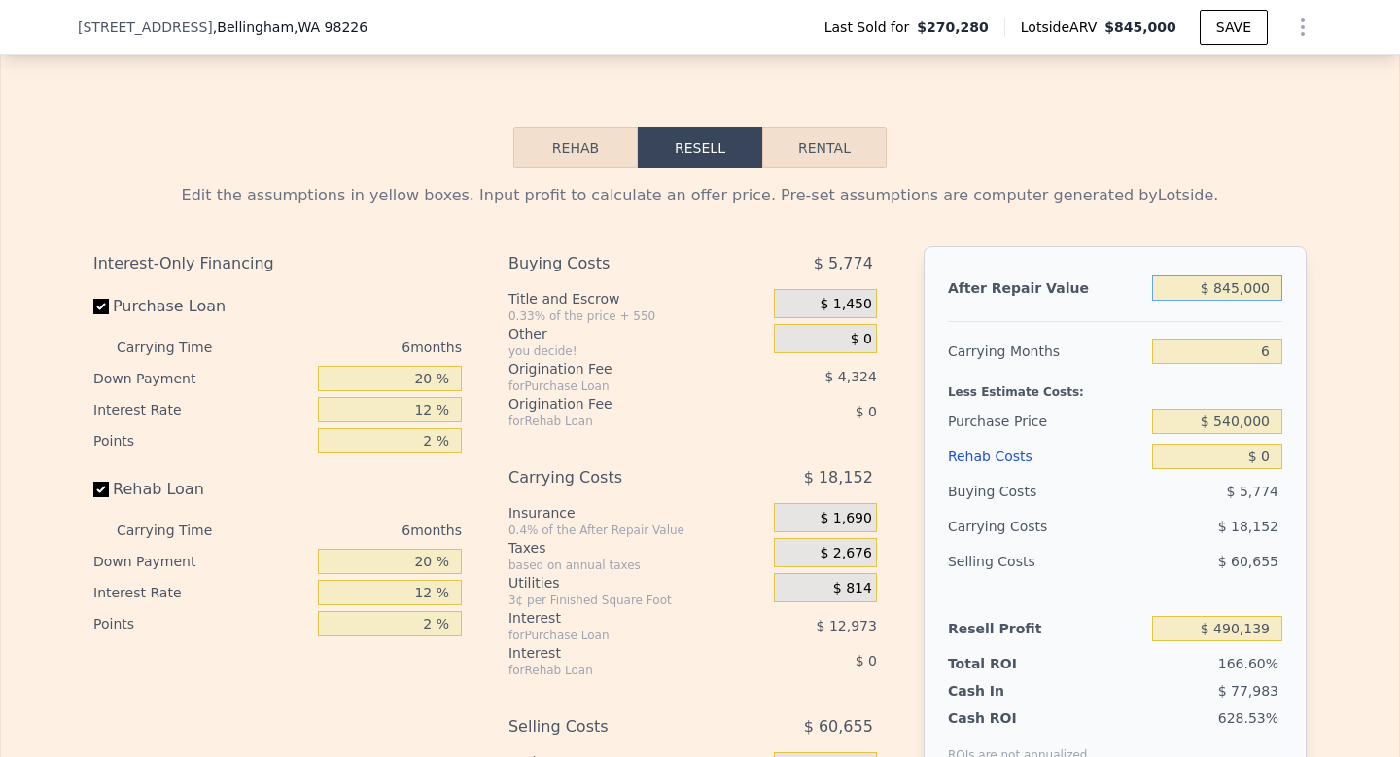
click at [1240, 293] on input "$ 845,000" at bounding box center [1217, 287] width 130 height 25
type input "$ 750"
type input "-$ 292,371"
type input "$ 7,500"
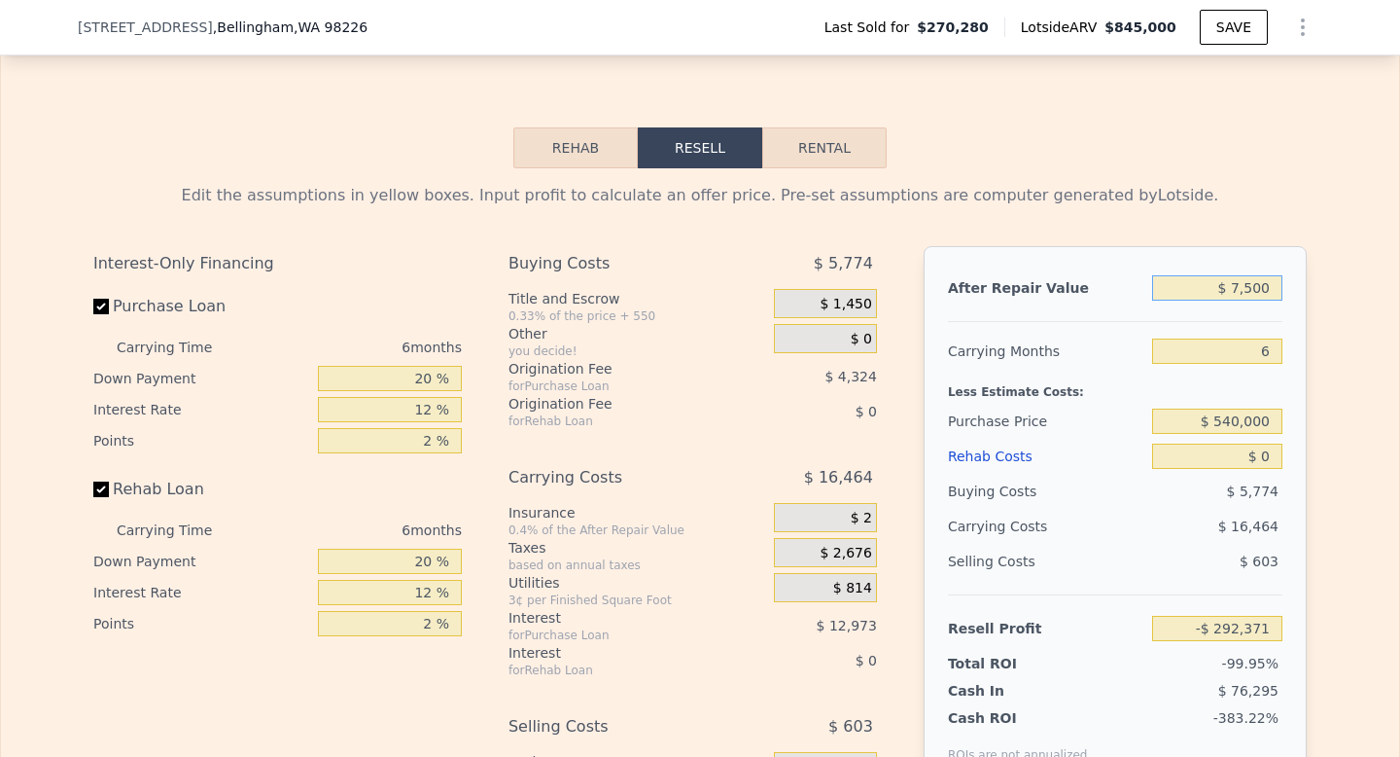
type input "-$ 286,116"
type input "$ 75,000"
type input "-$ 223,551"
type input "$ 750,000"
type input "$ 402,086"
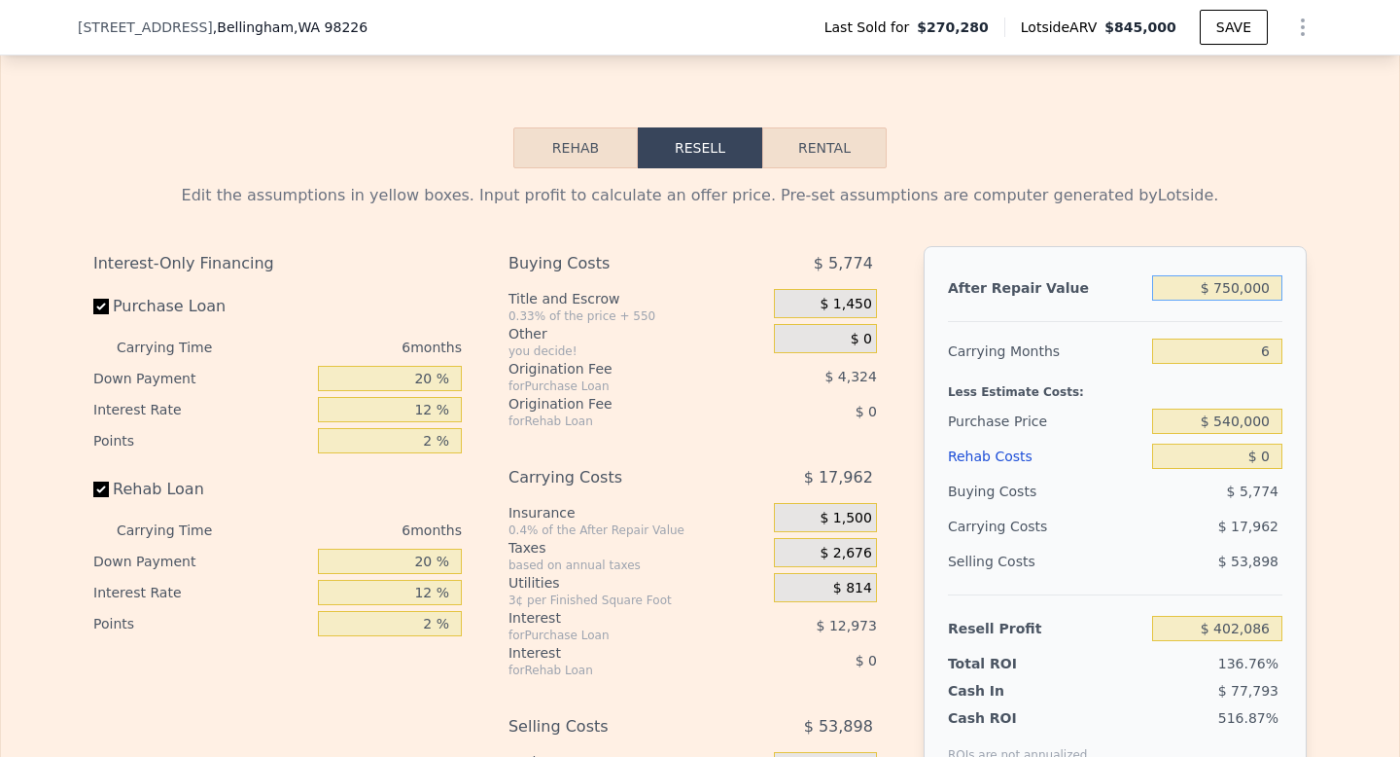
type input "$ 750,000"
type input "$ 114,204"
click at [1008, 453] on div "Rehab Costs" at bounding box center [1046, 456] width 196 height 35
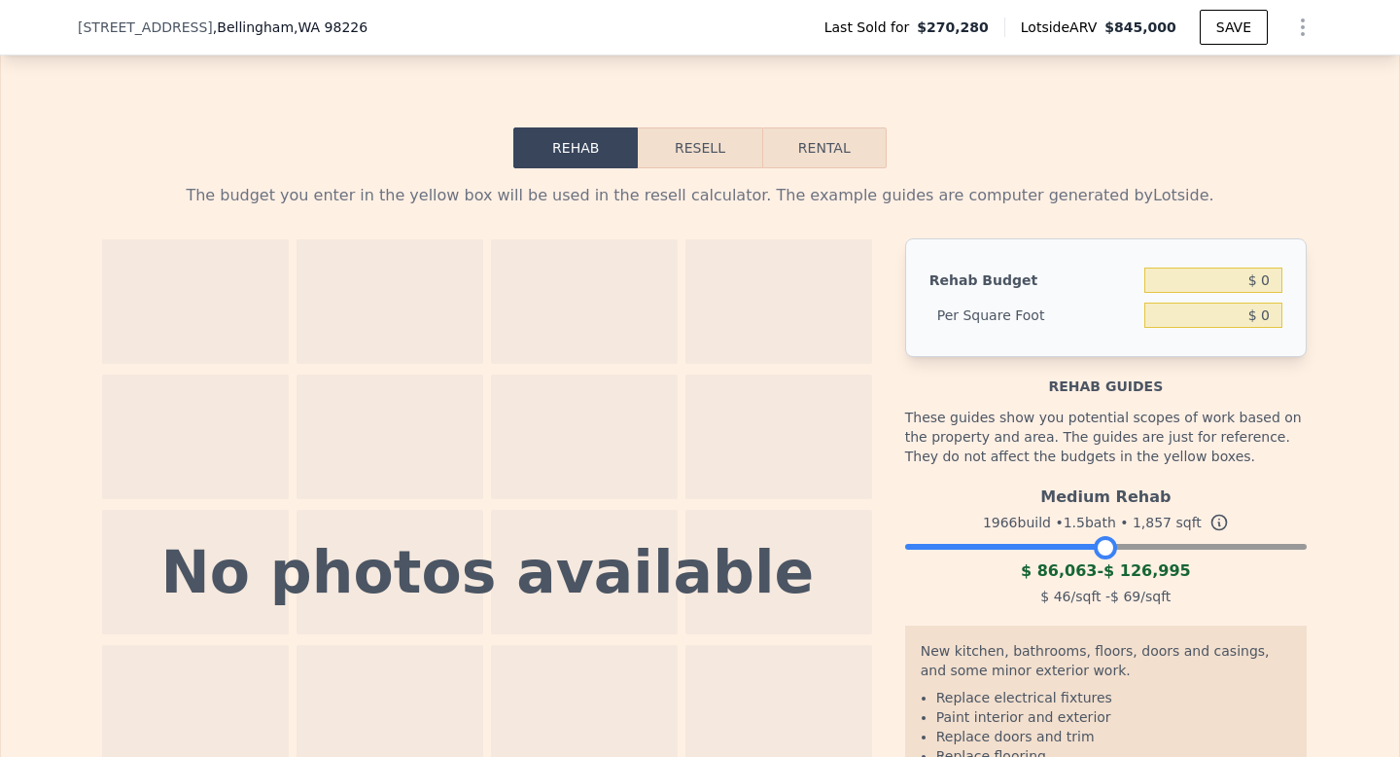
drag, startPoint x: 1294, startPoint y: 553, endPoint x: 1107, endPoint y: 555, distance: 187.7
click at [1107, 555] on div at bounding box center [1105, 547] width 23 height 23
click at [1254, 317] on input "$ 0" at bounding box center [1214, 314] width 138 height 25
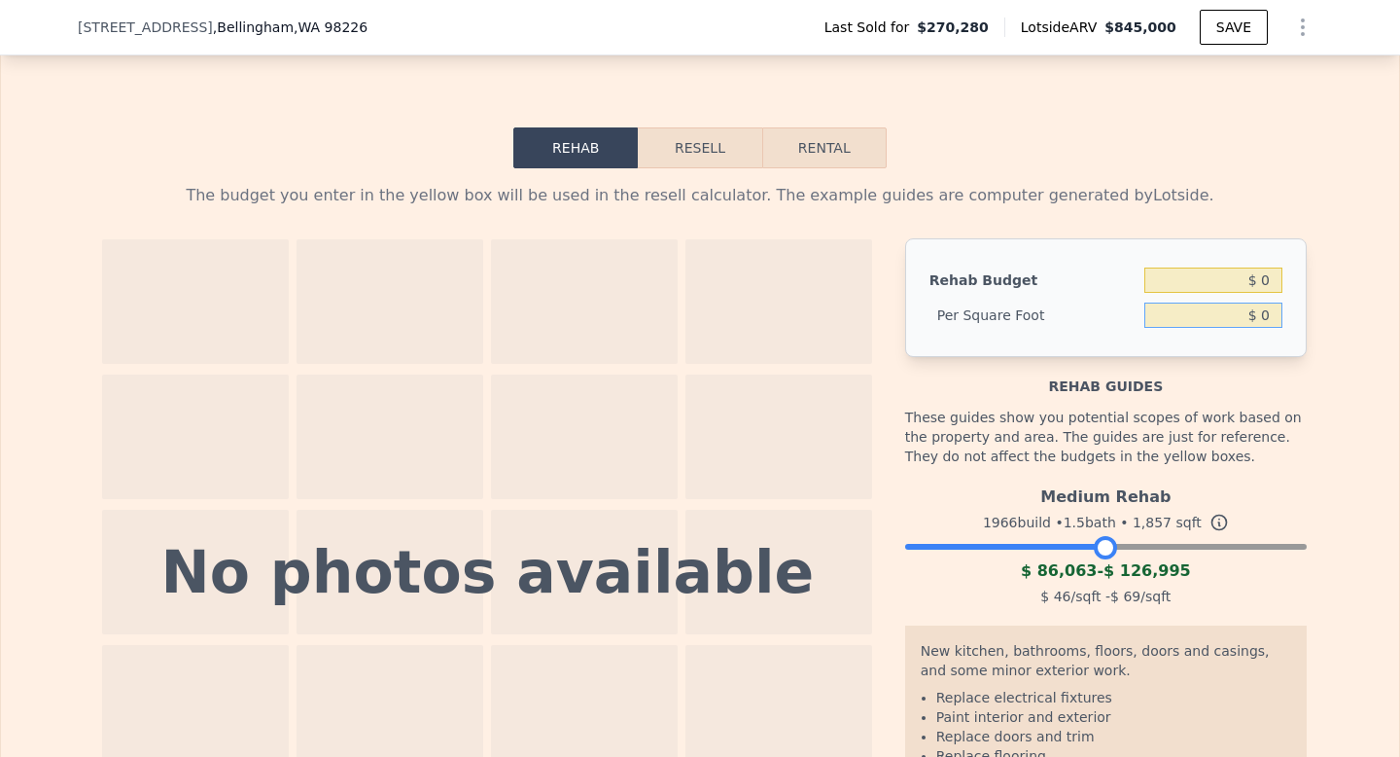
type input "$ 1"
type input "$ 5"
type input "$ 0"
type input "$ 60"
type input "$ 111,420"
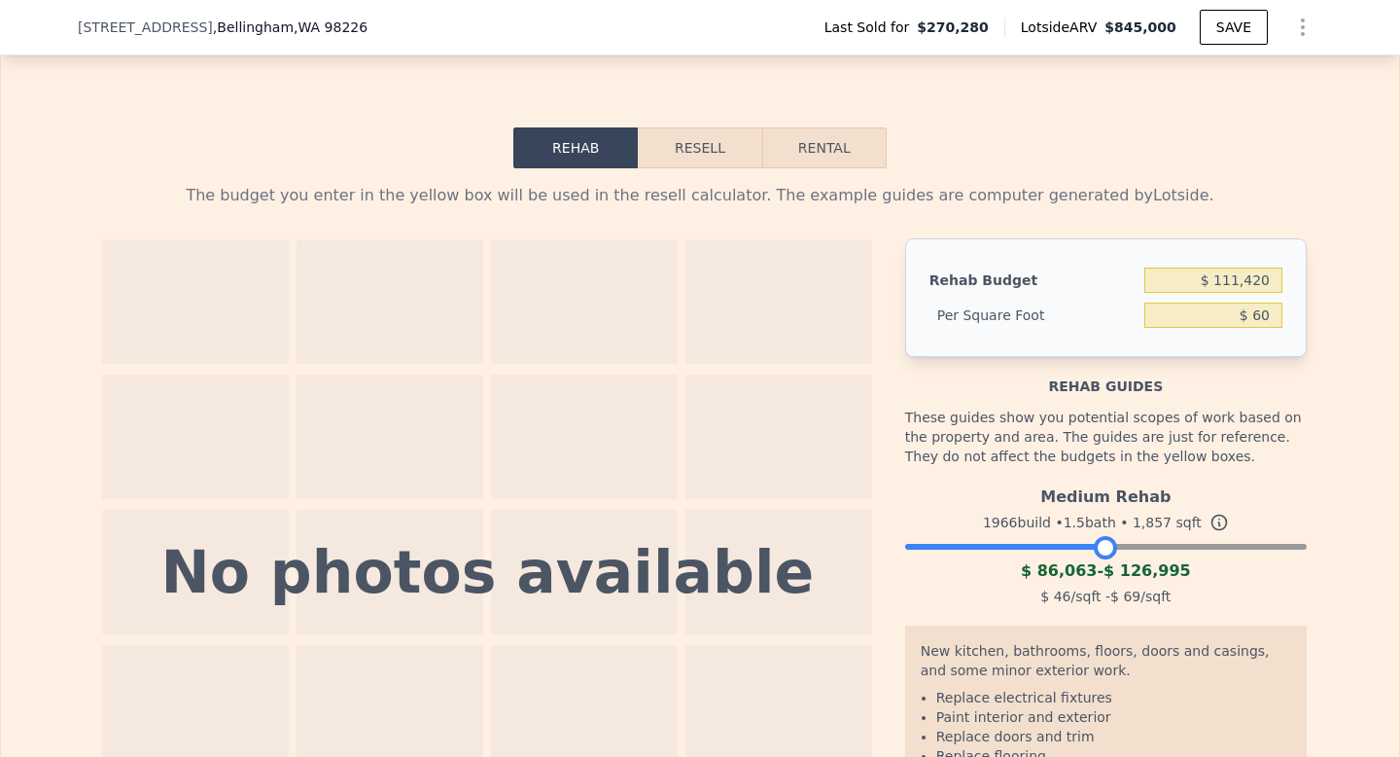
click at [705, 162] on button "Resell" at bounding box center [700, 147] width 124 height 41
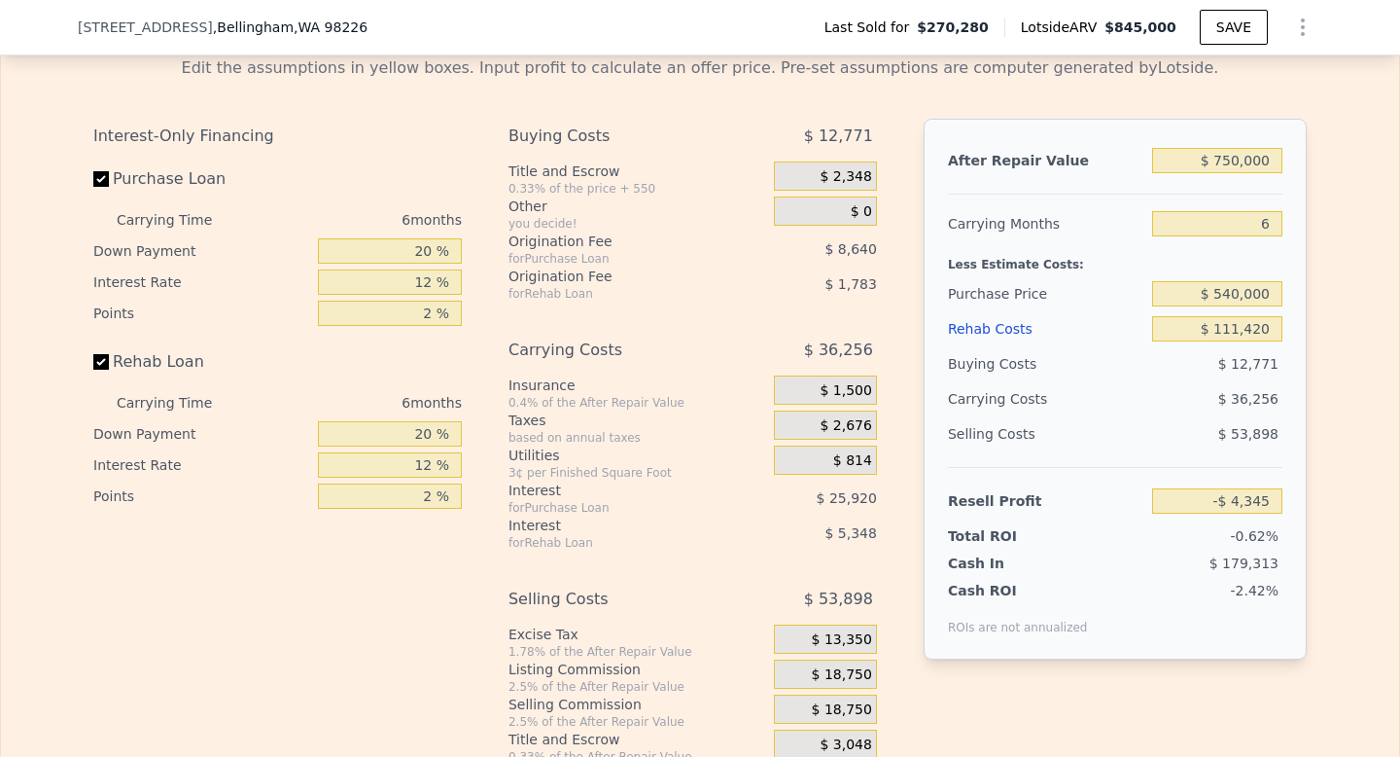
scroll to position [2796, 0]
click at [1236, 298] on input "$ 540,000" at bounding box center [1217, 295] width 130 height 25
type input "$ 450,000"
type input "$ 91,714"
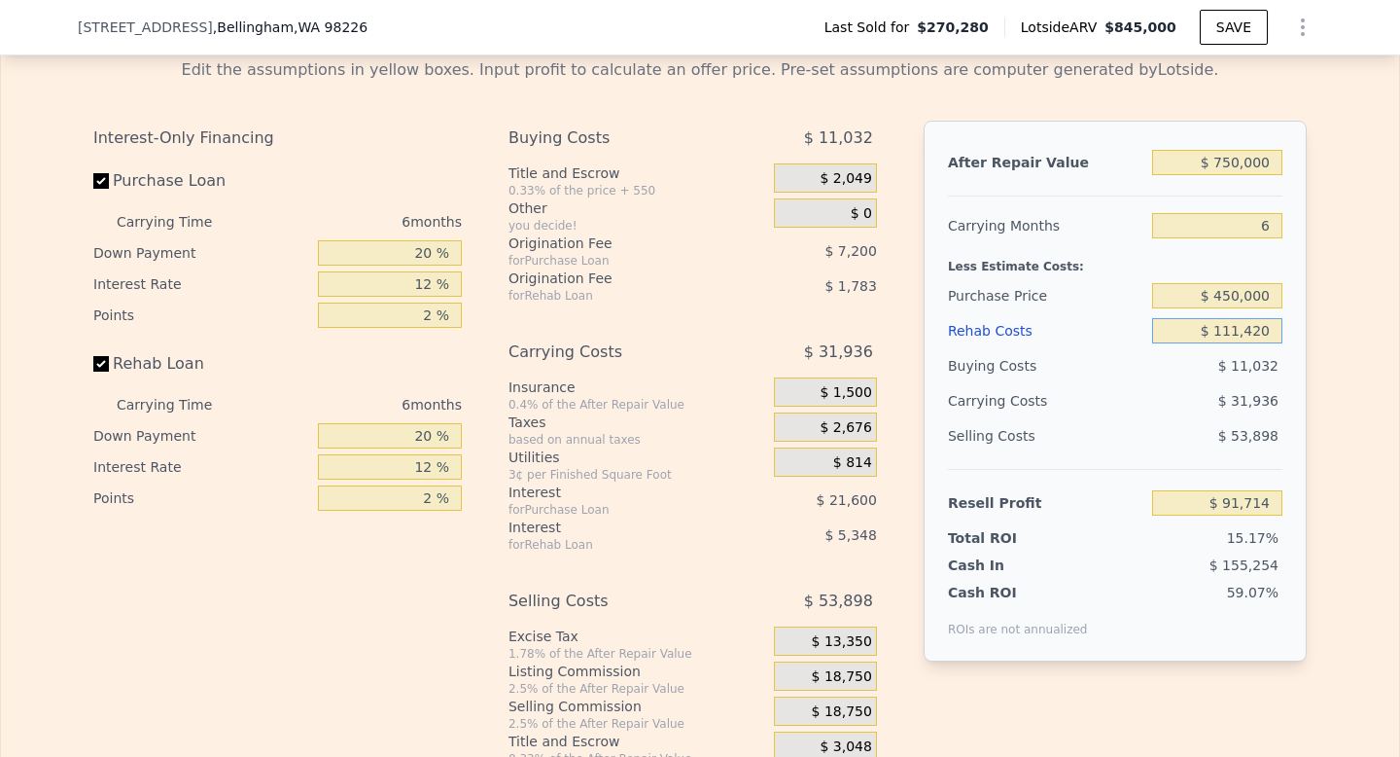
type input "$ 845,000"
type input "$ 0"
type input "$ 490,139"
